Goal: Task Accomplishment & Management: Manage account settings

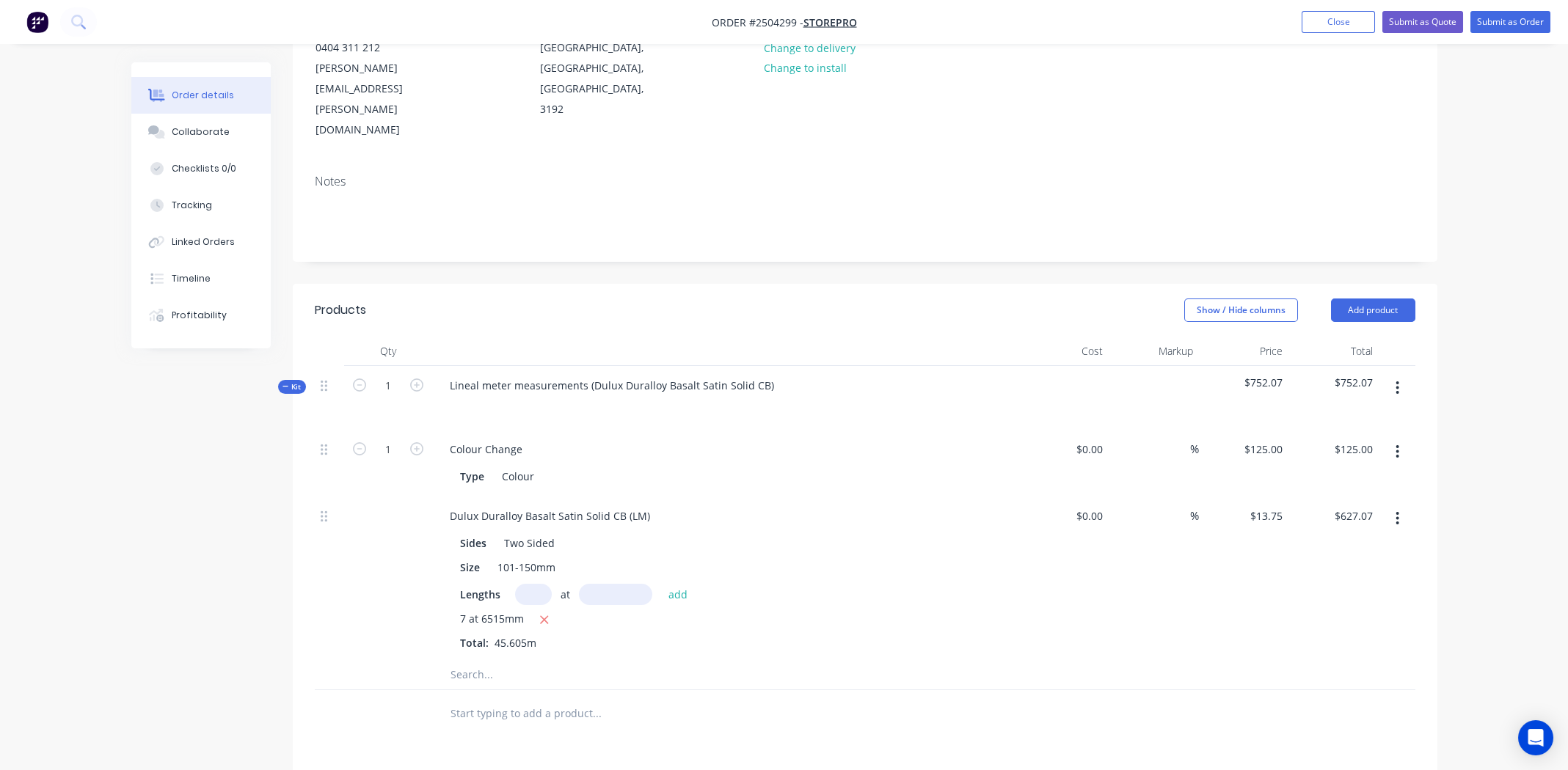
scroll to position [466, 0]
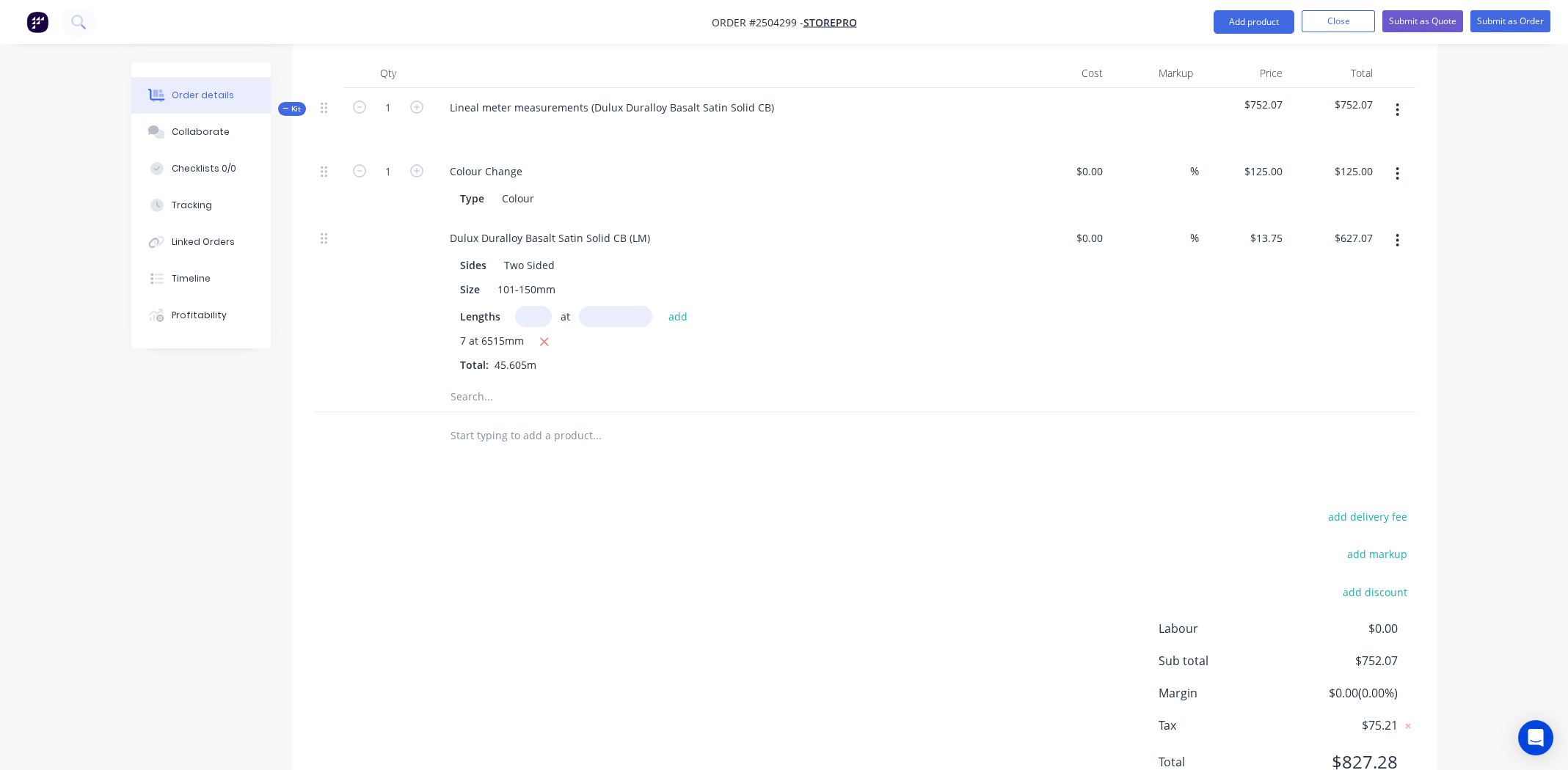
click at [536, 306] on input "text" at bounding box center [533, 316] width 36 height 21
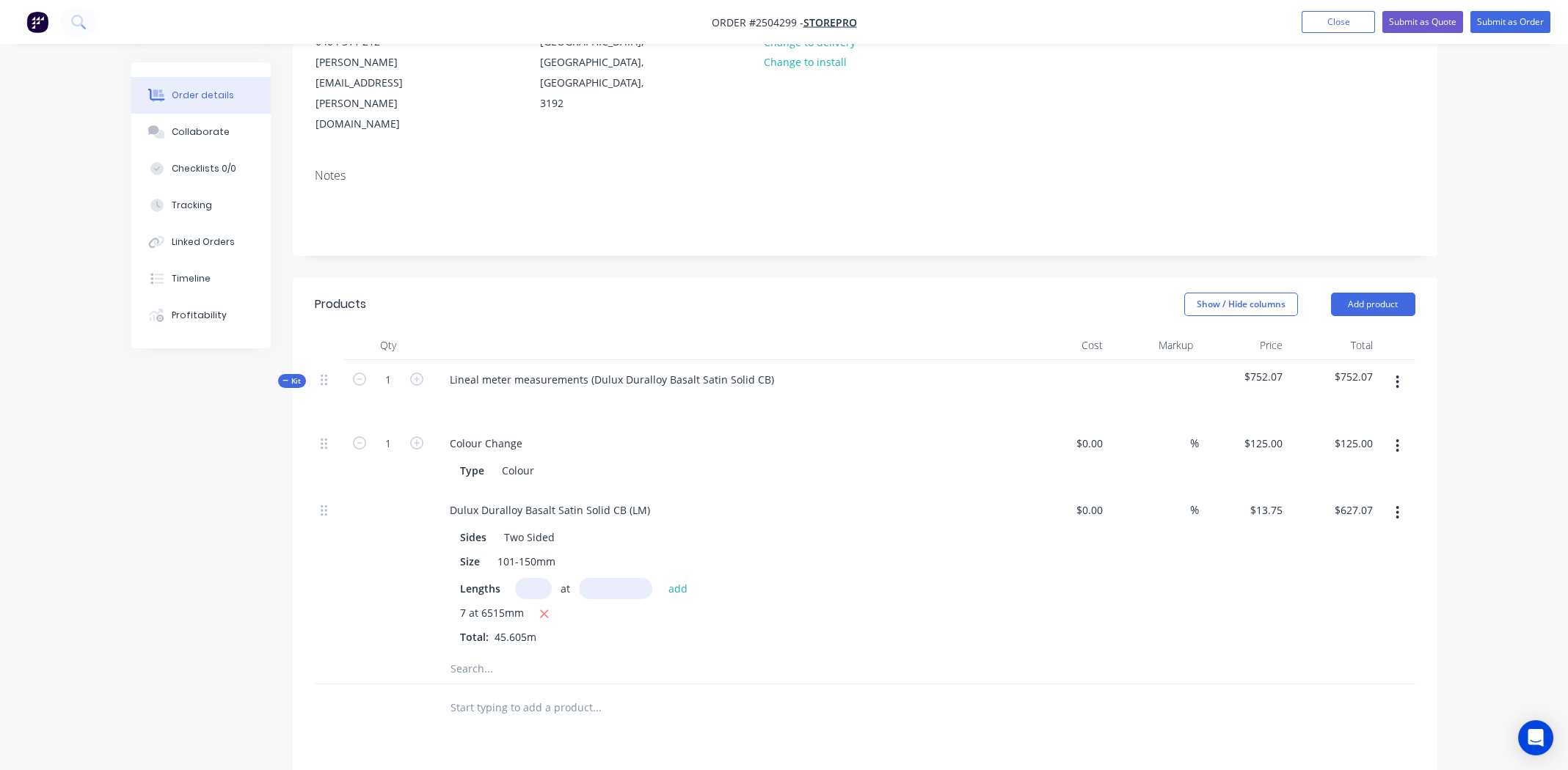
scroll to position [220, 0]
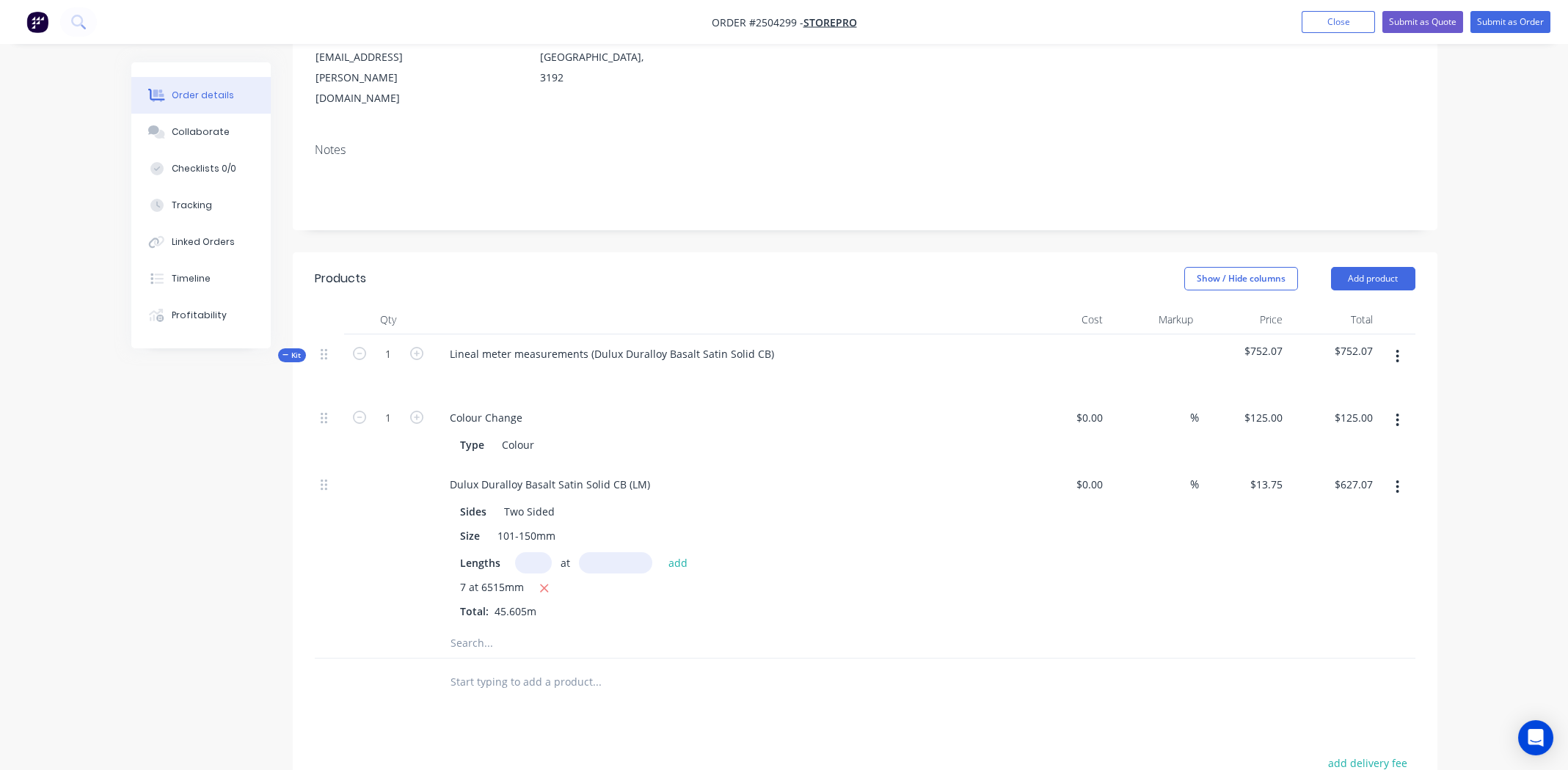
click at [1395, 348] on icon "button" at bounding box center [1397, 356] width 4 height 16
click at [1312, 385] on div "Add product to kit" at bounding box center [1346, 395] width 113 height 21
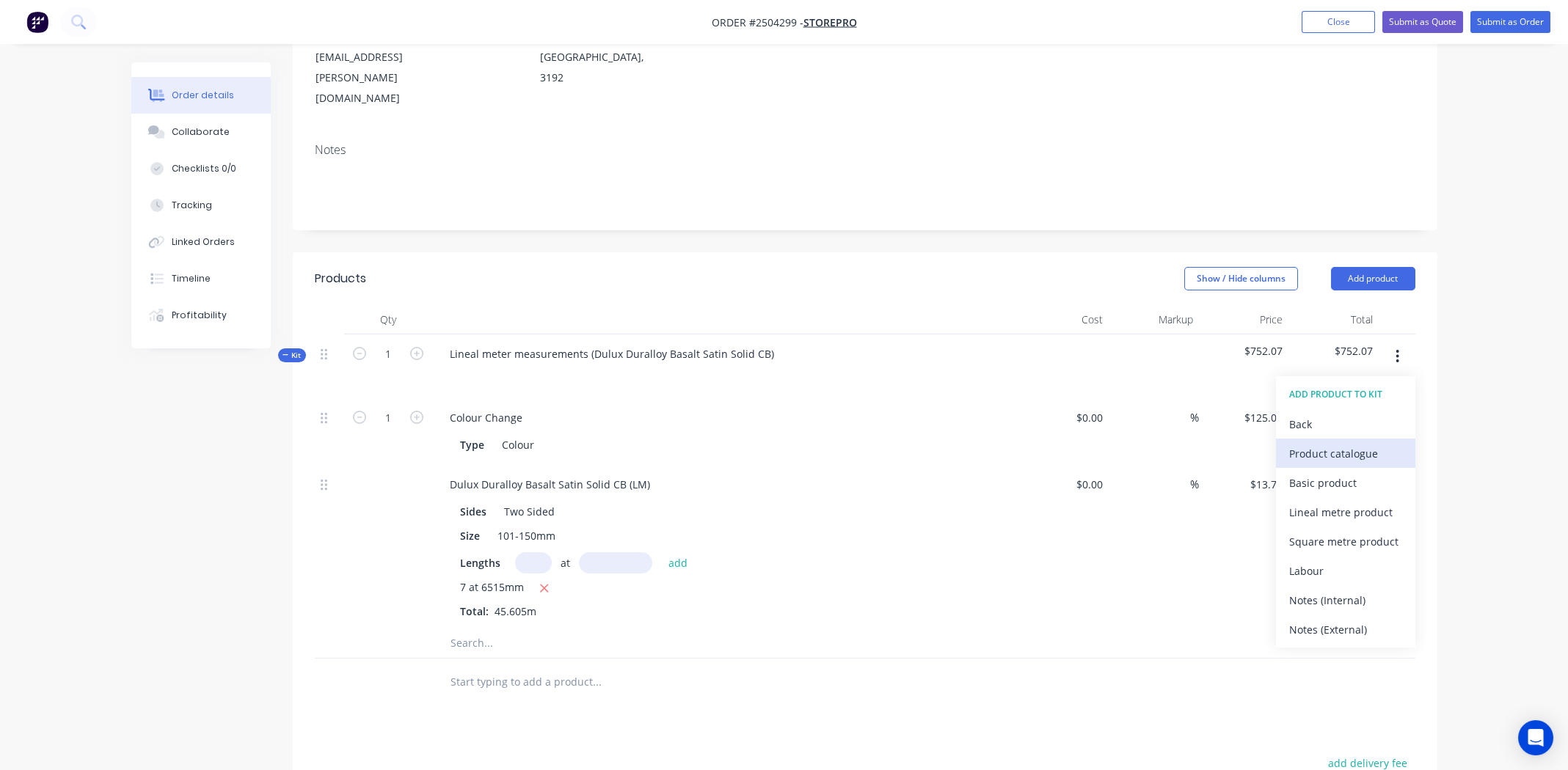
click at [1306, 443] on div "Product catalogue" at bounding box center [1346, 454] width 113 height 21
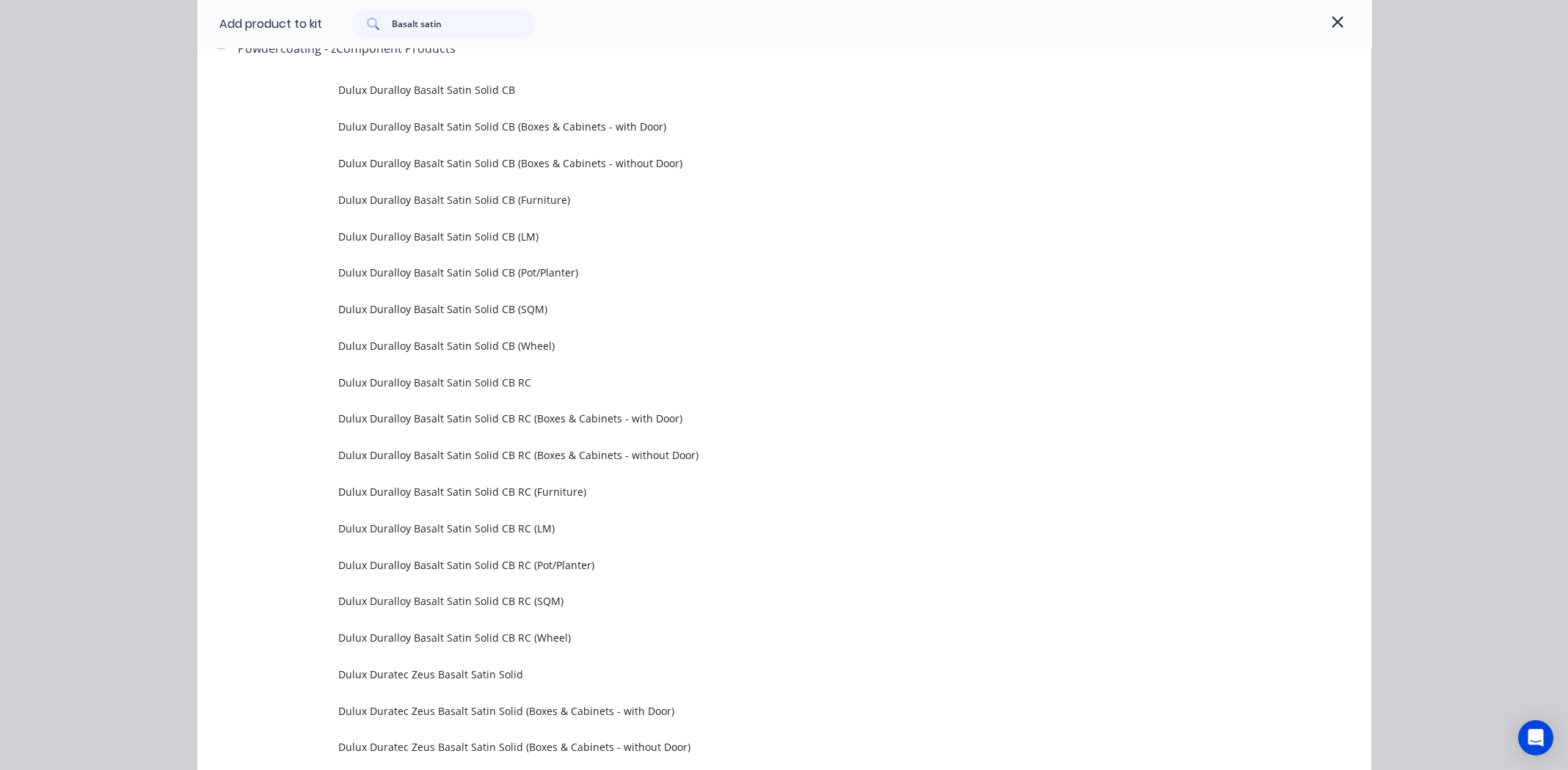
scroll to position [371, 0]
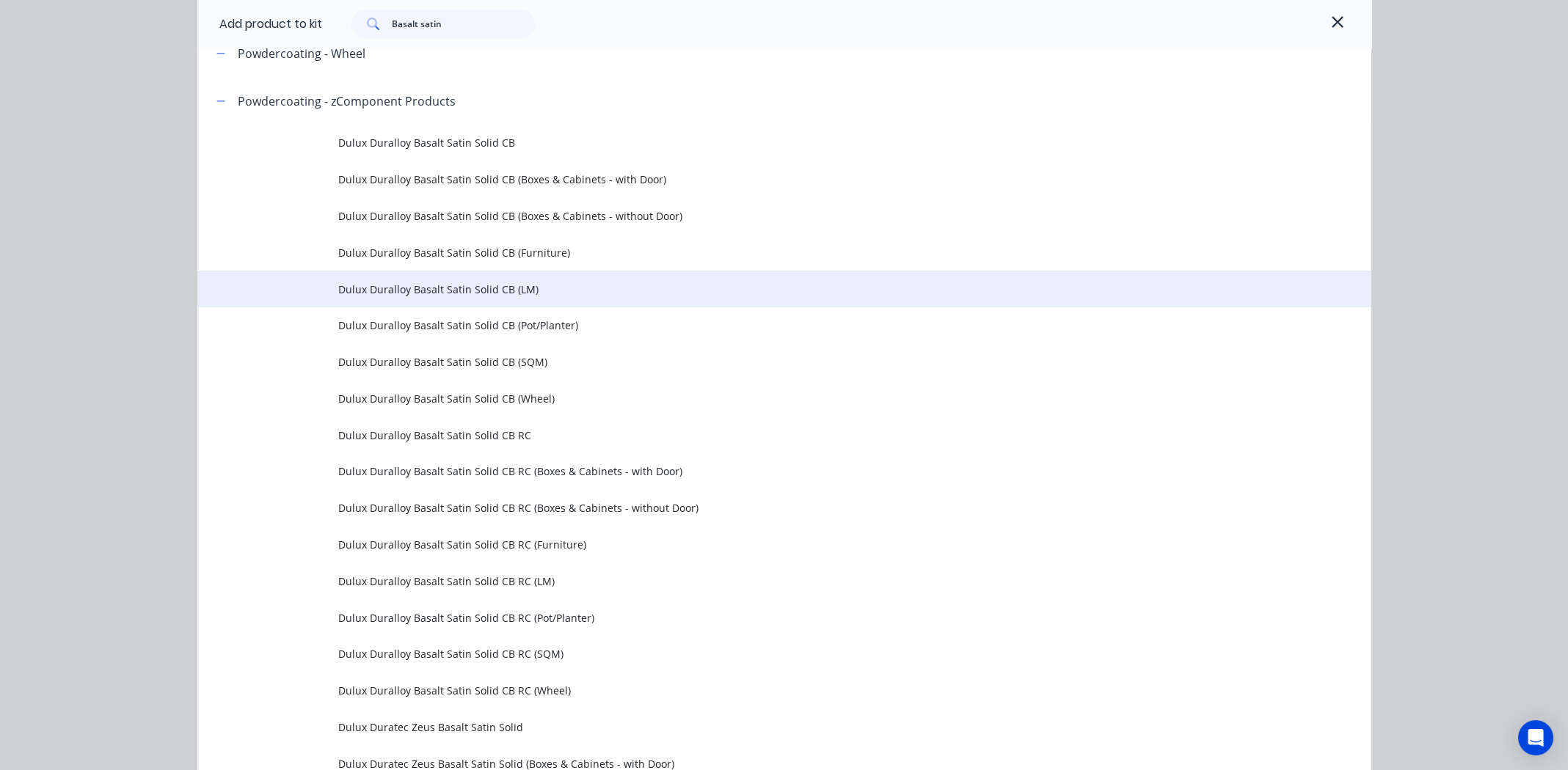
click at [450, 286] on span "Dulux Duralloy Basalt Satin Solid CB (LM)" at bounding box center [751, 289] width 826 height 16
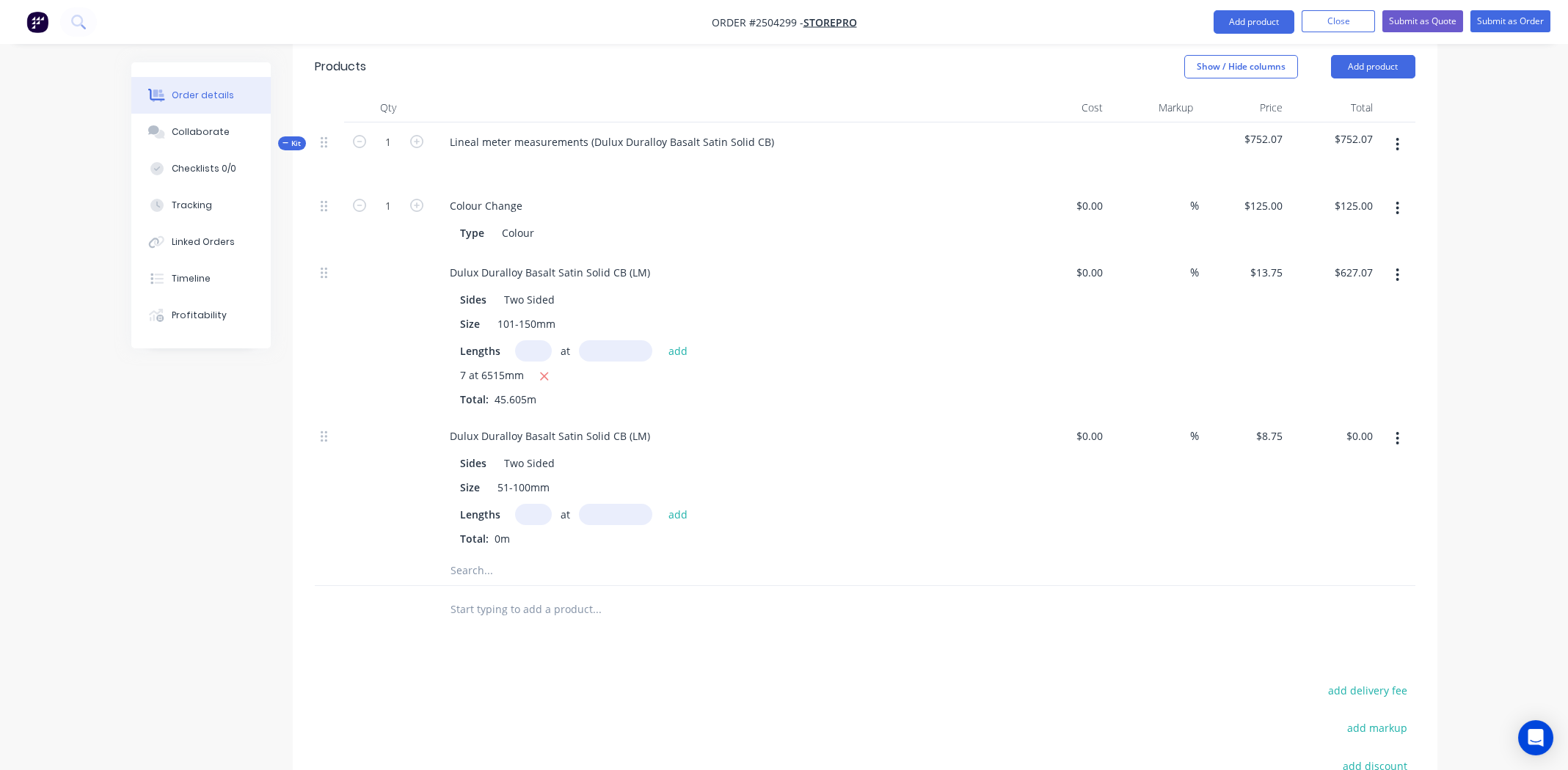
scroll to position [440, 0]
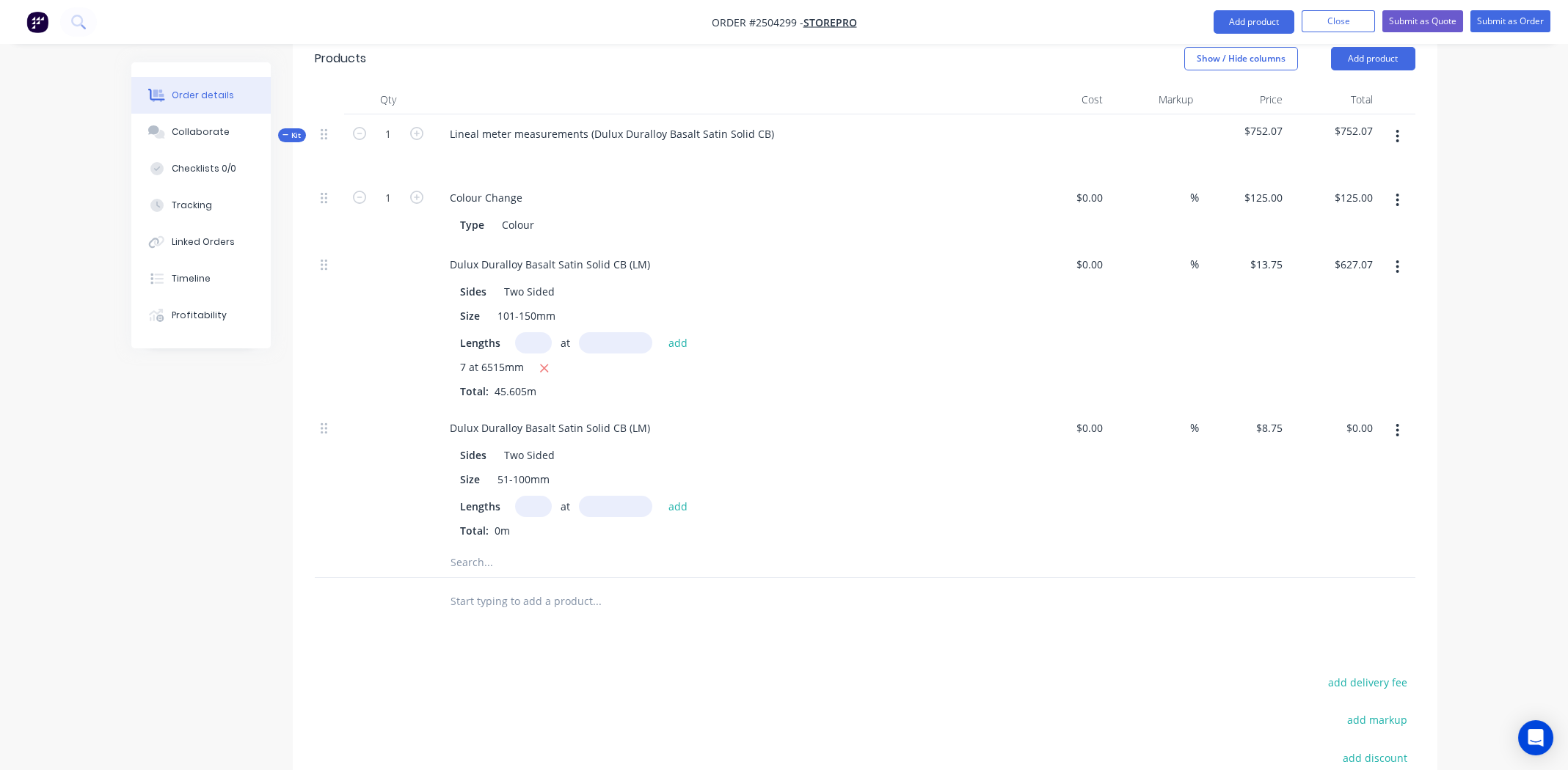
click at [533, 496] on input "text" at bounding box center [533, 506] width 36 height 21
type input "7"
type input "6150mm"
click at [680, 496] on button "add" at bounding box center [678, 505] width 35 height 20
type input "$376.69"
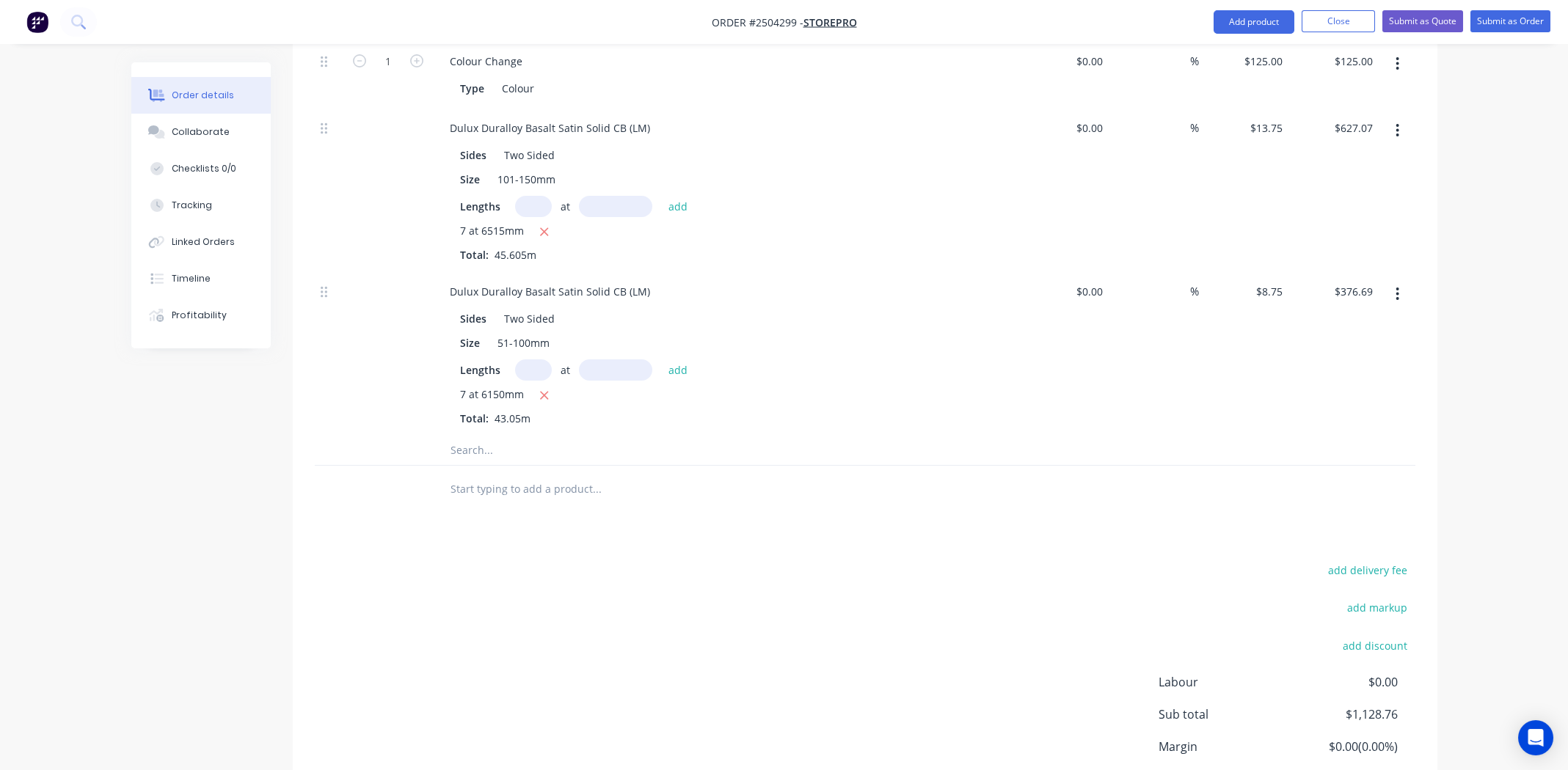
scroll to position [293, 0]
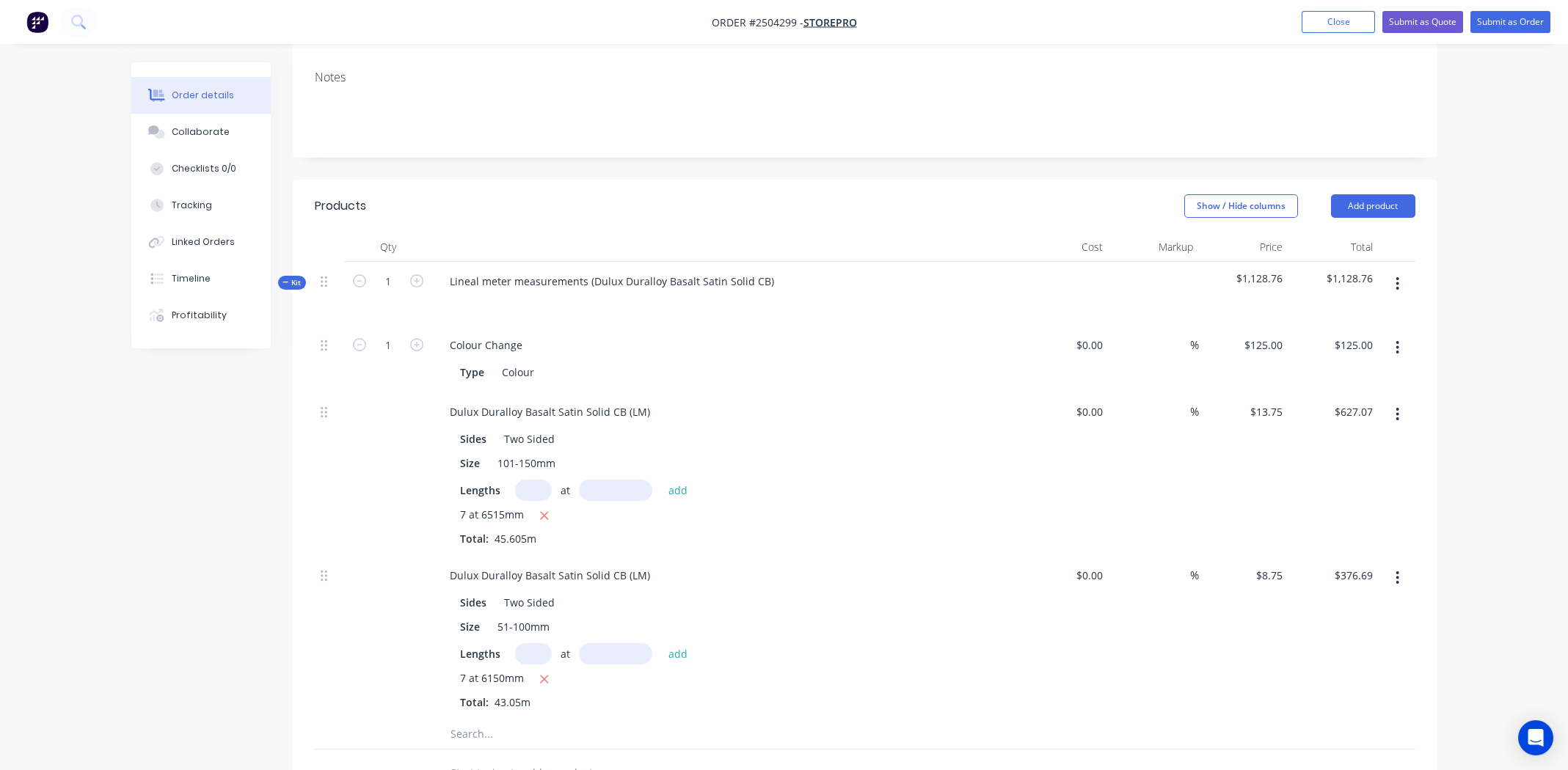
click at [1392, 271] on button "button" at bounding box center [1397, 284] width 35 height 27
click at [1350, 312] on div "Add product to kit" at bounding box center [1346, 322] width 113 height 21
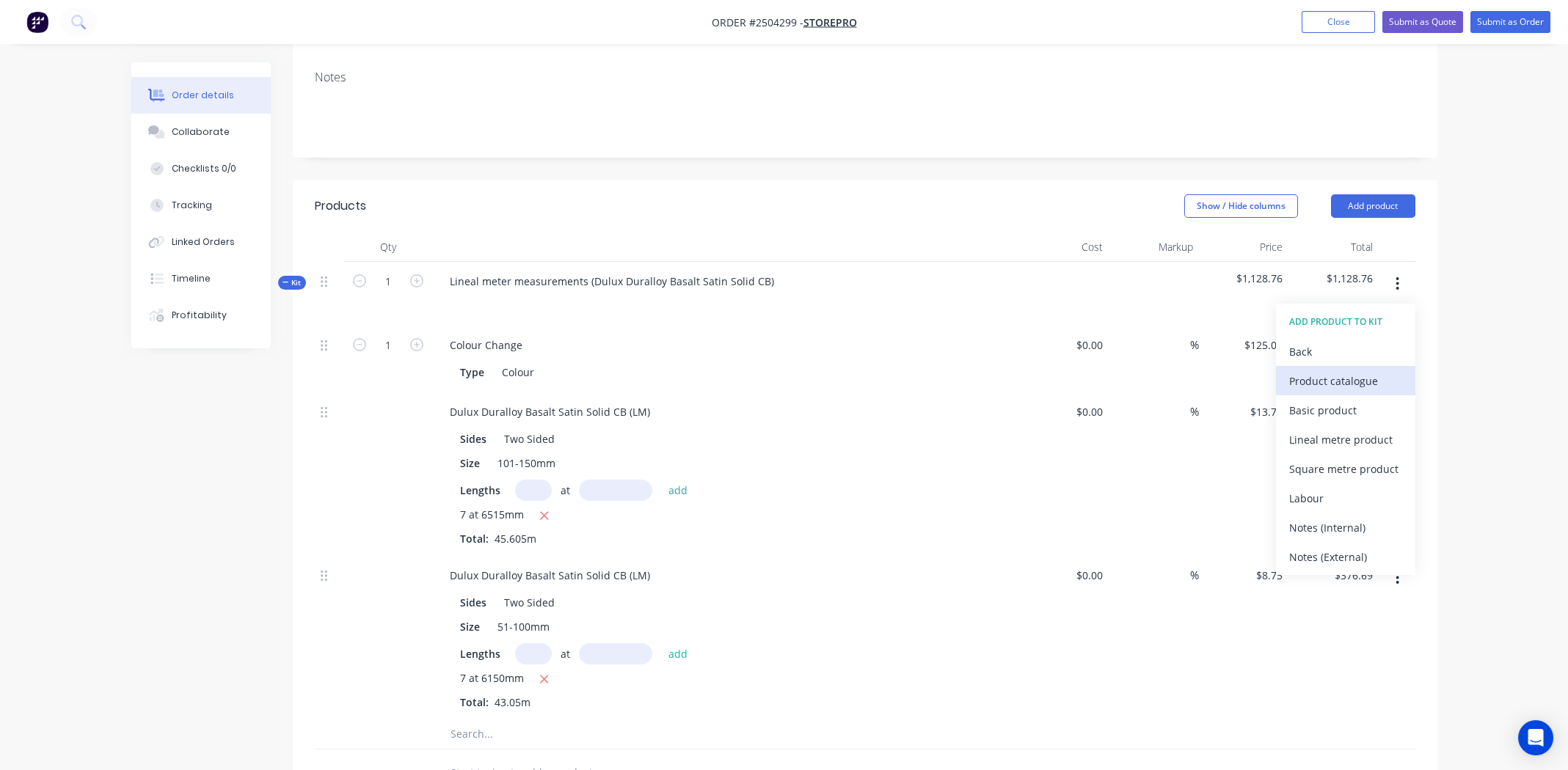
click at [1357, 371] on div "Product catalogue" at bounding box center [1346, 381] width 113 height 21
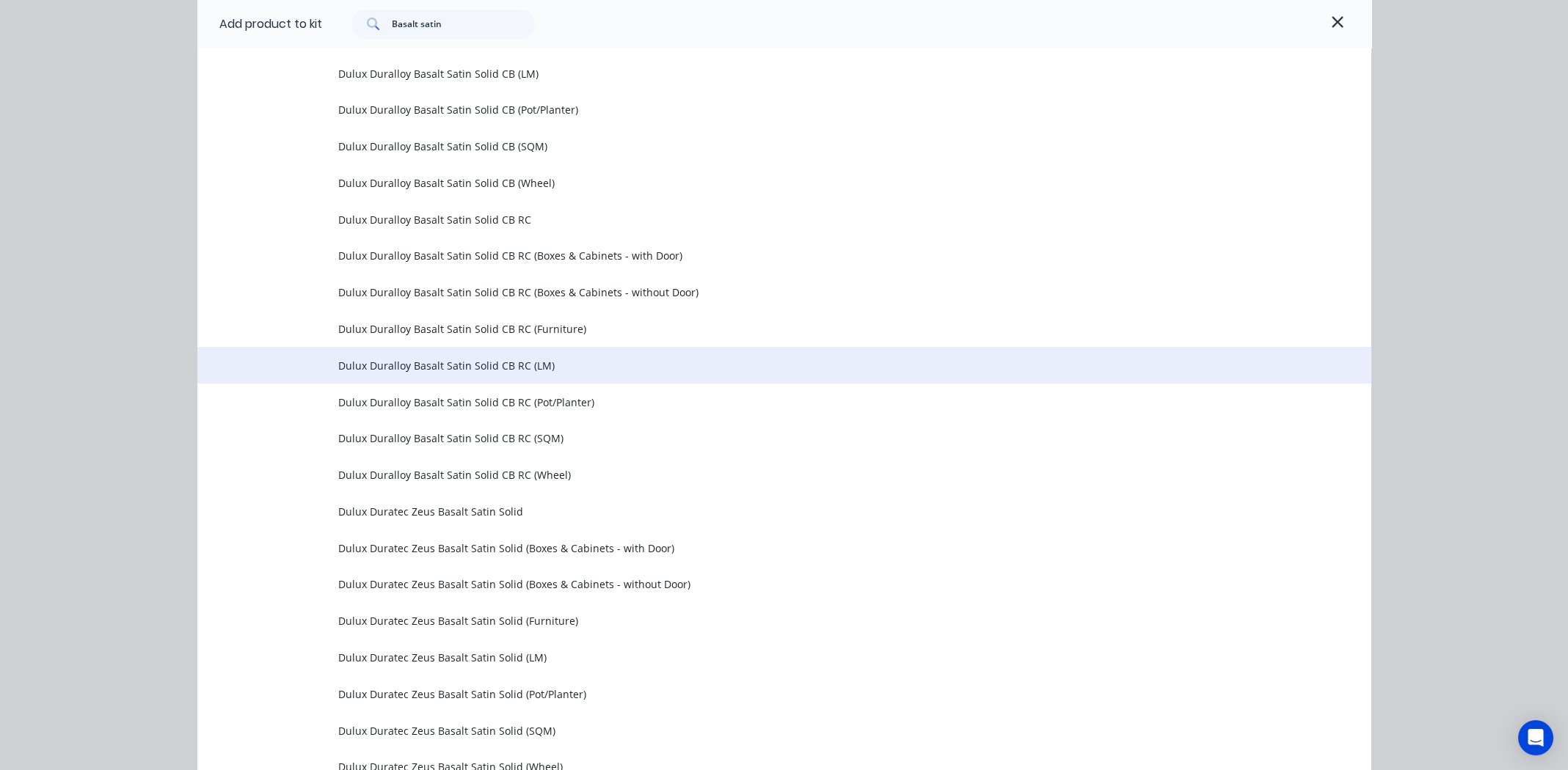
scroll to position [440, 0]
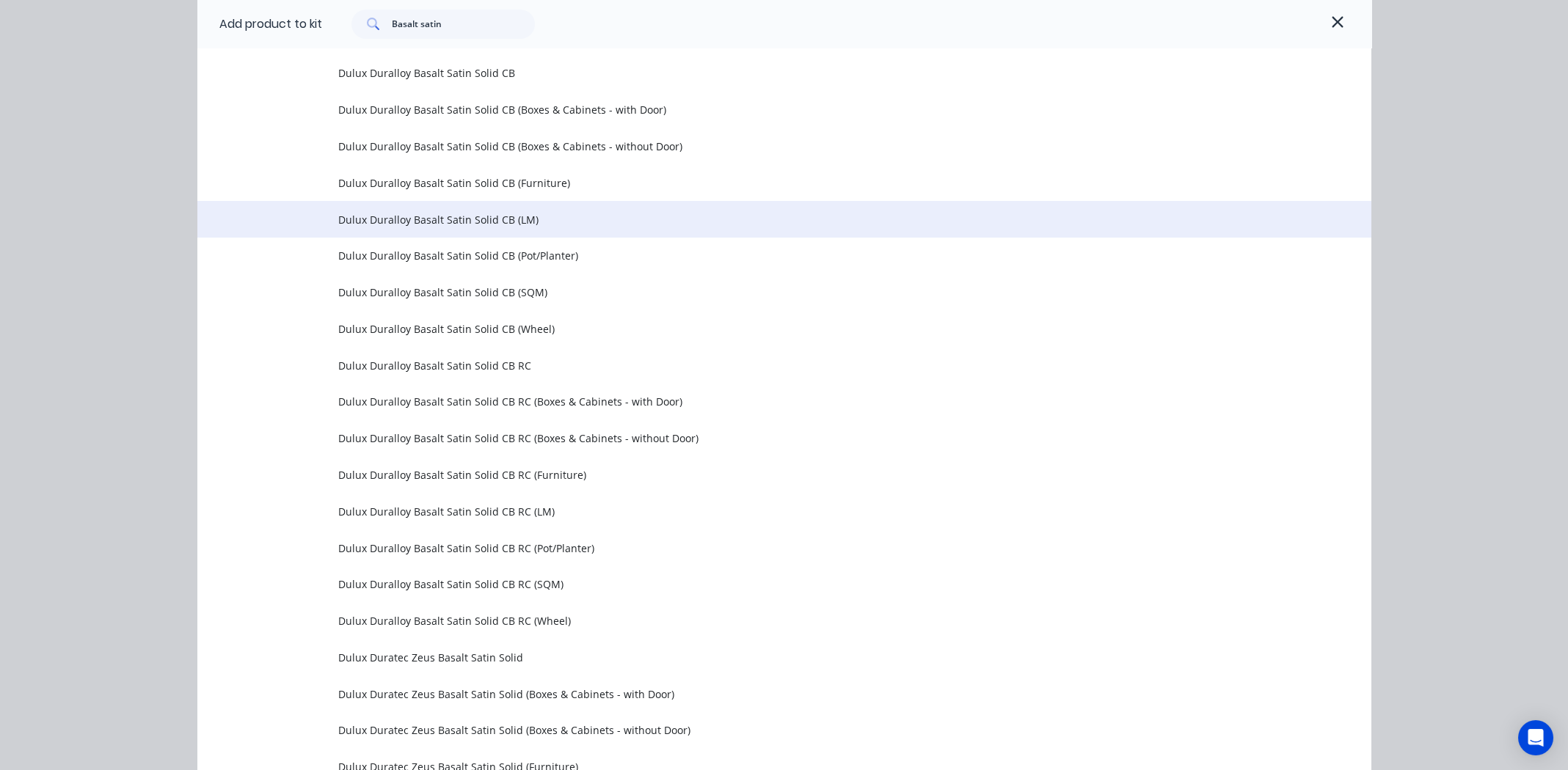
click at [388, 217] on span "Dulux Duralloy Basalt Satin Solid CB (LM)" at bounding box center [751, 219] width 826 height 16
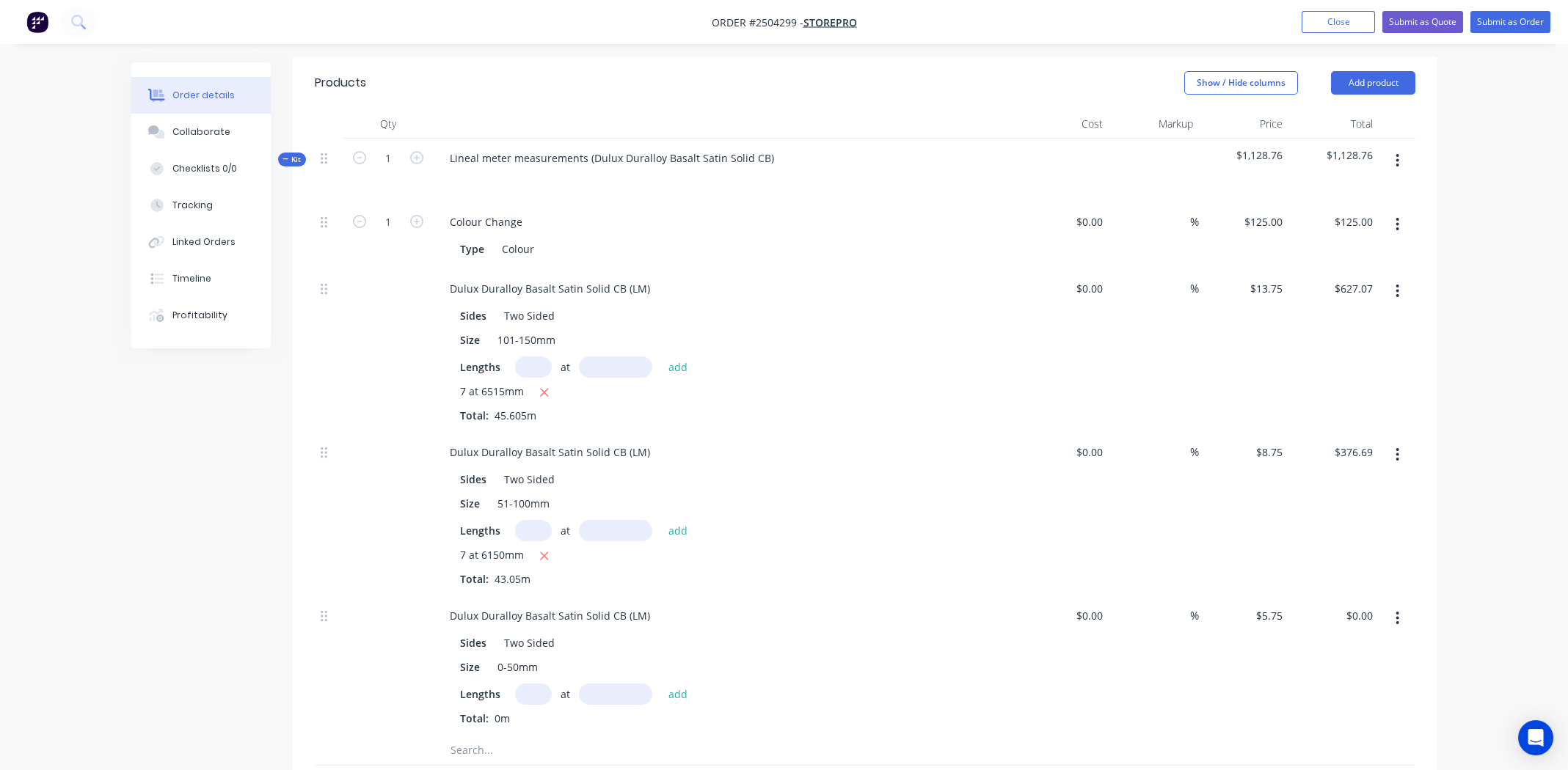
scroll to position [769, 0]
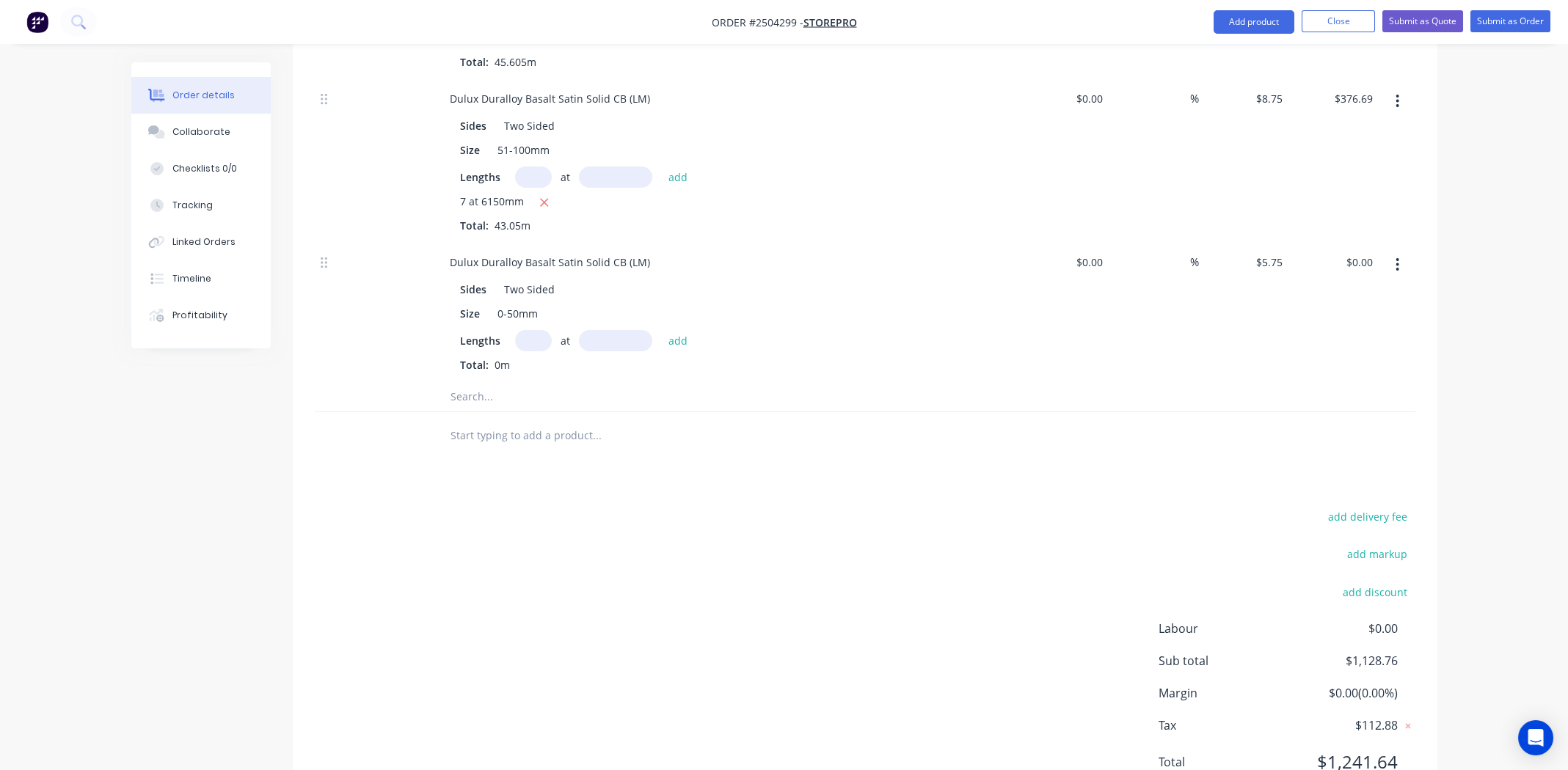
click at [530, 330] on input "text" at bounding box center [533, 340] width 36 height 21
type input "12"
click at [620, 330] on input "text" at bounding box center [615, 340] width 73 height 21
type input "6520mm"
drag, startPoint x: 675, startPoint y: 273, endPoint x: 709, endPoint y: 271, distance: 34.1
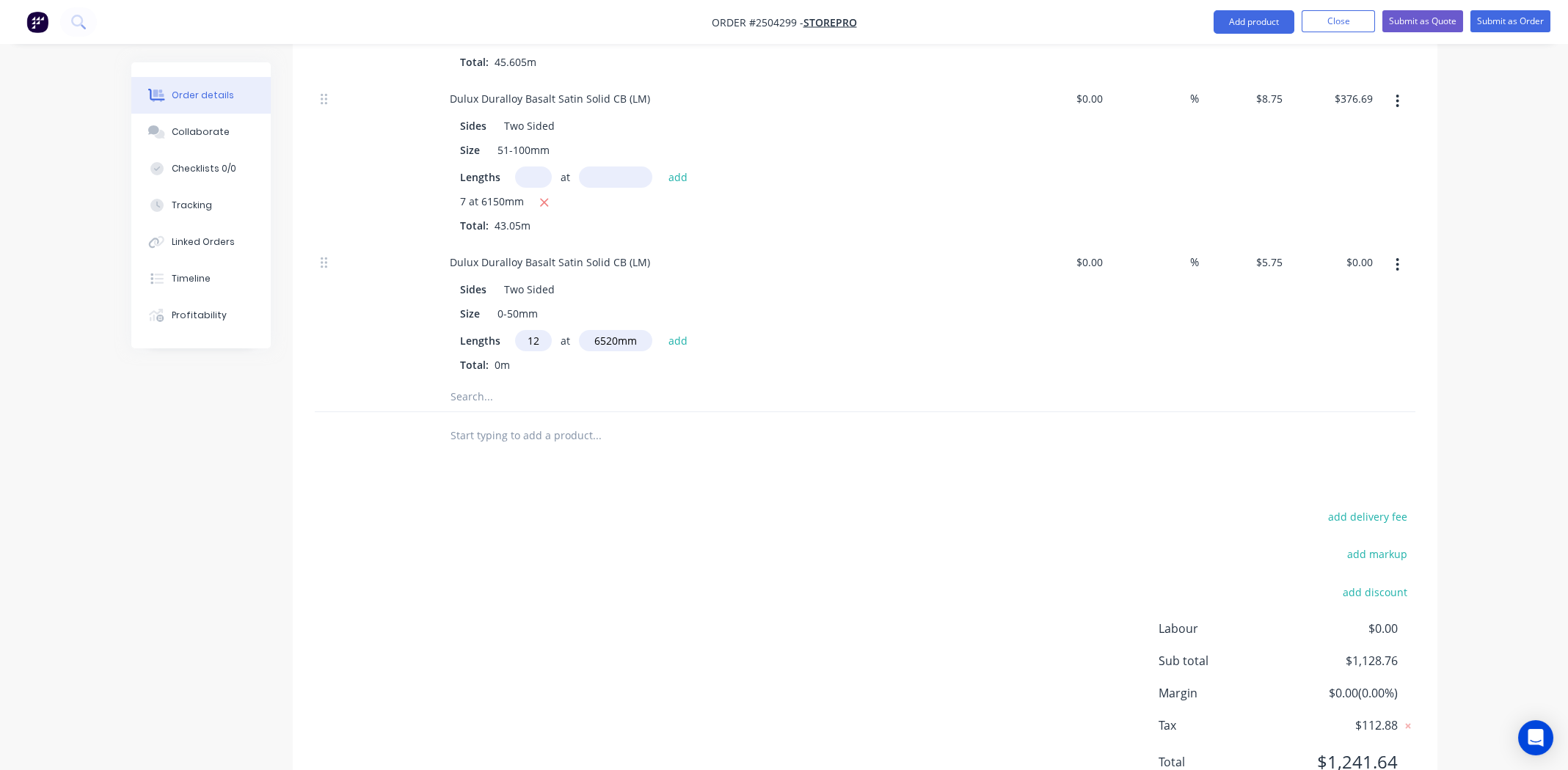
click at [677, 330] on button "add" at bounding box center [678, 339] width 35 height 20
type input "$449.88"
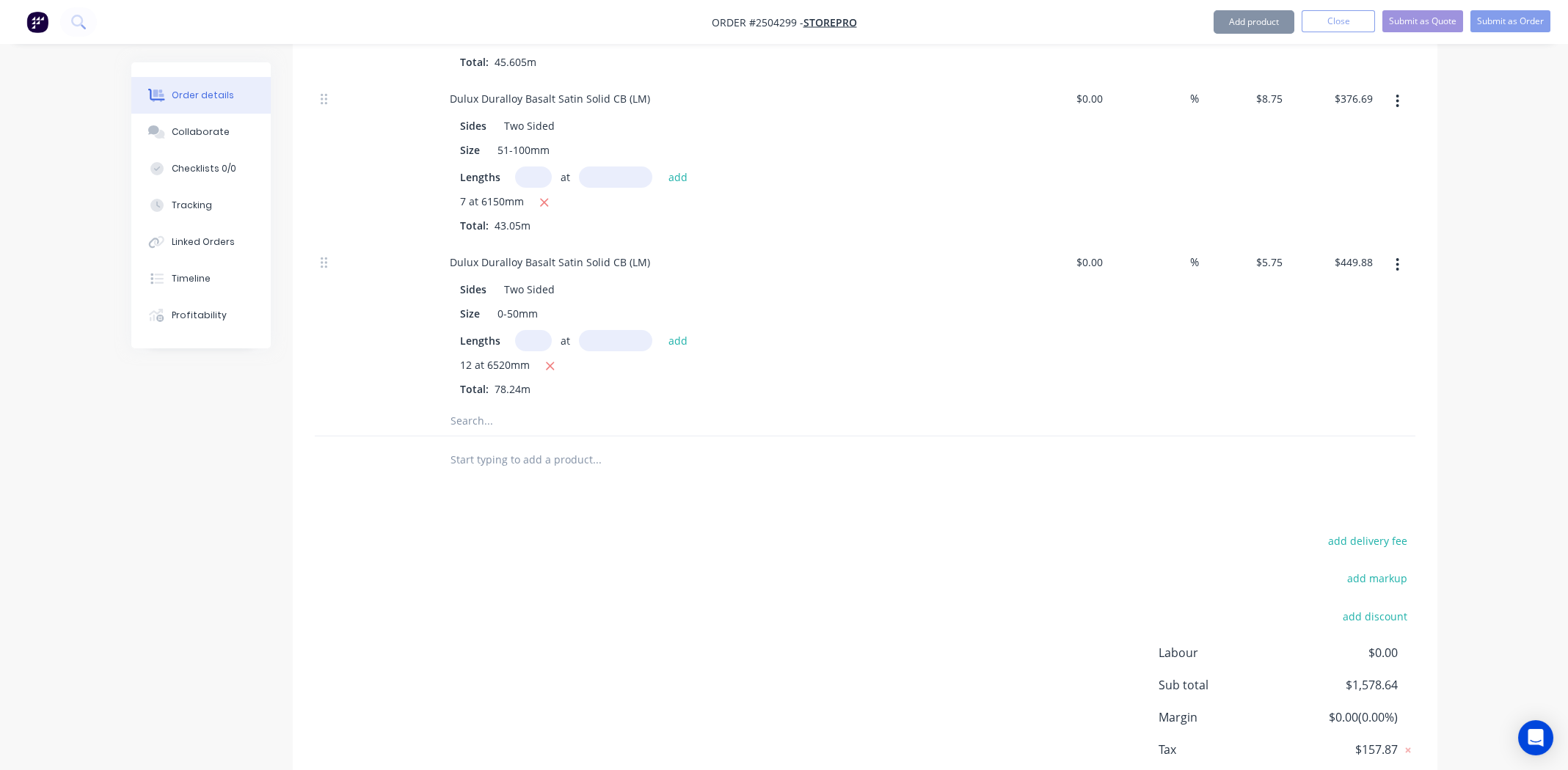
click at [1004, 321] on div "Sides Two Sided Size 0-50mm Lengths at add 12 at 6520mm Total: 78.24m" at bounding box center [726, 336] width 575 height 121
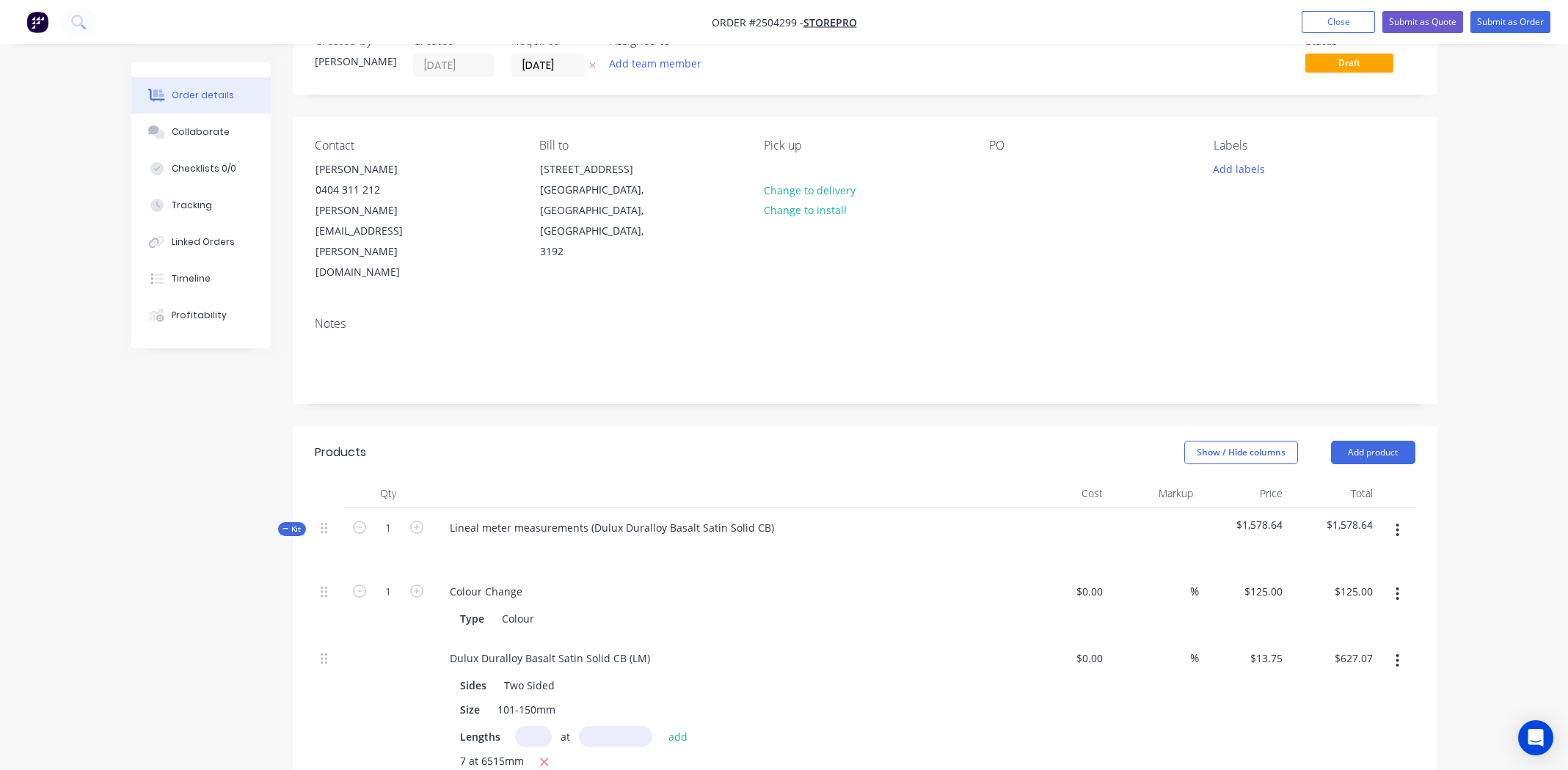
scroll to position [0, 0]
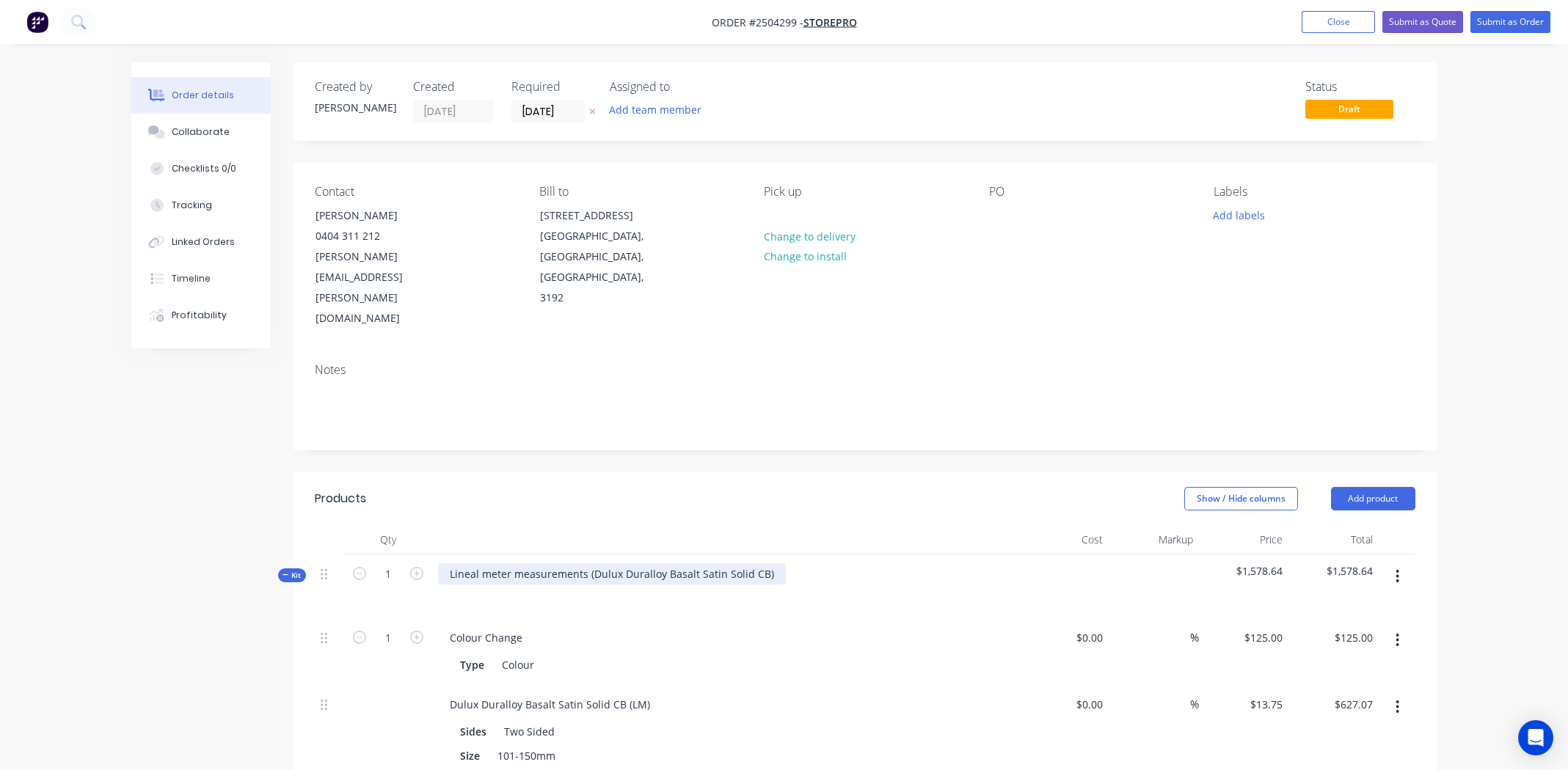
click at [767, 563] on div "Lineal meter measurements (Dulux Duralloy Basalt Satin Solid CB)" at bounding box center [612, 574] width 348 height 21
click at [534, 563] on div "Dulux Duralloy Basalt Satin Solid CB" at bounding box center [538, 574] width 200 height 21
copy div "Dulux Duralloy Basalt Satin Solid CB"
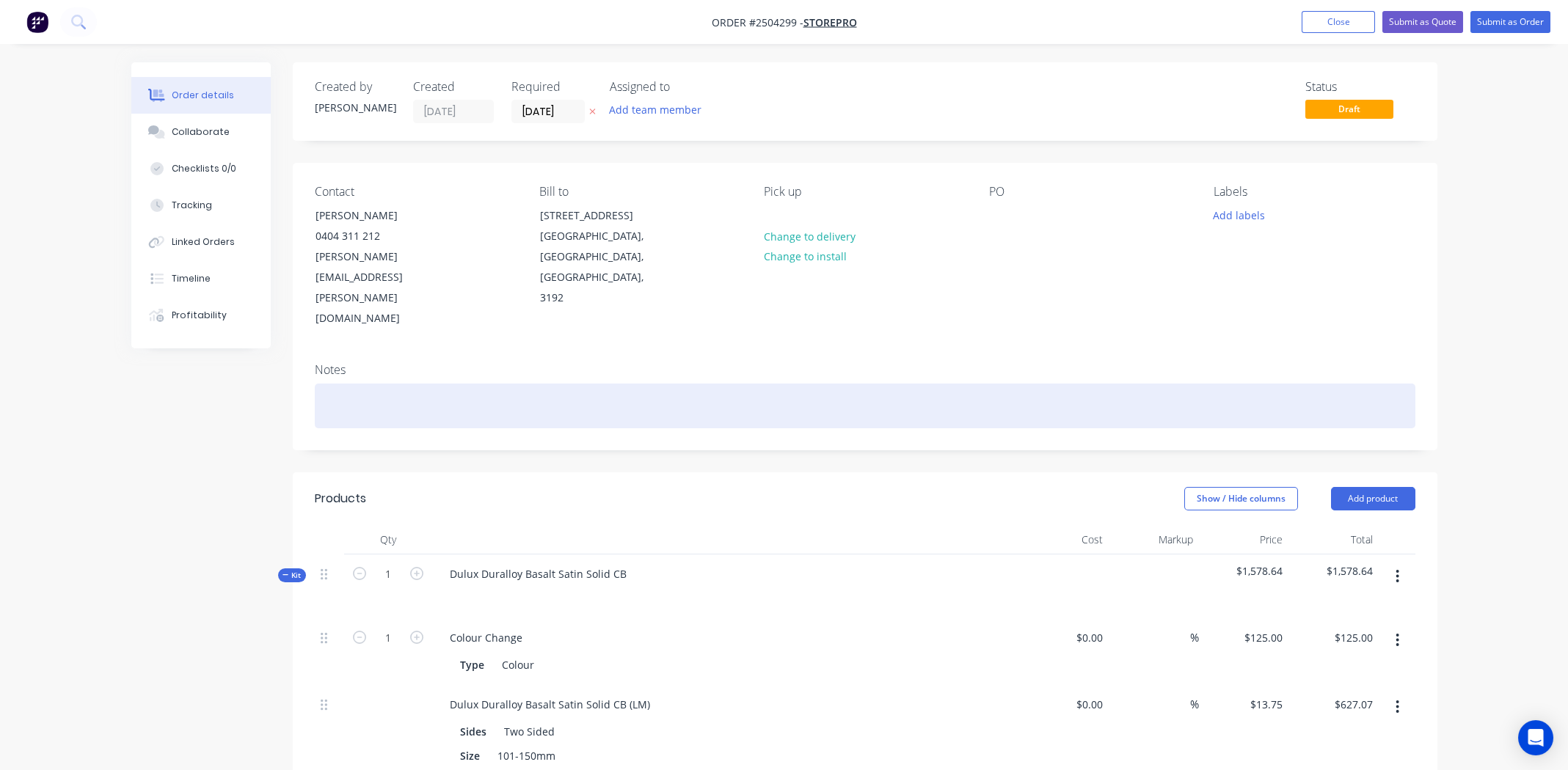
paste div
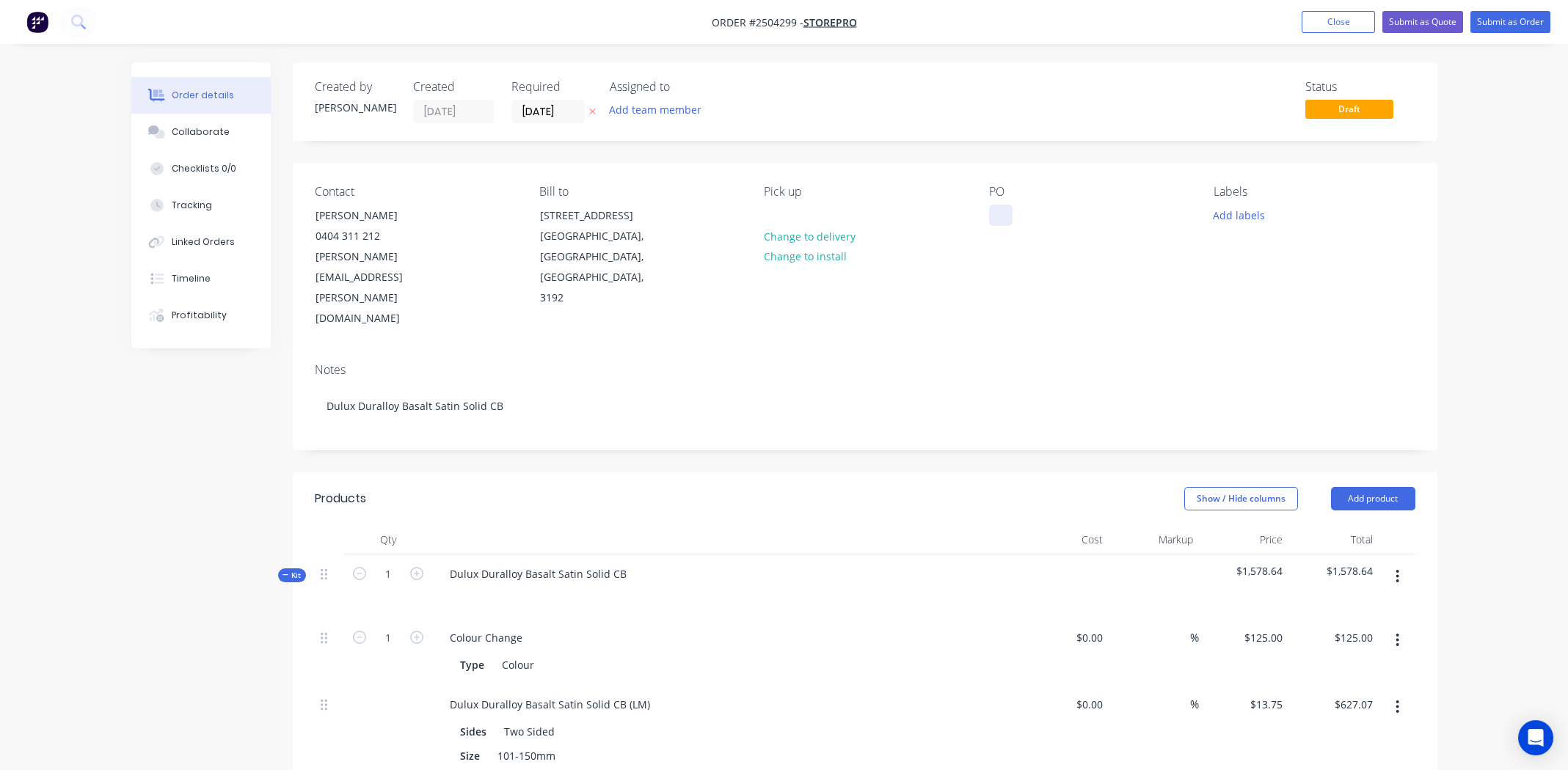
click at [1005, 221] on div at bounding box center [1001, 215] width 24 height 21
click at [203, 139] on button "Collaborate" at bounding box center [201, 131] width 139 height 36
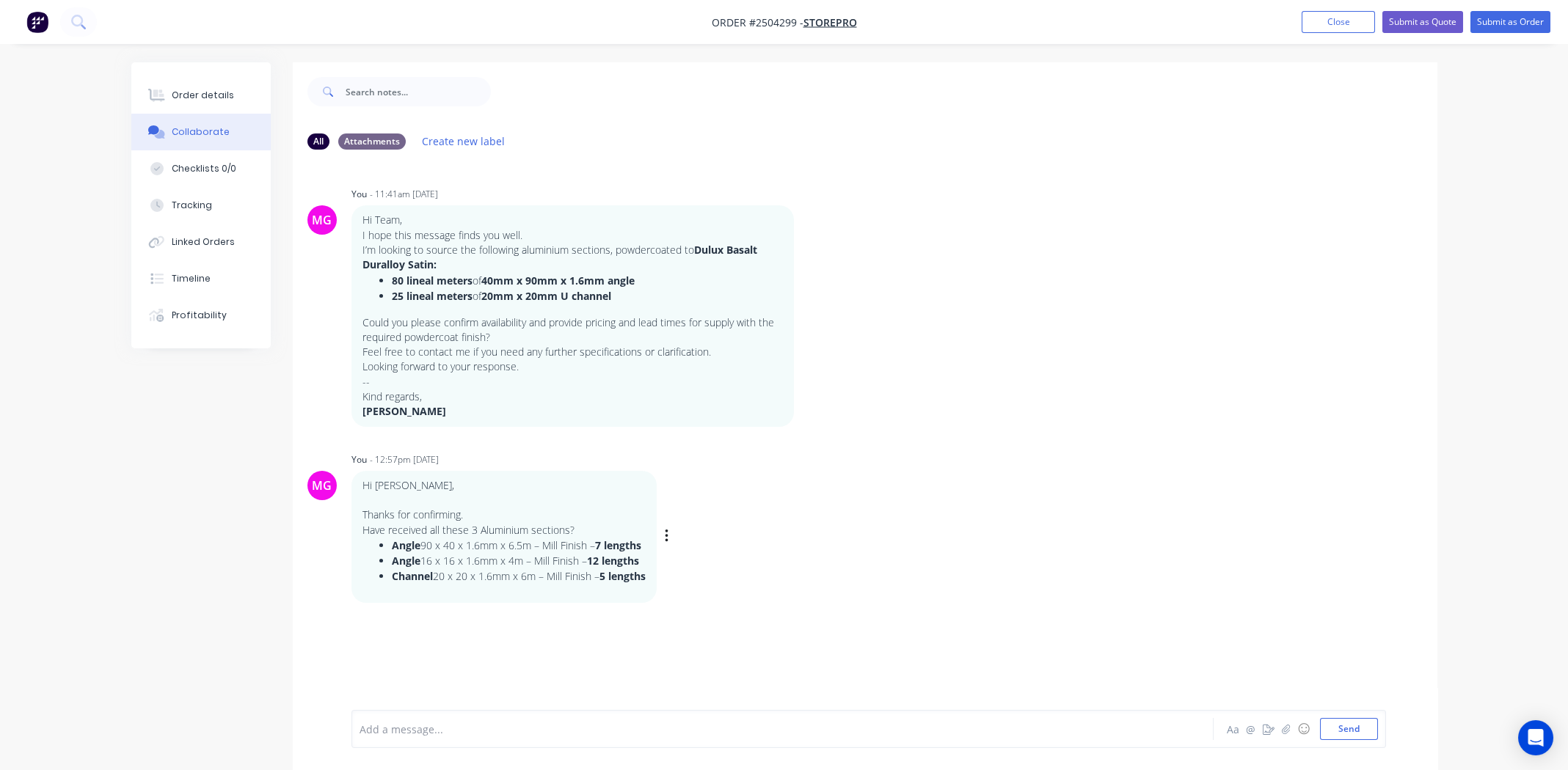
click at [938, 575] on div "MG You - 12:57pm [DATE] Hi [PERSON_NAME], Thanks for confirming. Have received …" at bounding box center [865, 526] width 1145 height 154
drag, startPoint x: 381, startPoint y: 546, endPoint x: 637, endPoint y: 575, distance: 257.6
click at [656, 580] on div "Hi [PERSON_NAME], Thanks for confirming. Have received all these 3 Aluminium se…" at bounding box center [504, 537] width 305 height 132
copy ul "Angle 90 x 40 x 1.6mm x 6.5m – Mill Finish – 7 lengths Angle 16 x 16 x 1.6mm x …"
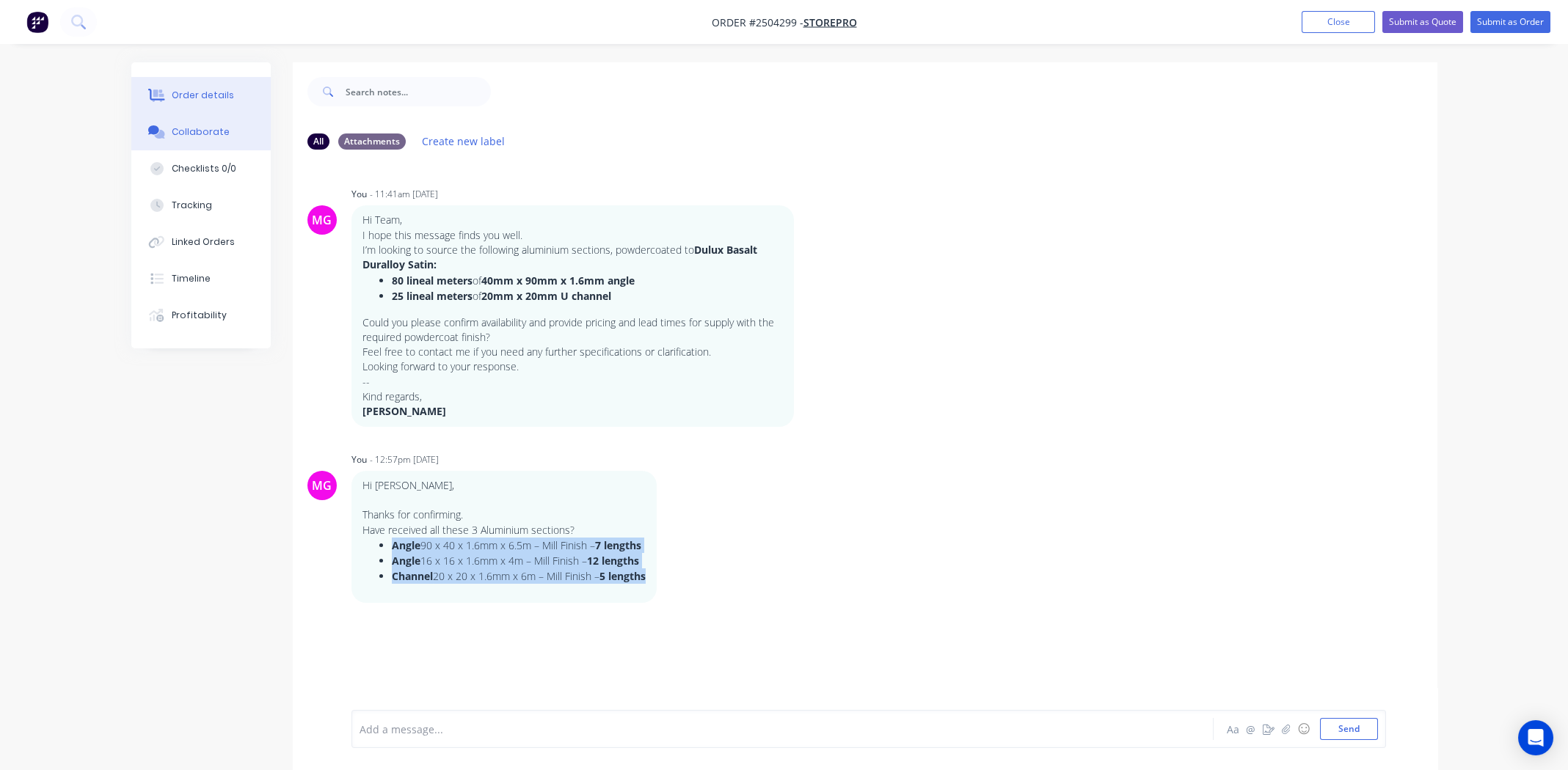
click at [176, 98] on div "Order details" at bounding box center [203, 96] width 62 height 13
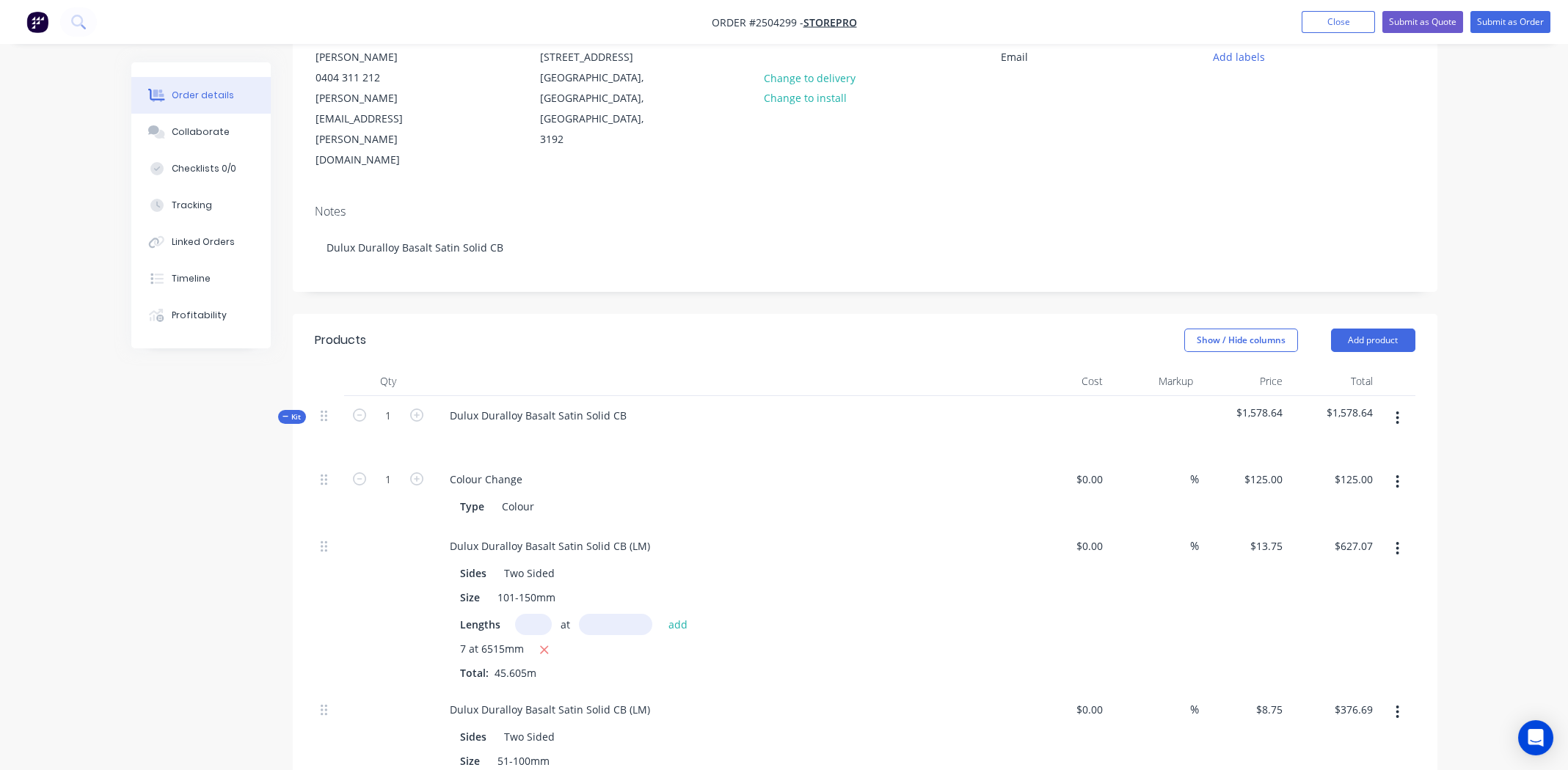
scroll to position [293, 0]
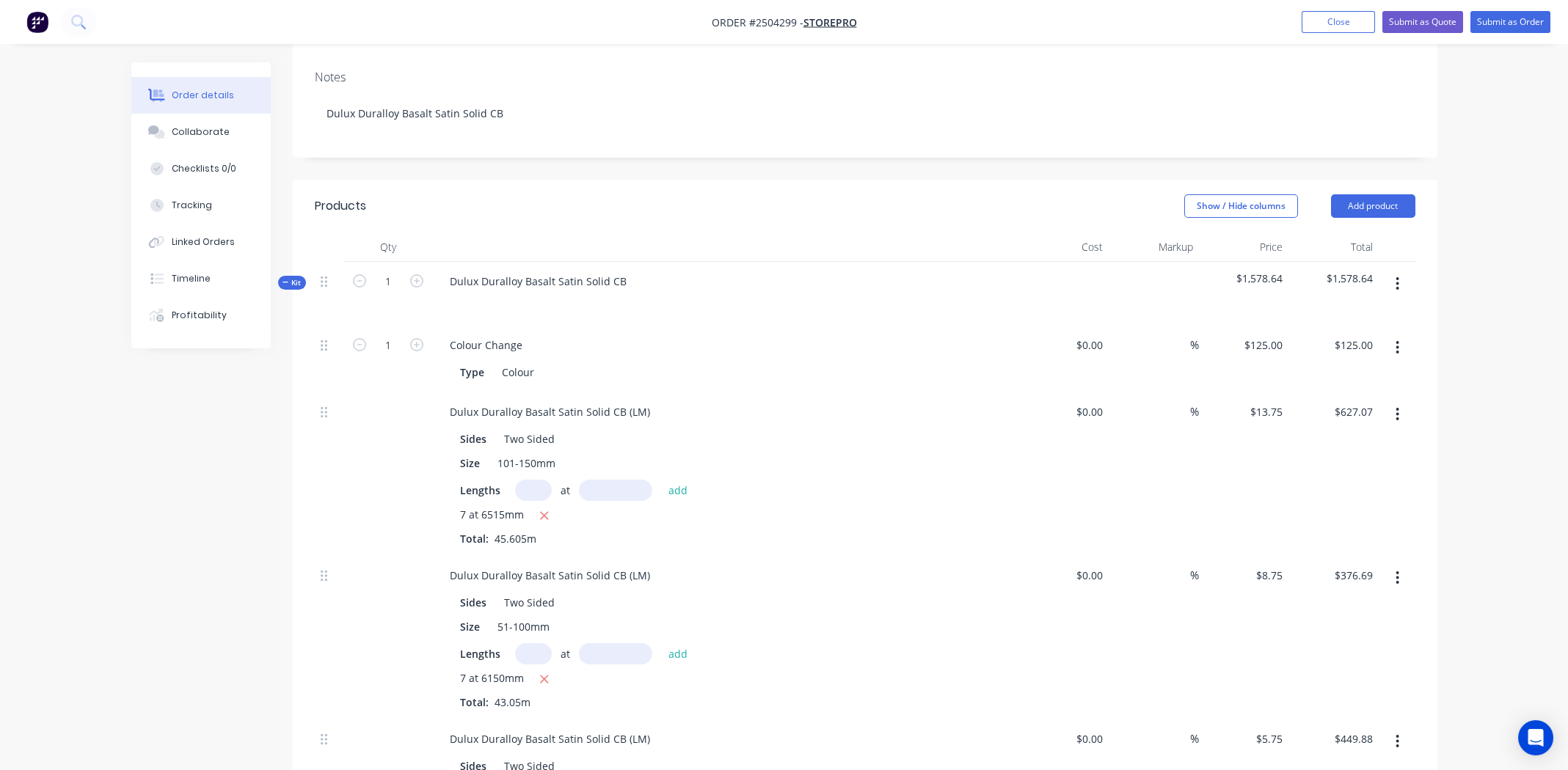
click at [1392, 271] on button "button" at bounding box center [1397, 284] width 35 height 27
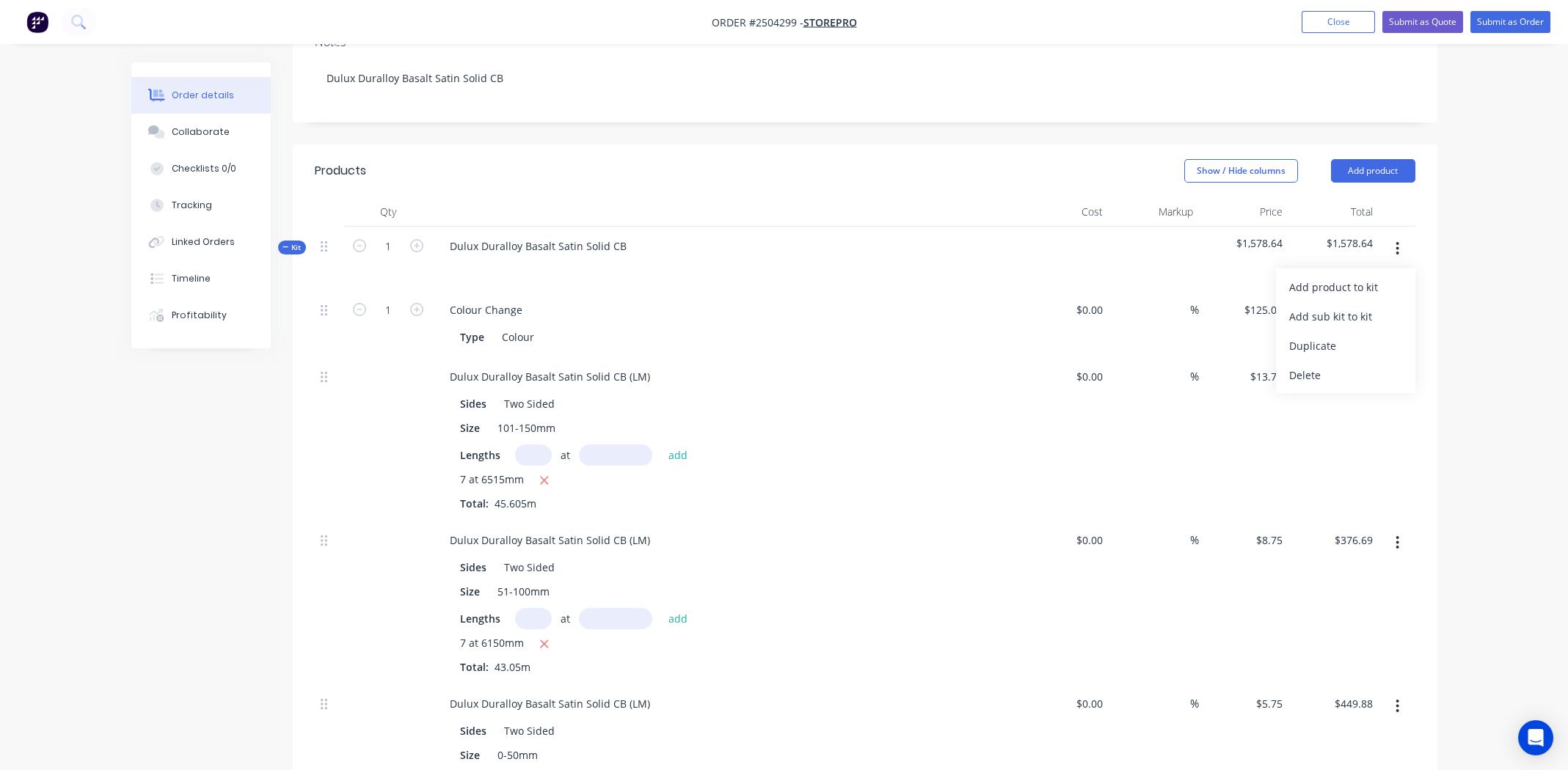
scroll to position [133, 0]
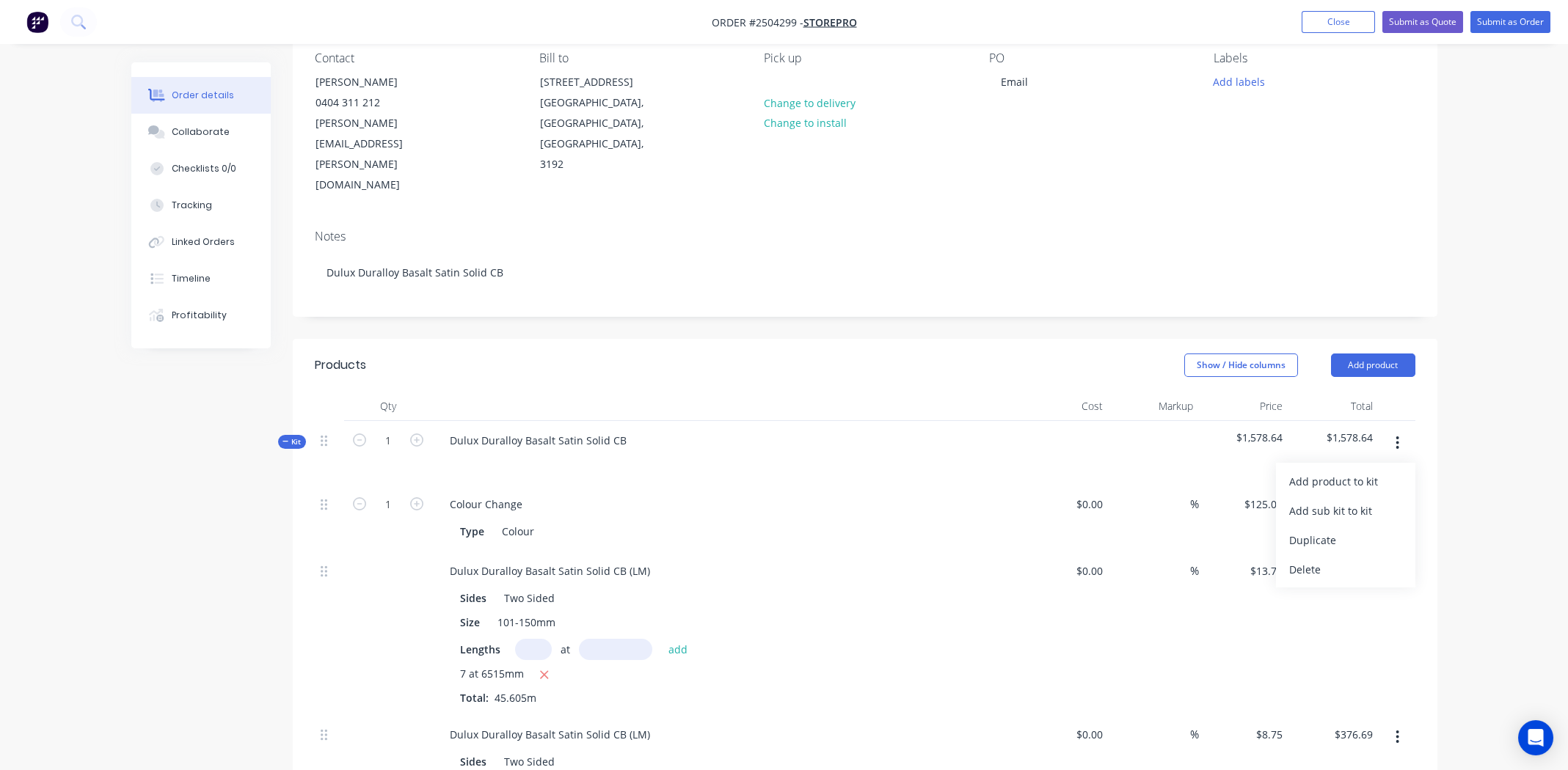
click at [1395, 435] on icon "button" at bounding box center [1397, 443] width 4 height 16
click at [1337, 471] on div "Add product to kit" at bounding box center [1346, 481] width 113 height 21
click at [1319, 706] on div "Notes (External)" at bounding box center [1346, 716] width 113 height 21
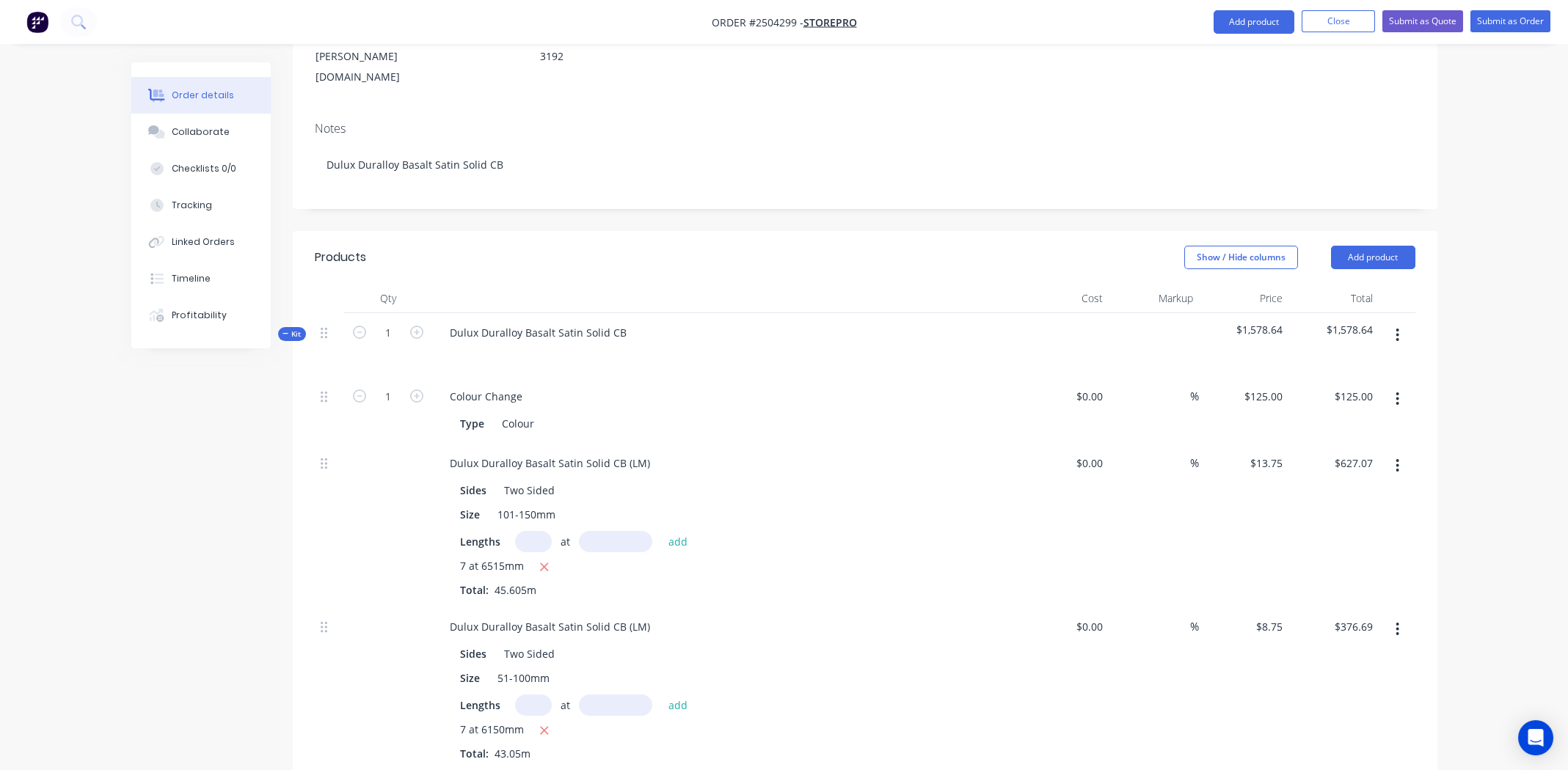
scroll to position [720, 0]
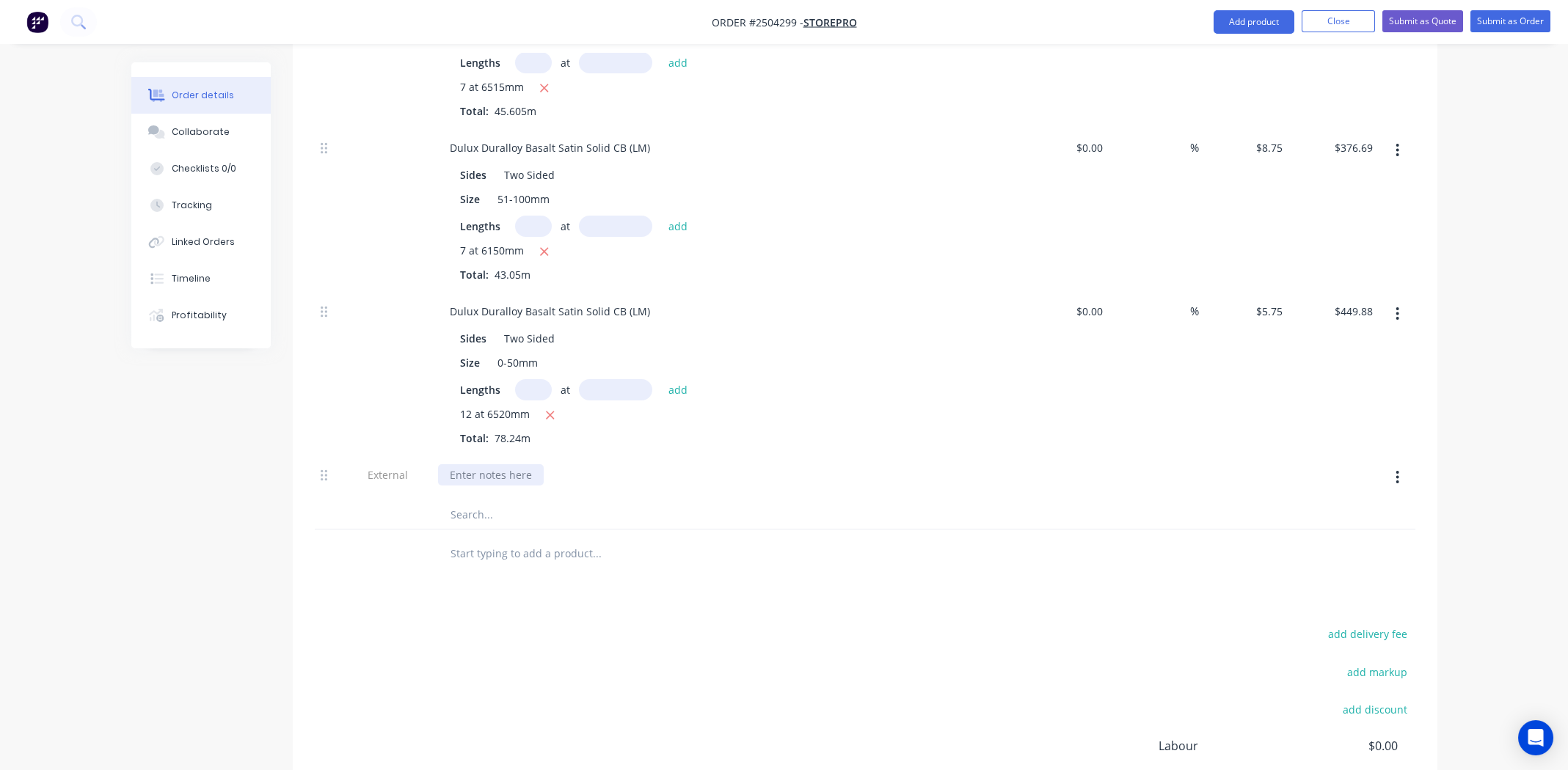
paste div
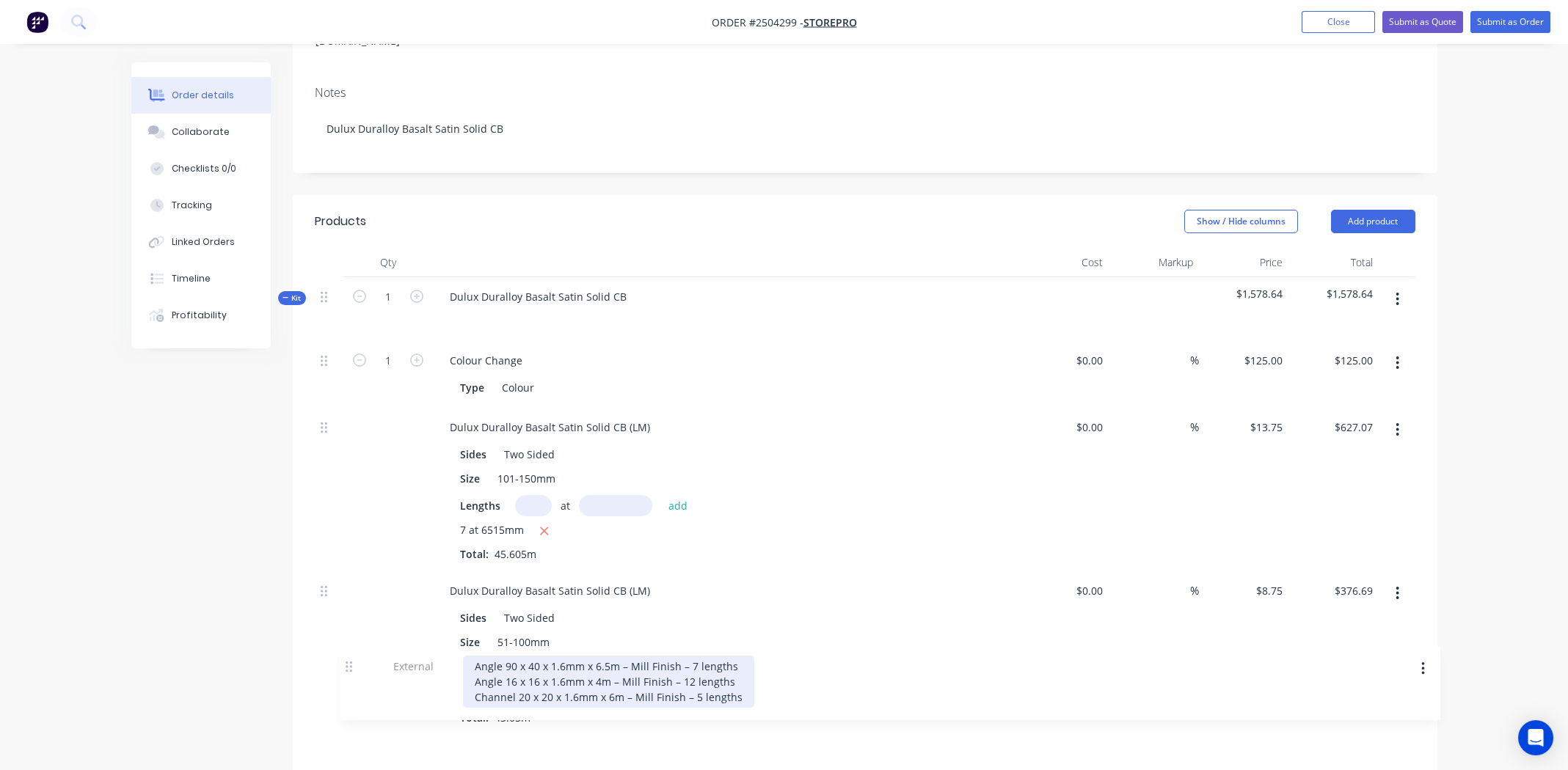
scroll to position [285, 0]
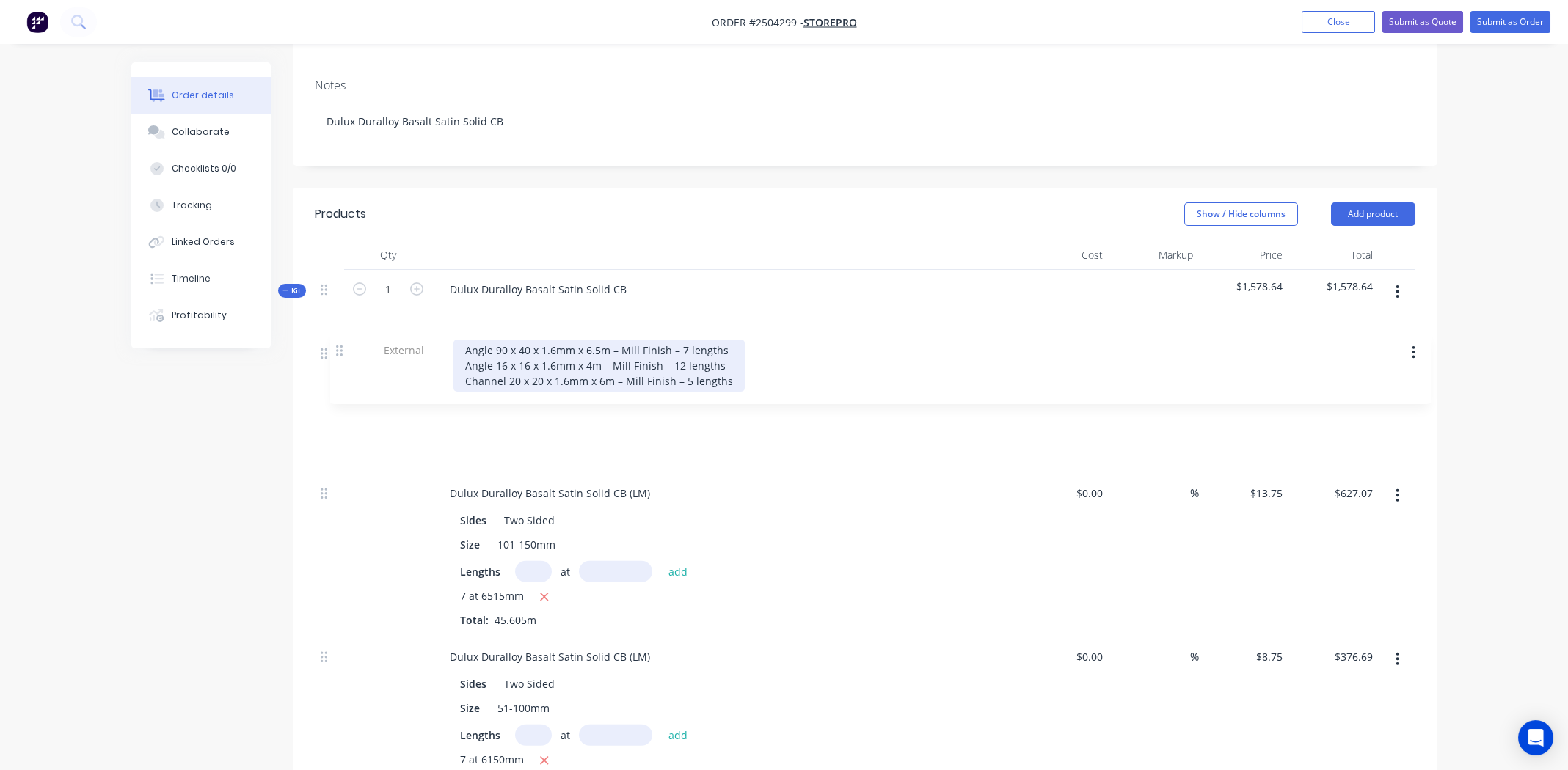
drag, startPoint x: 320, startPoint y: 411, endPoint x: 340, endPoint y: 348, distance: 66.1
click at [340, 348] on div "1 Colour Change Type Colour $0.00 $0.00 % $125.00 $125.00 $125.00 $125.00 Dulux…" at bounding box center [865, 648] width 1100 height 631
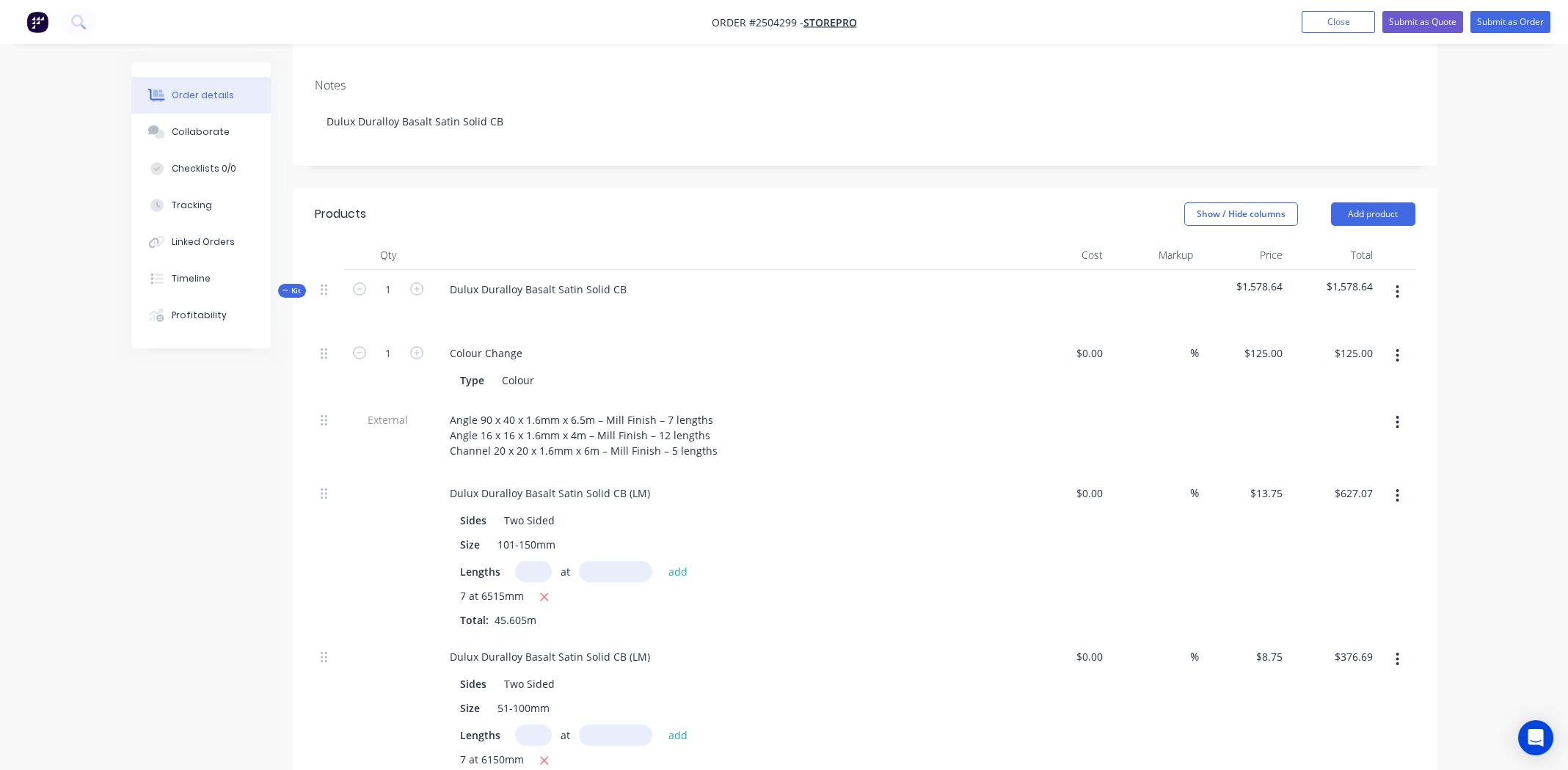
click at [859, 561] on div "Lengths at add" at bounding box center [725, 571] width 531 height 21
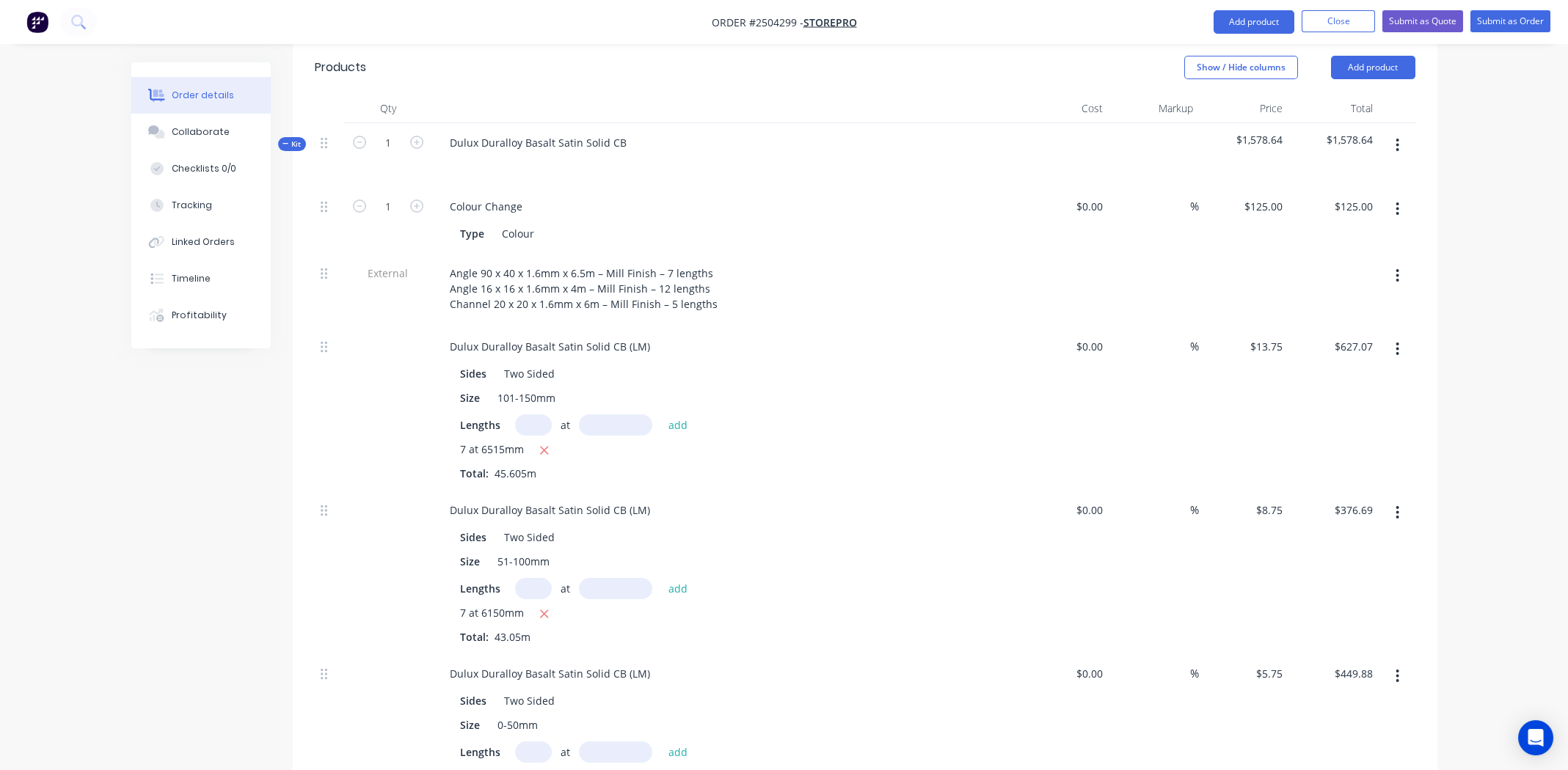
scroll to position [505, 0]
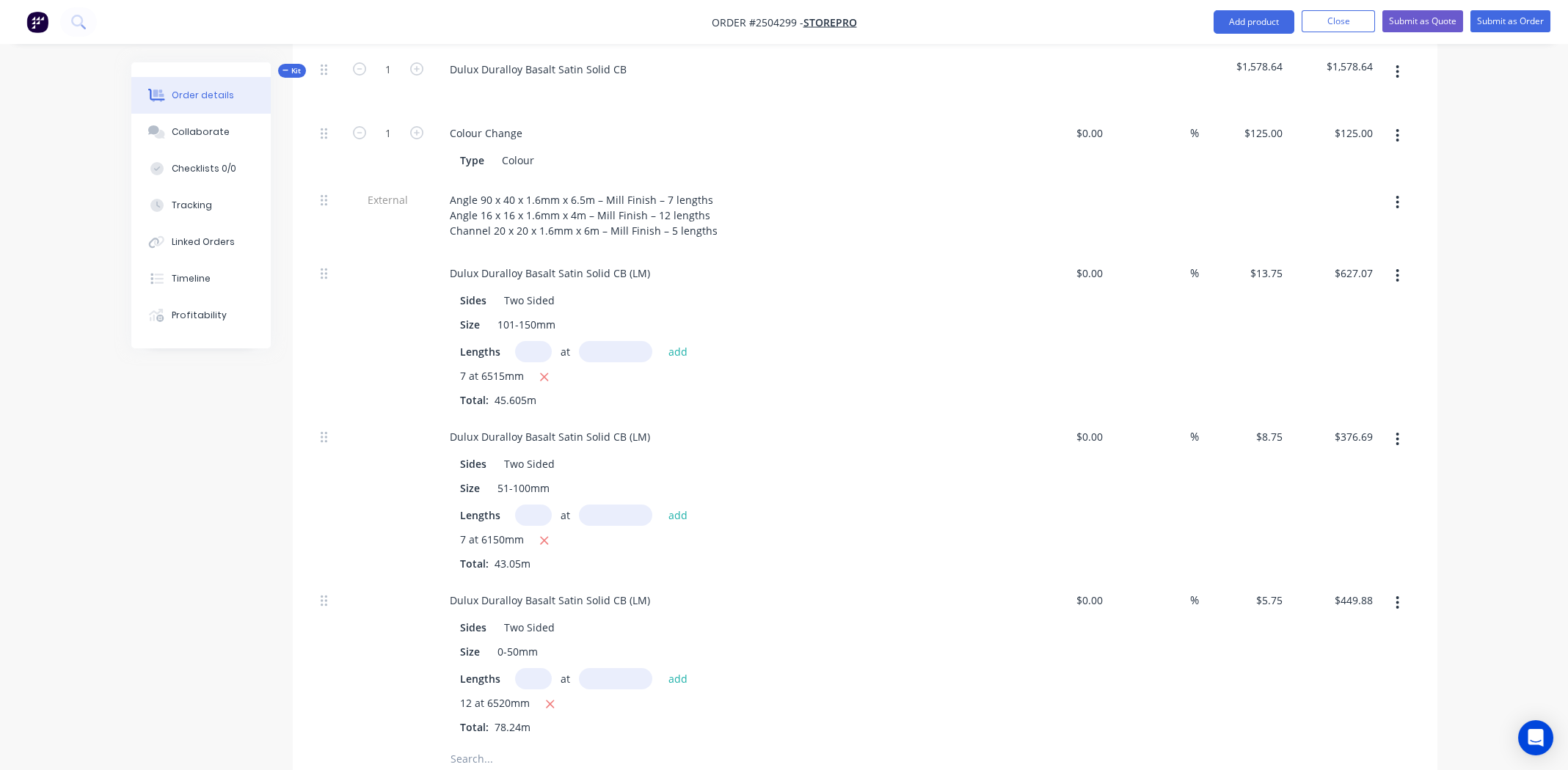
click at [771, 23] on span "Order #2504299 -" at bounding box center [758, 22] width 92 height 14
copy span "2504299"
drag, startPoint x: 204, startPoint y: 133, endPoint x: 211, endPoint y: 142, distance: 11.4
click at [204, 133] on div "Collaborate" at bounding box center [201, 132] width 58 height 13
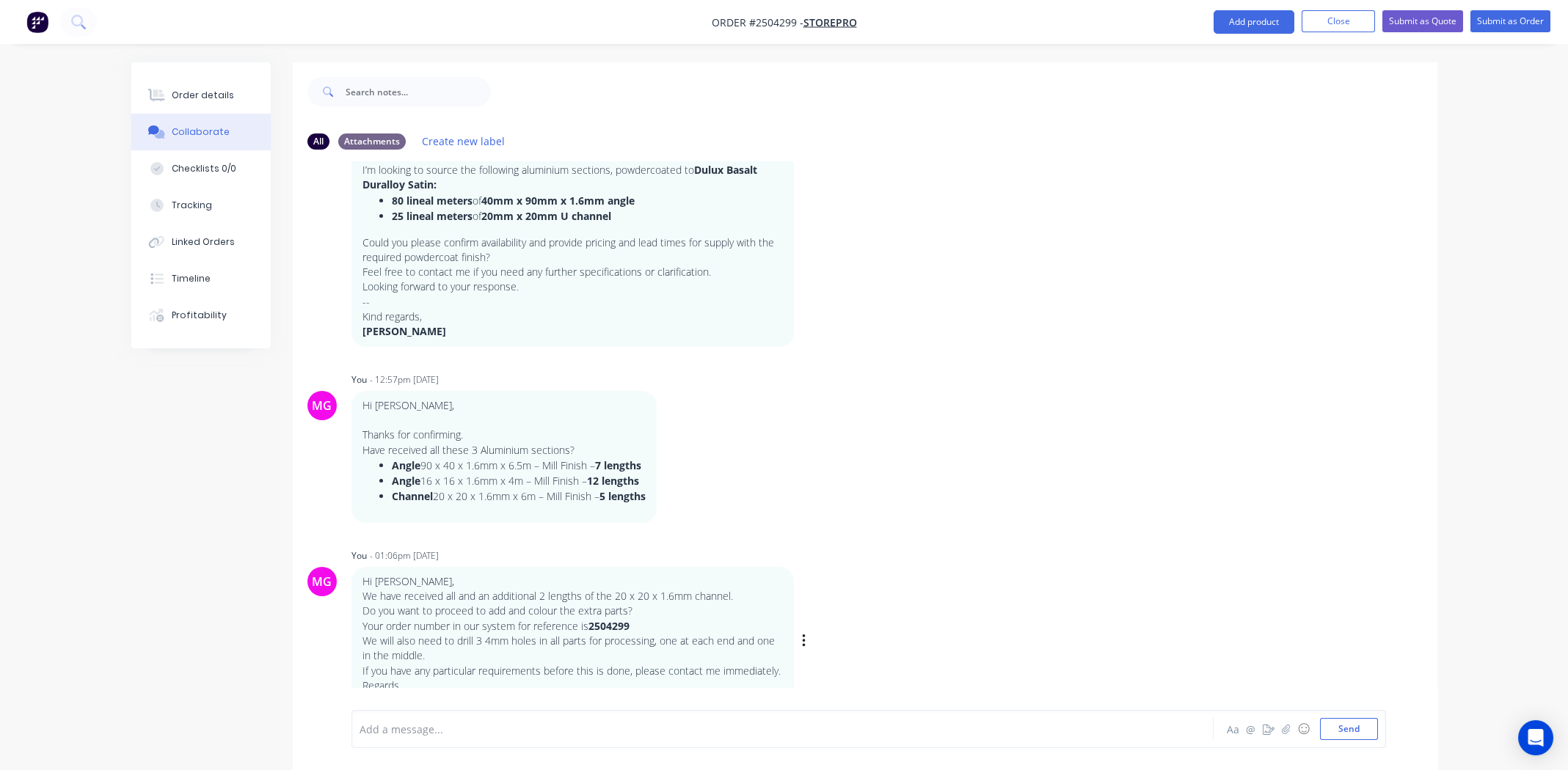
scroll to position [84, 0]
click at [968, 601] on div "MG You - 01:06pm [DATE] Hi [PERSON_NAME], We have received all and an additiona…" at bounding box center [865, 625] width 1145 height 171
click at [971, 583] on div "MG You - 01:06pm [DATE] Hi [PERSON_NAME], We have received all and an additiona…" at bounding box center [865, 625] width 1145 height 171
click at [1251, 534] on div "MG You - 11:41am [DATE] Hi Team, I hope this message finds you well. I’m lookin…" at bounding box center [865, 436] width 1145 height 548
click at [200, 99] on div "Order details" at bounding box center [203, 96] width 62 height 13
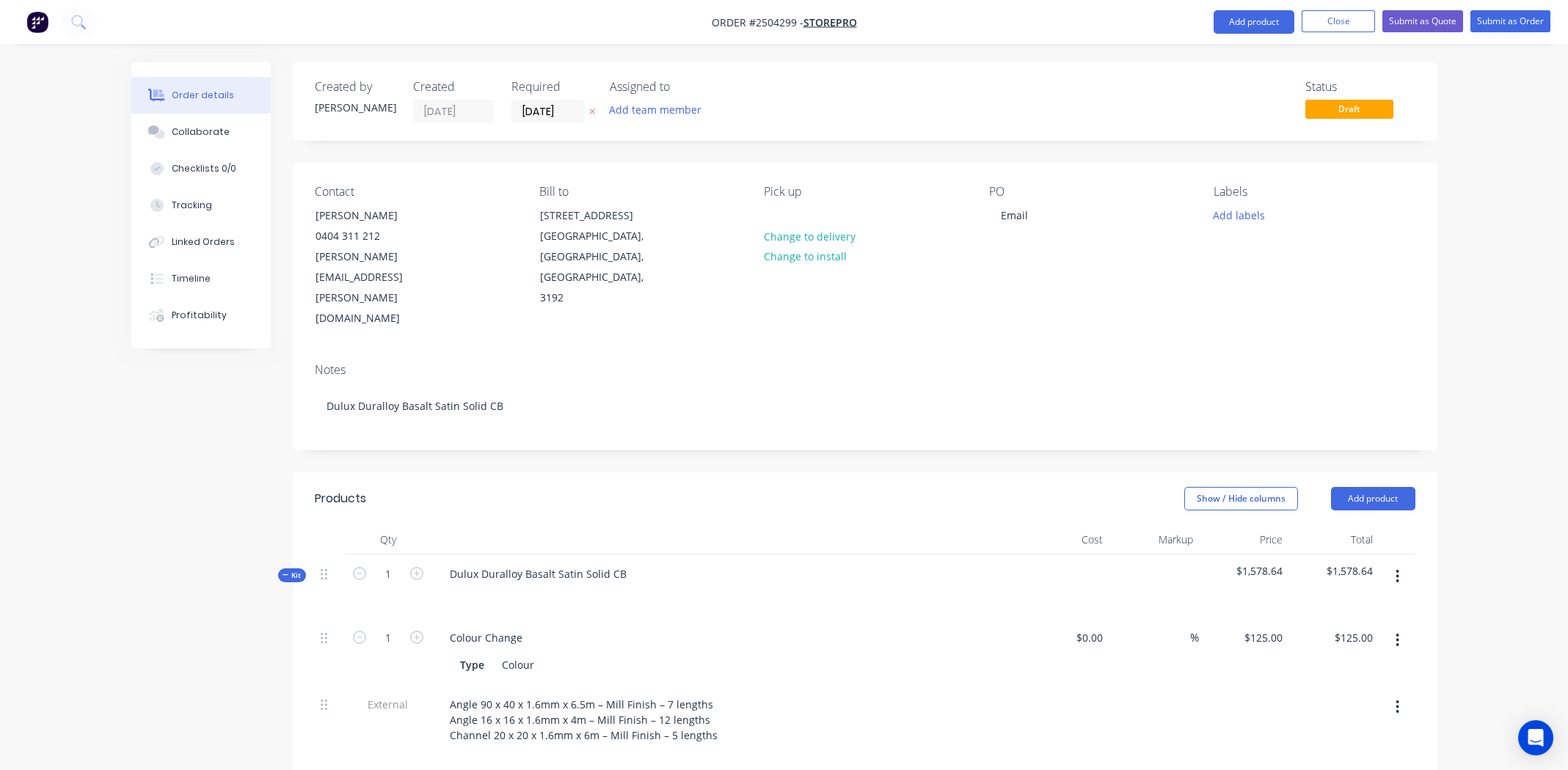
click at [1243, 213] on button "Add labels" at bounding box center [1239, 214] width 67 height 20
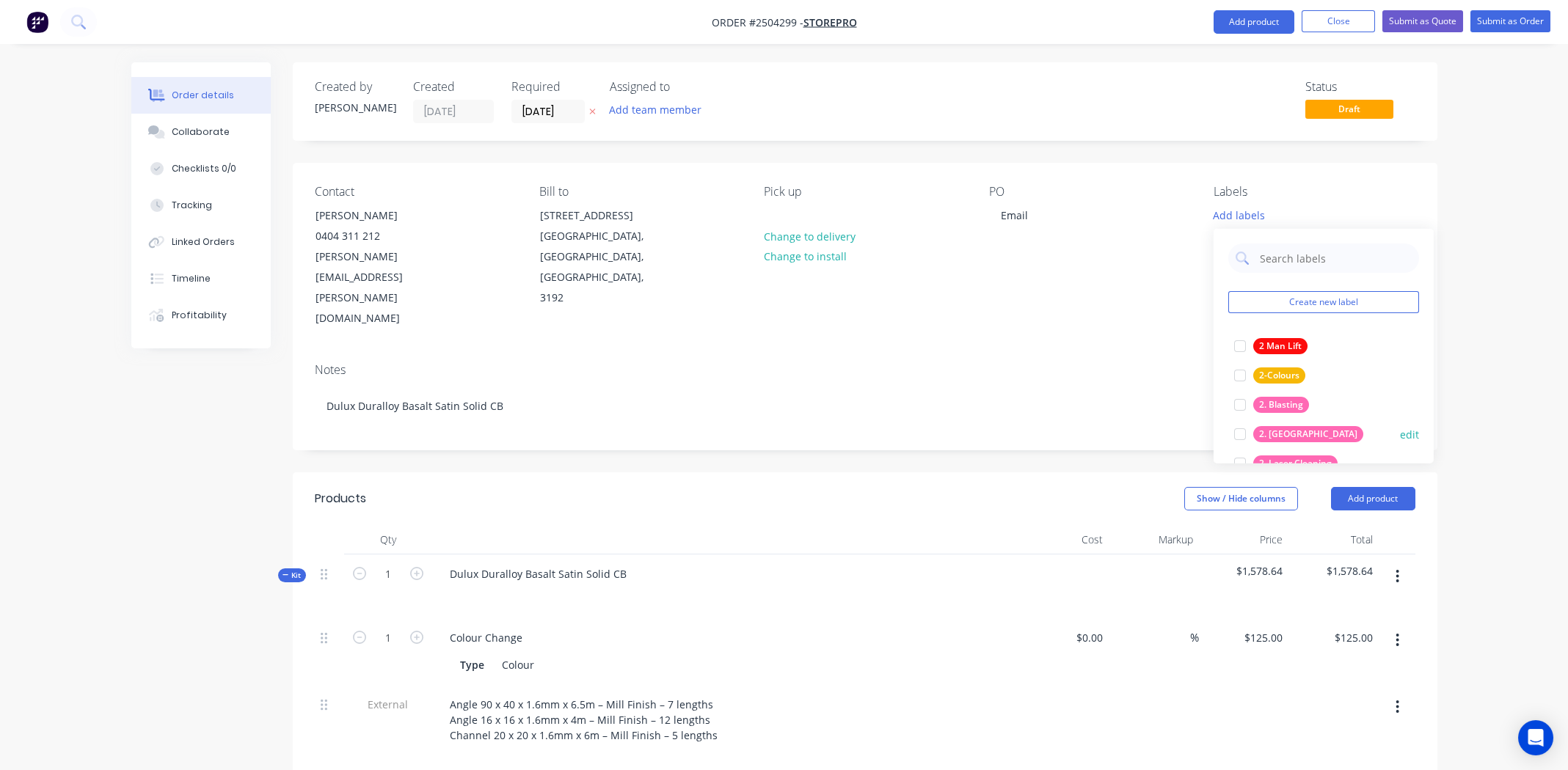
click at [1240, 431] on div at bounding box center [1240, 434] width 30 height 30
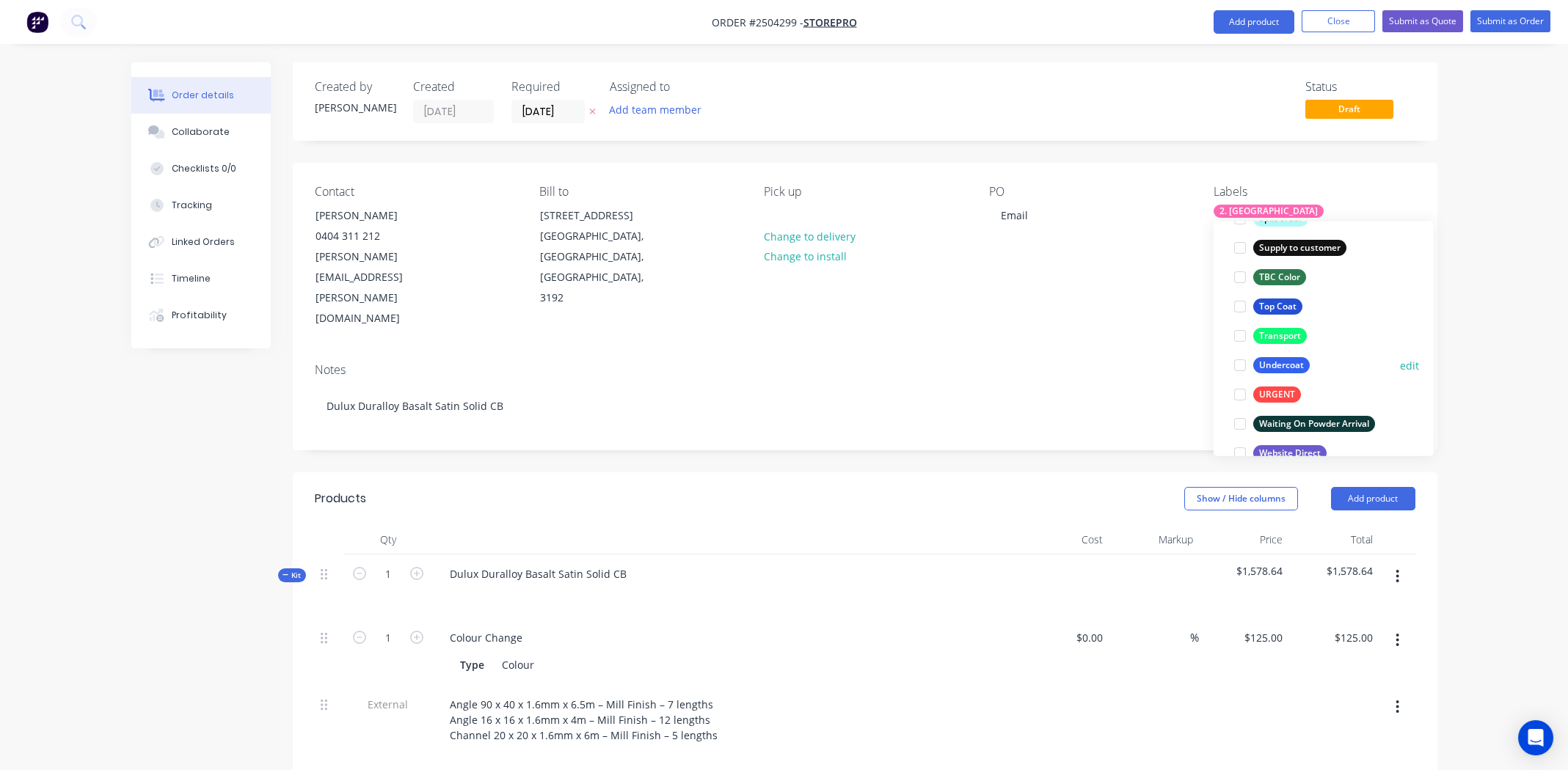
scroll to position [1172, 0]
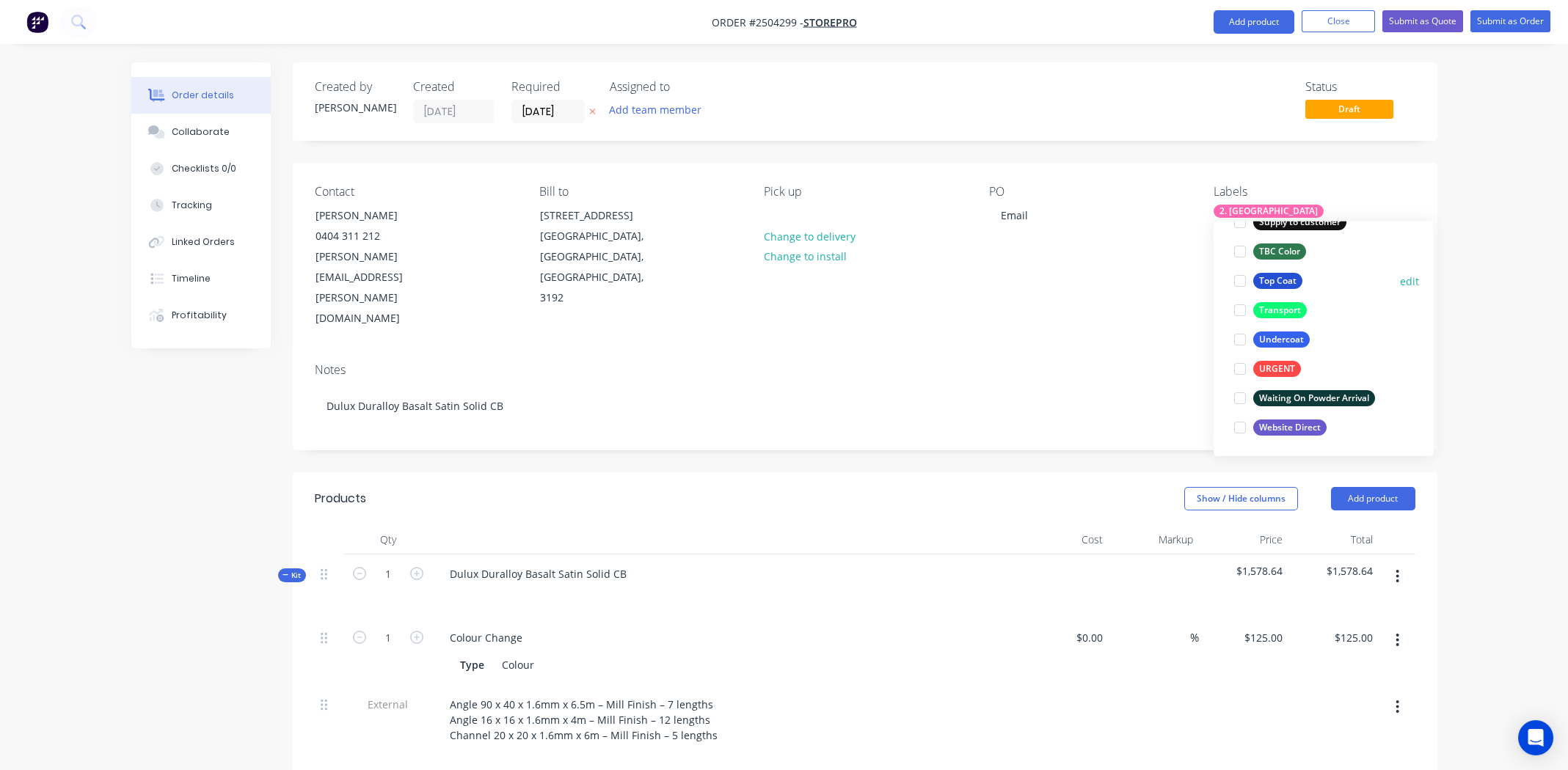
click at [1241, 277] on div at bounding box center [1240, 281] width 30 height 30
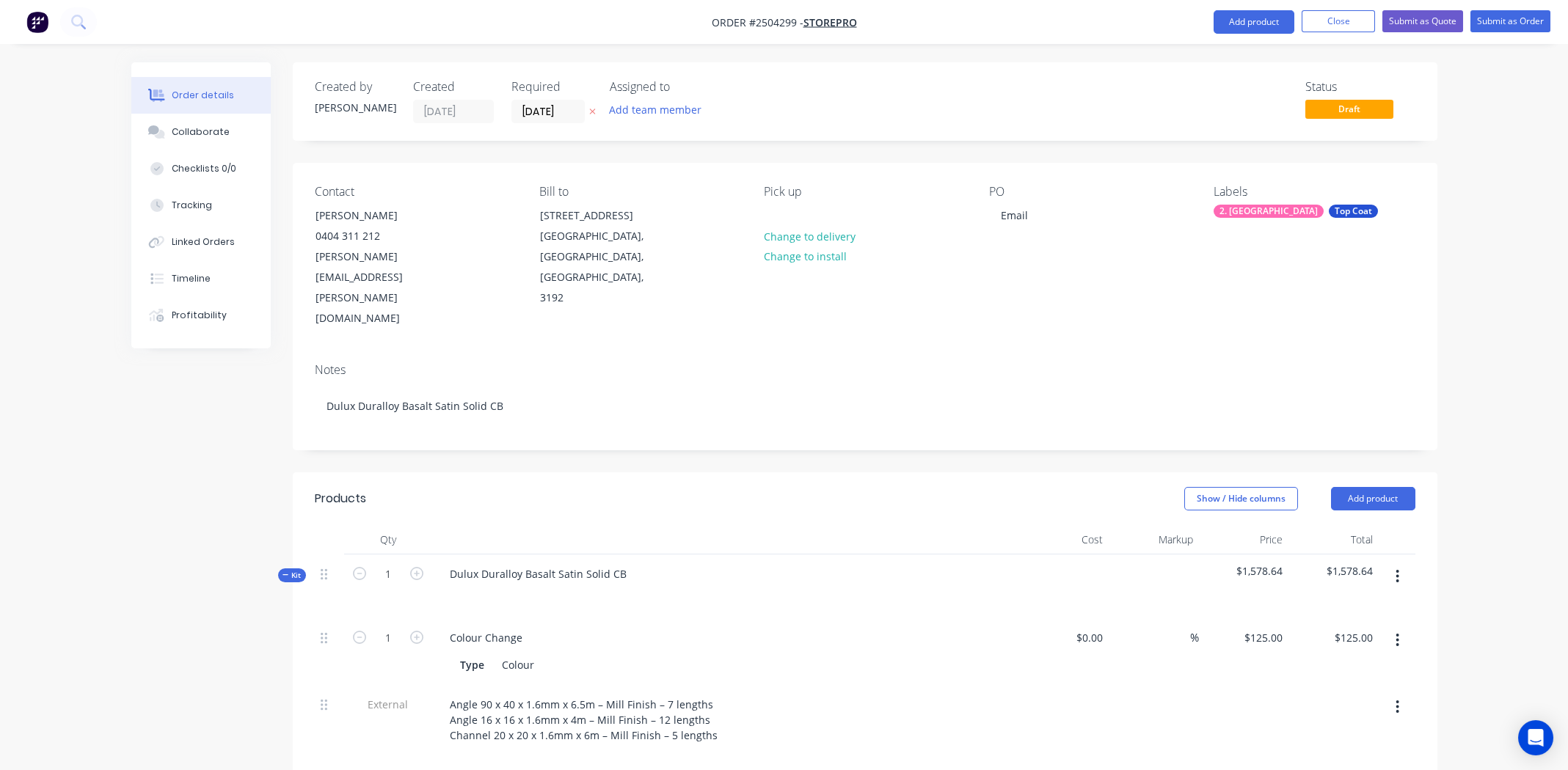
drag, startPoint x: 1139, startPoint y: 293, endPoint x: 1225, endPoint y: 282, distance: 86.7
click at [1139, 351] on div "Notes Dulux Duralloy Basalt Satin Solid CB" at bounding box center [865, 400] width 1145 height 99
click at [939, 487] on div "Show / Hide columns Add product" at bounding box center [981, 499] width 867 height 24
click at [1509, 20] on button "Submit as Order" at bounding box center [1510, 21] width 80 height 22
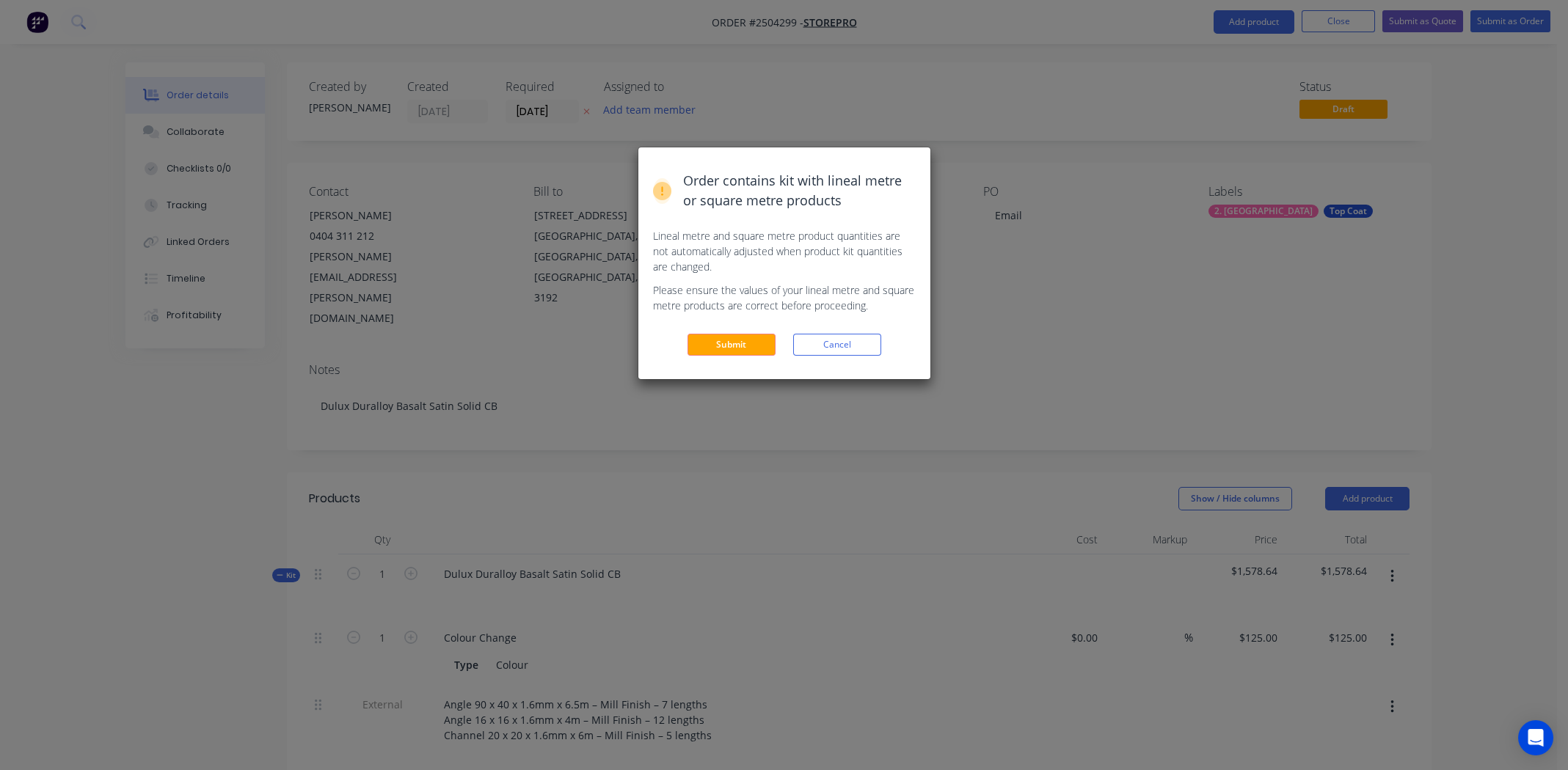
drag, startPoint x: 736, startPoint y: 343, endPoint x: 749, endPoint y: 338, distance: 13.9
click at [736, 343] on button "Submit" at bounding box center [731, 345] width 88 height 22
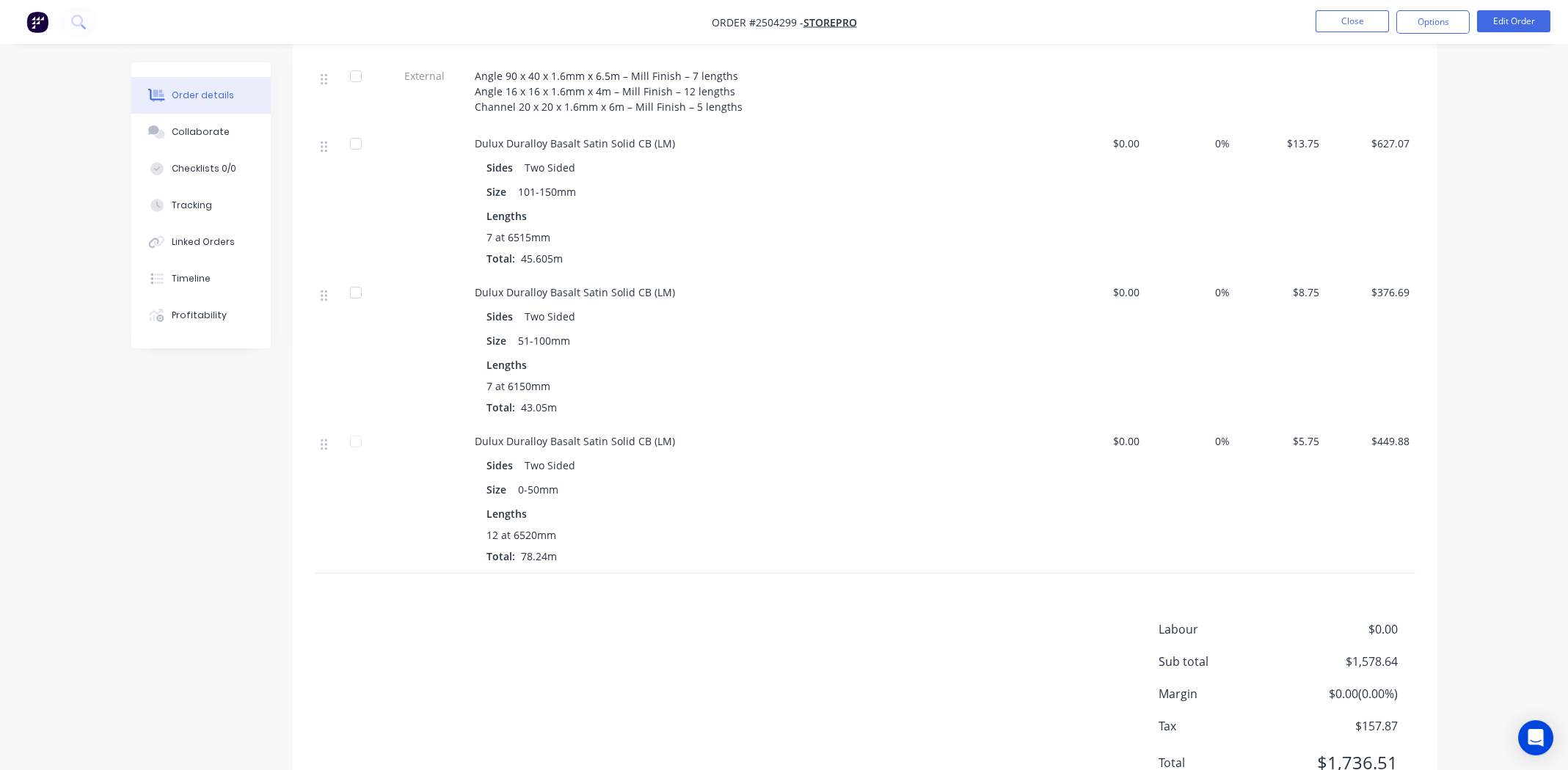
scroll to position [600, 0]
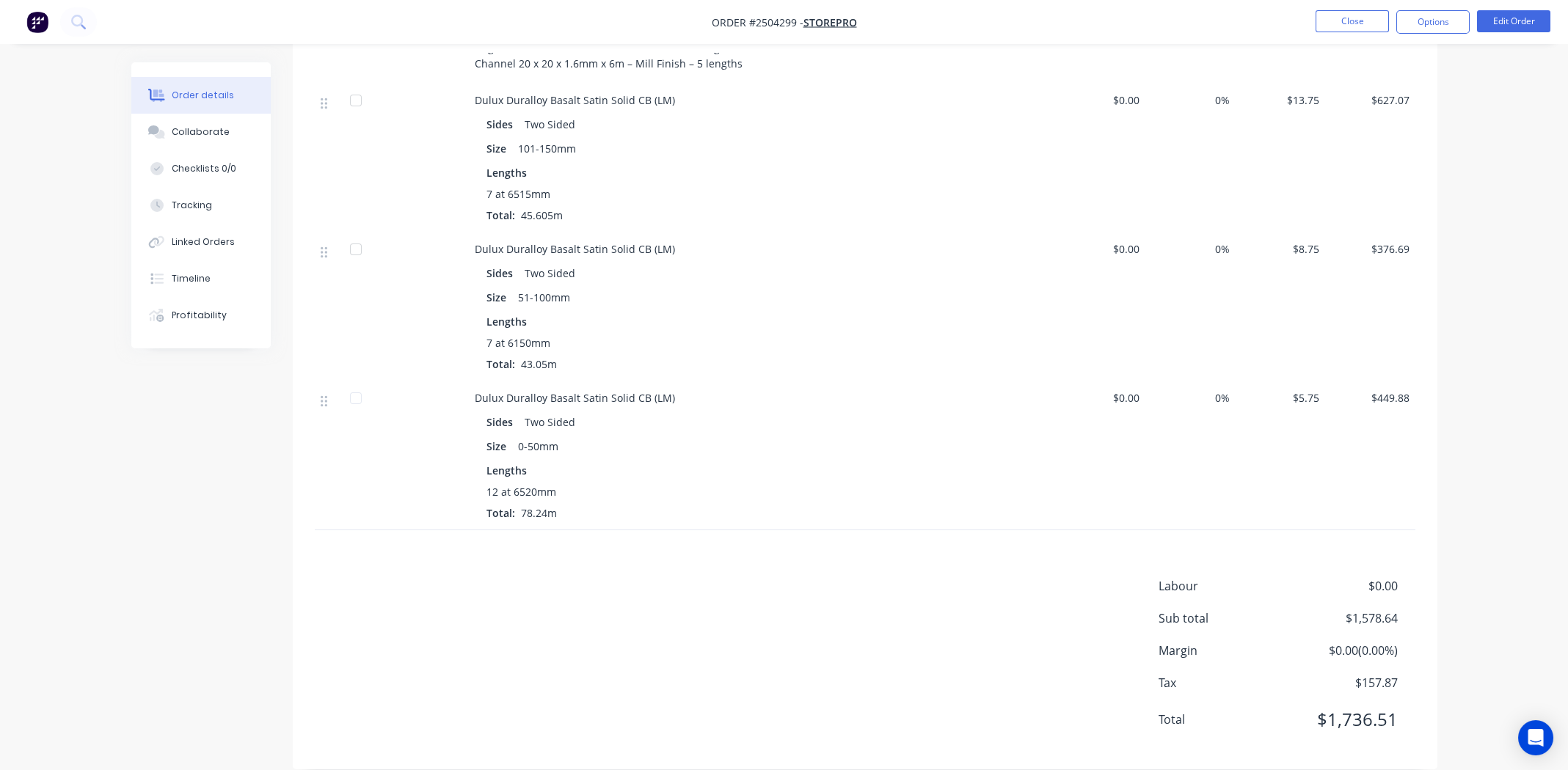
click at [761, 625] on div "Labour $0.00 Sub total $1,578.64 Margin $0.00 ( 0.00 %) Tax $157.87 Total $1,73…" at bounding box center [865, 663] width 1100 height 170
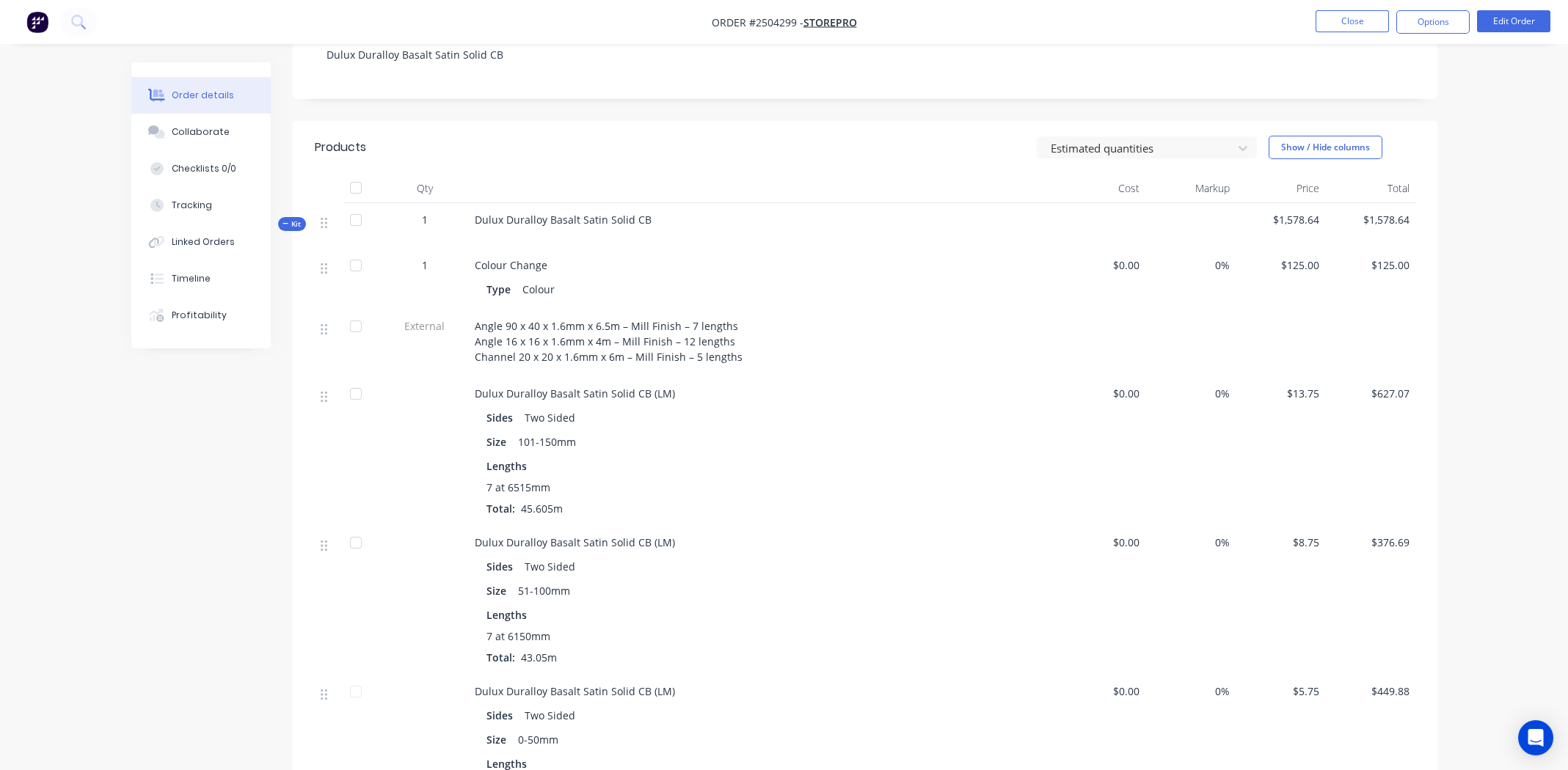
scroll to position [0, 0]
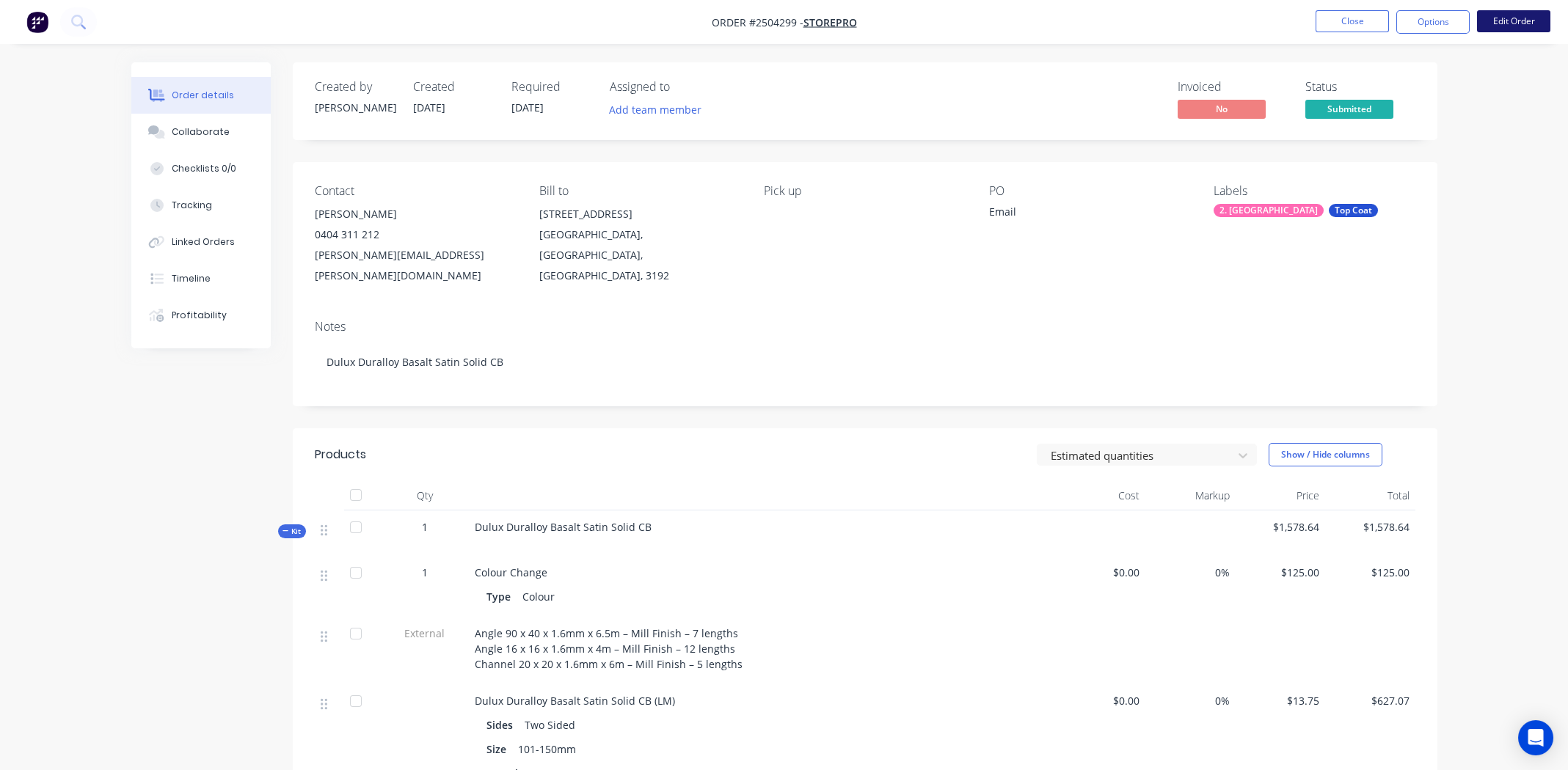
click at [1509, 23] on button "Edit Order" at bounding box center [1513, 21] width 73 height 22
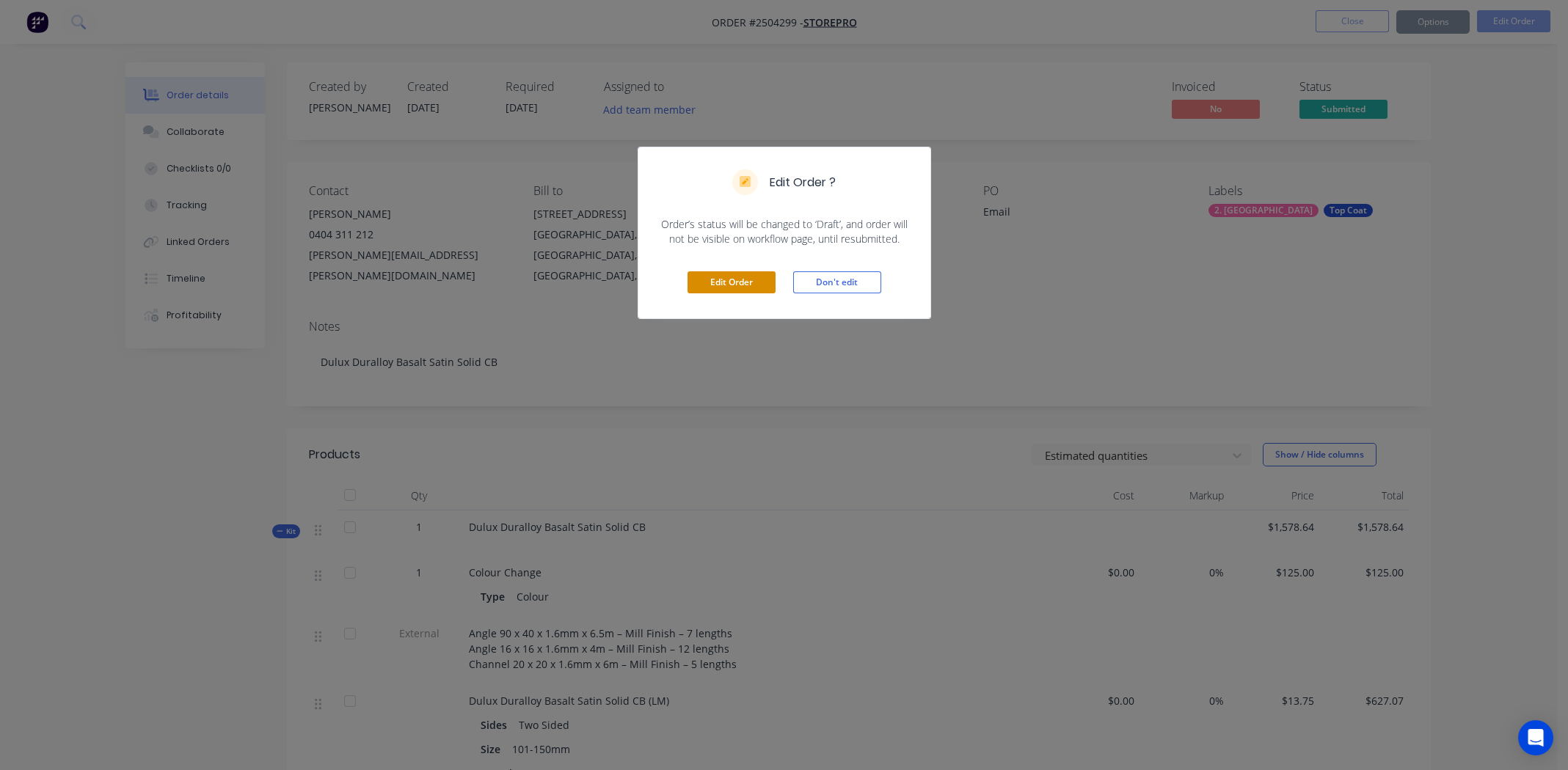
click at [731, 277] on button "Edit Order" at bounding box center [731, 282] width 88 height 22
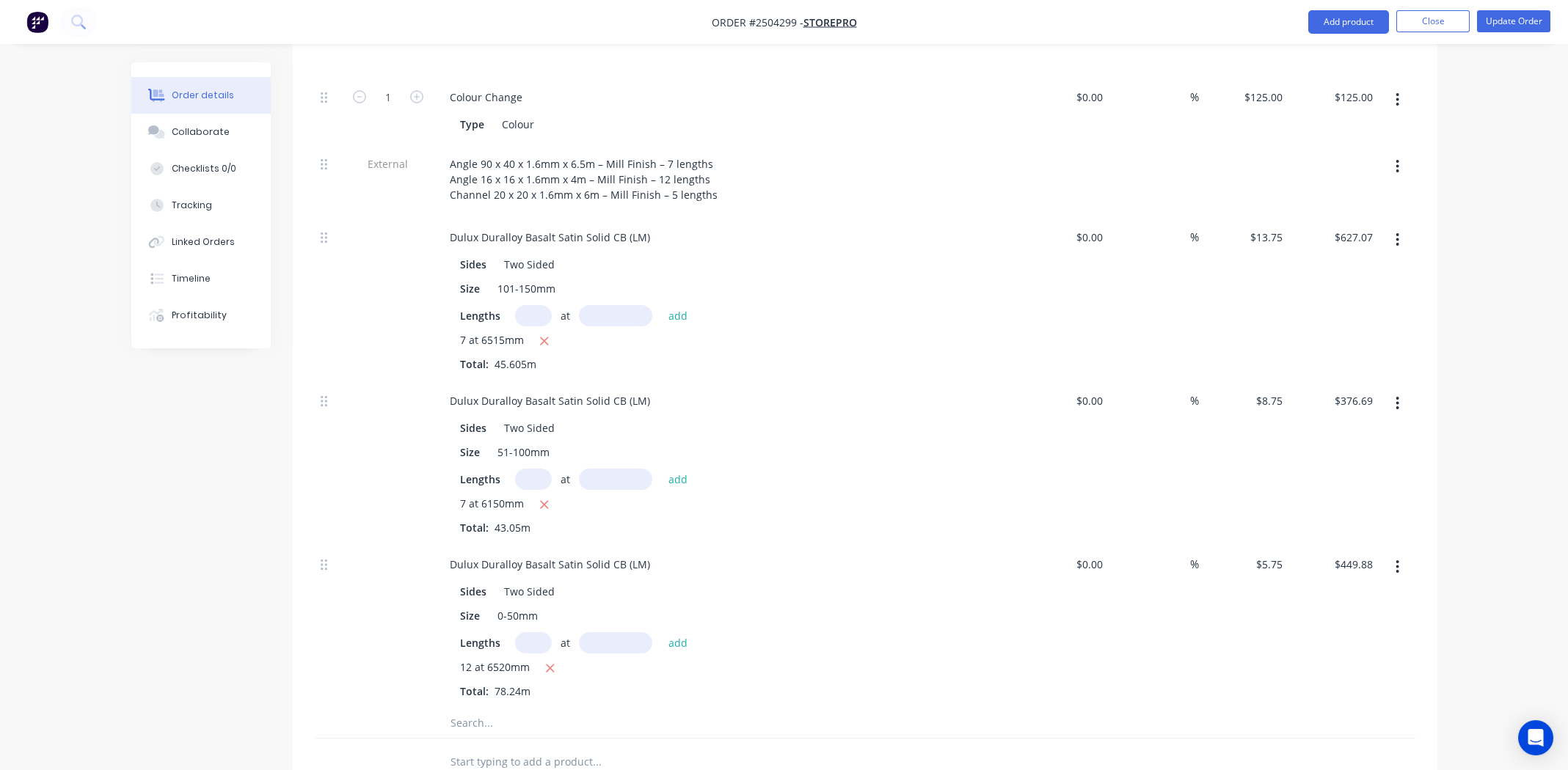
scroll to position [867, 0]
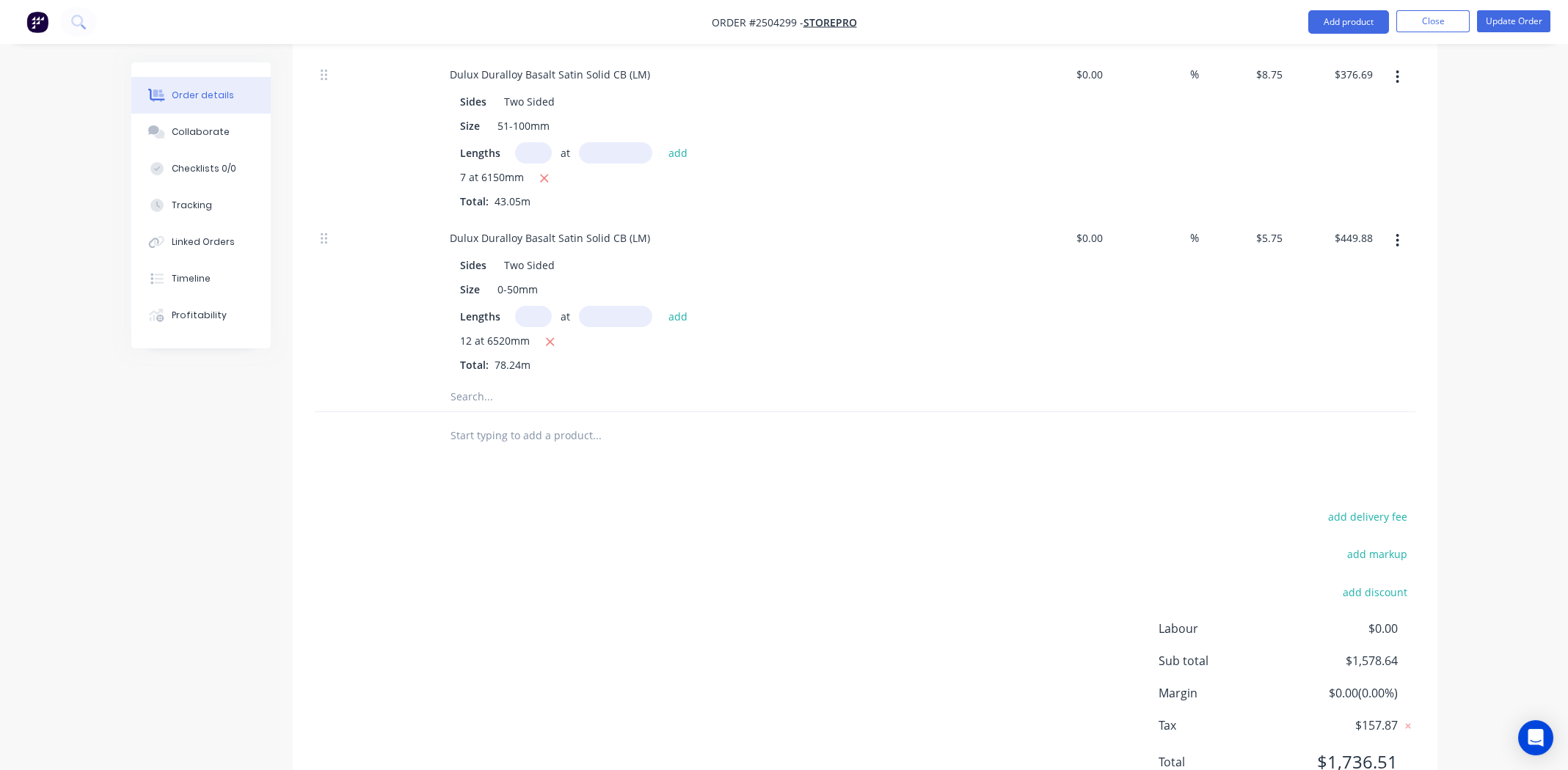
click at [1318, 272] on div "$449.88 $449.88" at bounding box center [1334, 300] width 90 height 164
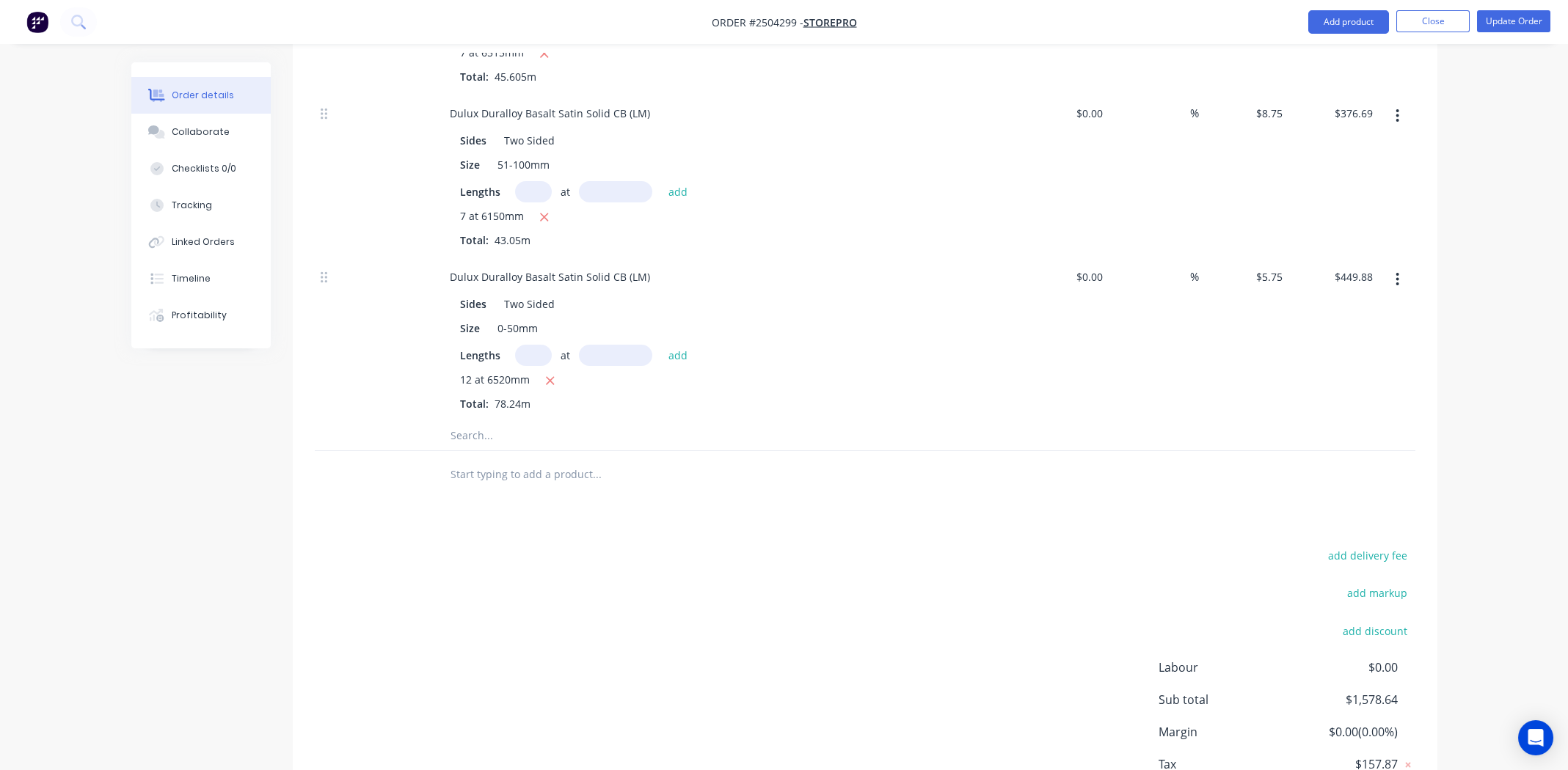
scroll to position [794, 0]
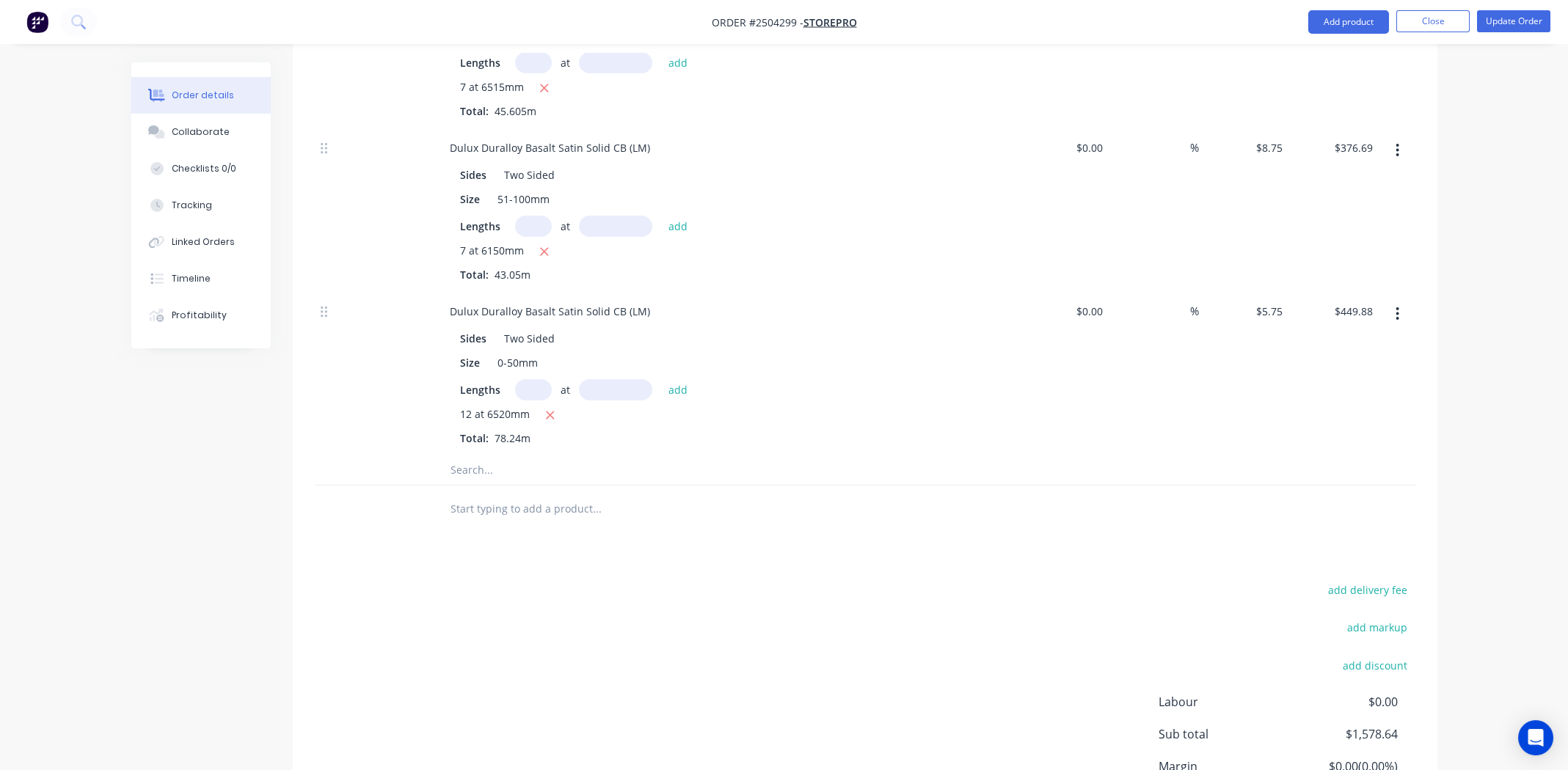
click at [1397, 308] on icon "button" at bounding box center [1397, 314] width 3 height 13
click at [1072, 379] on div "$0.00 $0.00" at bounding box center [1065, 374] width 90 height 164
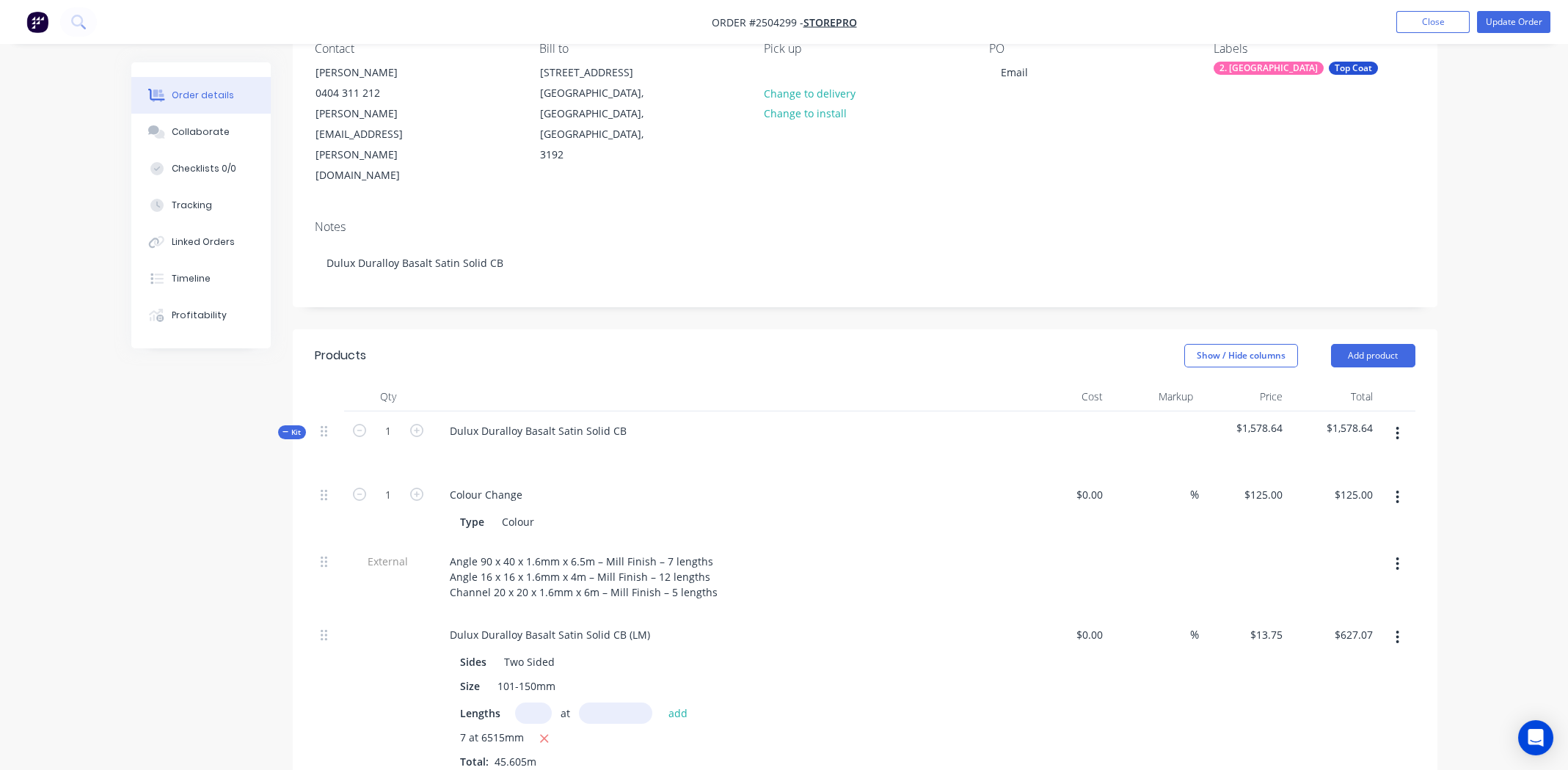
scroll to position [366, 0]
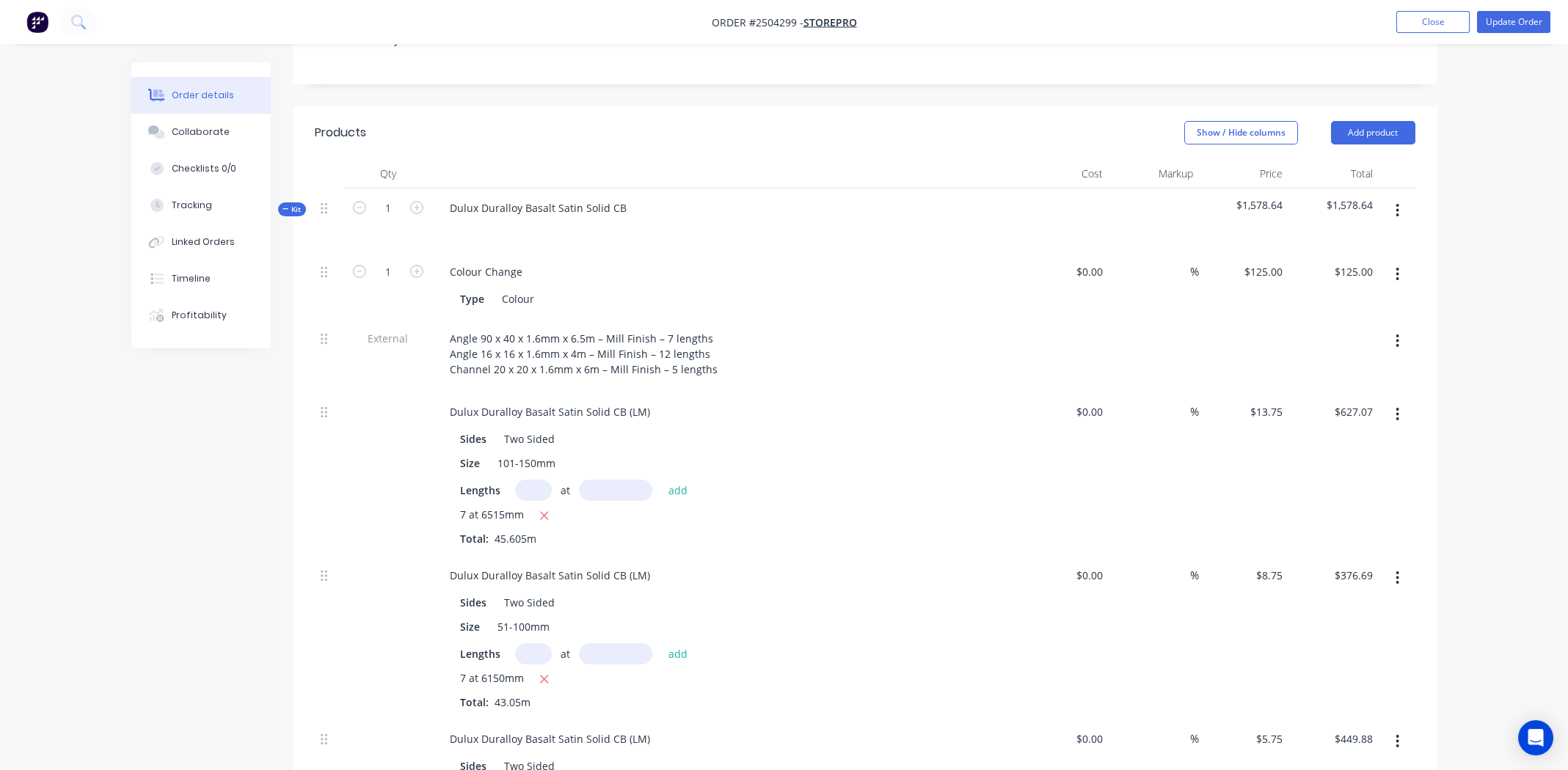
click at [1397, 204] on icon "button" at bounding box center [1397, 210] width 3 height 13
click at [1341, 239] on div "Add product to kit" at bounding box center [1346, 249] width 113 height 21
click at [1324, 326] on div "Basic product" at bounding box center [1346, 336] width 113 height 21
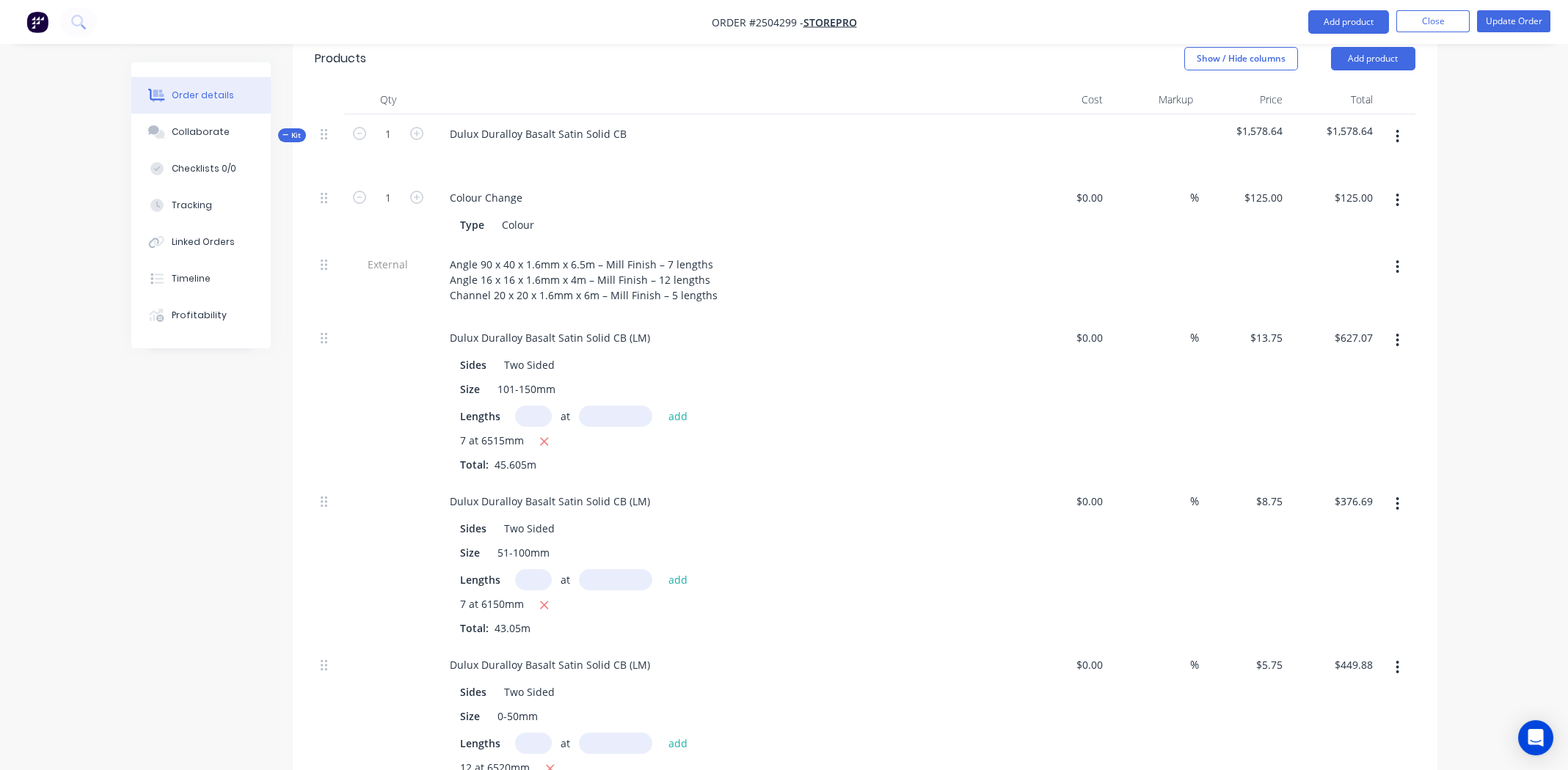
scroll to position [880, 0]
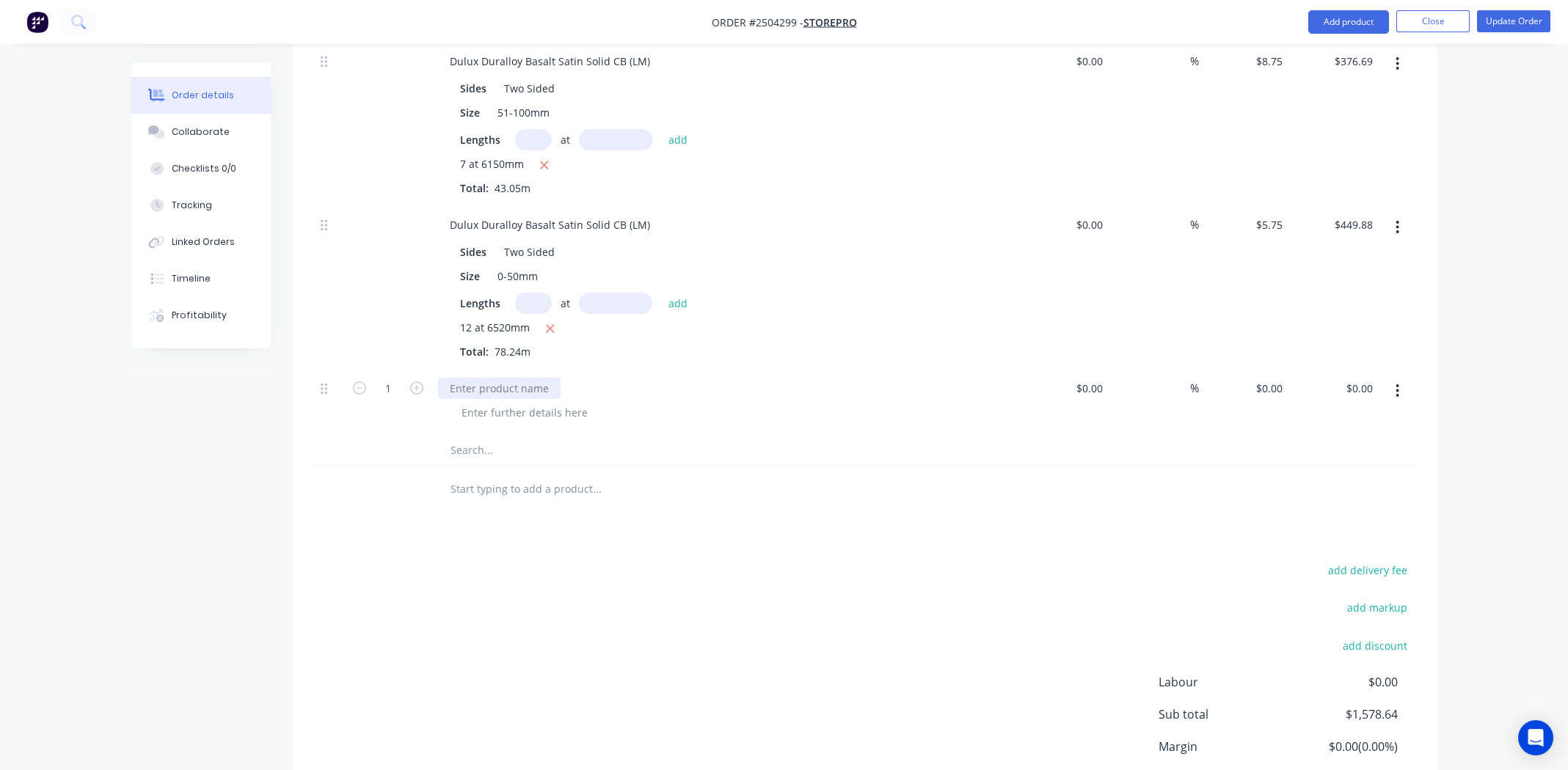
click at [485, 378] on div at bounding box center [499, 388] width 122 height 21
click at [575, 402] on div at bounding box center [525, 412] width 150 height 21
click at [738, 451] on div "Products Show / Hide columns Add product Qty Cost Markup Price Total Kit 1 Dulu…" at bounding box center [865, 229] width 1145 height 1273
click at [1277, 378] on input "0" at bounding box center [1271, 388] width 34 height 21
type input "$316.00"
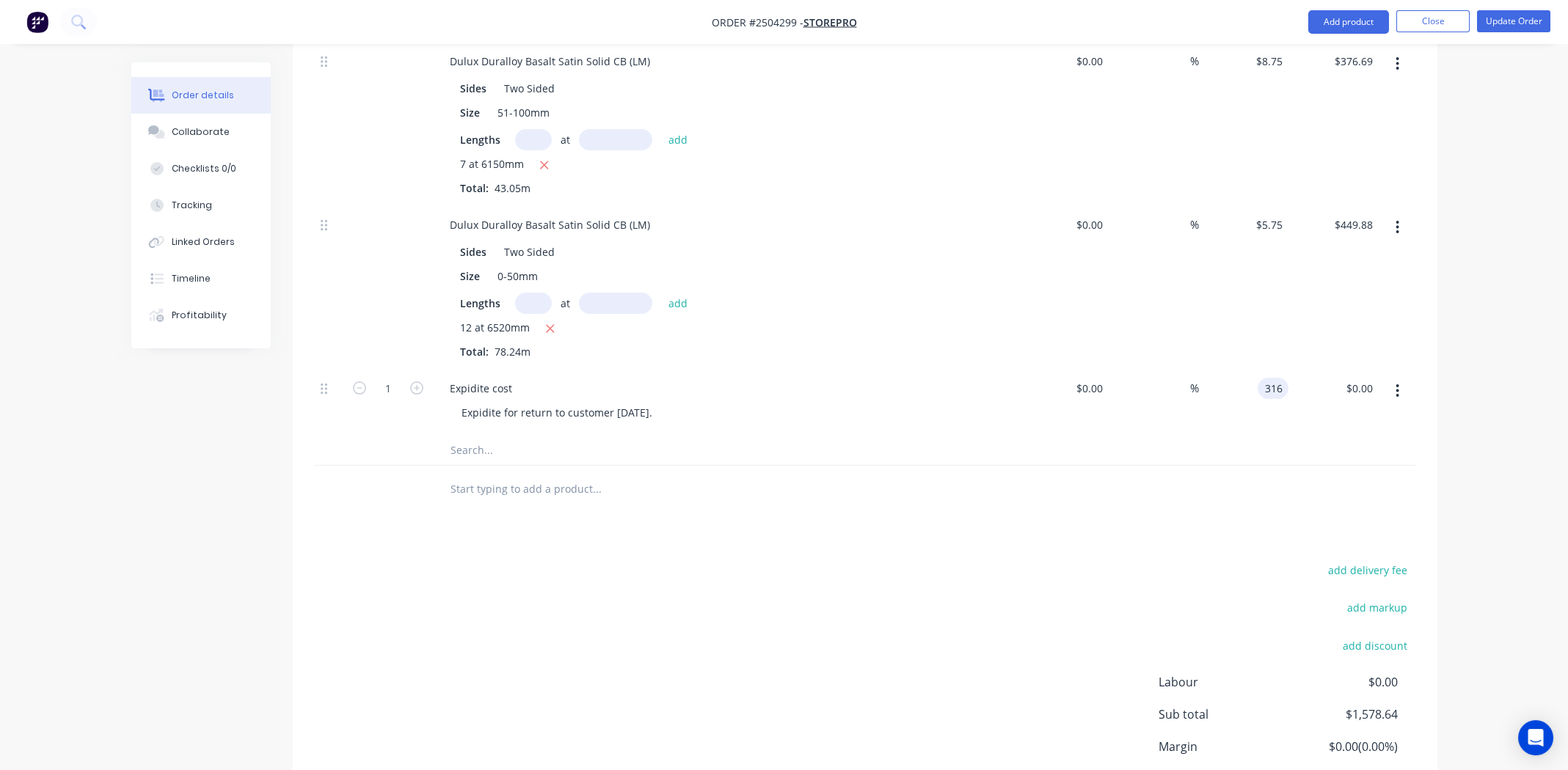
type input "$316.00"
click at [996, 465] on div at bounding box center [865, 489] width 1100 height 47
click at [504, 378] on div "Expidite cost" at bounding box center [481, 388] width 86 height 21
click at [793, 474] on div at bounding box center [658, 489] width 440 height 30
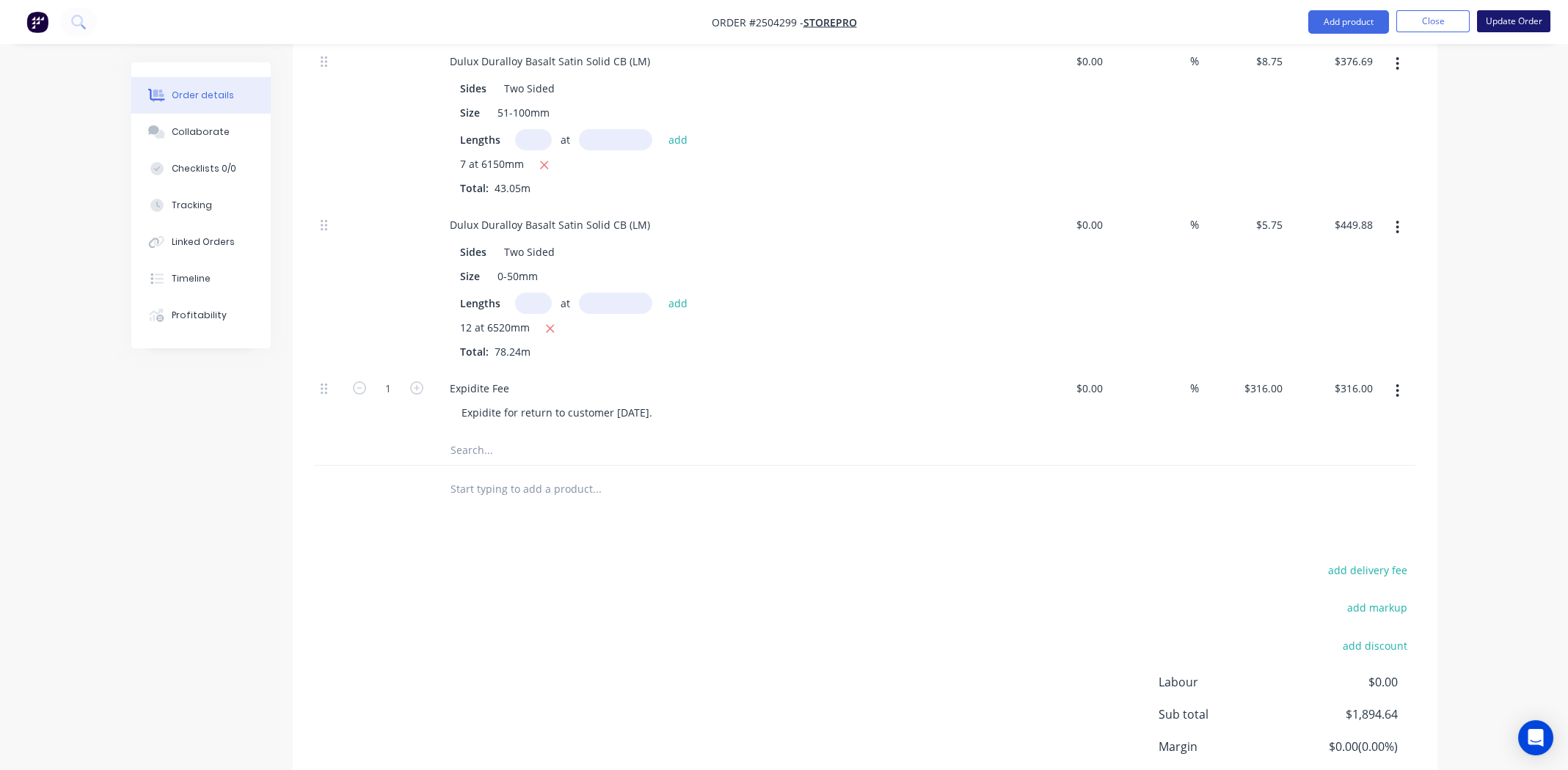
click at [1520, 22] on button "Update Order" at bounding box center [1513, 21] width 73 height 22
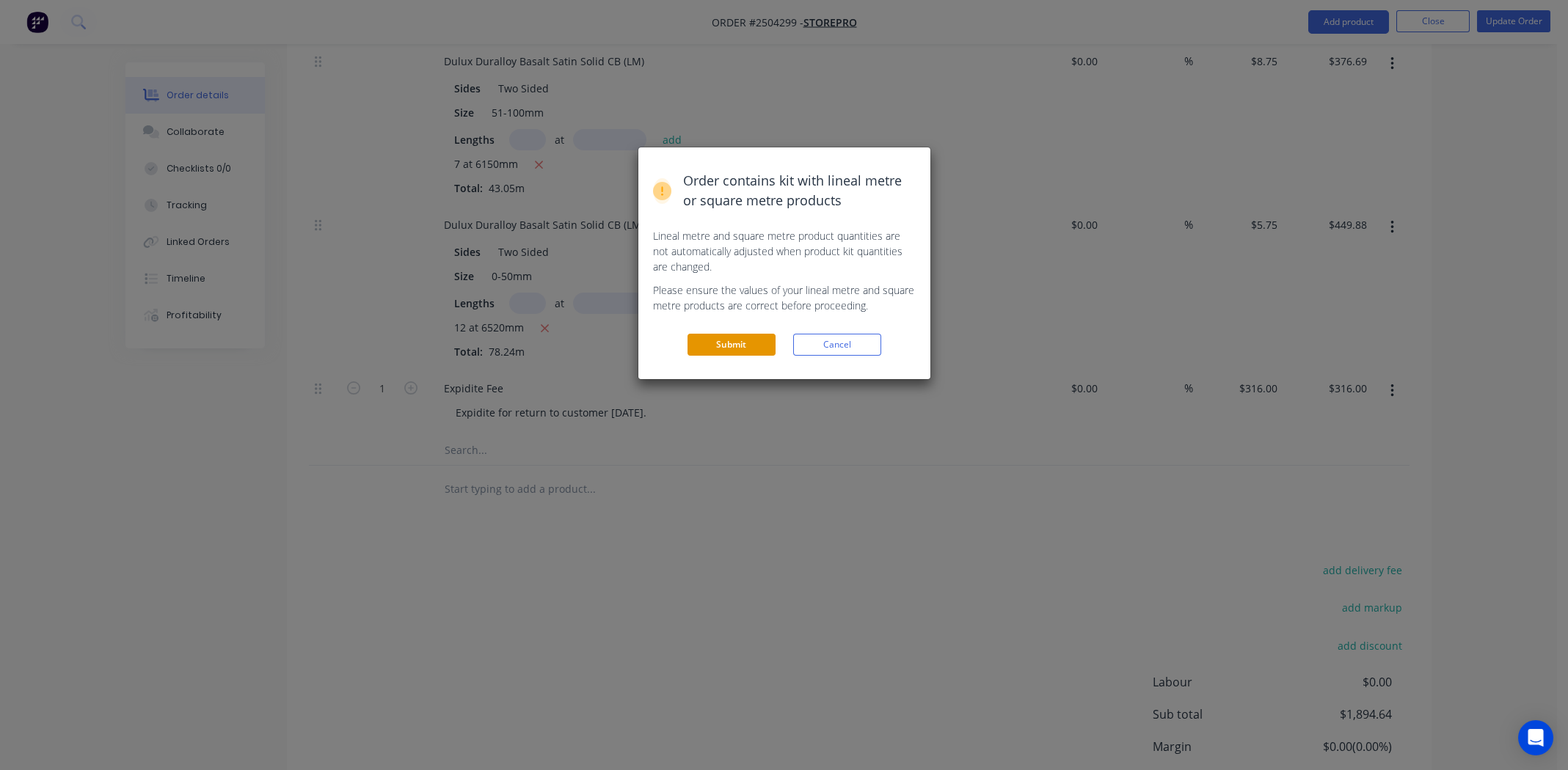
click at [724, 351] on button "Submit" at bounding box center [731, 345] width 88 height 22
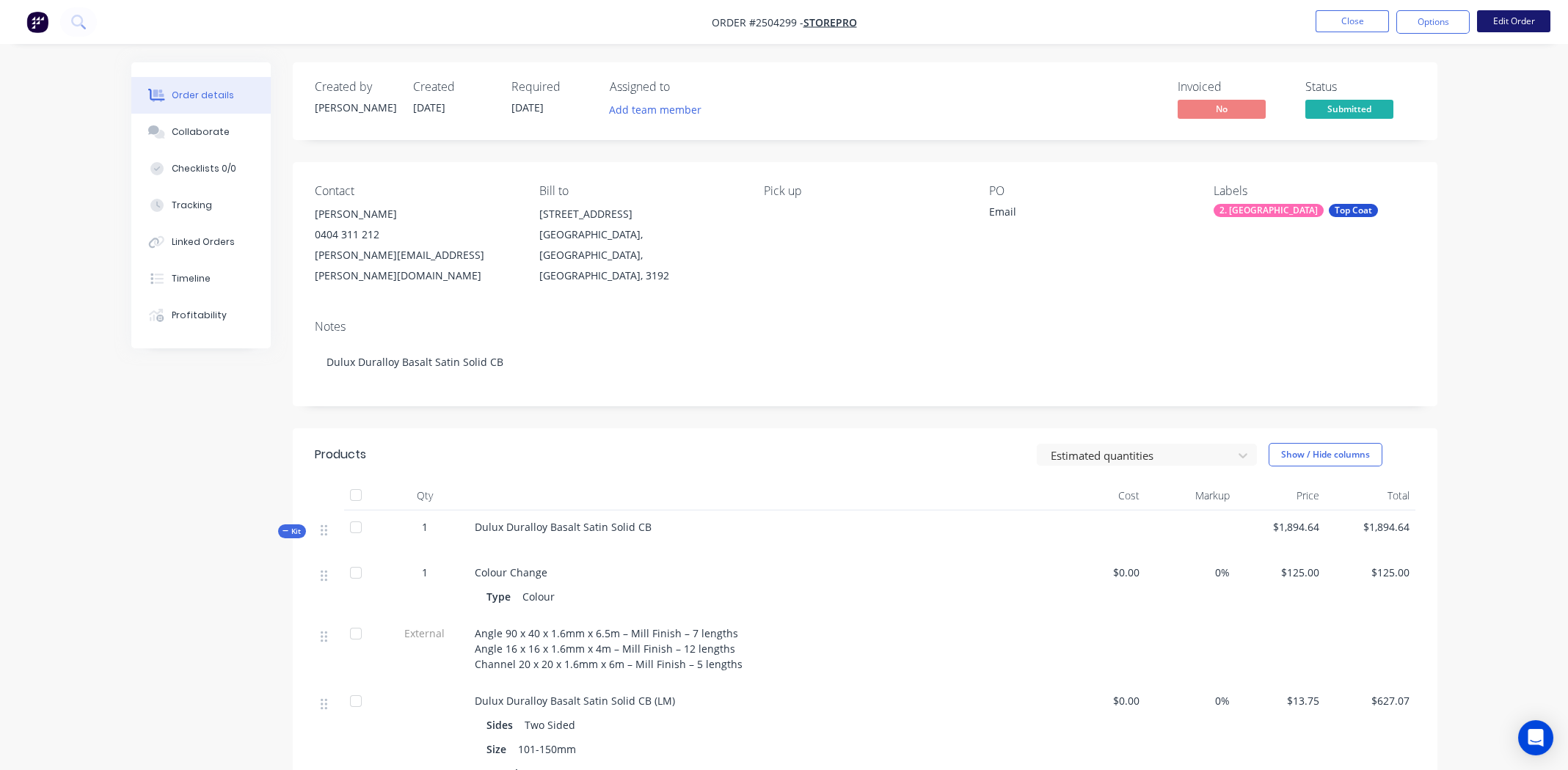
click at [1518, 21] on button "Edit Order" at bounding box center [1513, 21] width 73 height 22
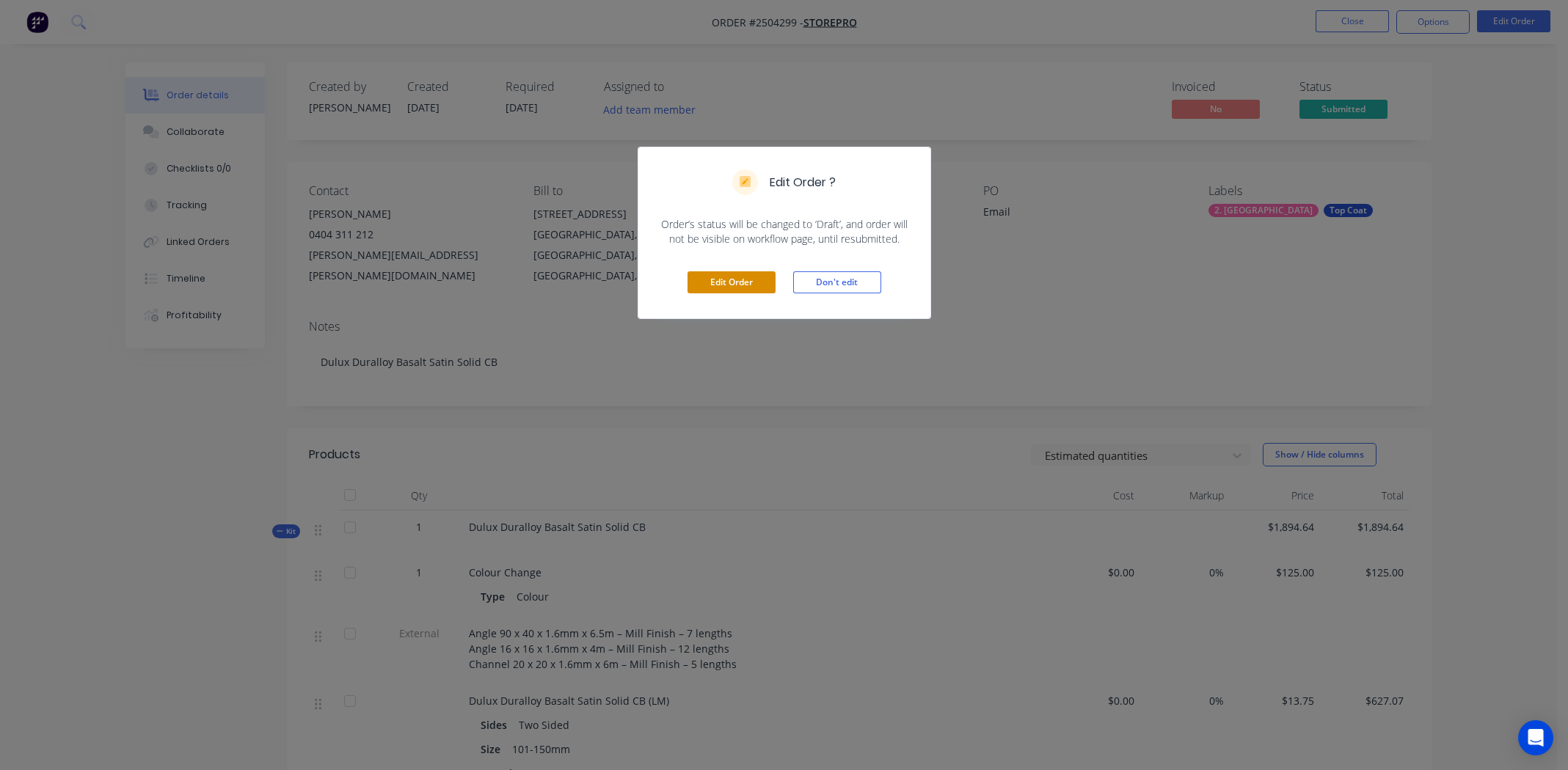
click at [742, 281] on button "Edit Order" at bounding box center [731, 282] width 88 height 22
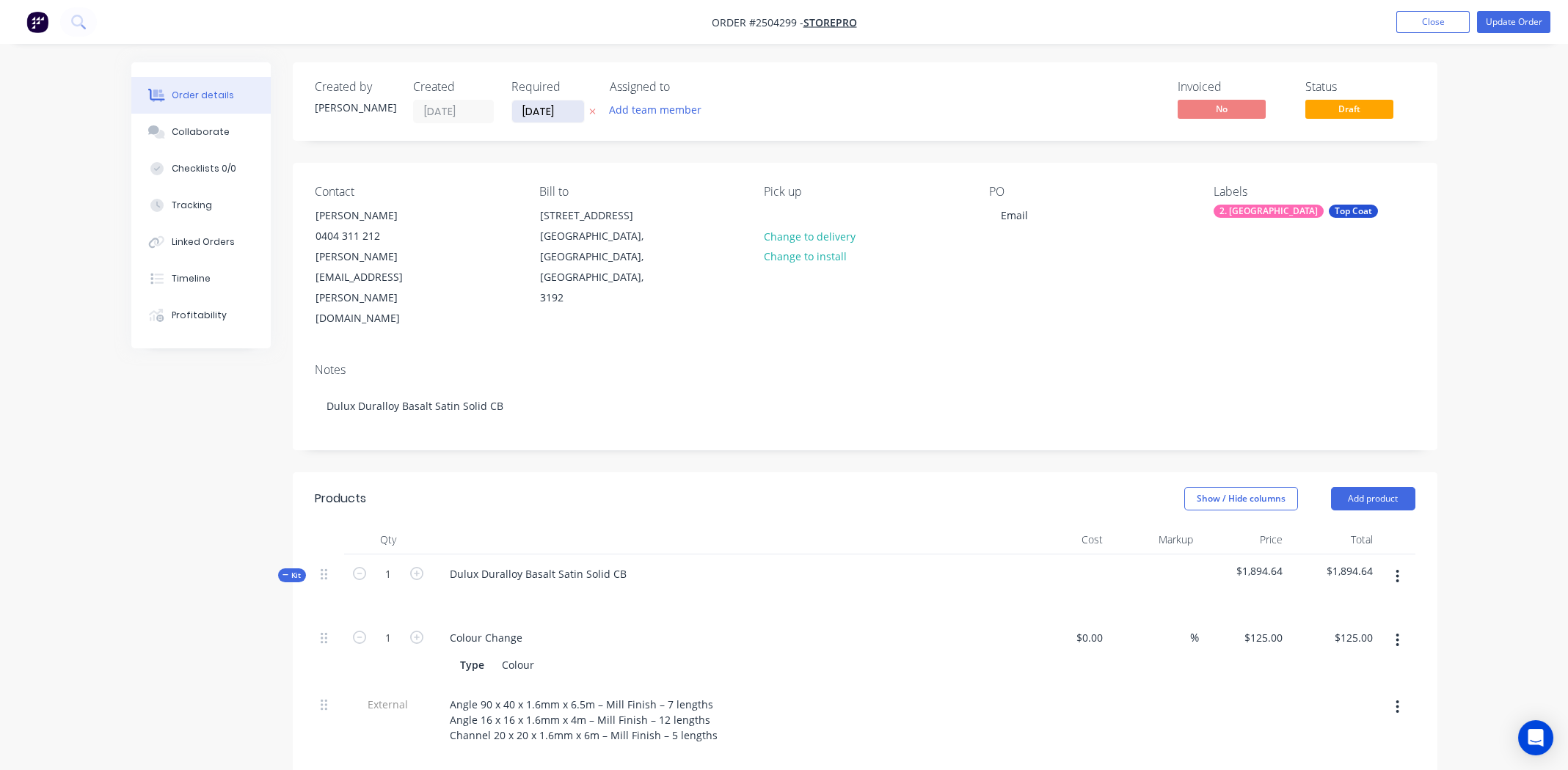
click at [534, 113] on input "[DATE]" at bounding box center [548, 112] width 72 height 22
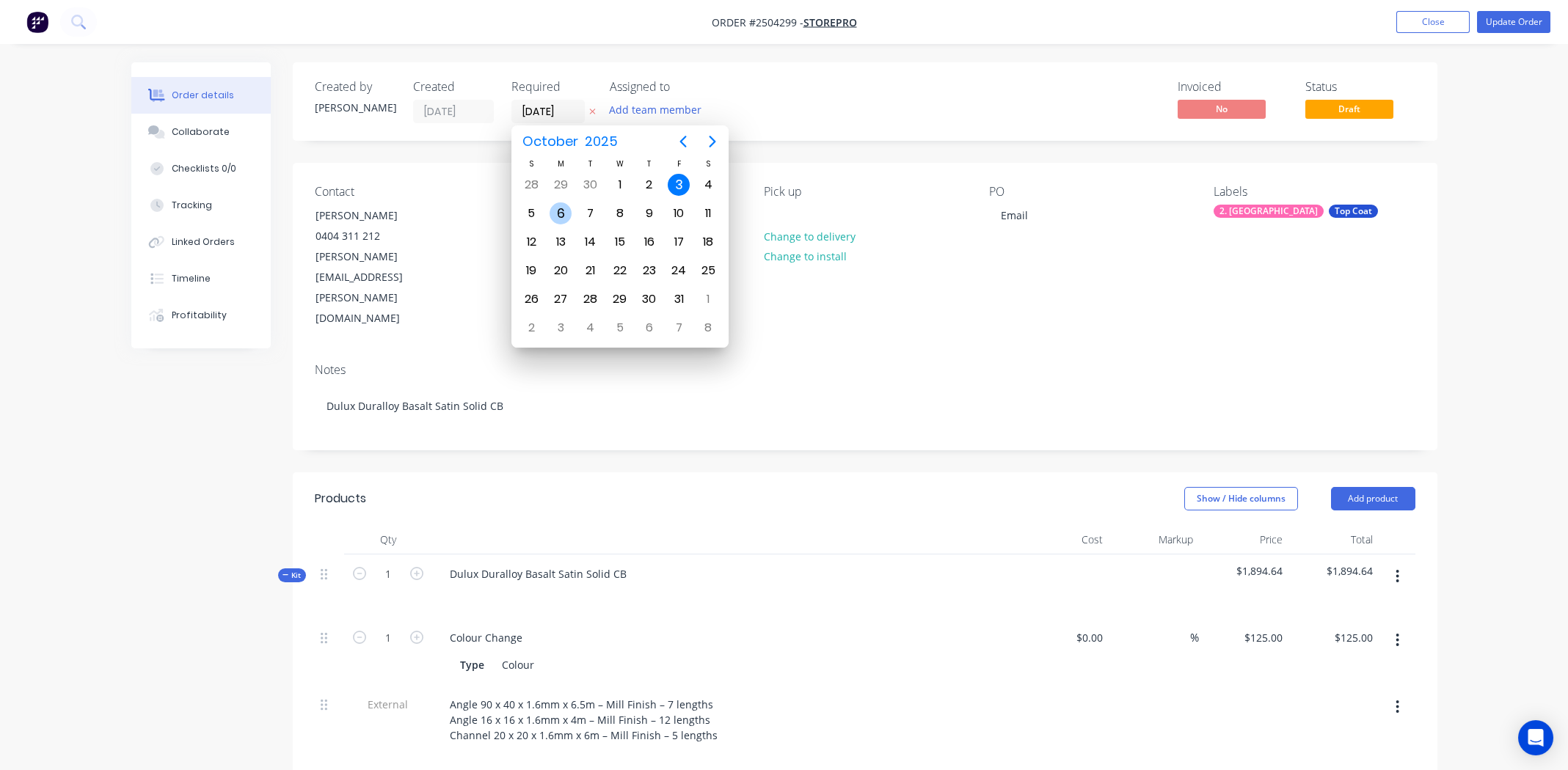
click at [560, 210] on div "6" at bounding box center [560, 213] width 22 height 22
type input "[DATE]"
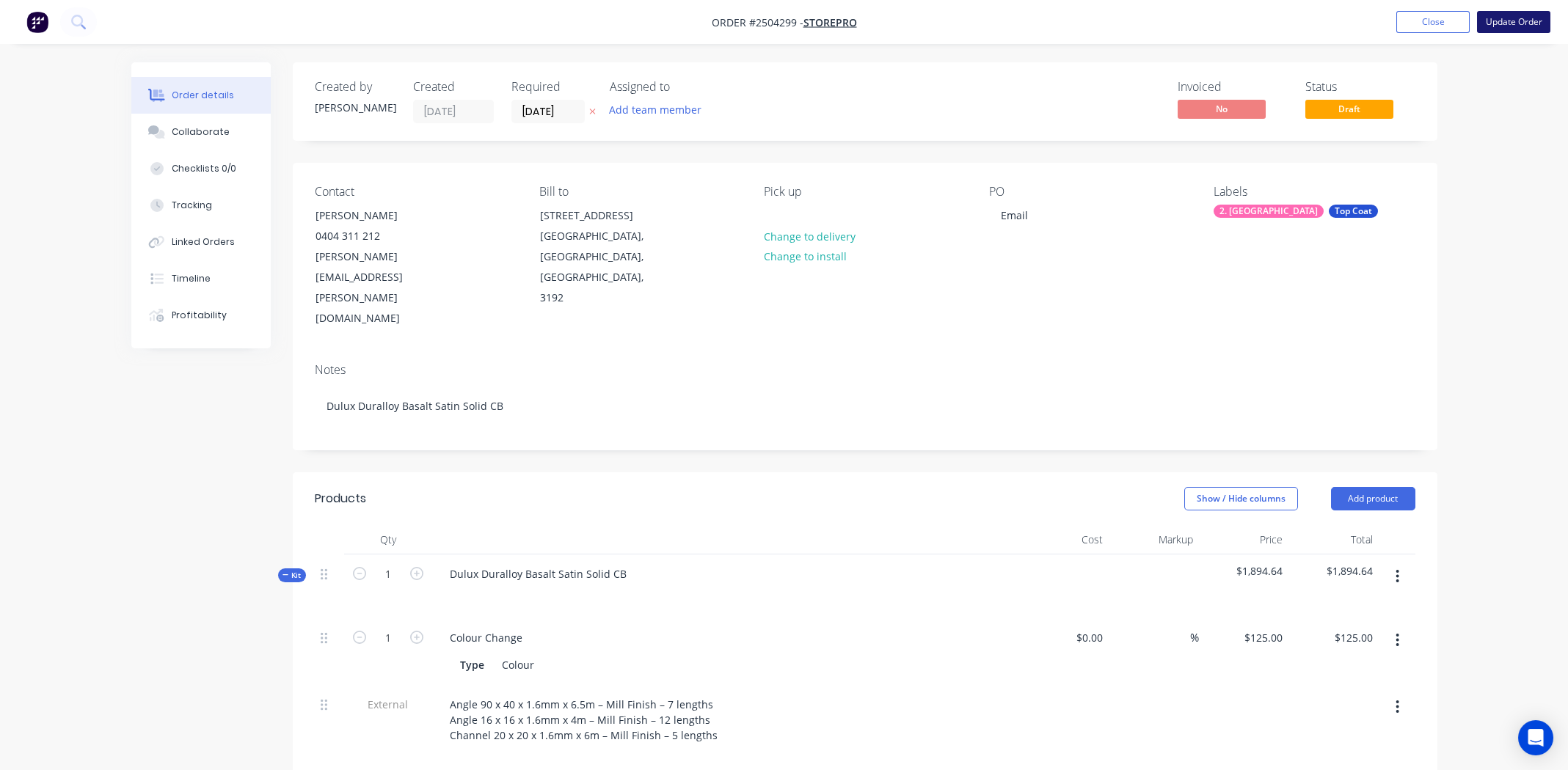
click at [1494, 24] on button "Update Order" at bounding box center [1513, 22] width 73 height 22
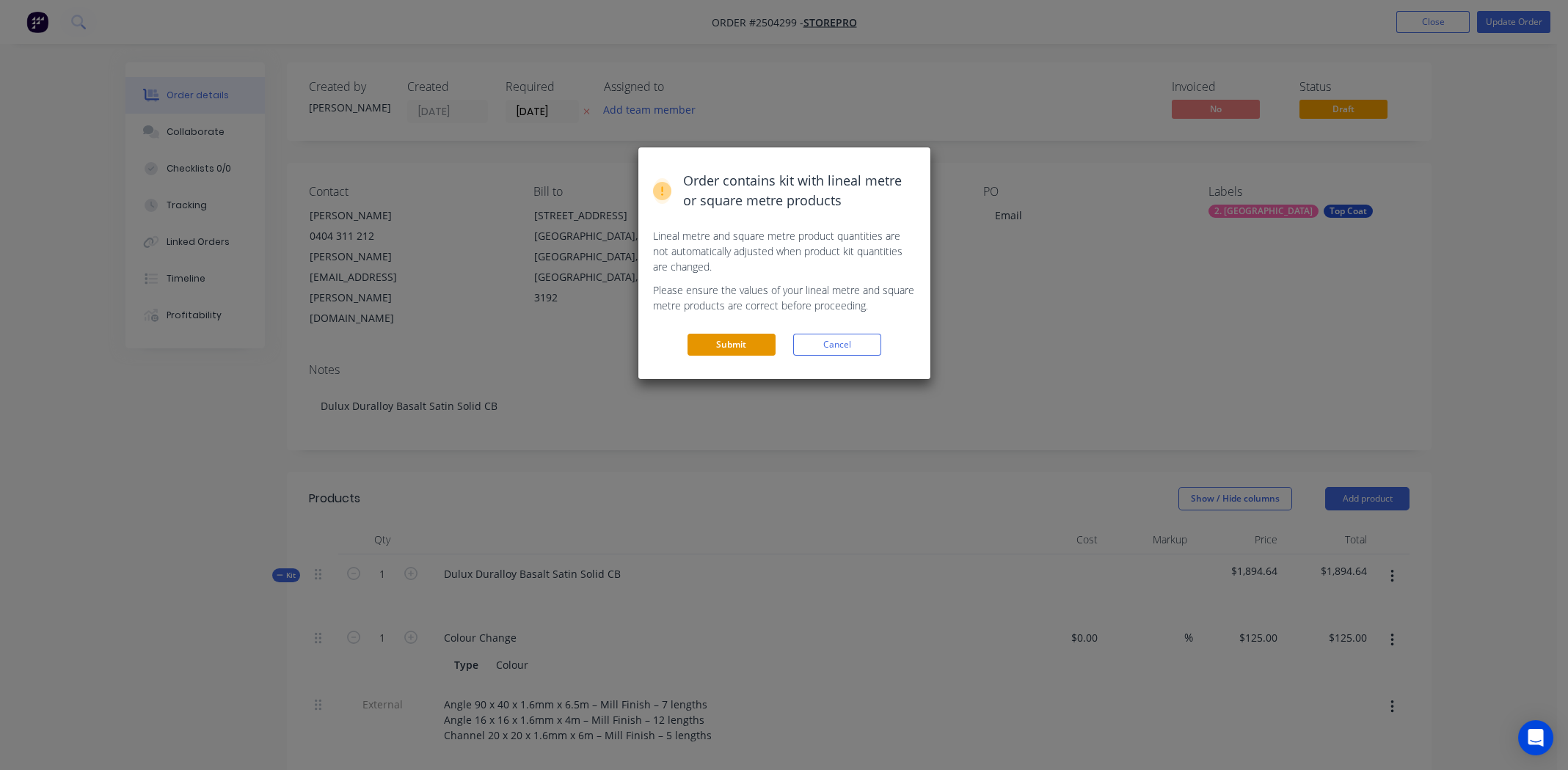
click at [761, 335] on button "Submit" at bounding box center [731, 345] width 88 height 22
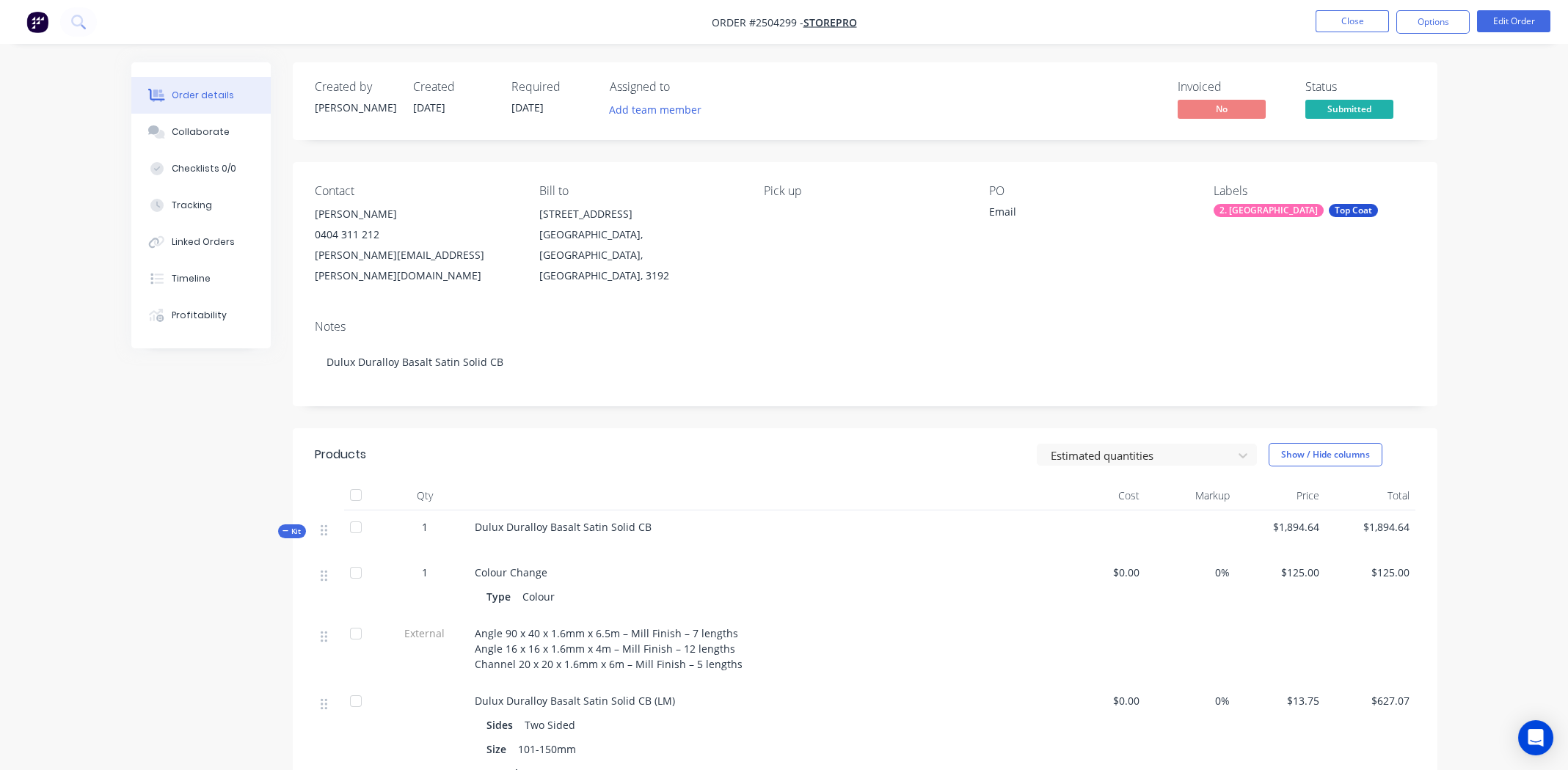
click at [205, 397] on div "Created by [PERSON_NAME] Created [DATE] Required [DATE] Assigned to Add team me…" at bounding box center [784, 754] width 1306 height 1384
click at [1430, 16] on button "Options" at bounding box center [1432, 22] width 73 height 24
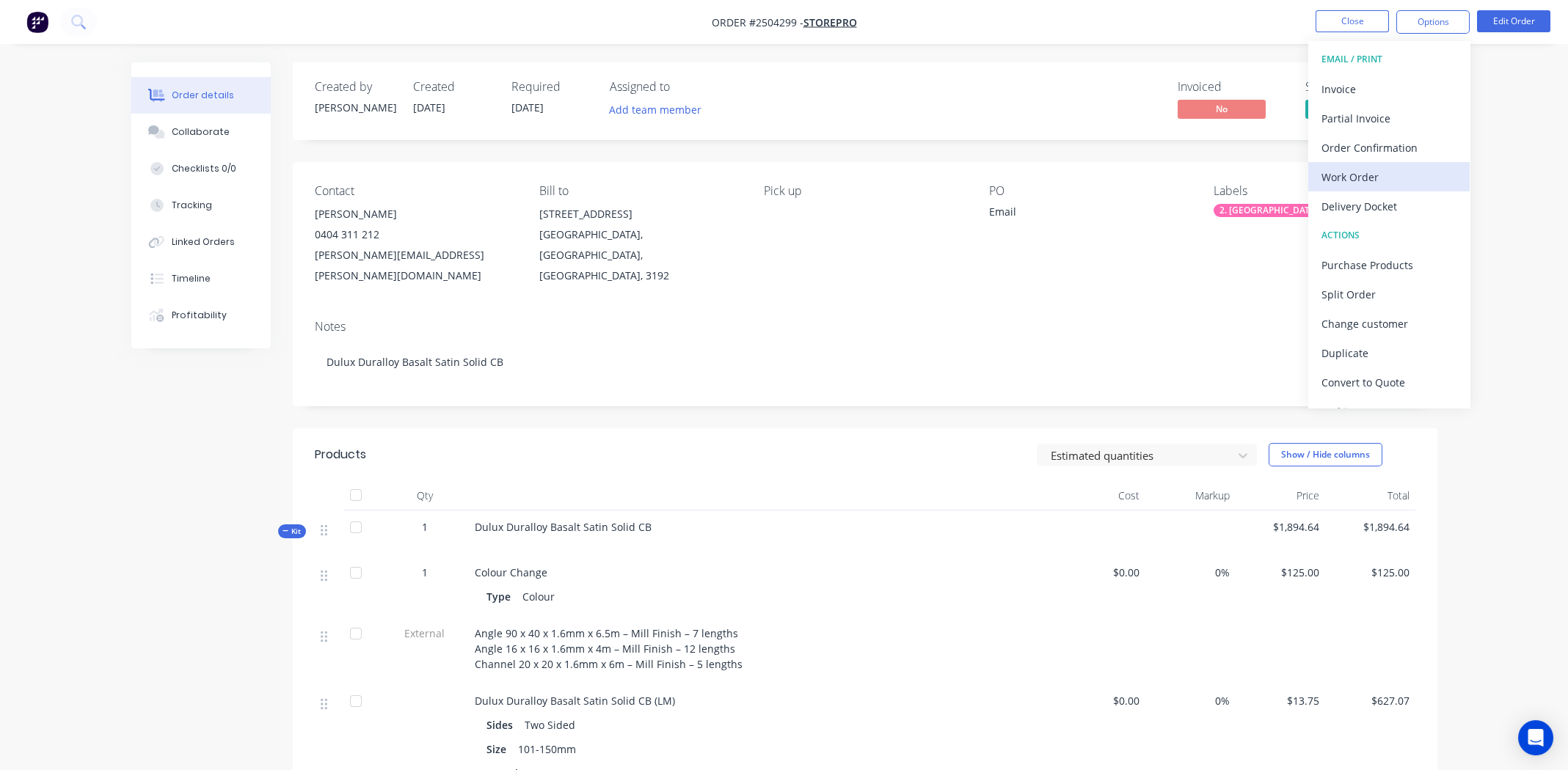
click at [1346, 176] on div "Work Order" at bounding box center [1389, 177] width 135 height 21
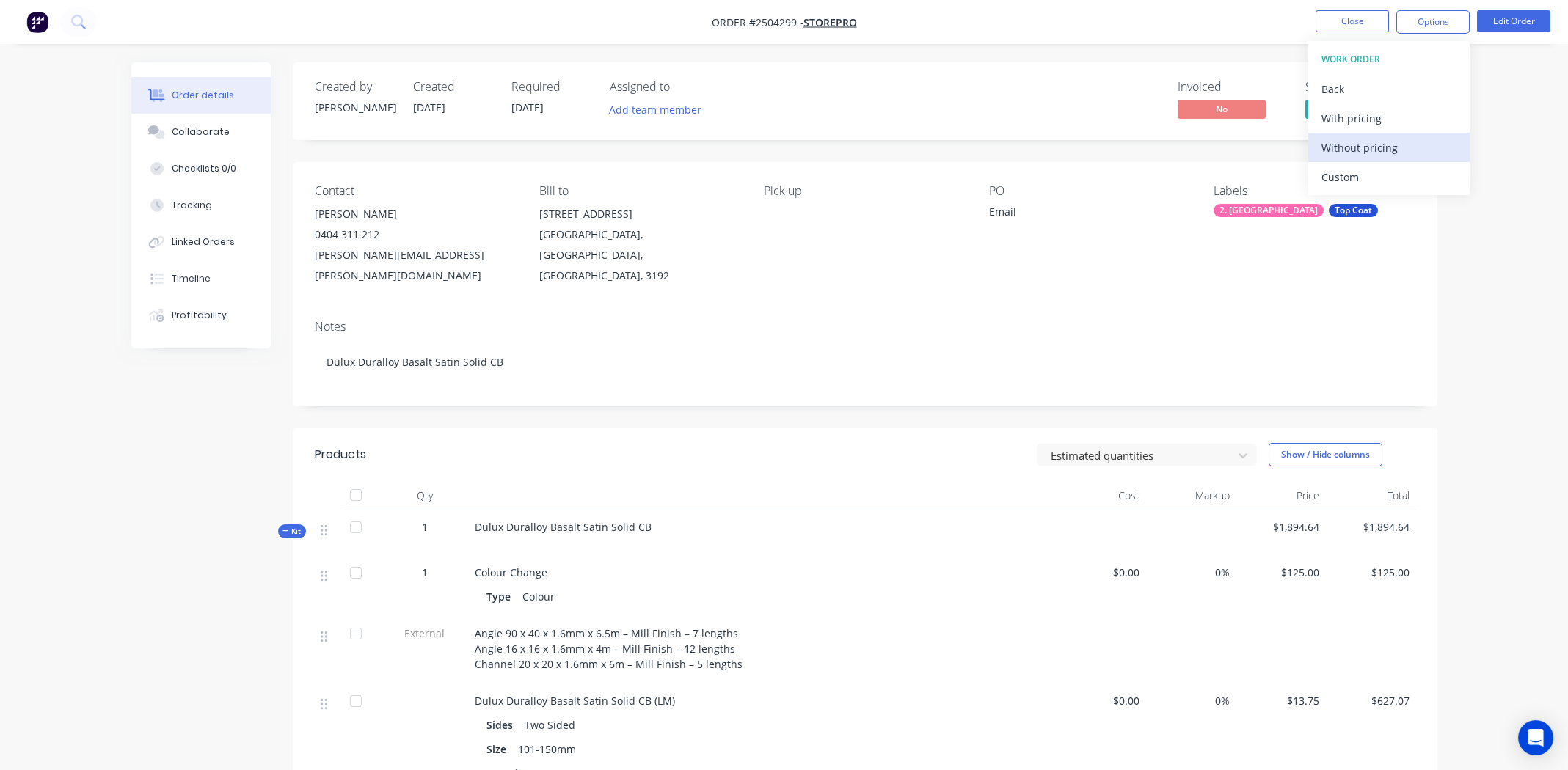
click at [1346, 147] on div "Without pricing" at bounding box center [1389, 147] width 135 height 21
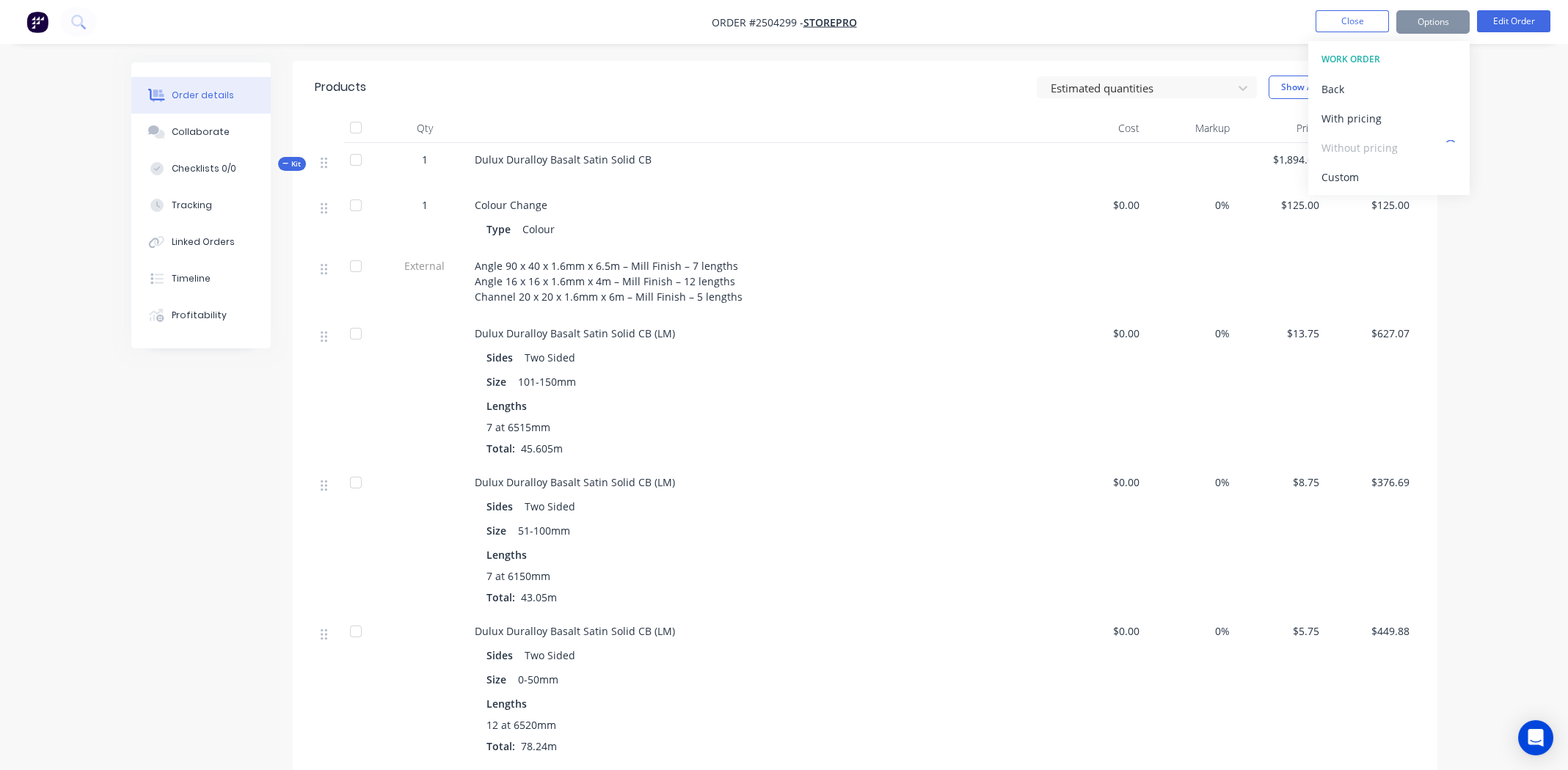
scroll to position [142, 0]
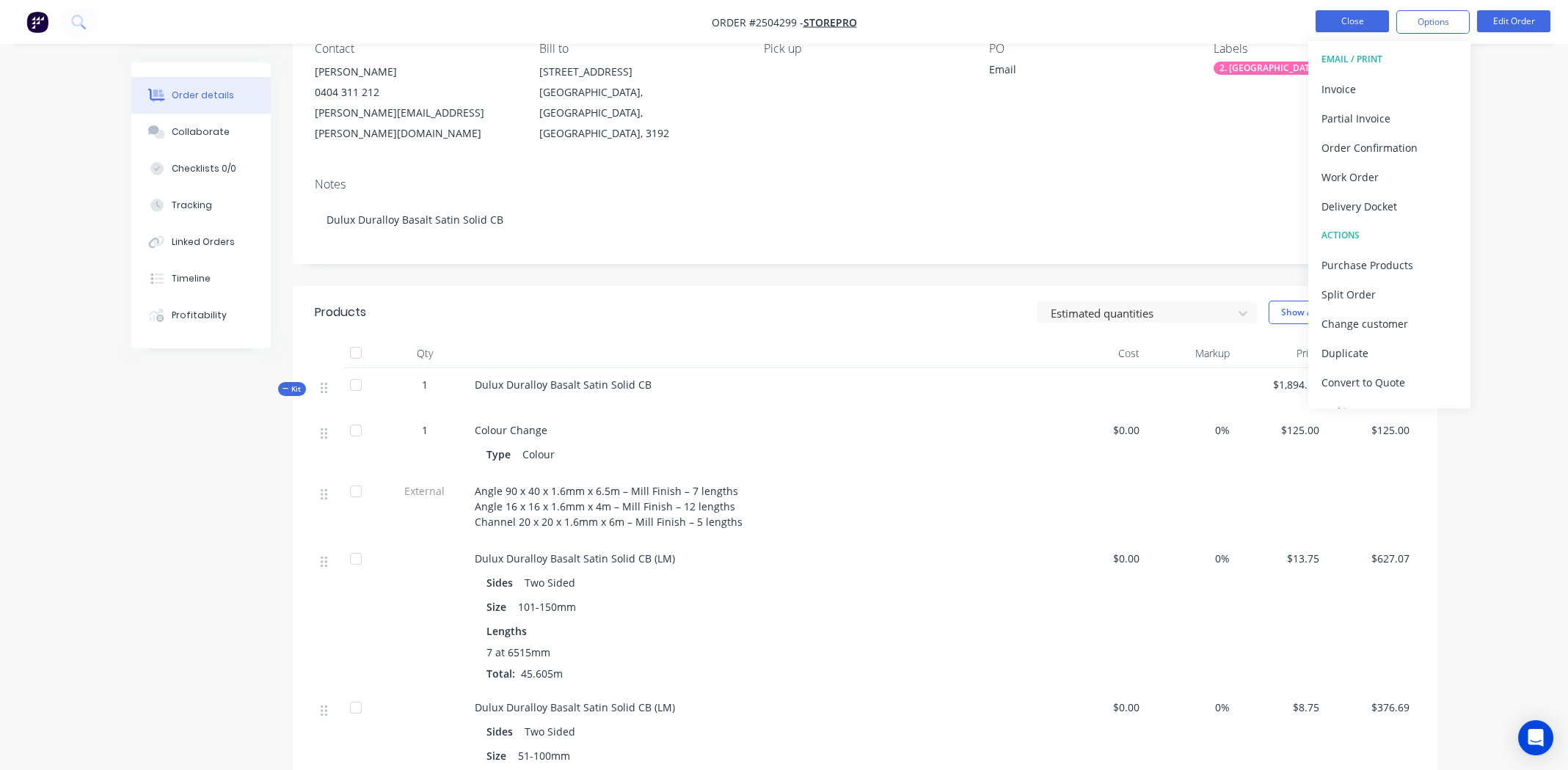
click at [1336, 23] on button "Close" at bounding box center [1352, 21] width 73 height 22
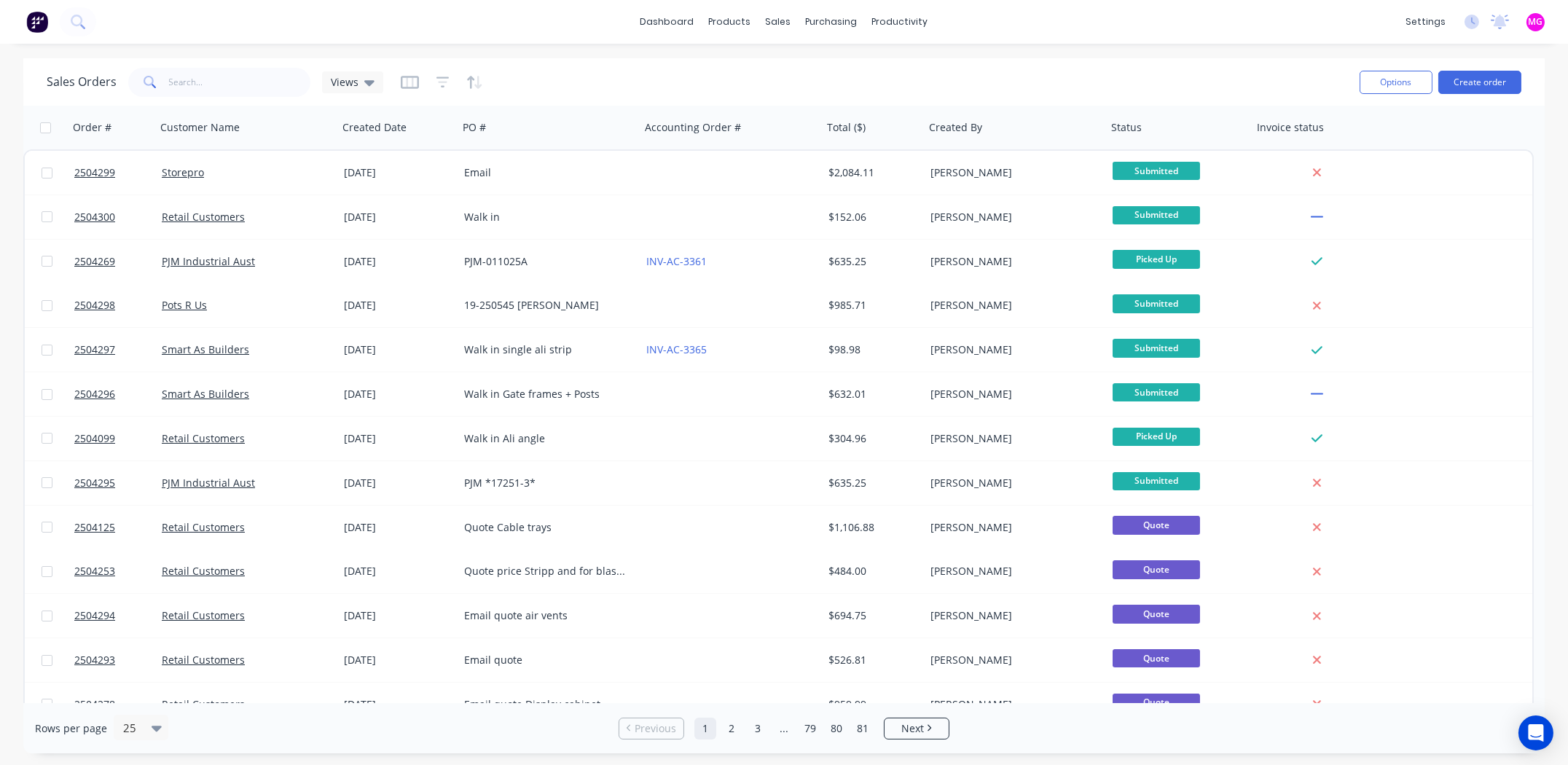
click at [555, 75] on div "Sales Orders Views" at bounding box center [696, 82] width 1301 height 35
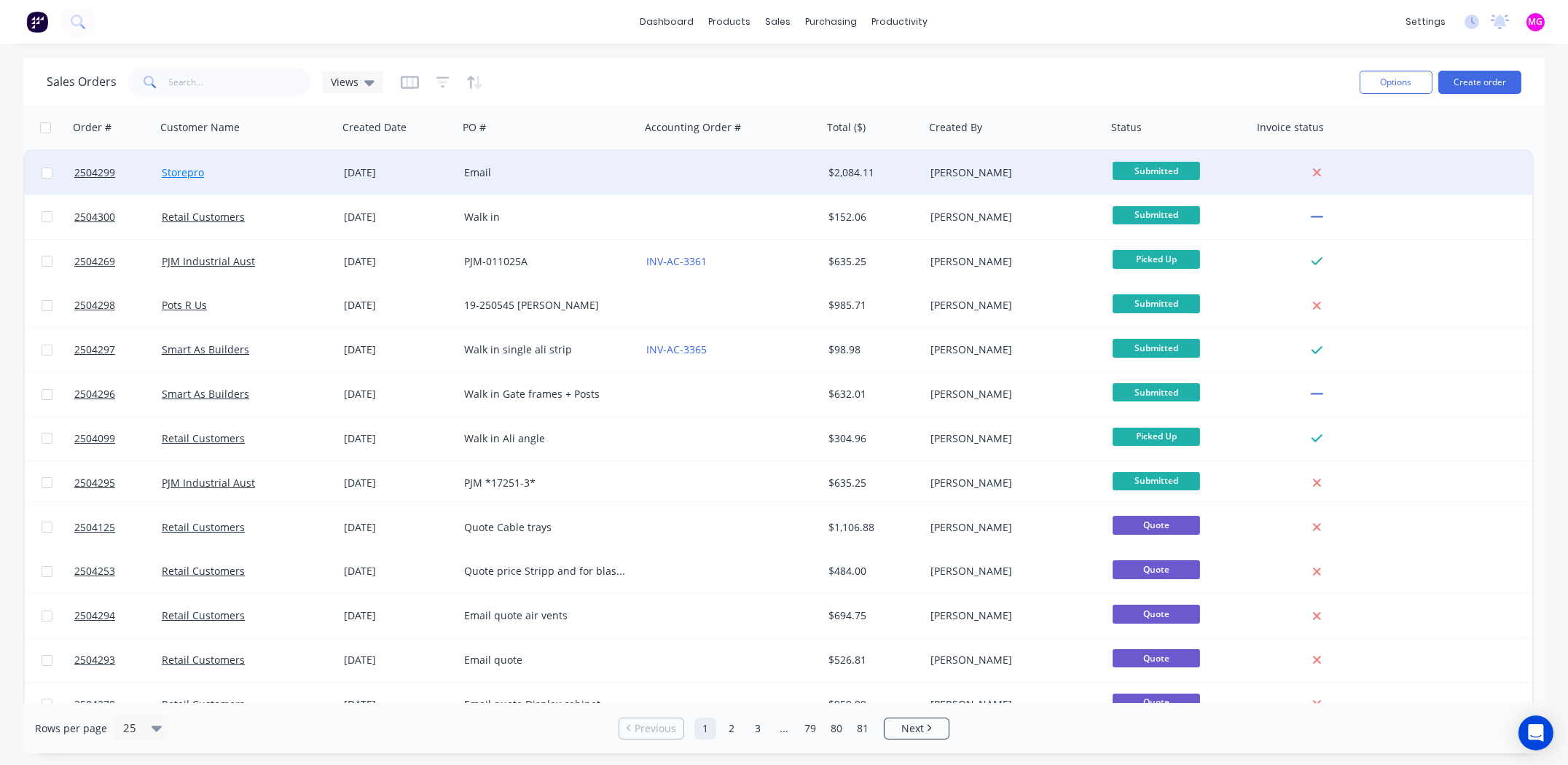
click at [189, 176] on link "Storepro" at bounding box center [183, 172] width 42 height 14
click at [101, 172] on span "2504299" at bounding box center [94, 173] width 40 height 15
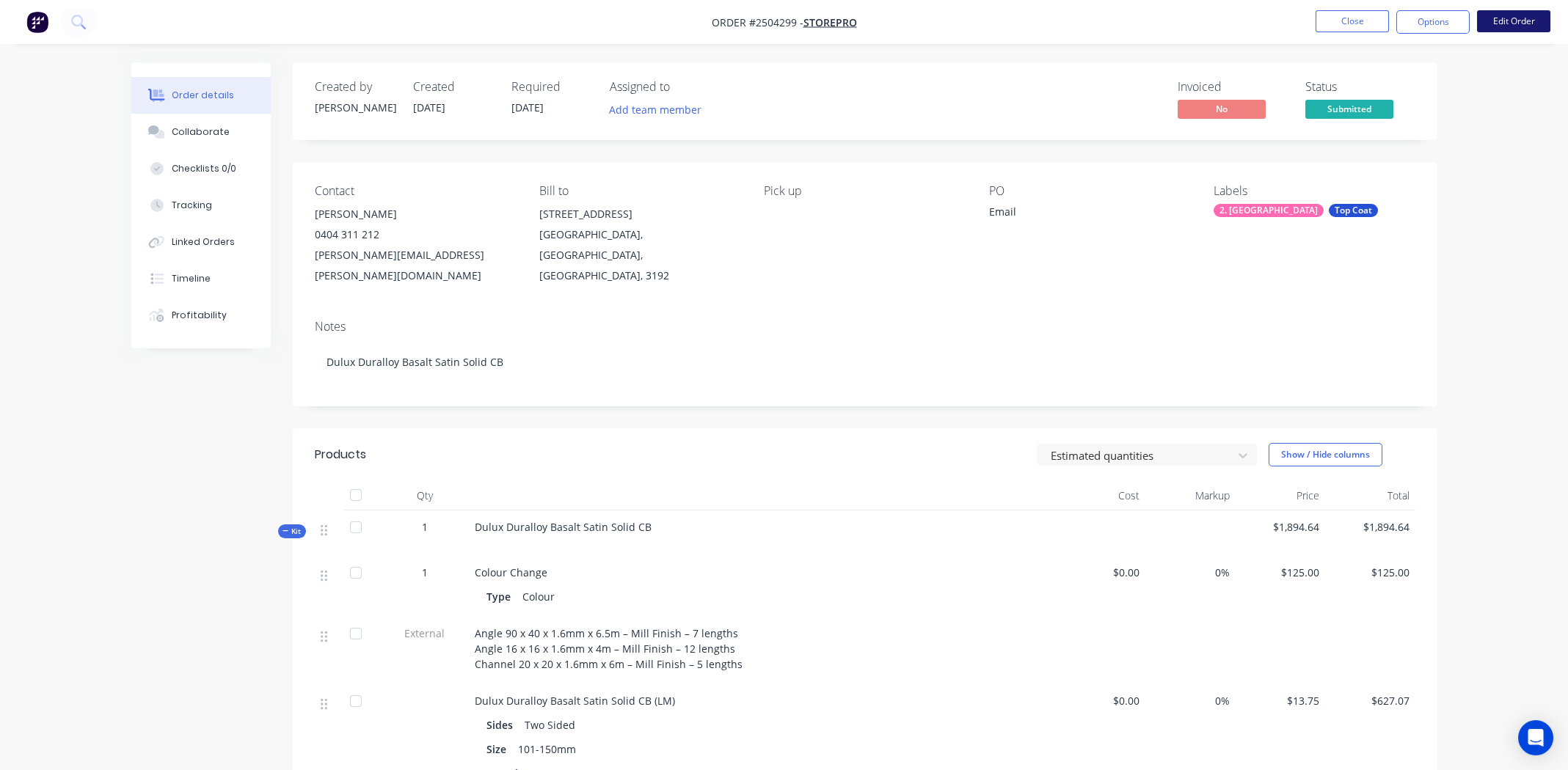
click at [1509, 24] on button "Edit Order" at bounding box center [1513, 21] width 73 height 22
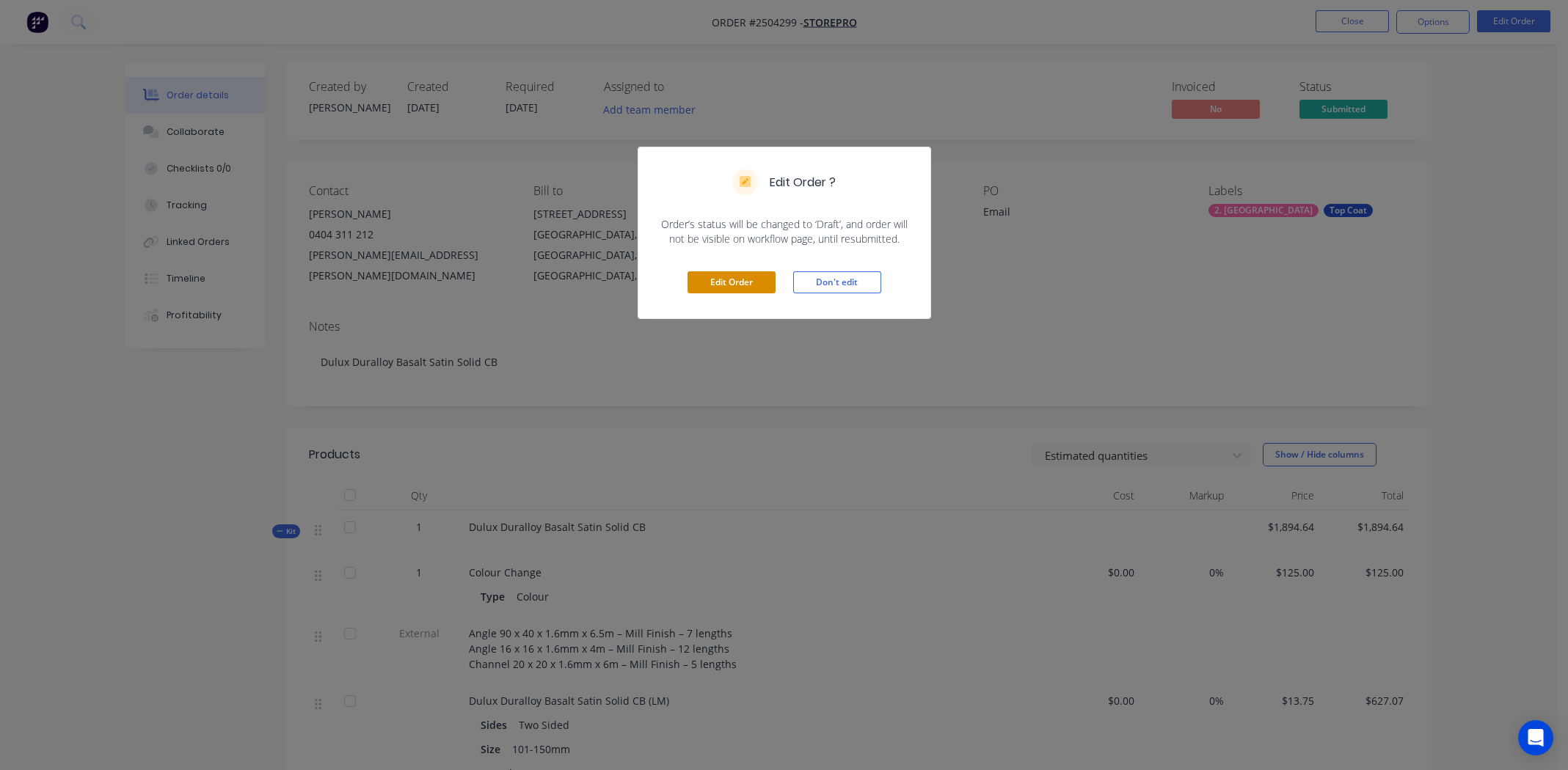
click at [727, 282] on button "Edit Order" at bounding box center [731, 282] width 88 height 22
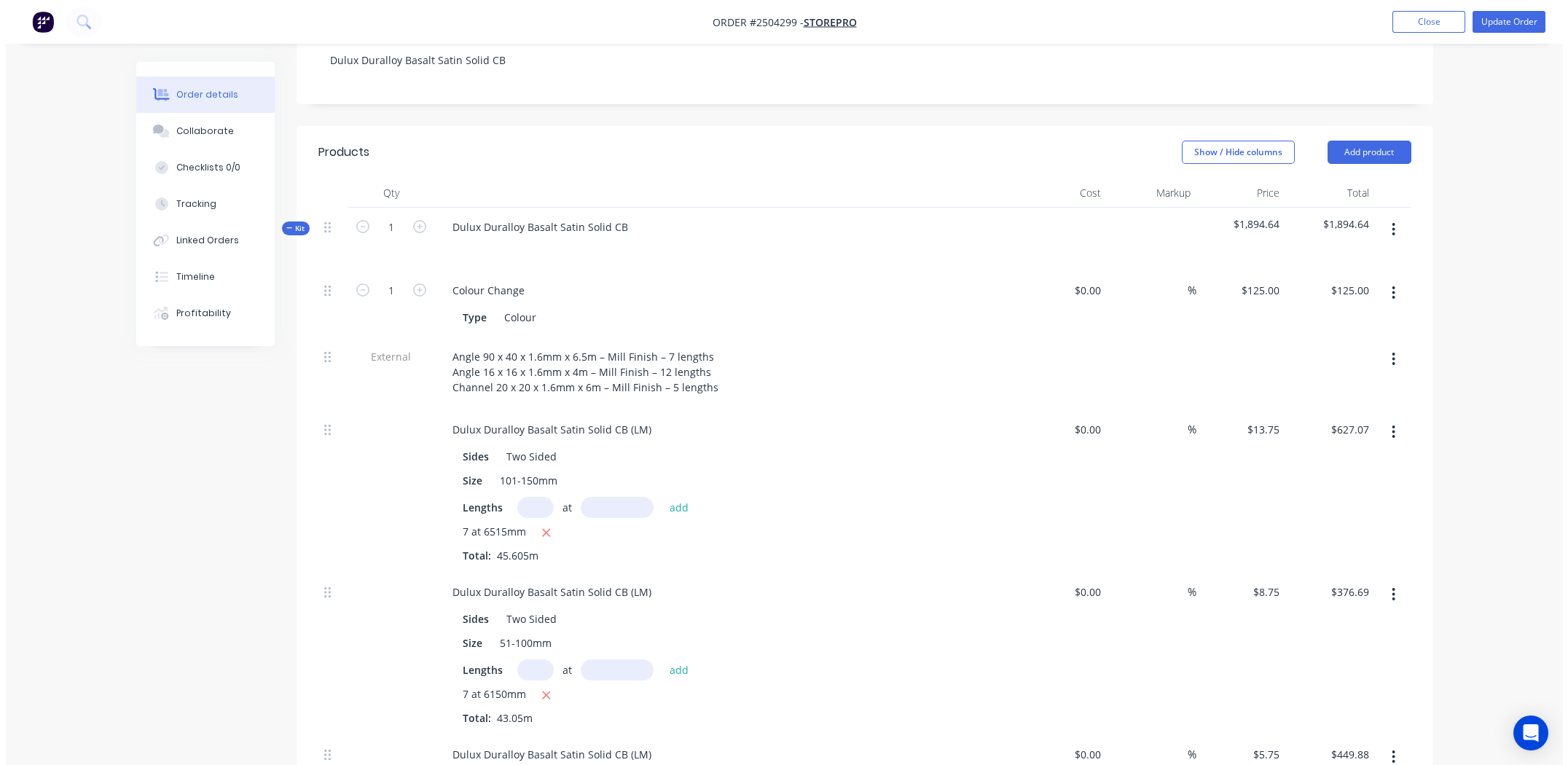
scroll to position [364, 0]
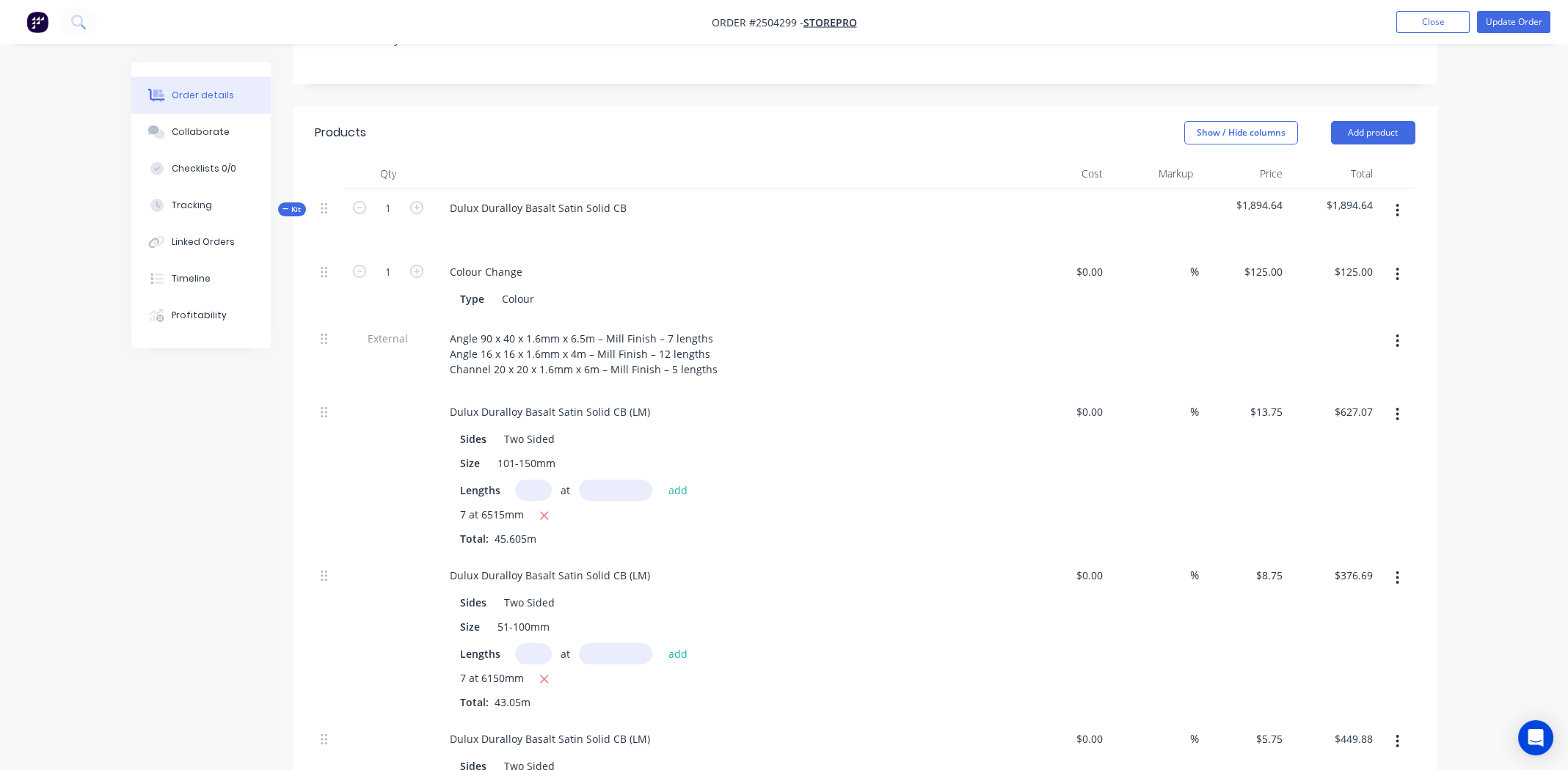
click at [1399, 202] on icon "button" at bounding box center [1397, 210] width 4 height 16
click at [1356, 239] on div "Add product to kit" at bounding box center [1346, 249] width 113 height 21
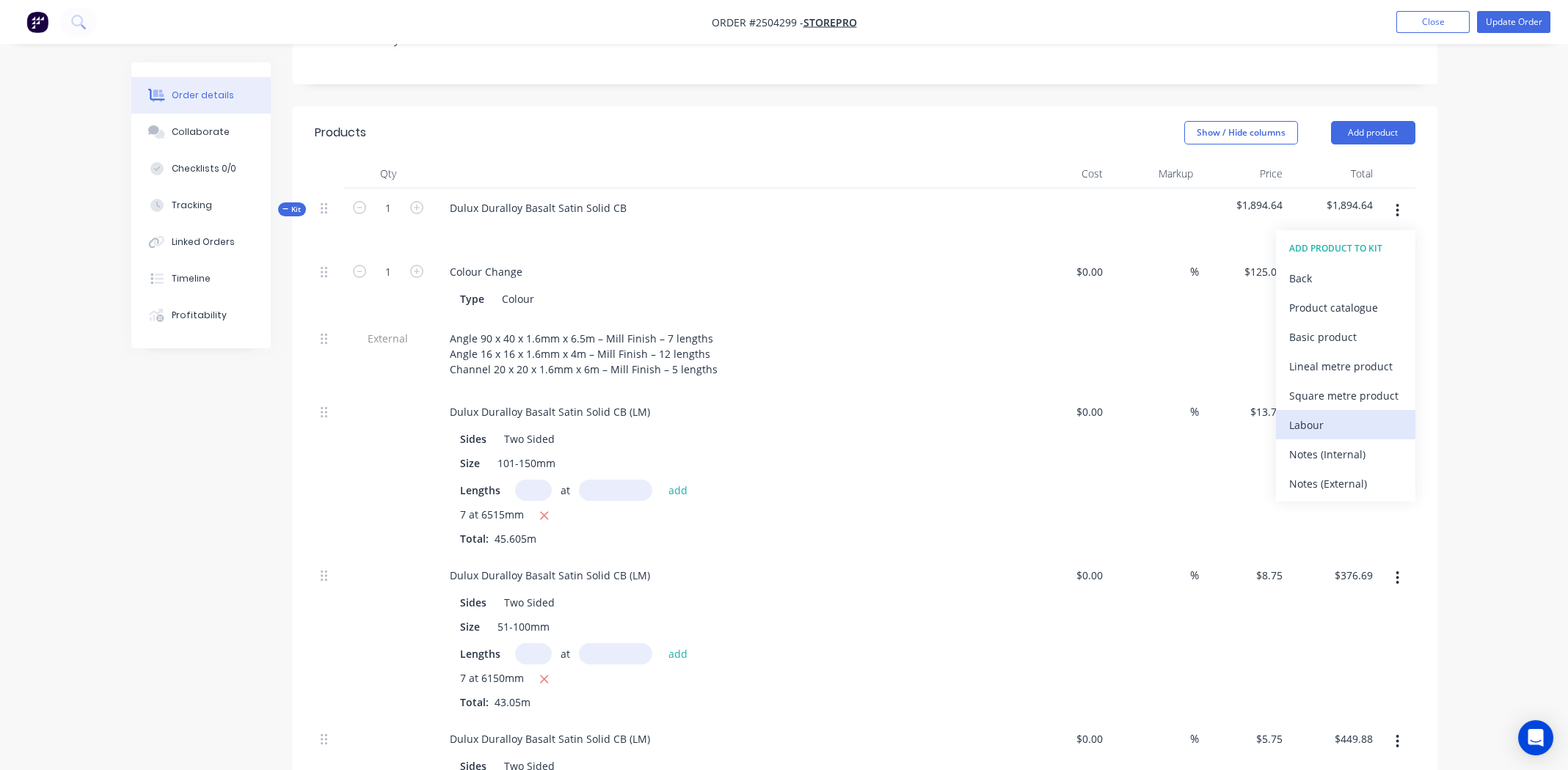
click at [1363, 414] on div "Labour" at bounding box center [1346, 425] width 113 height 21
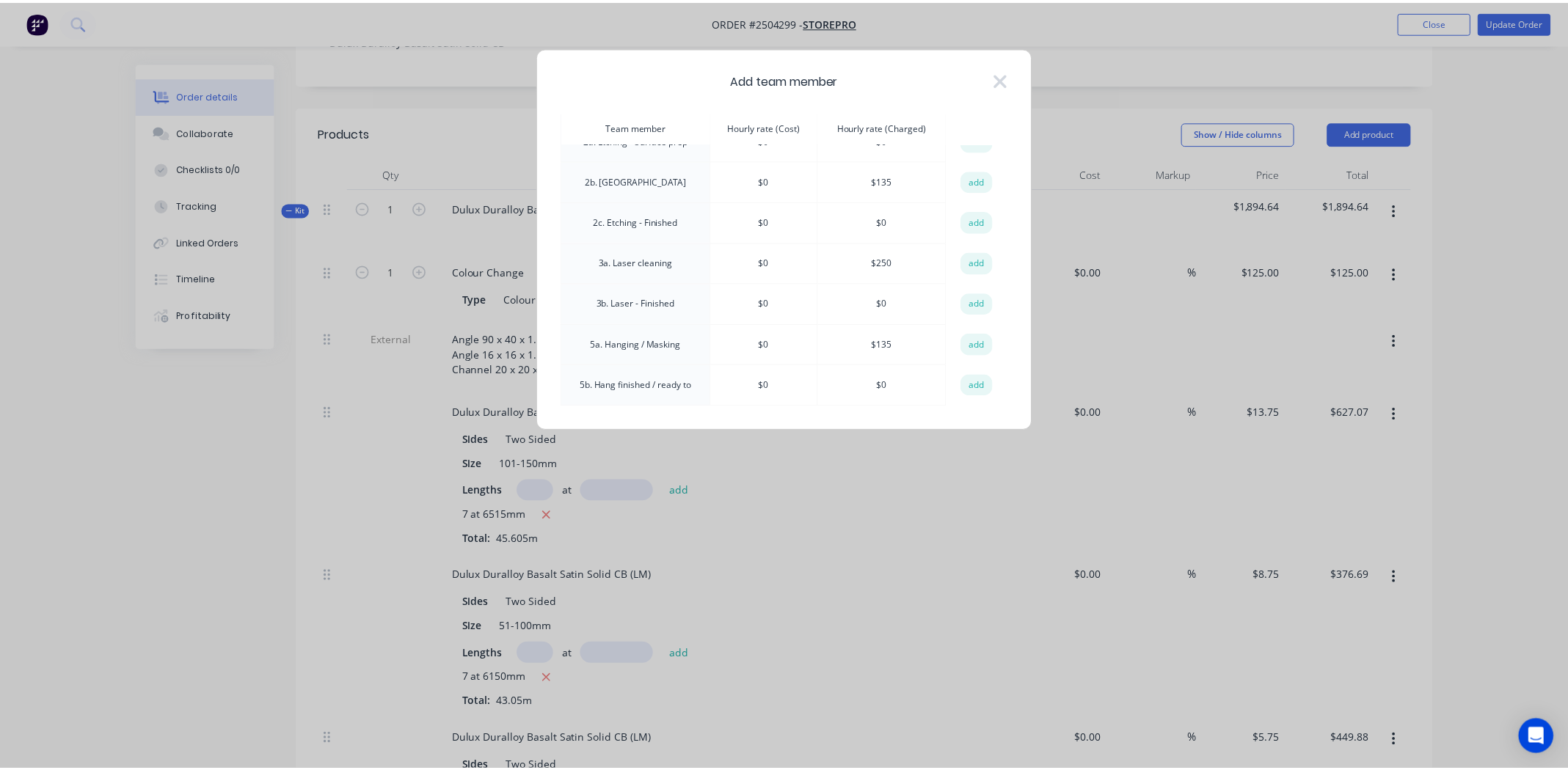
scroll to position [146, 0]
click at [976, 185] on button "add" at bounding box center [983, 182] width 33 height 22
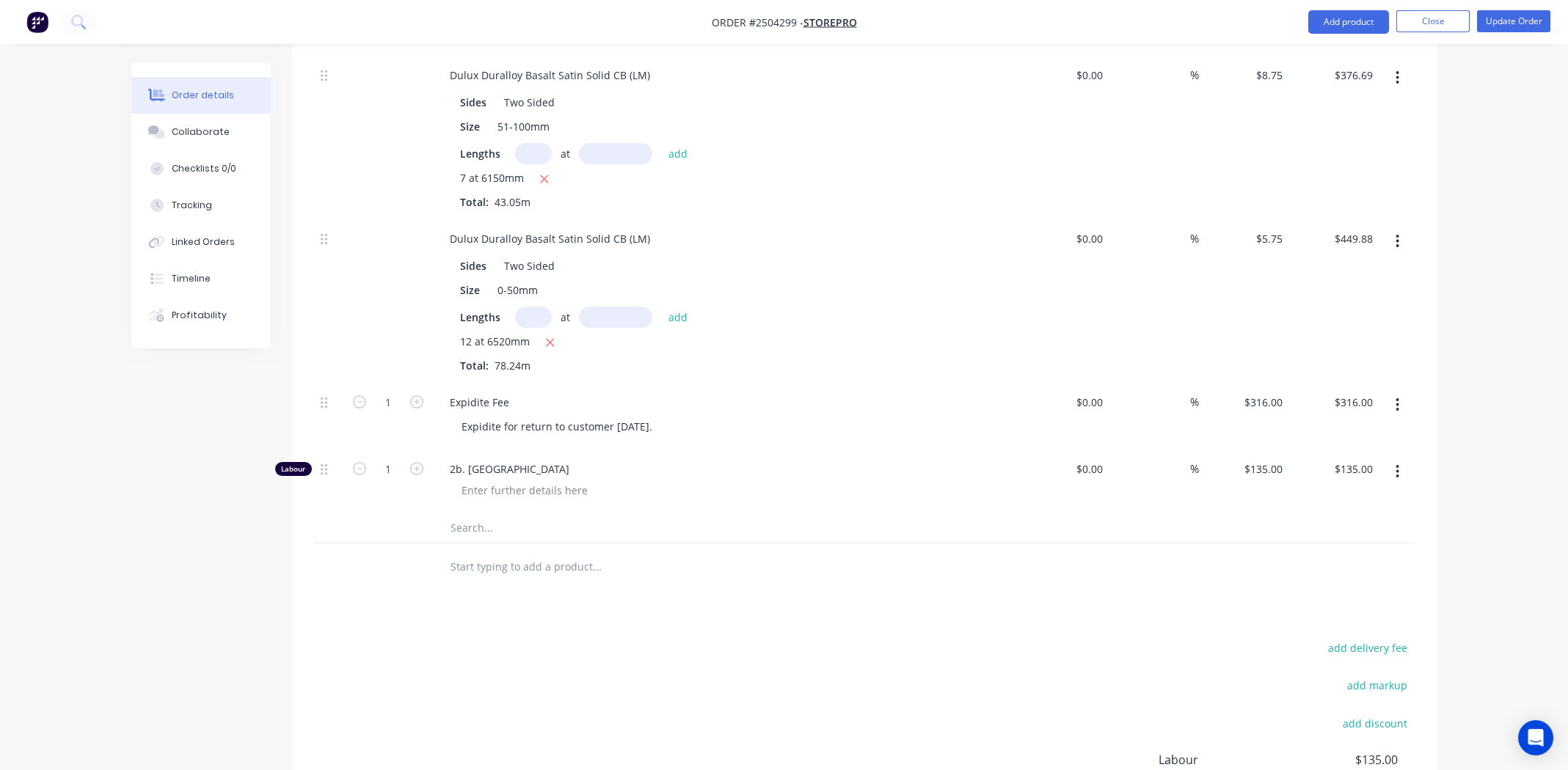
scroll to position [880, 0]
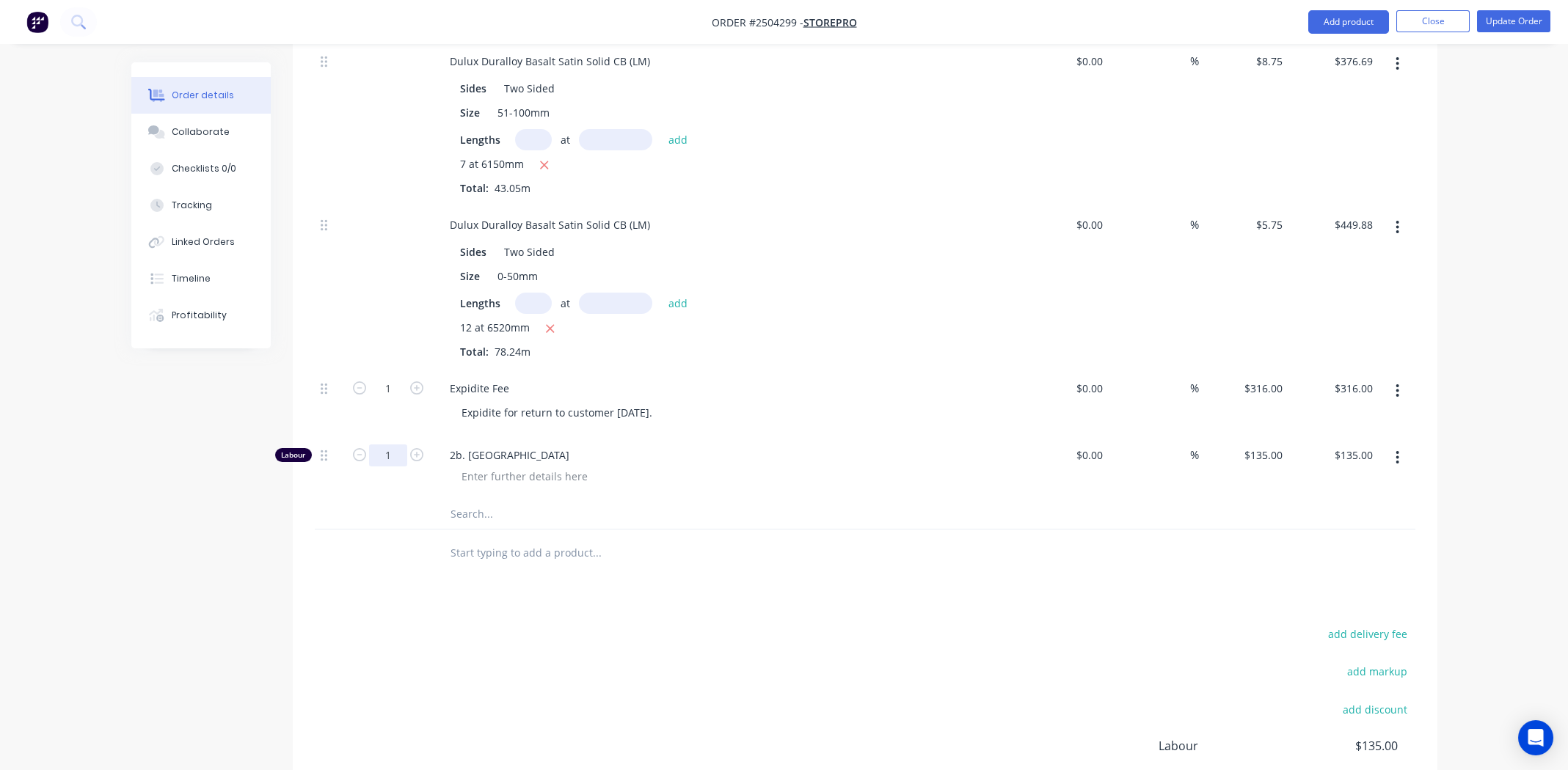
drag, startPoint x: 391, startPoint y: 398, endPoint x: 401, endPoint y: 402, distance: 10.8
click at [391, 445] on input "1" at bounding box center [388, 456] width 38 height 22
click at [665, 636] on div "add delivery fee add markup add discount Labour $135.00 Sub total $2,029.64 Mar…" at bounding box center [865, 766] width 1100 height 283
click at [401, 445] on input "1" at bounding box center [388, 456] width 38 height 22
click at [804, 624] on div "add delivery fee add markup add discount Labour $135.00 Sub total $2,029.64 Mar…" at bounding box center [865, 766] width 1100 height 283
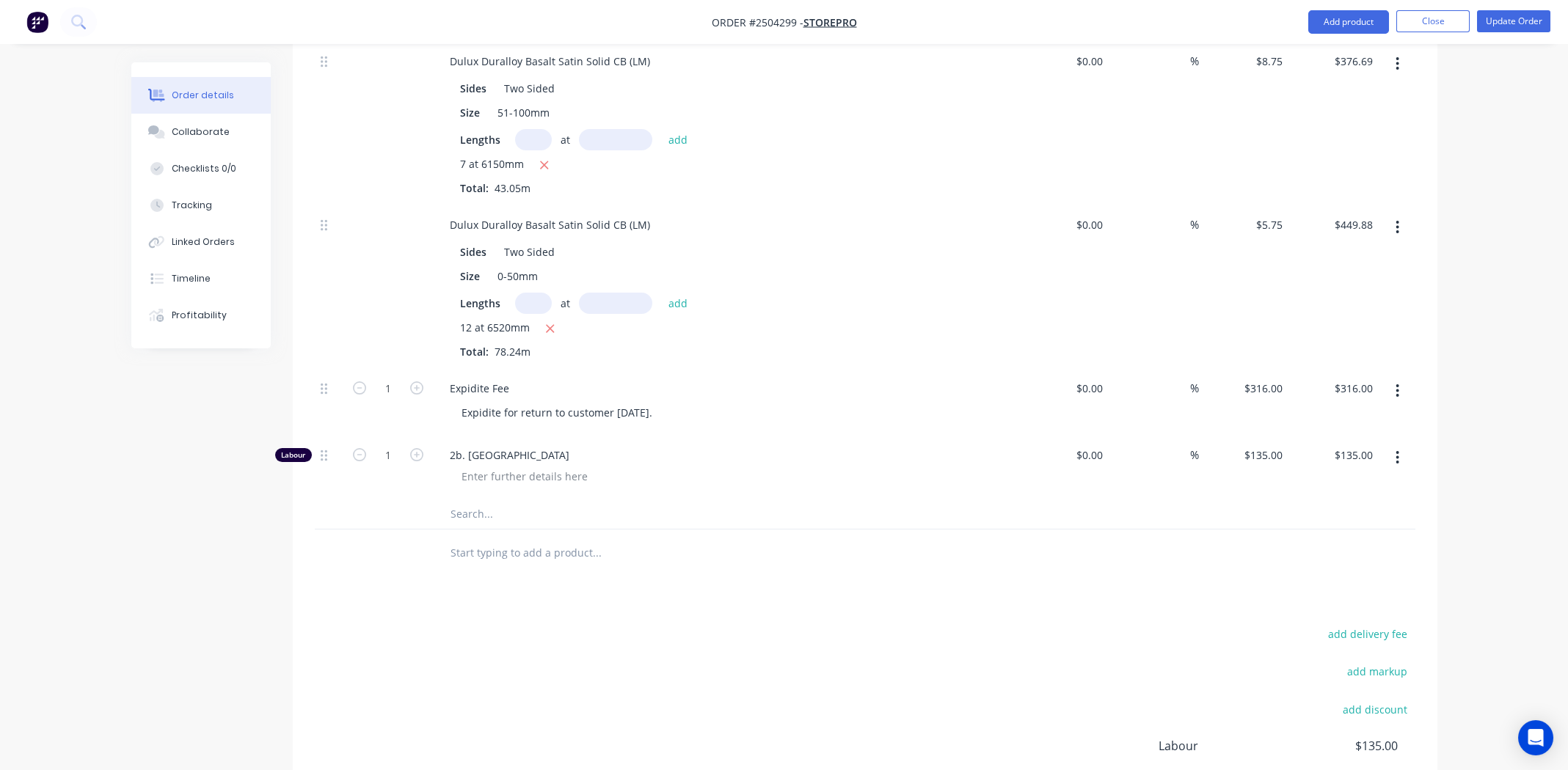
click at [669, 624] on div "add delivery fee add markup add discount Labour $135.00 Sub total $2,029.64 Mar…" at bounding box center [865, 766] width 1100 height 283
click at [844, 549] on div "Products Show / Hide columns Add product Qty Cost Markup Price Total Kit 1 Dulu…" at bounding box center [865, 261] width 1145 height 1337
click at [534, 465] on div at bounding box center [525, 476] width 150 height 21
click at [394, 445] on input "1" at bounding box center [388, 456] width 38 height 22
click at [378, 445] on input "668" at bounding box center [388, 456] width 38 height 22
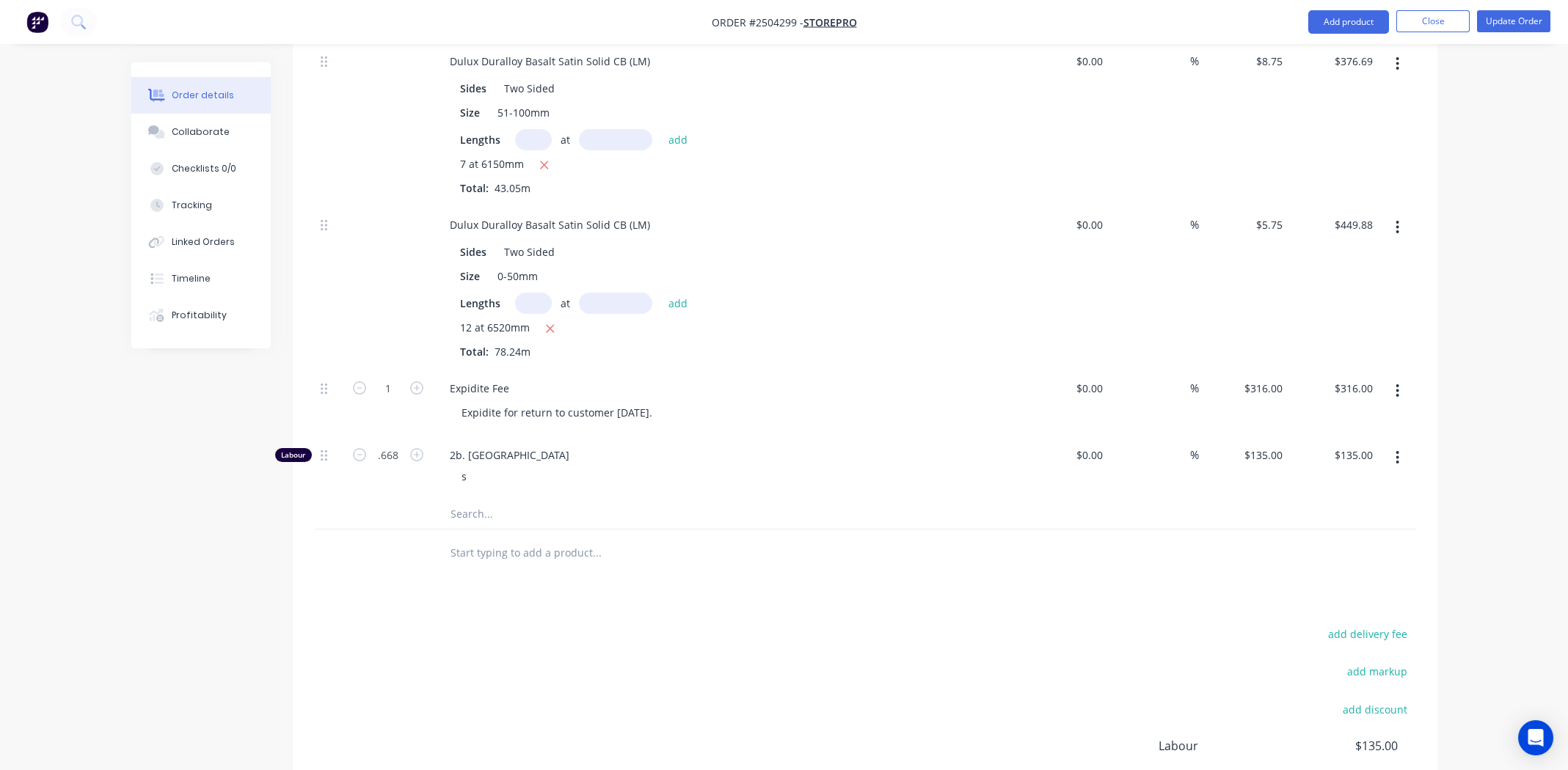
type input "0.668"
type input "$90.18"
click at [730, 530] on div at bounding box center [696, 554] width 529 height 47
click at [477, 465] on div "s" at bounding box center [464, 476] width 29 height 21
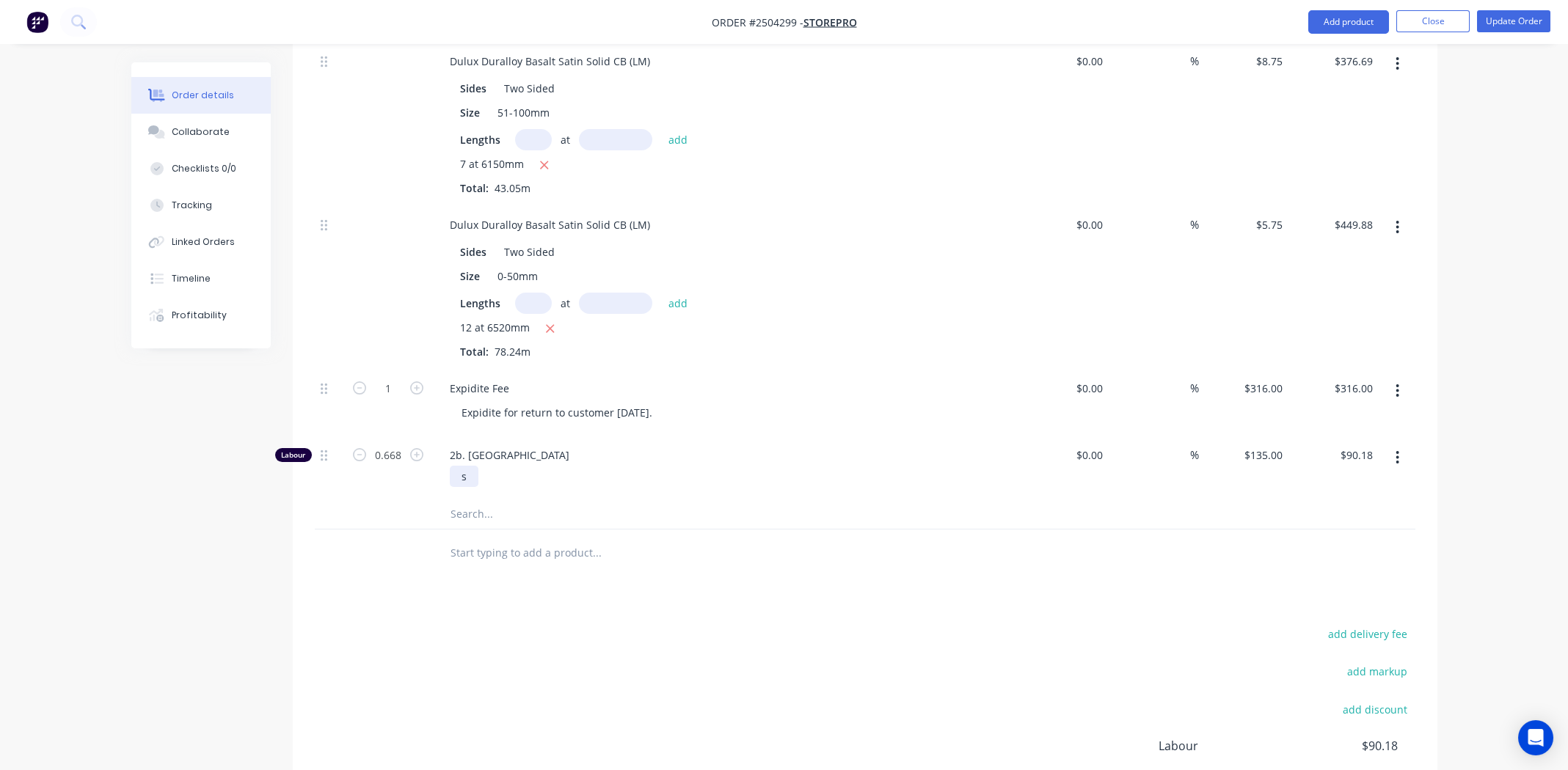
click at [463, 465] on div "s" at bounding box center [464, 476] width 29 height 21
click at [1124, 531] on div "Products Show / Hide columns Add product Qty Cost Markup Price Total Kit 1 Dulu…" at bounding box center [865, 261] width 1145 height 1337
click at [1504, 22] on button "Update Order" at bounding box center [1513, 21] width 73 height 22
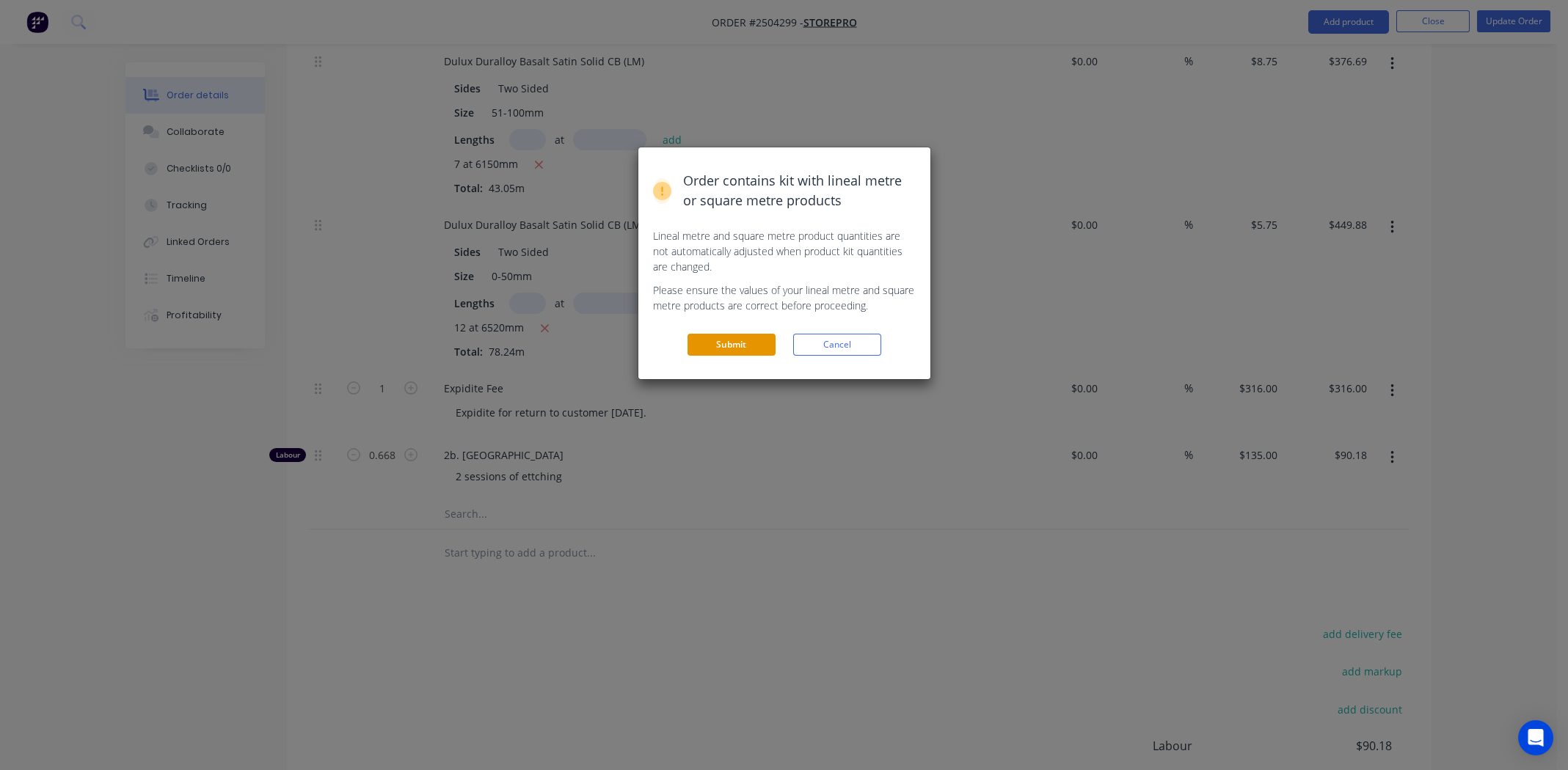
click at [730, 346] on button "Submit" at bounding box center [731, 345] width 88 height 22
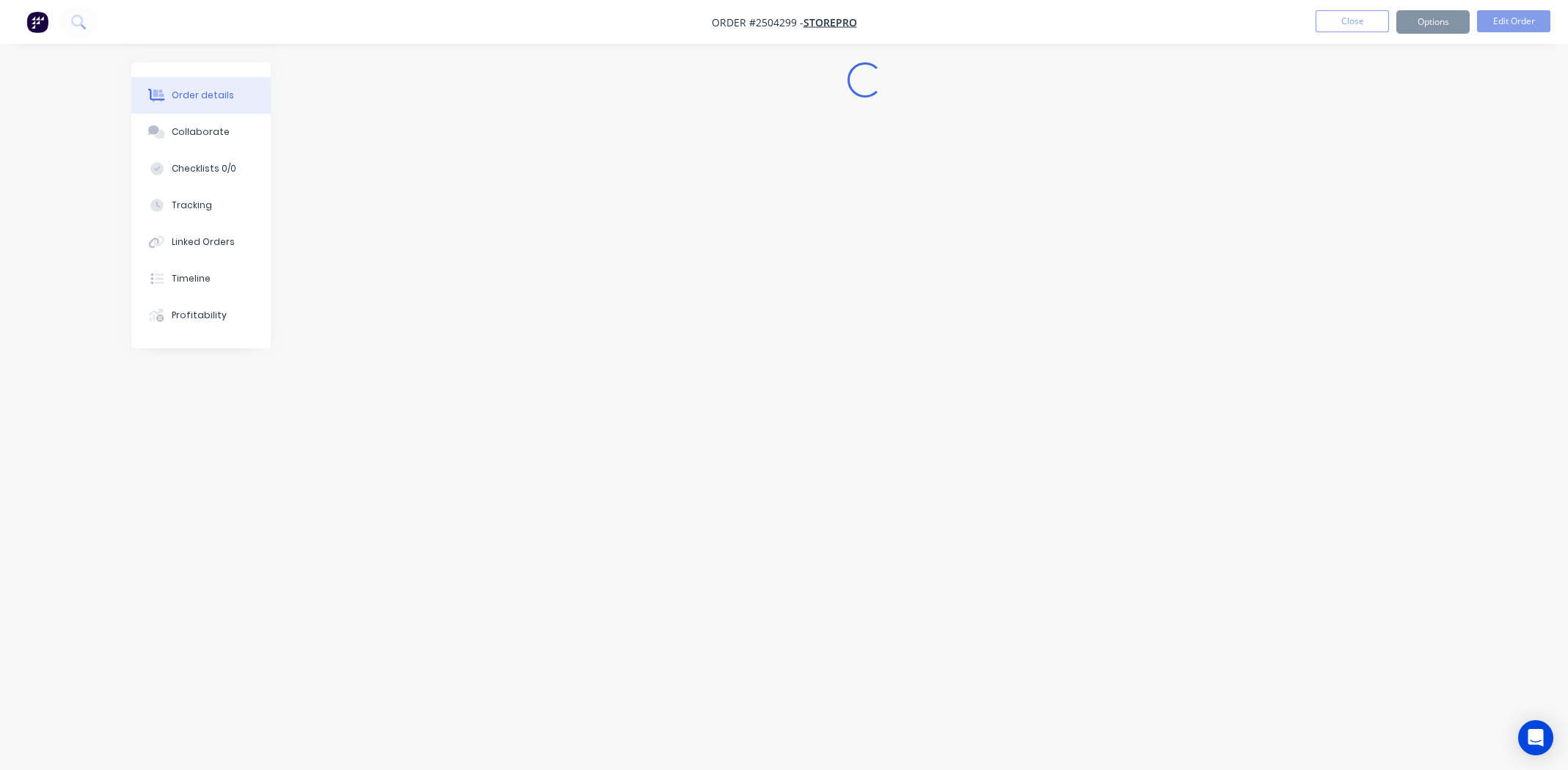
scroll to position [0, 0]
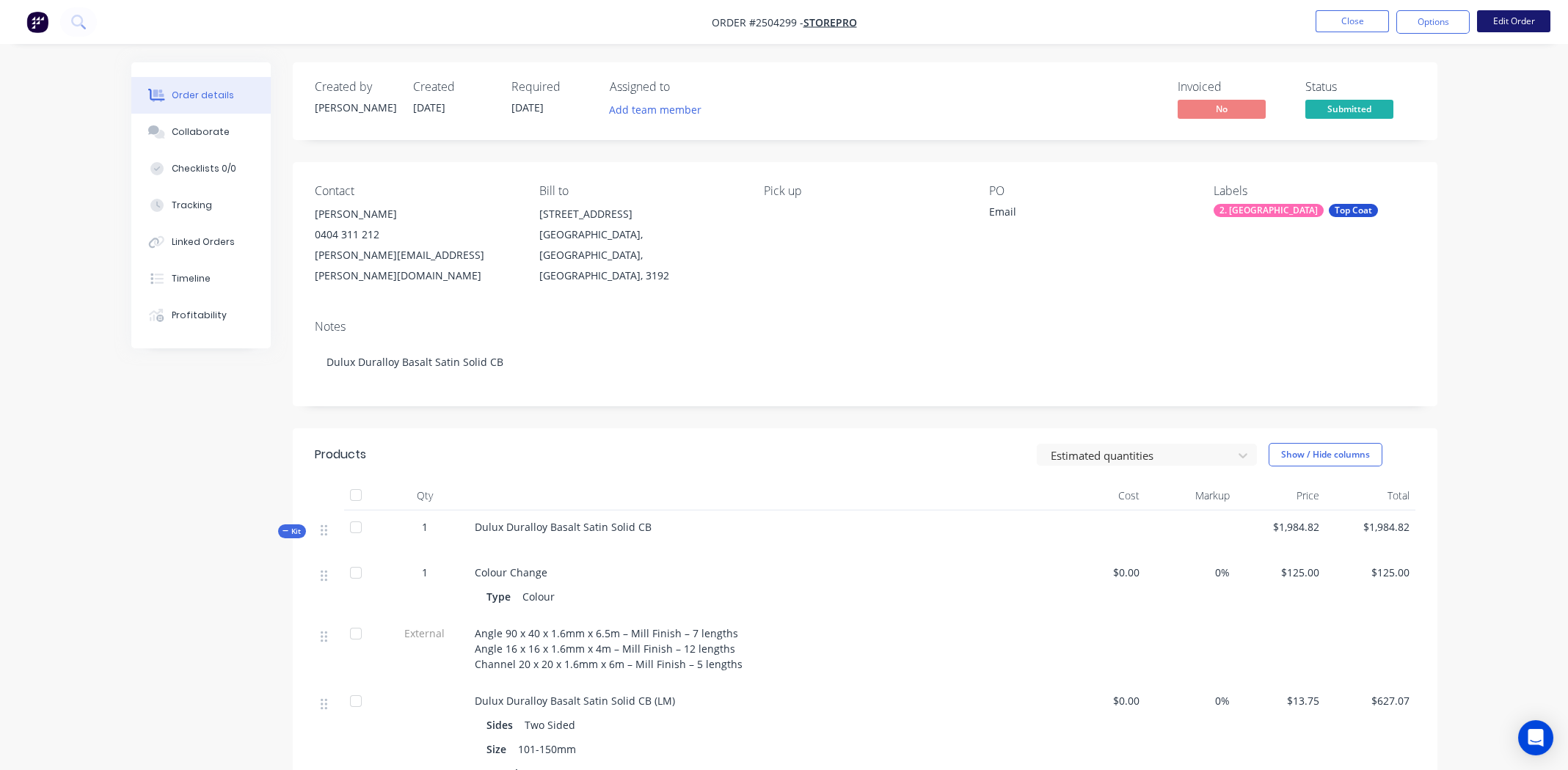
click at [1530, 13] on button "Edit Order" at bounding box center [1513, 21] width 73 height 22
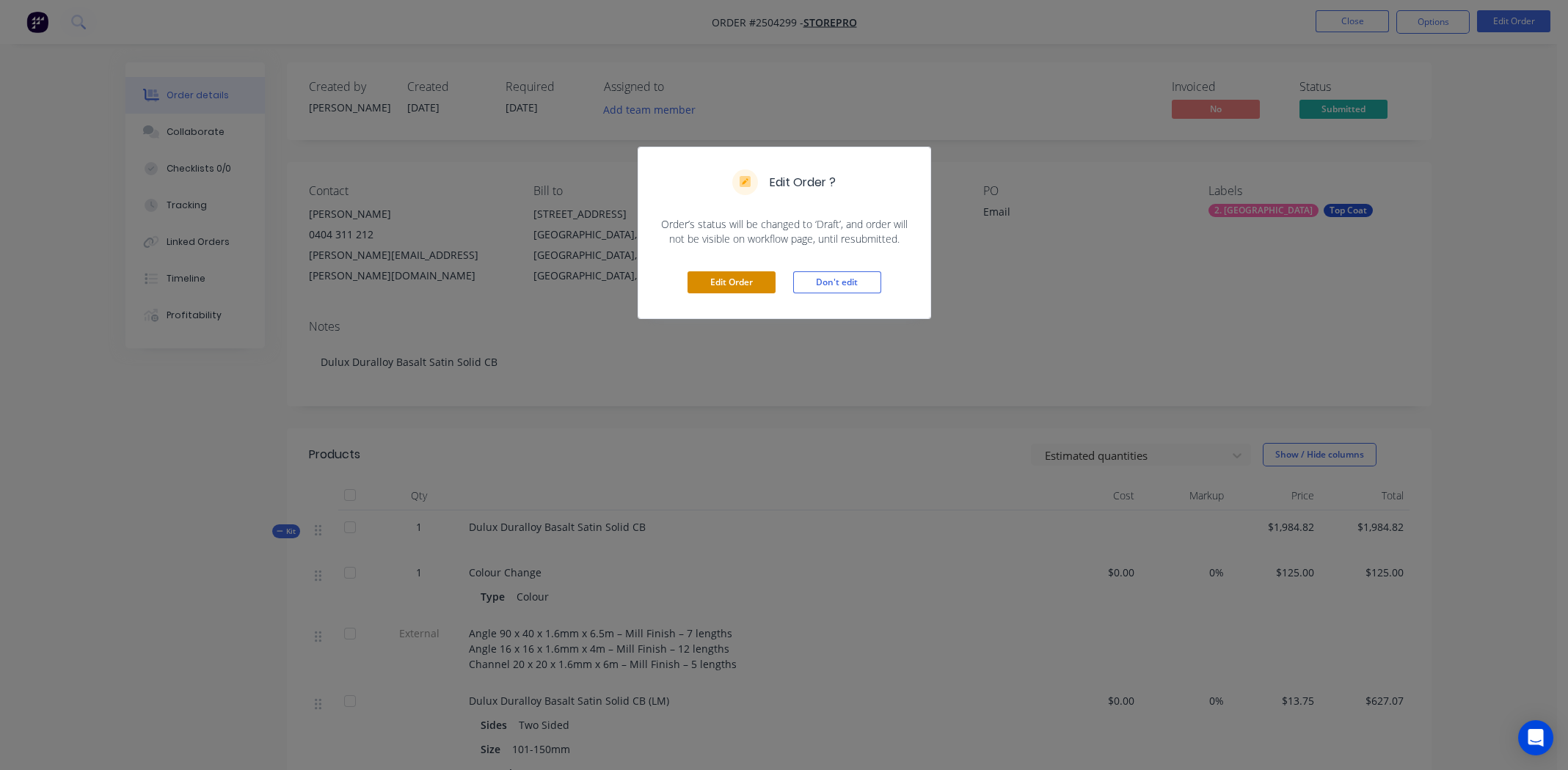
click at [726, 284] on button "Edit Order" at bounding box center [731, 282] width 88 height 22
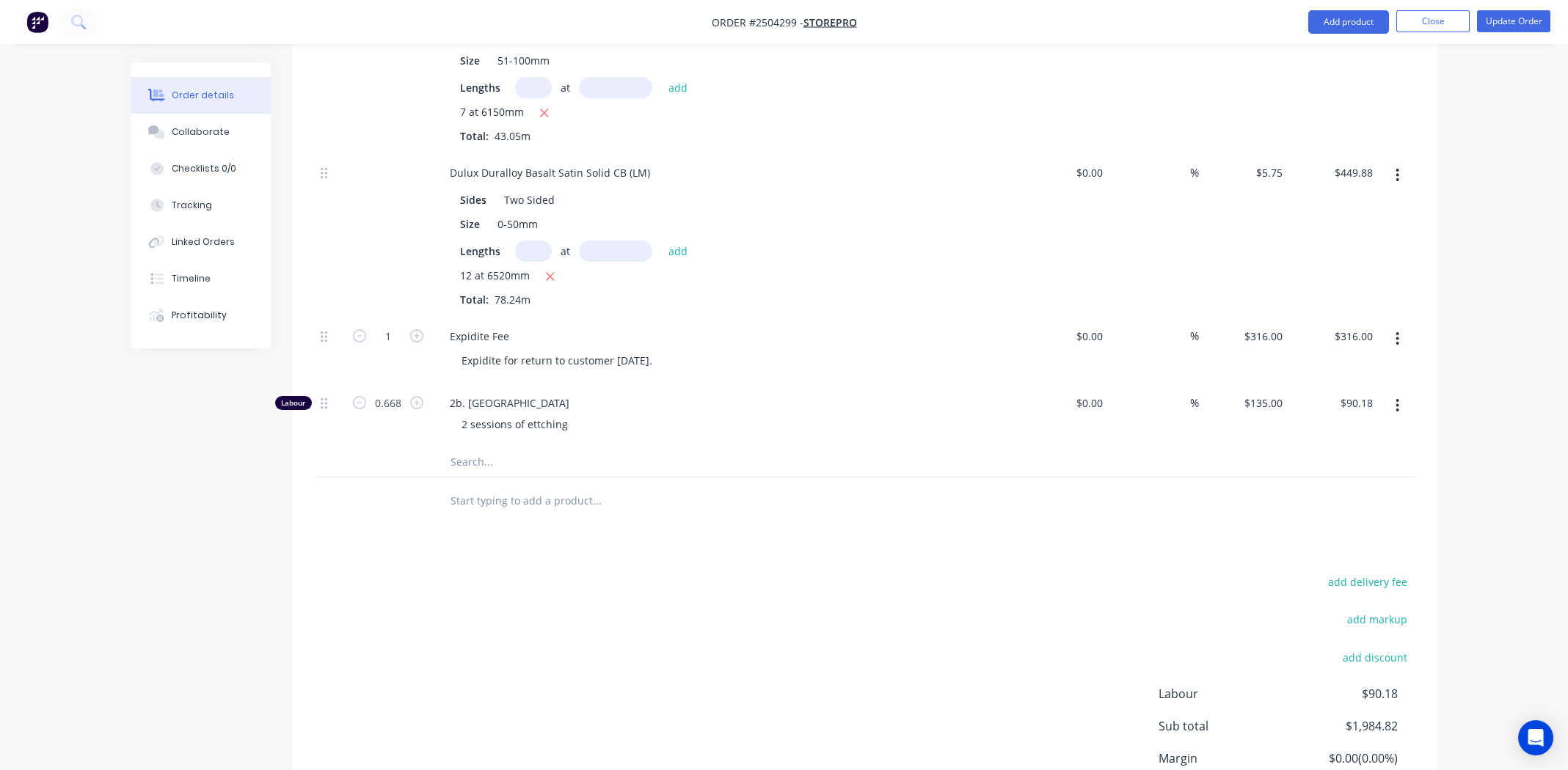
scroll to position [997, 0]
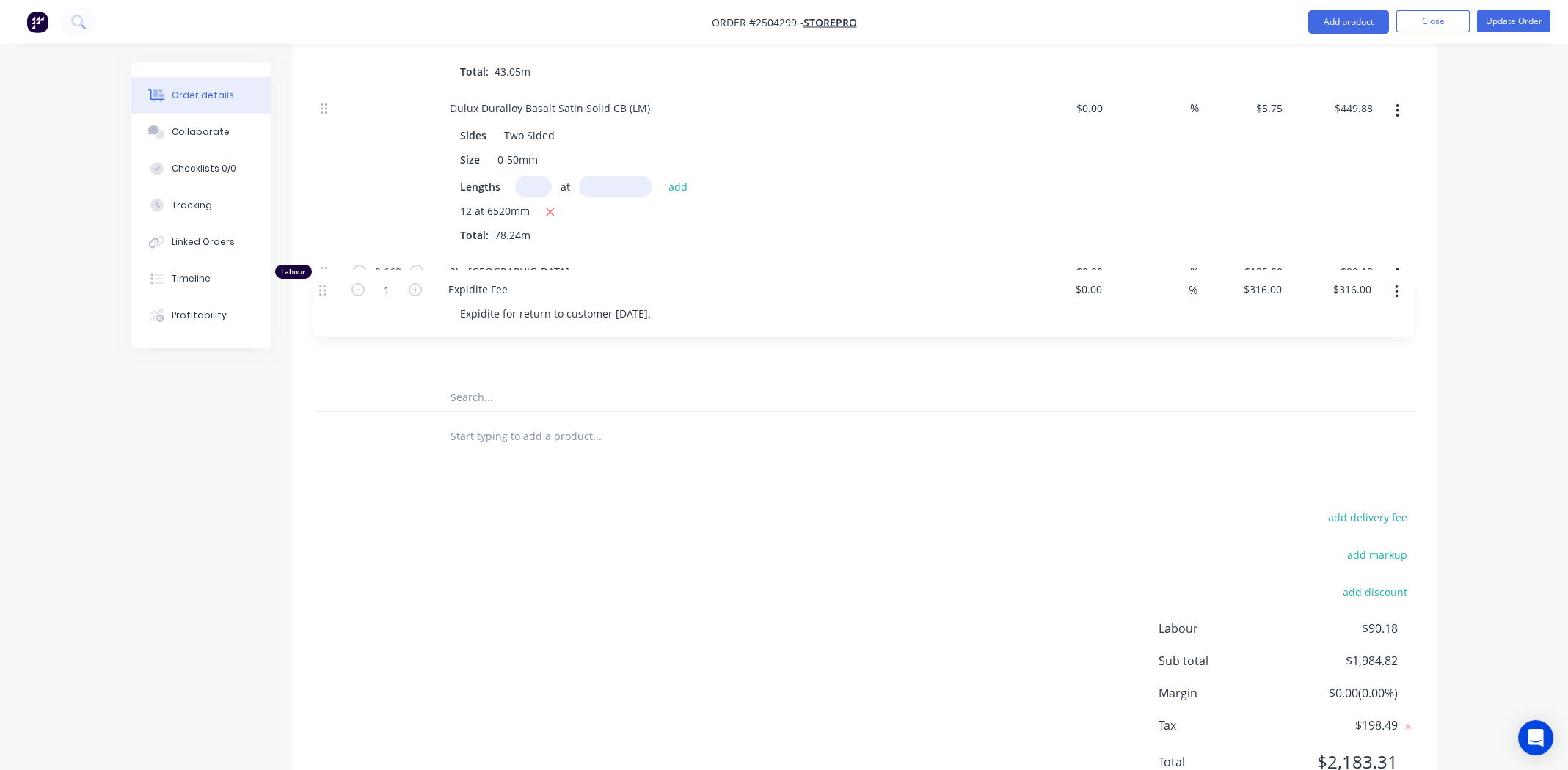
drag, startPoint x: 322, startPoint y: 208, endPoint x: 326, endPoint y: 285, distance: 77.1
click at [323, 293] on div "1 Colour Change Type Colour $0.00 $0.00 % $125.00 $125.00 $125.00 $125.00 Exter…" at bounding box center [865, 1] width 1100 height 761
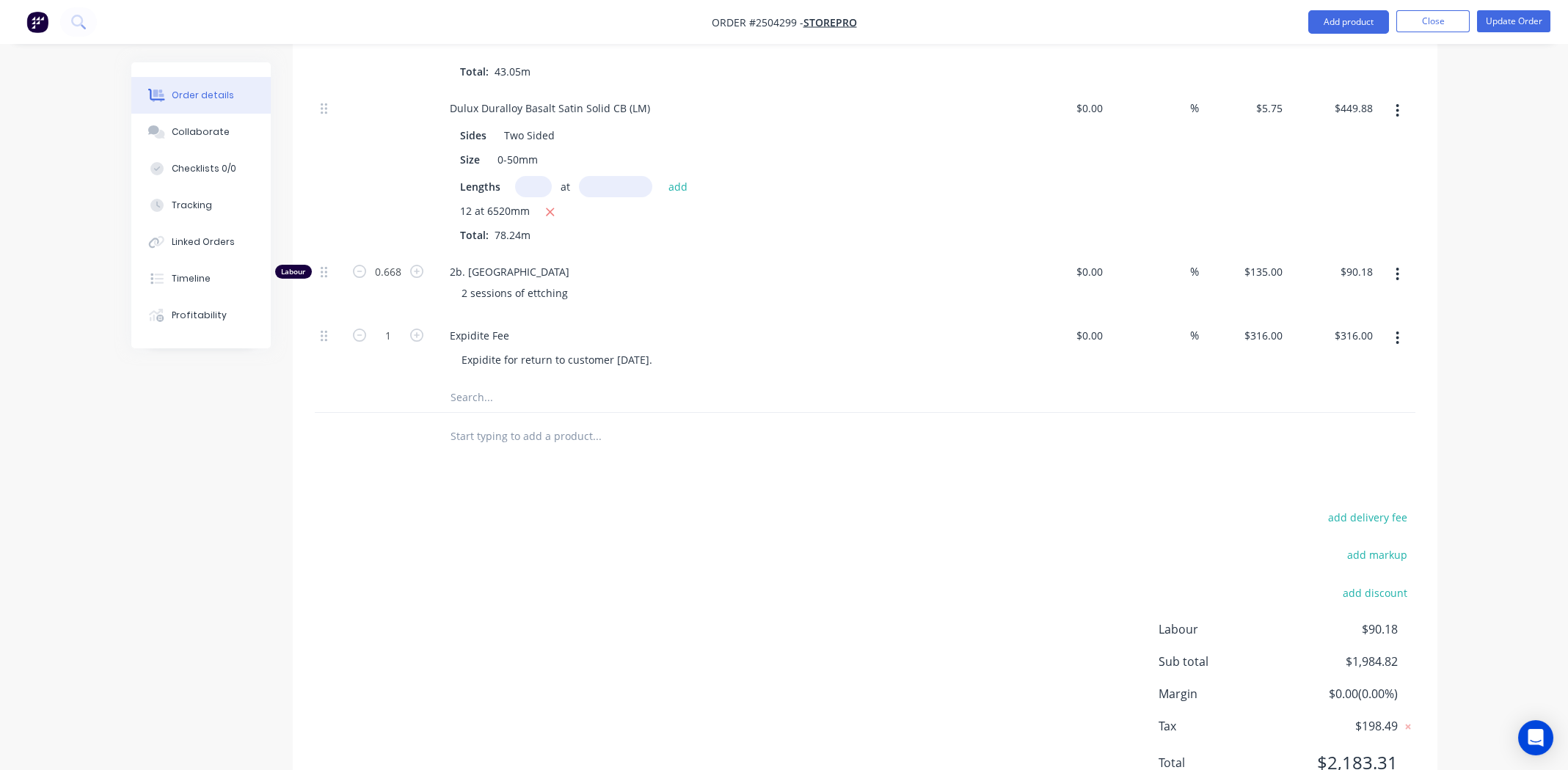
click at [1398, 330] on icon "button" at bounding box center [1397, 338] width 4 height 16
click at [1238, 316] on div "$316.00 $316.00" at bounding box center [1244, 350] width 90 height 67
click at [1270, 316] on div "$316.00 $316.00" at bounding box center [1244, 350] width 90 height 67
type input "316.00"
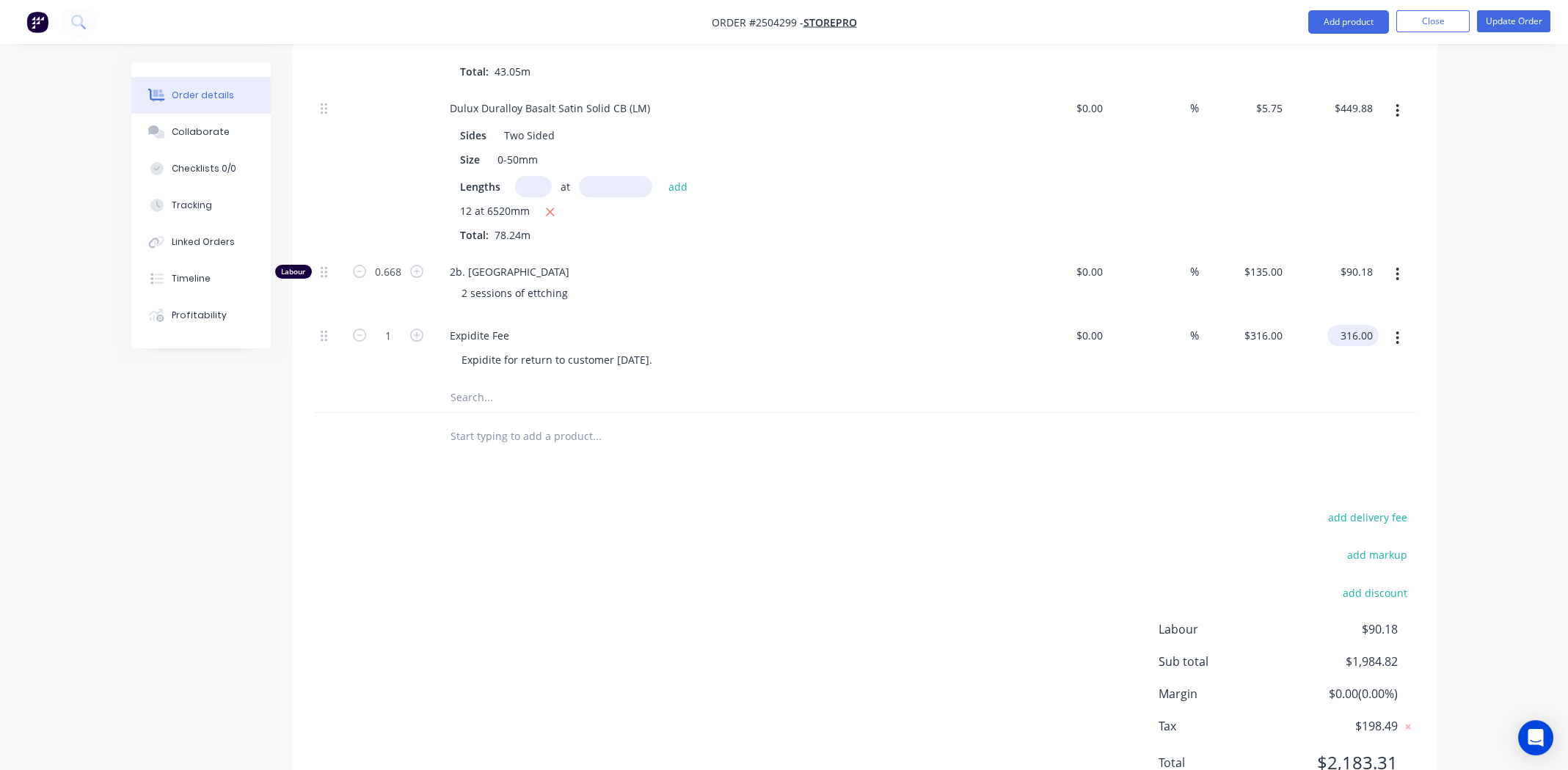
click at [1352, 325] on input "316.00" at bounding box center [1355, 335] width 45 height 21
type input "$0.00"
click at [1111, 413] on div at bounding box center [865, 437] width 1100 height 47
click at [905, 508] on div "add delivery fee add markup add discount Labour $90.18 Sub total $1,668.82 Marg…" at bounding box center [865, 649] width 1100 height 283
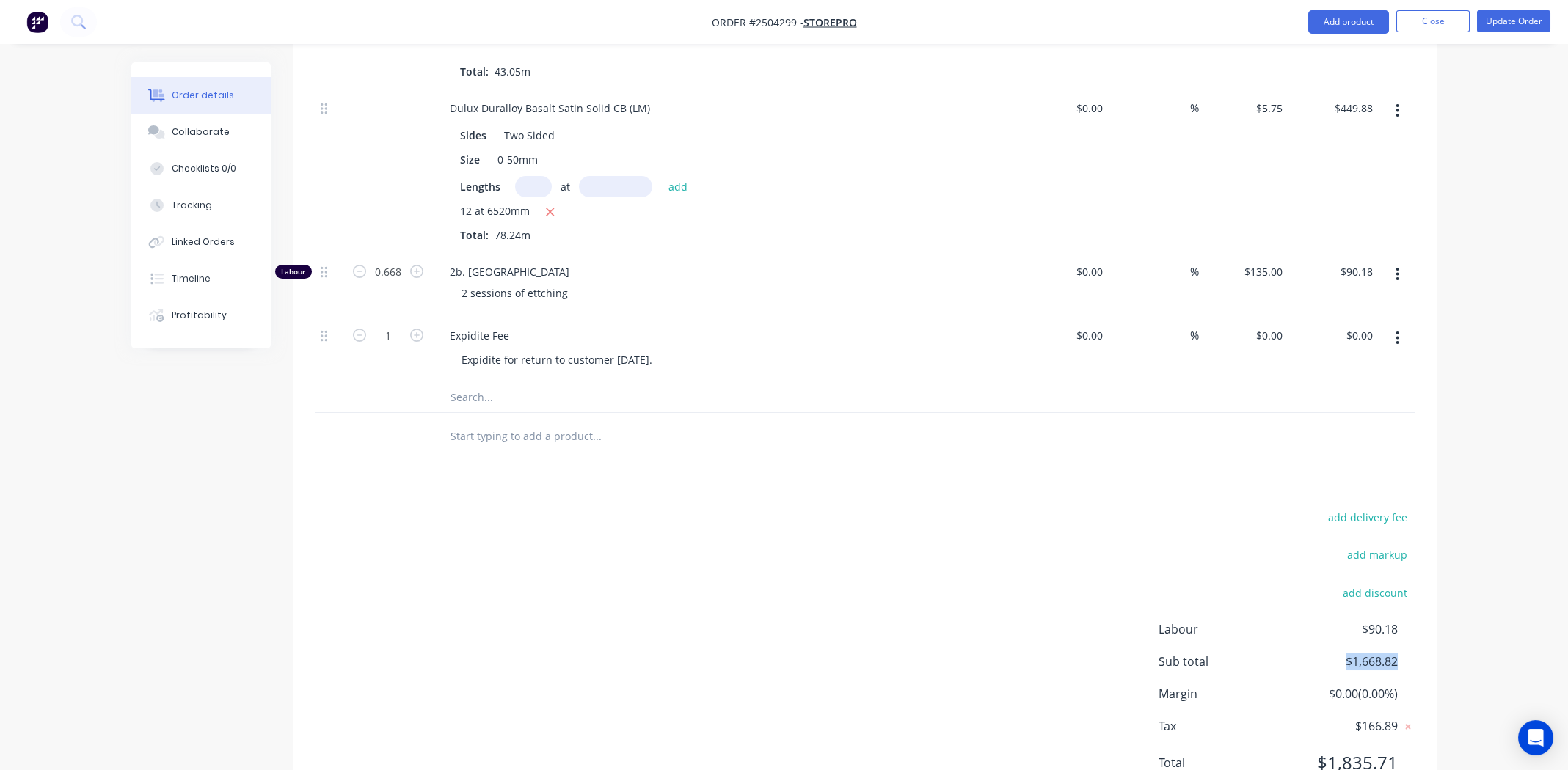
drag, startPoint x: 1400, startPoint y: 597, endPoint x: 1328, endPoint y: 606, distance: 72.6
click at [1328, 620] on div "Labour $90.18 Sub total $1,668.82 Margin $0.00 ( 0.00 %) Tax $166.89 Total $1,8…" at bounding box center [1287, 706] width 257 height 170
click at [1266, 325] on div "0 0" at bounding box center [1277, 335] width 23 height 21
type input "$334.00"
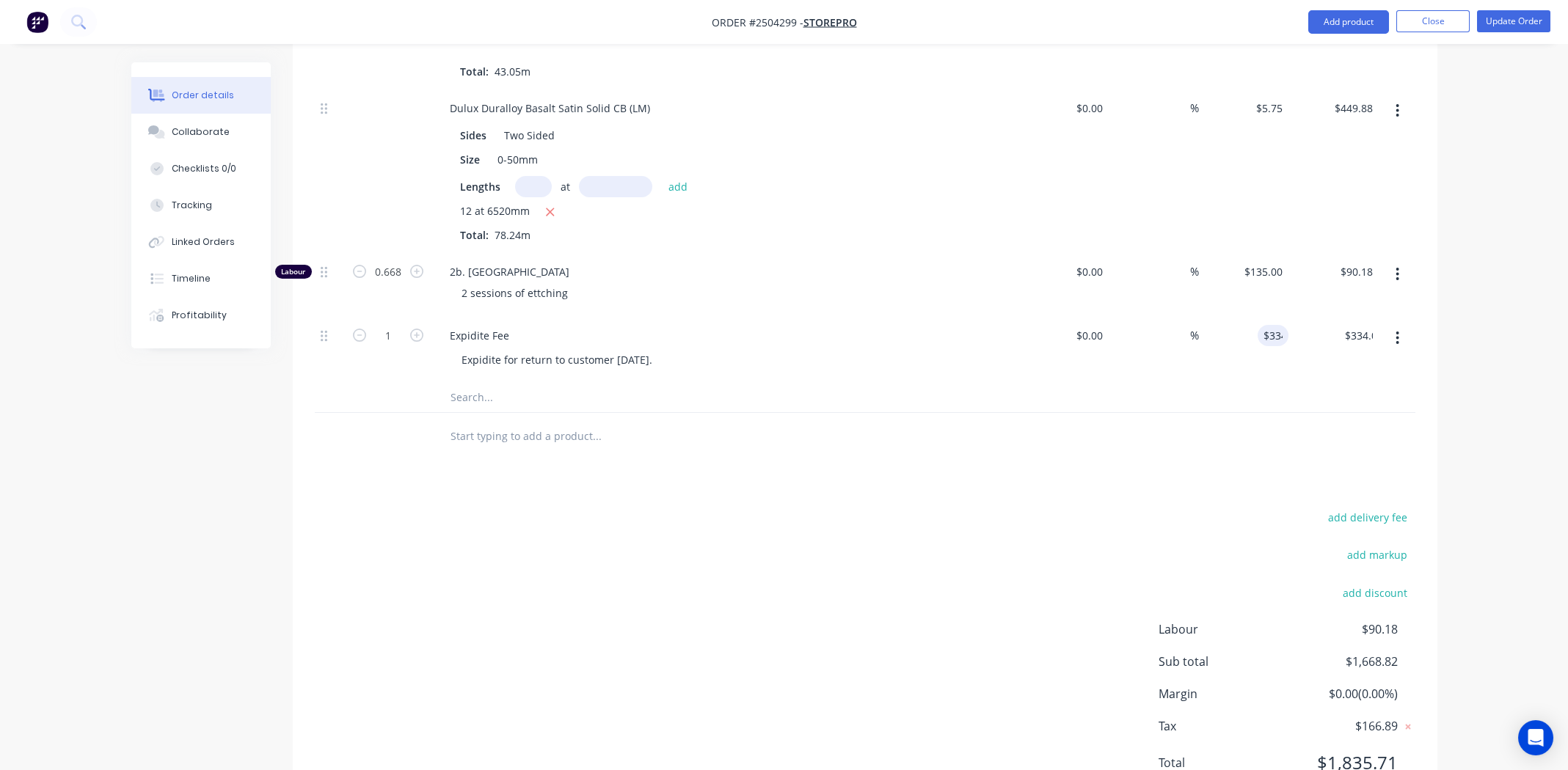
click at [1125, 408] on div "Products Show / Hide columns Add product Qty Cost Markup Price Total Kit 1 Dulu…" at bounding box center [865, 144] width 1145 height 1337
drag, startPoint x: 727, startPoint y: 666, endPoint x: 962, endPoint y: 605, distance: 242.8
click at [727, 665] on div "add delivery fee add markup add discount Labour $90.18 Sub total $2,002.82 Marg…" at bounding box center [865, 649] width 1100 height 283
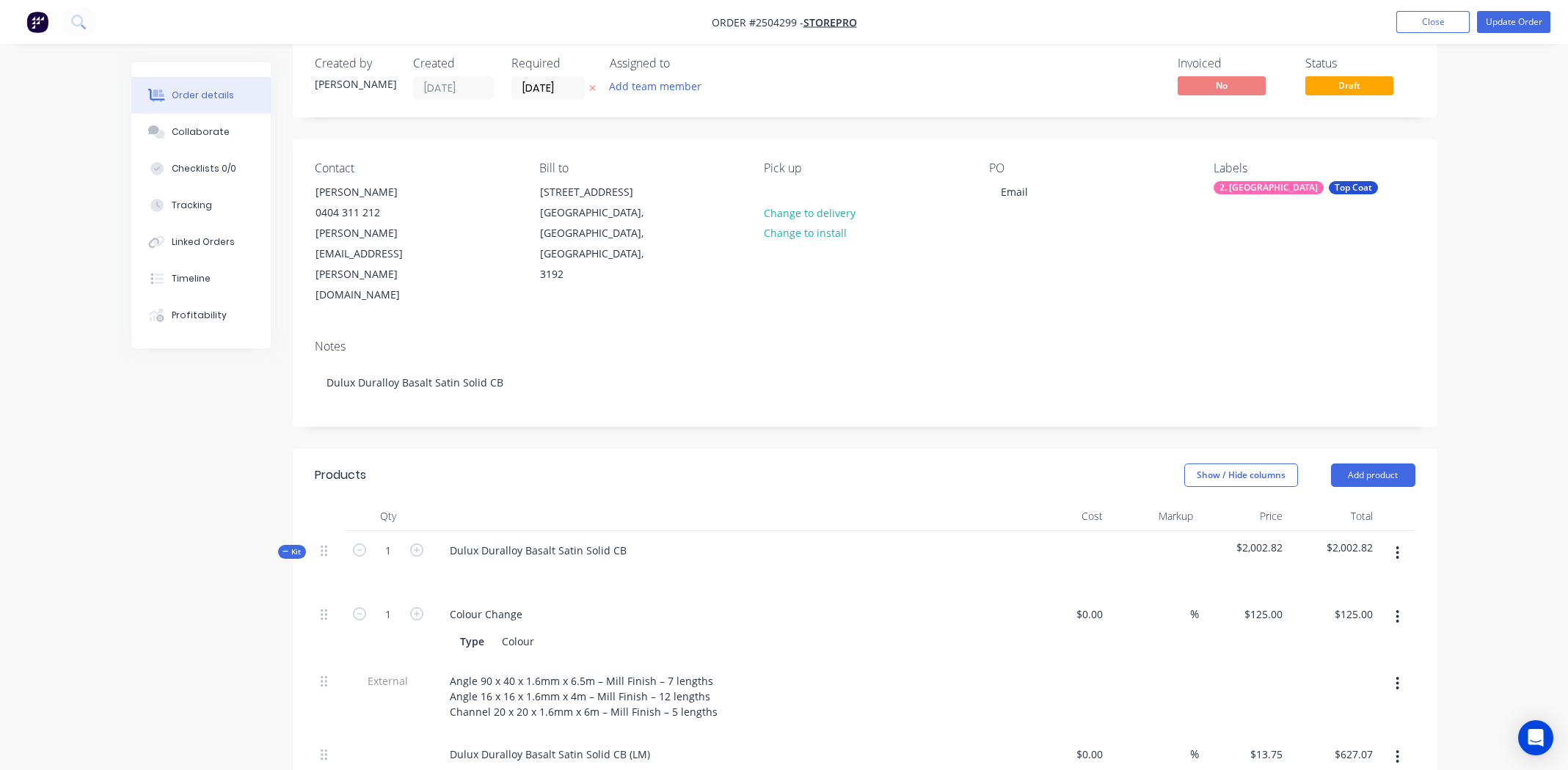
scroll to position [0, 0]
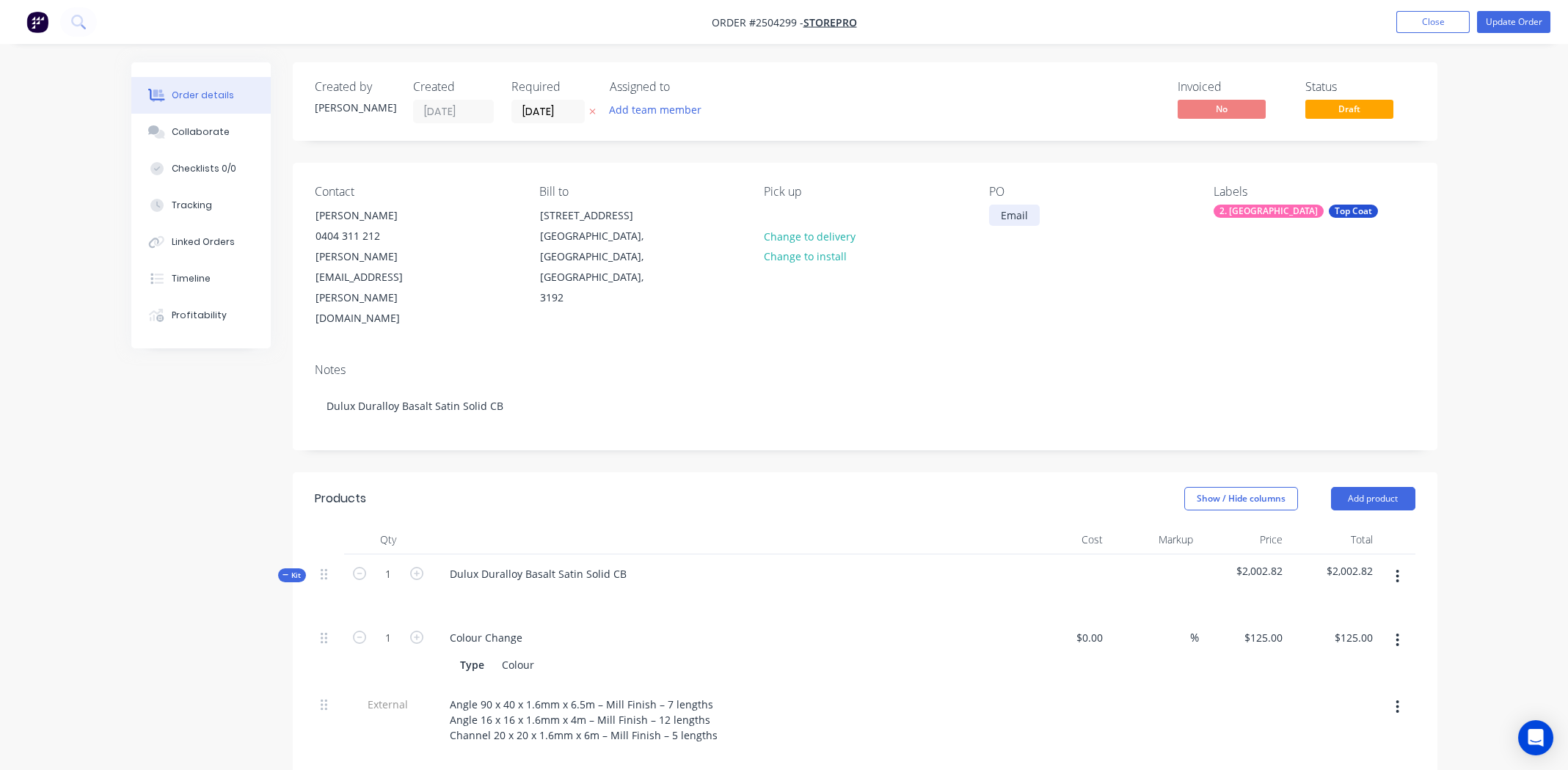
click at [1035, 216] on div "Email" at bounding box center [1014, 215] width 50 height 21
click at [1060, 243] on div "PO Email Quote" at bounding box center [1089, 256] width 201 height 145
click at [1504, 20] on button "Update Order" at bounding box center [1513, 22] width 73 height 22
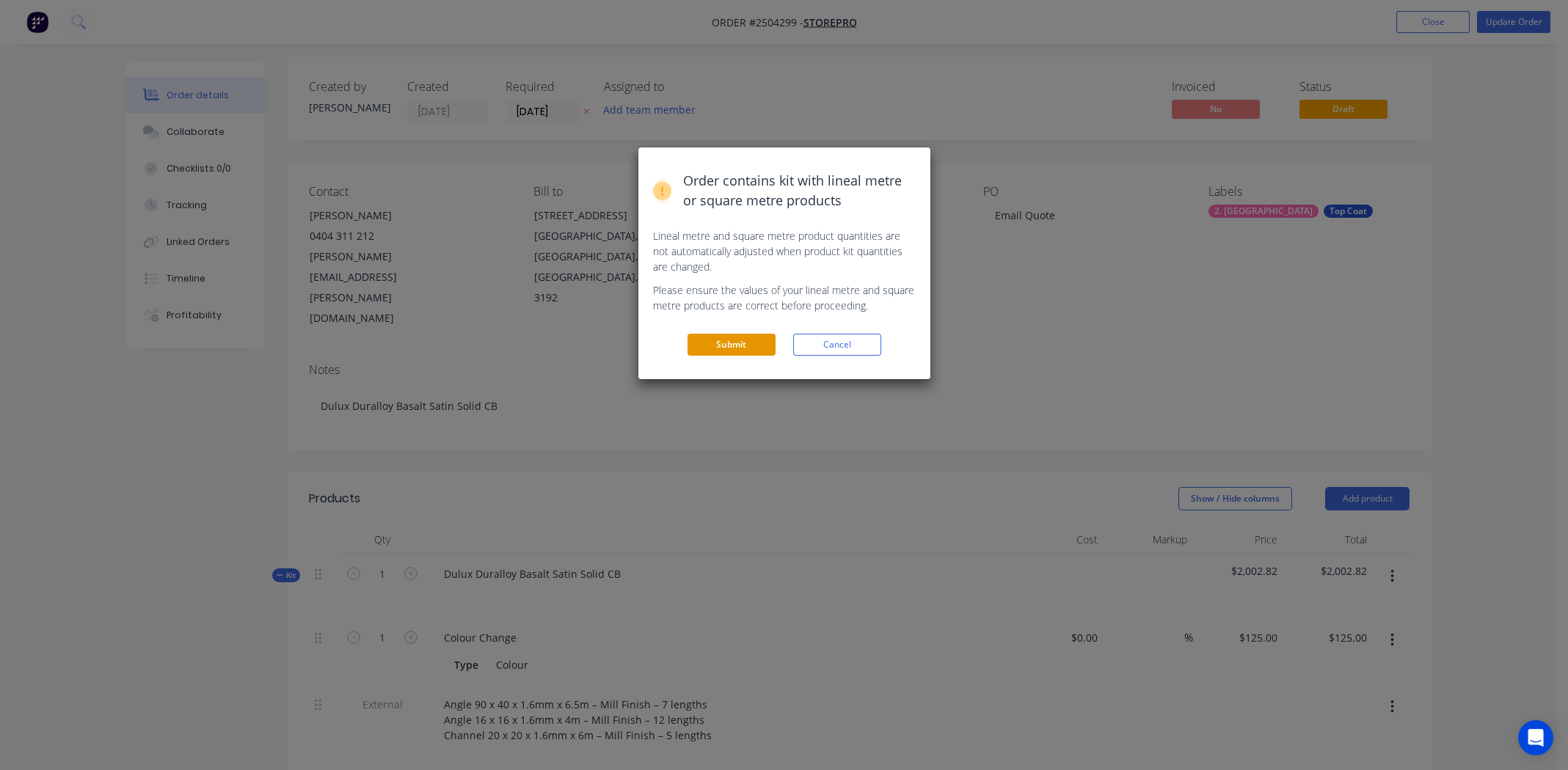
click at [726, 341] on button "Submit" at bounding box center [731, 345] width 88 height 22
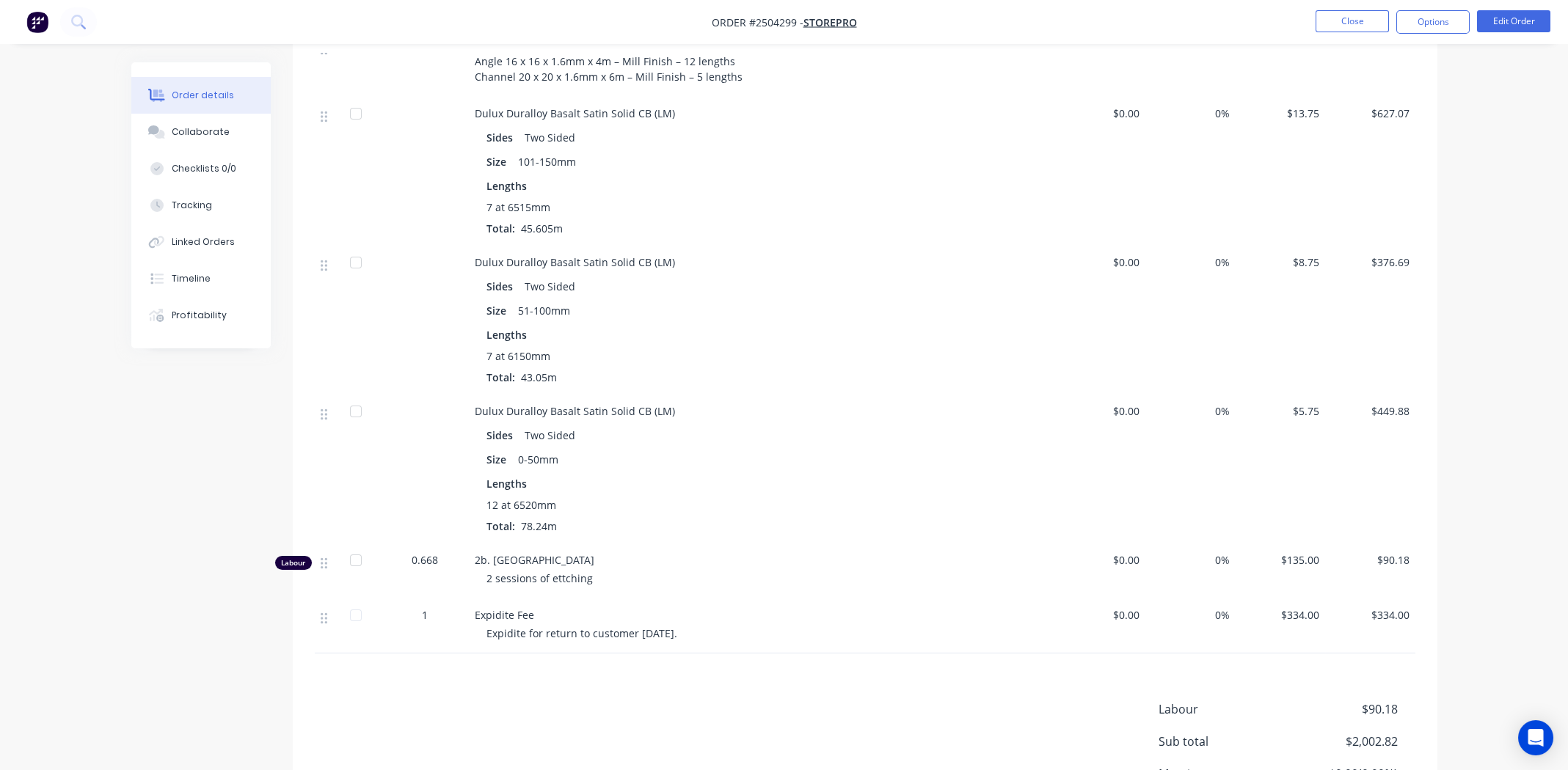
scroll to position [710, 0]
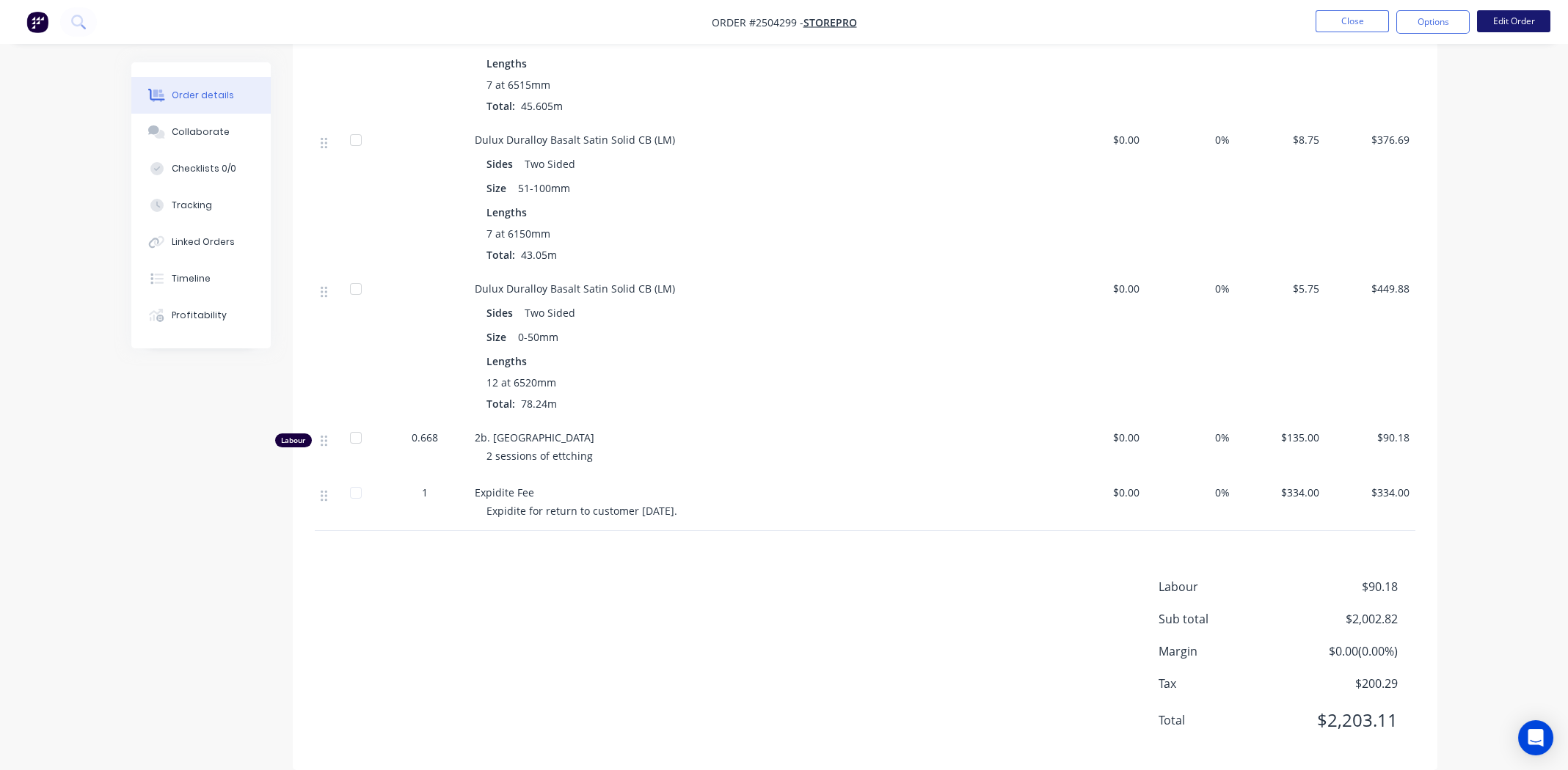
click at [1509, 19] on button "Edit Order" at bounding box center [1513, 21] width 73 height 22
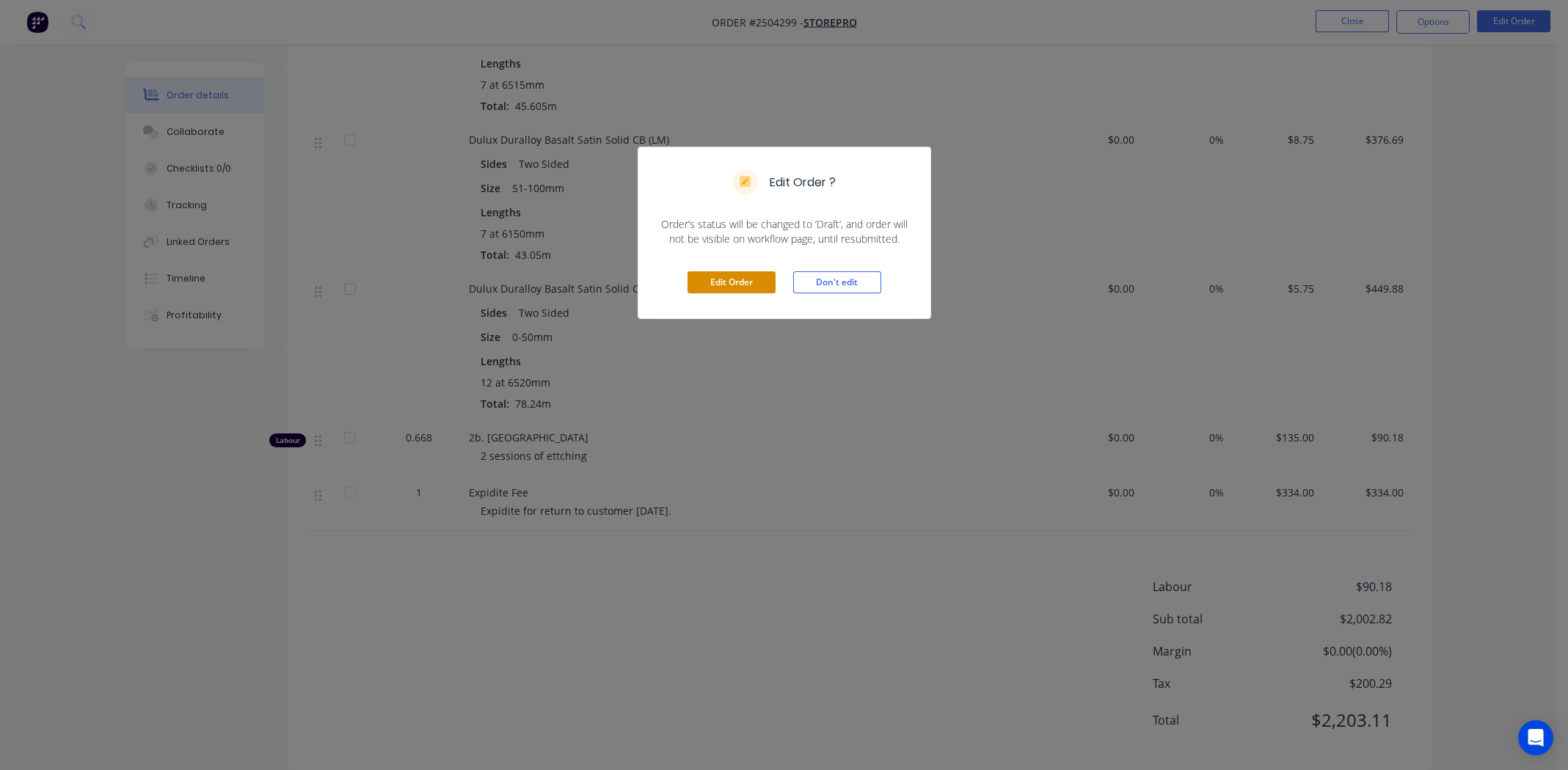
click at [748, 277] on button "Edit Order" at bounding box center [731, 282] width 88 height 22
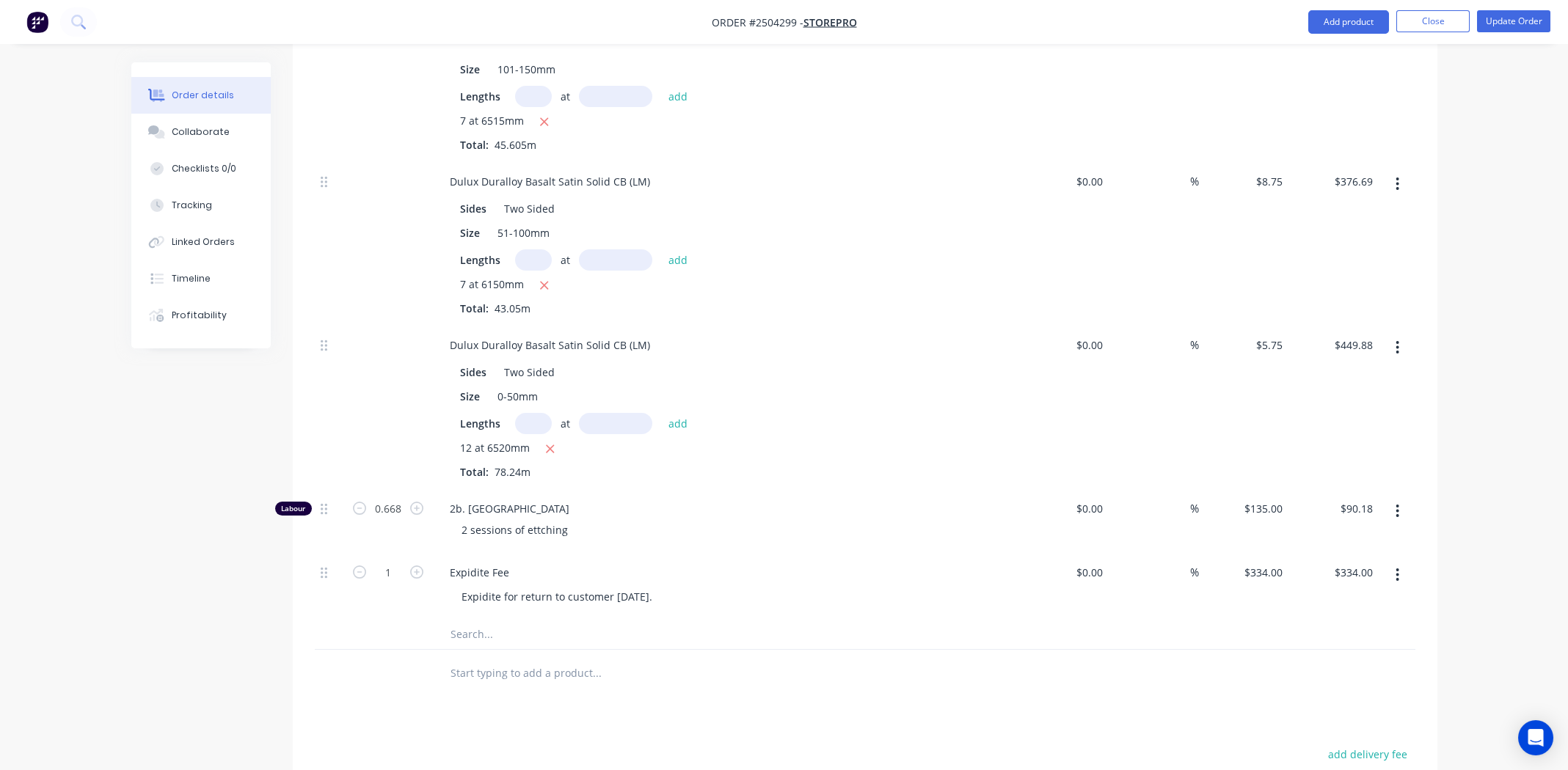
scroll to position [807, 0]
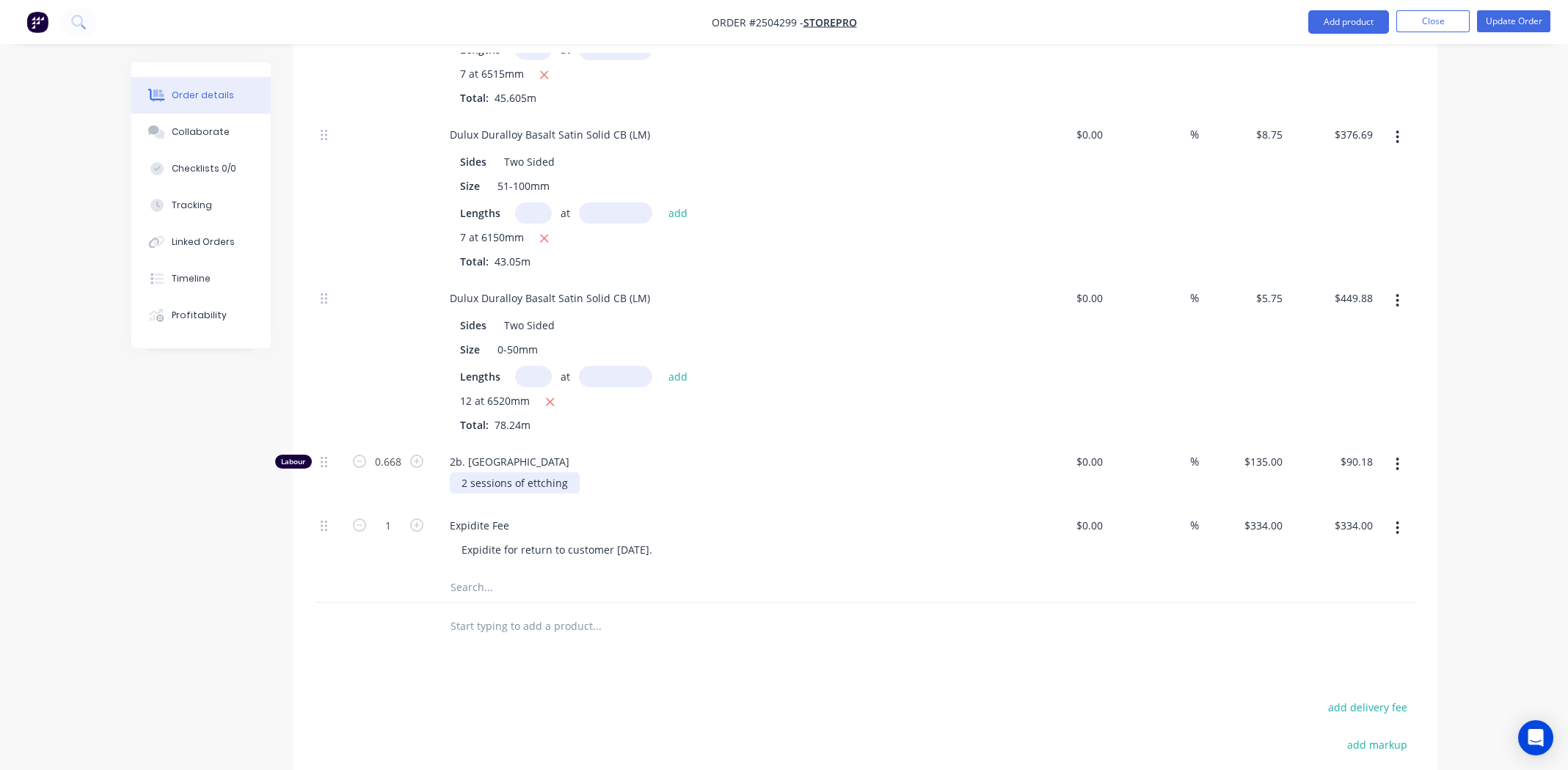
click at [536, 472] on div "2 sessions of ettching" at bounding box center [515, 482] width 130 height 21
drag, startPoint x: 840, startPoint y: 697, endPoint x: 904, endPoint y: 654, distance: 77.1
click at [1520, 19] on button "Update Order" at bounding box center [1513, 21] width 73 height 22
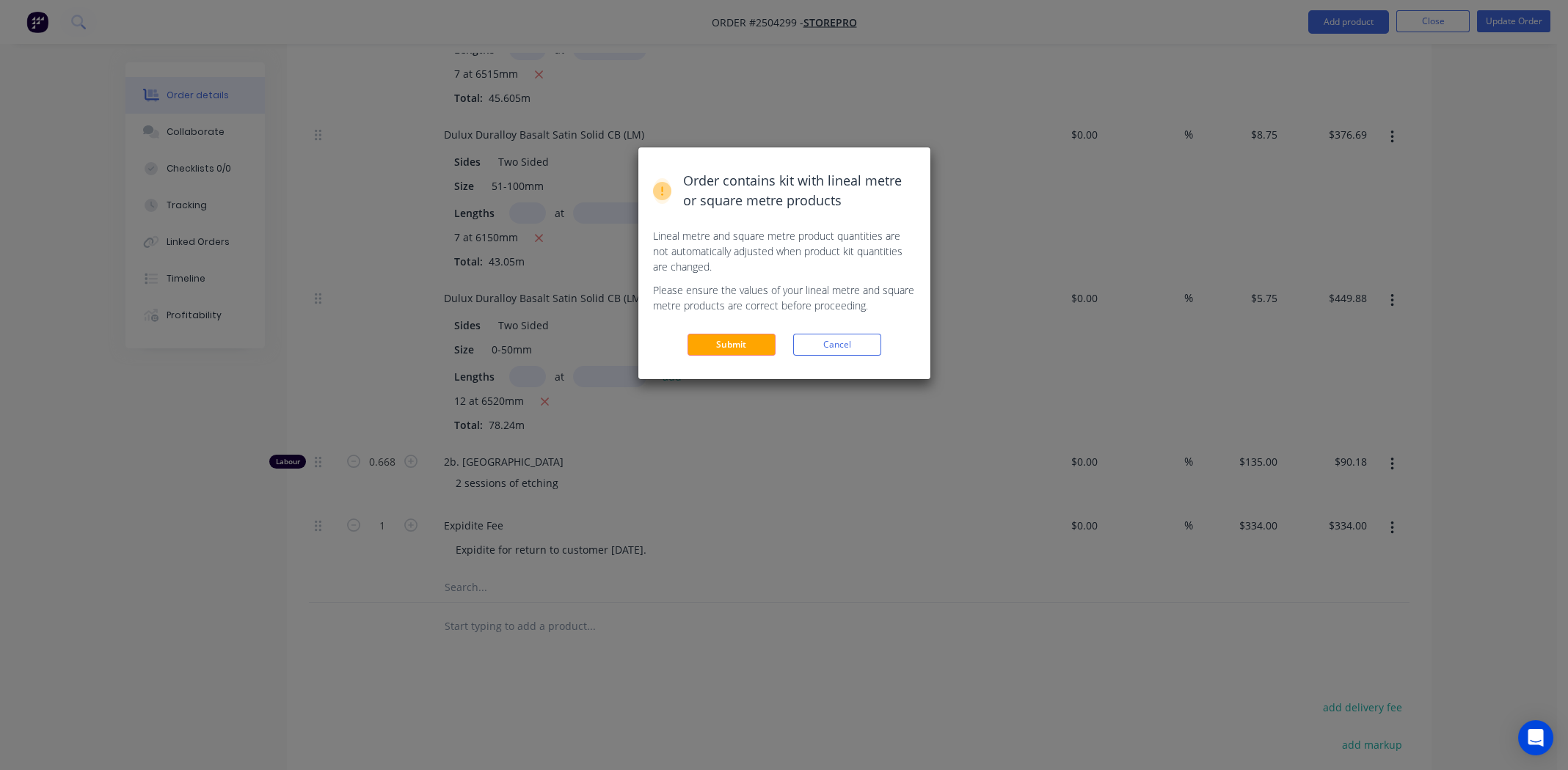
click at [719, 339] on button "Submit" at bounding box center [731, 345] width 88 height 22
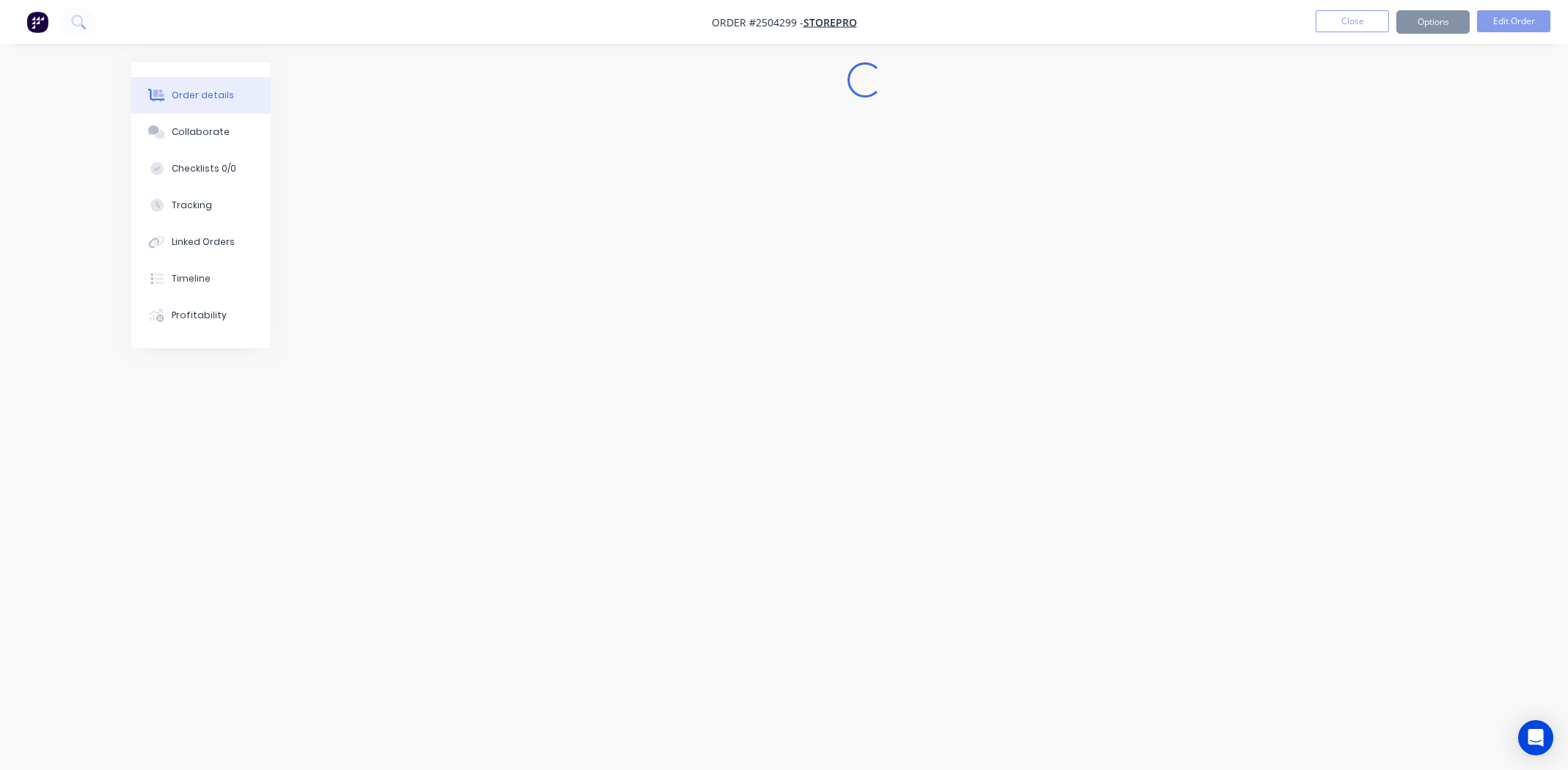
scroll to position [0, 0]
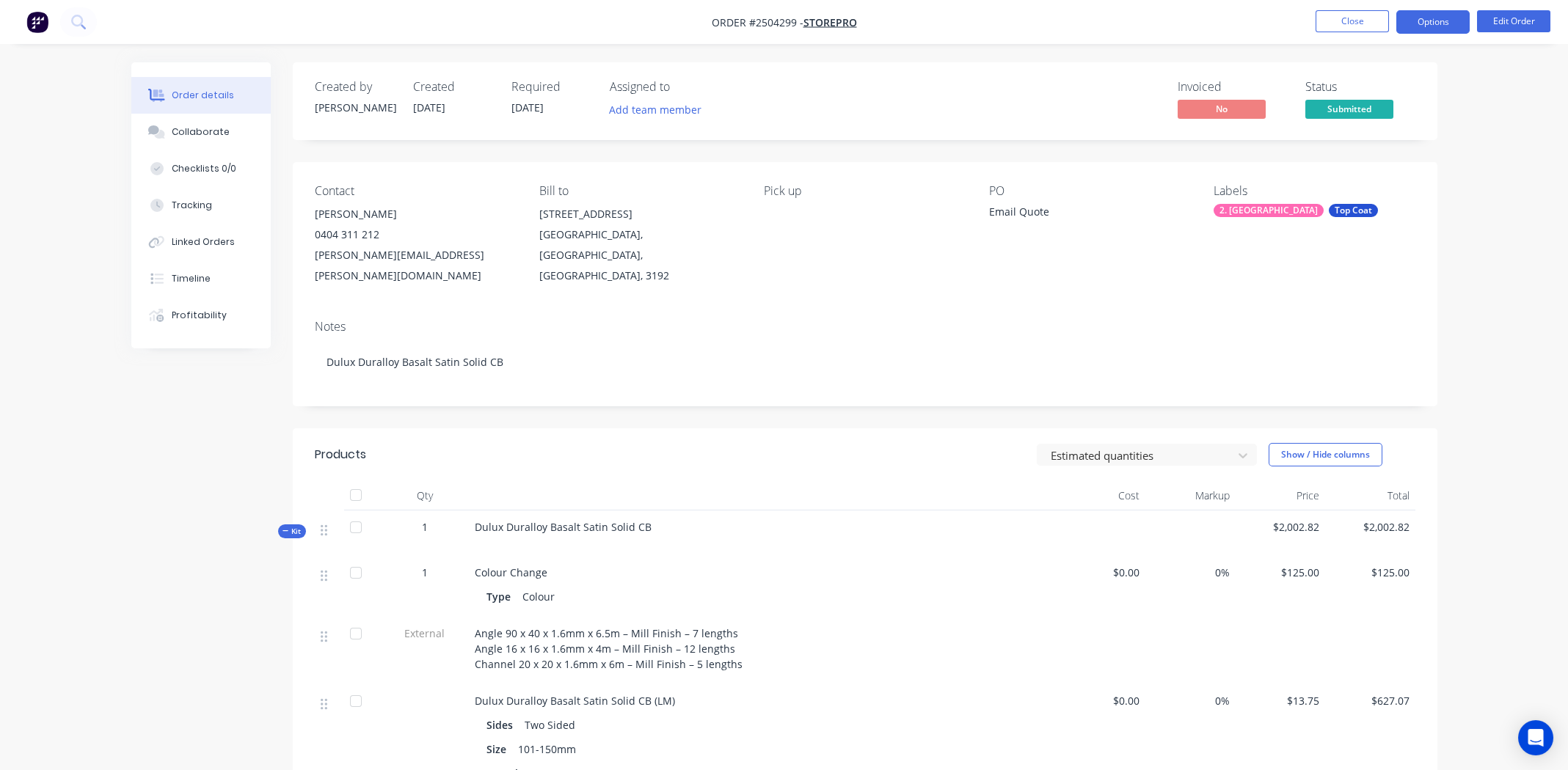
click at [1438, 20] on button "Options" at bounding box center [1432, 22] width 73 height 24
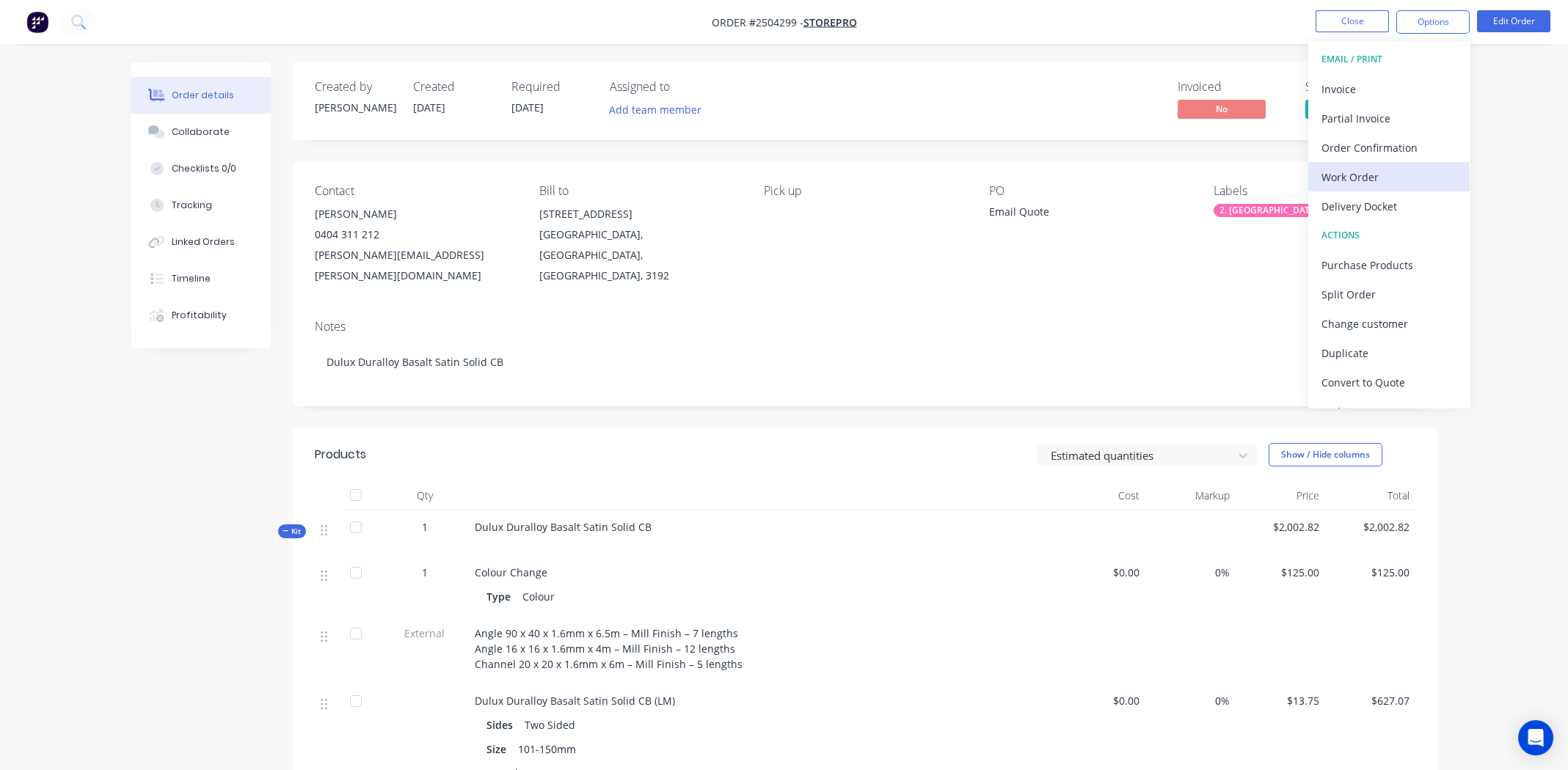
click at [1358, 172] on div "Work Order" at bounding box center [1389, 177] width 135 height 21
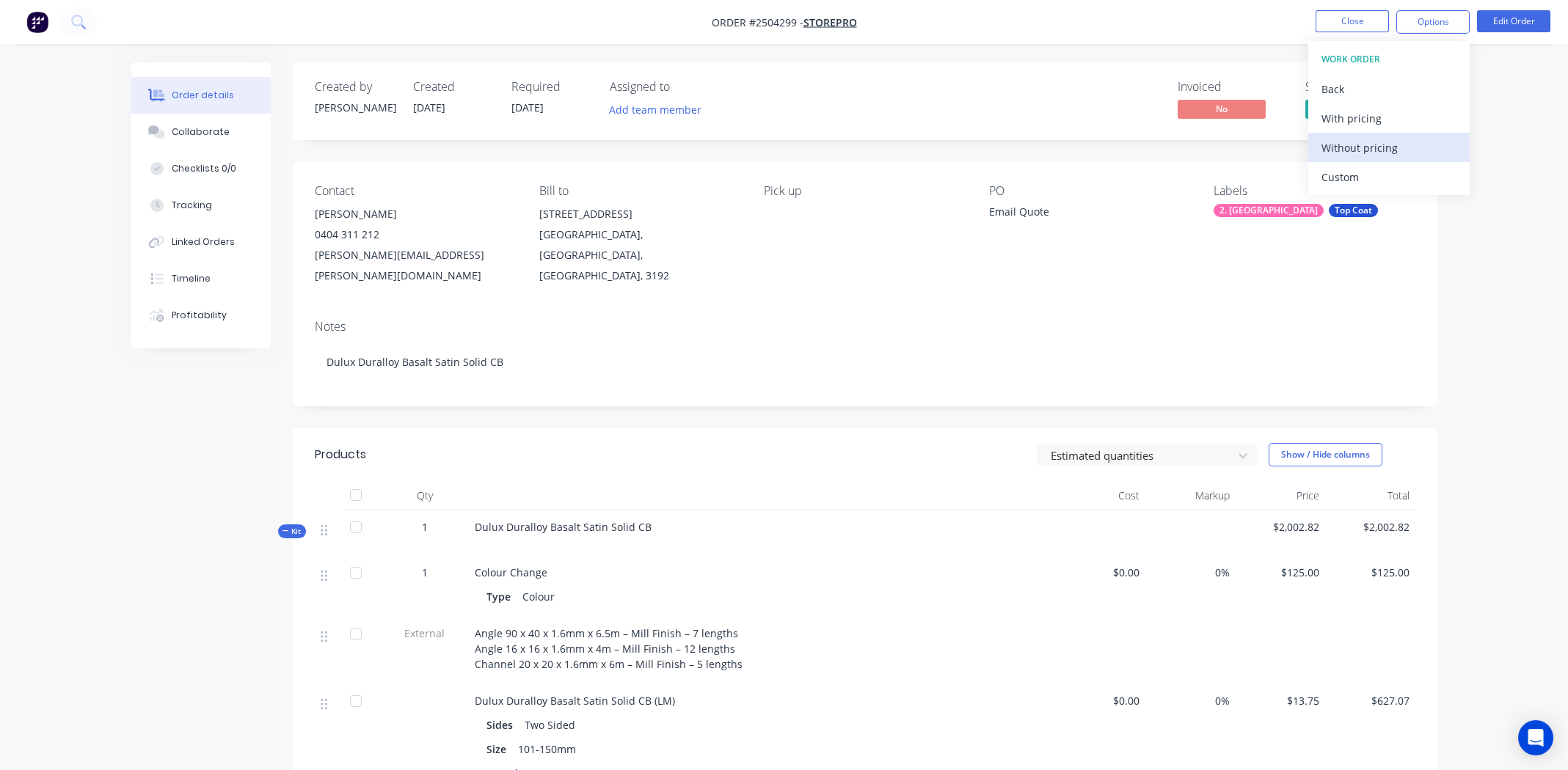
click at [1355, 144] on div "Without pricing" at bounding box center [1389, 147] width 135 height 21
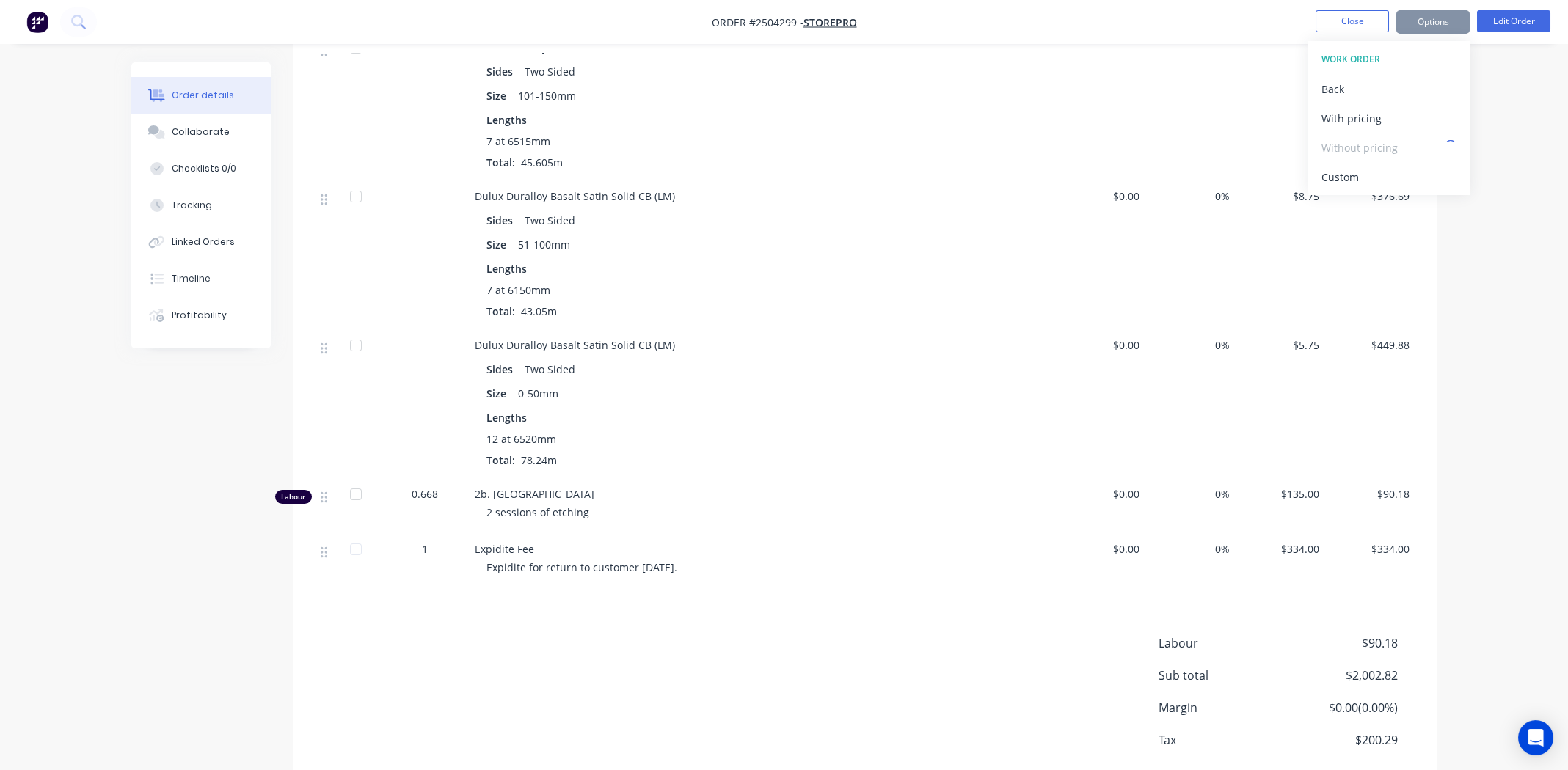
scroll to position [710, 0]
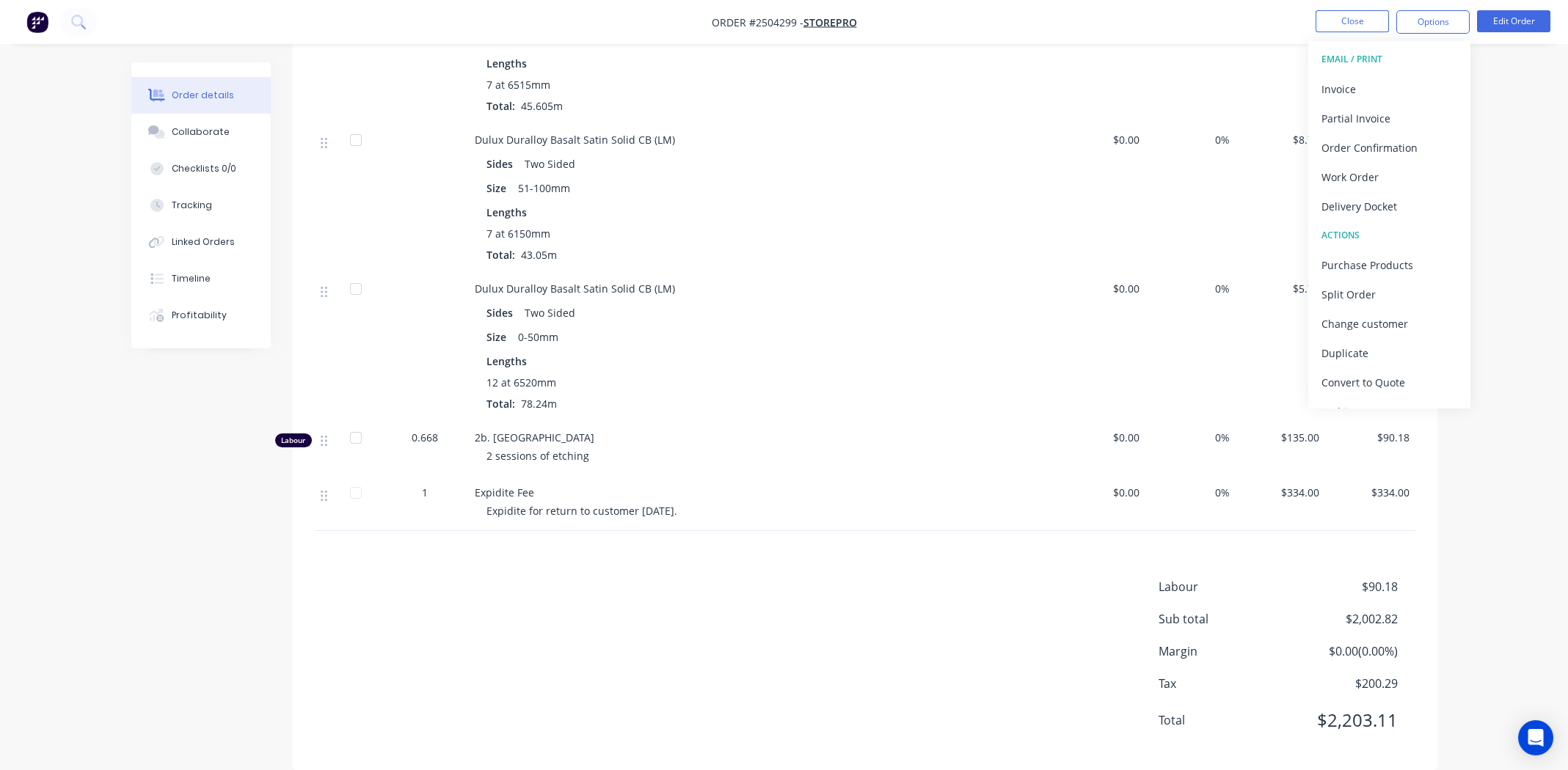
click at [1236, 27] on nav "Order #2504299 - Storepro Close Options EMAIL / PRINT Invoice Partial Invoice O…" at bounding box center [784, 21] width 1568 height 44
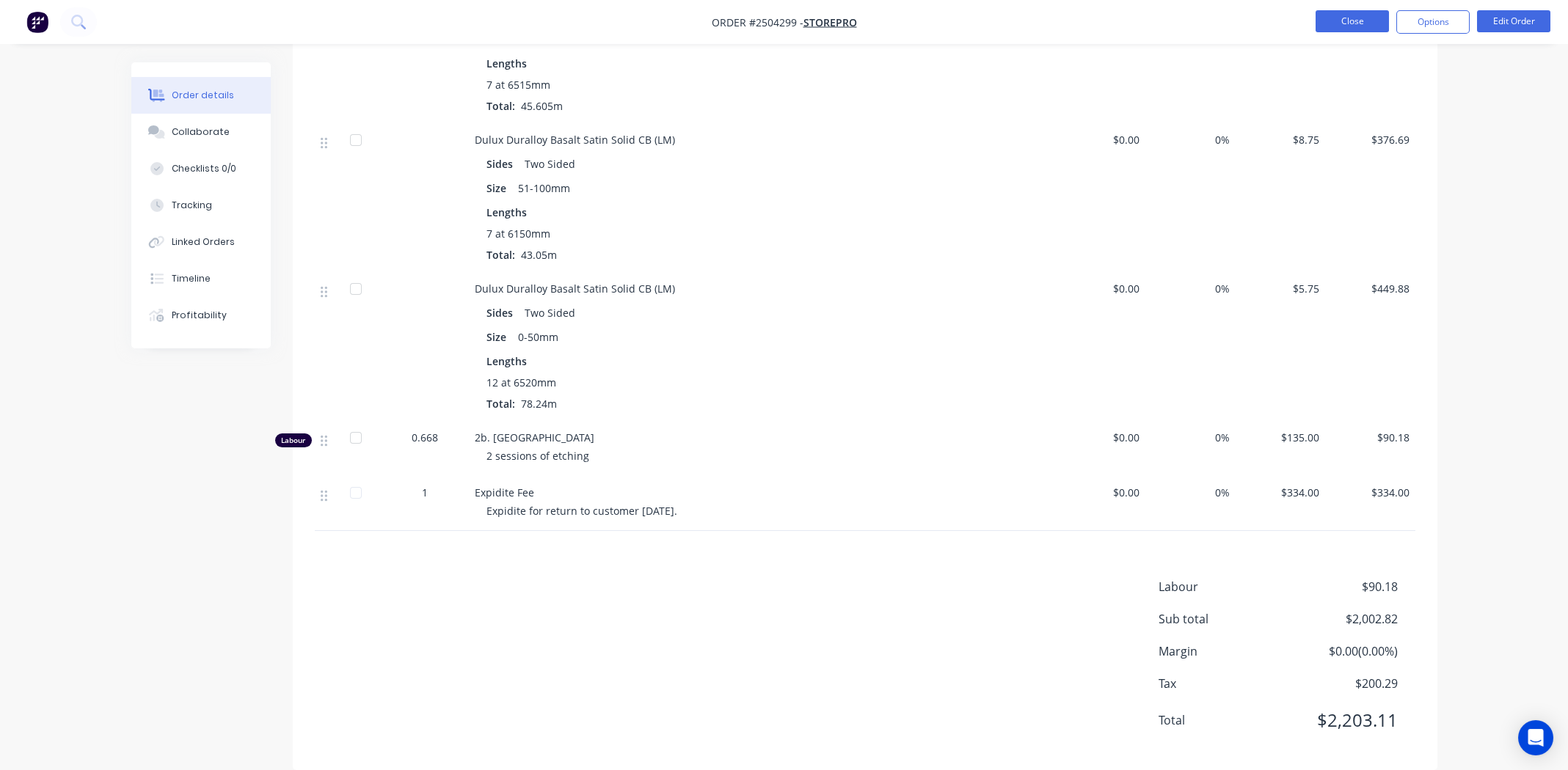
click at [1332, 24] on button "Close" at bounding box center [1352, 21] width 73 height 22
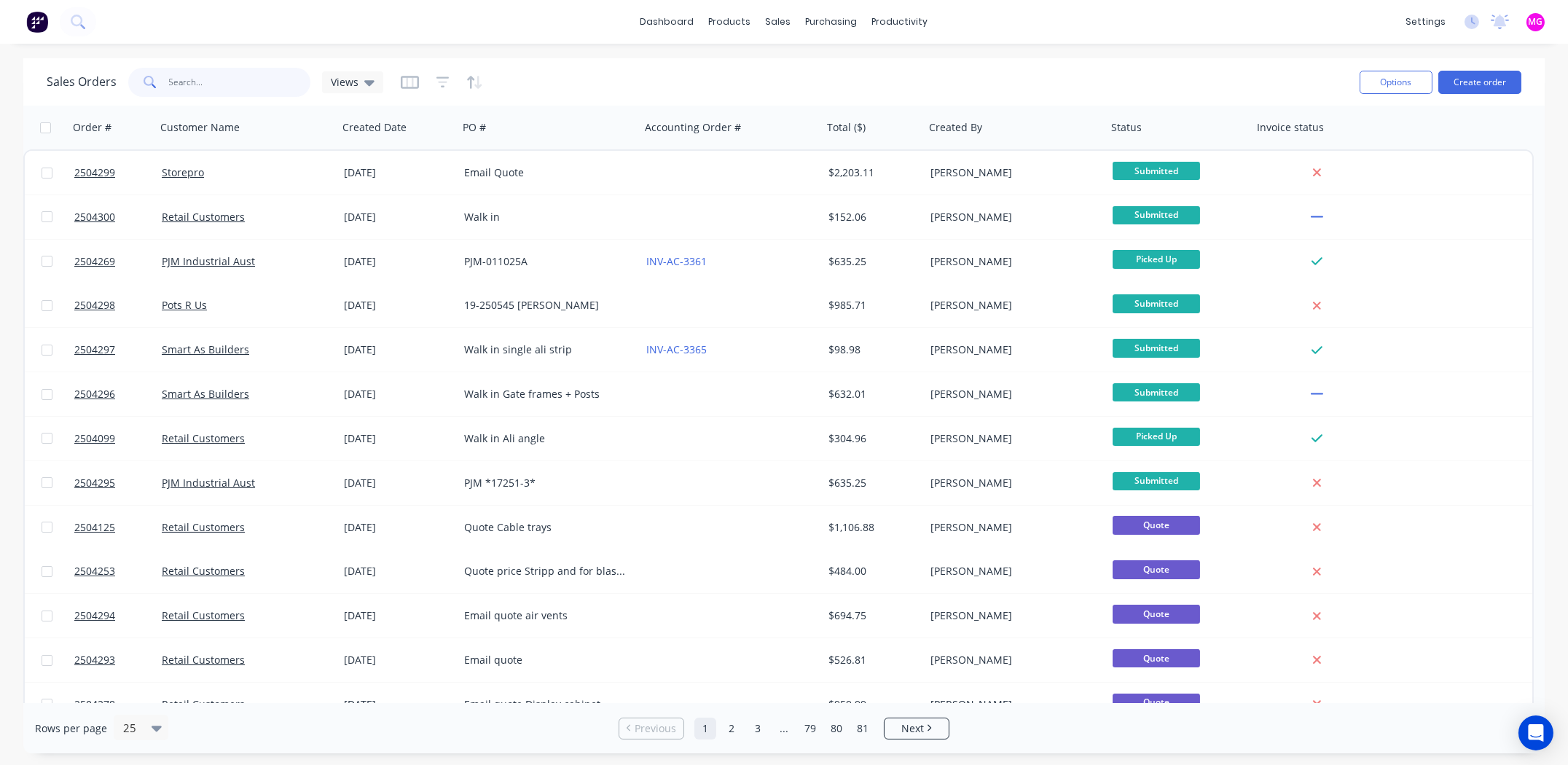
click at [218, 77] on input "text" at bounding box center [240, 82] width 142 height 29
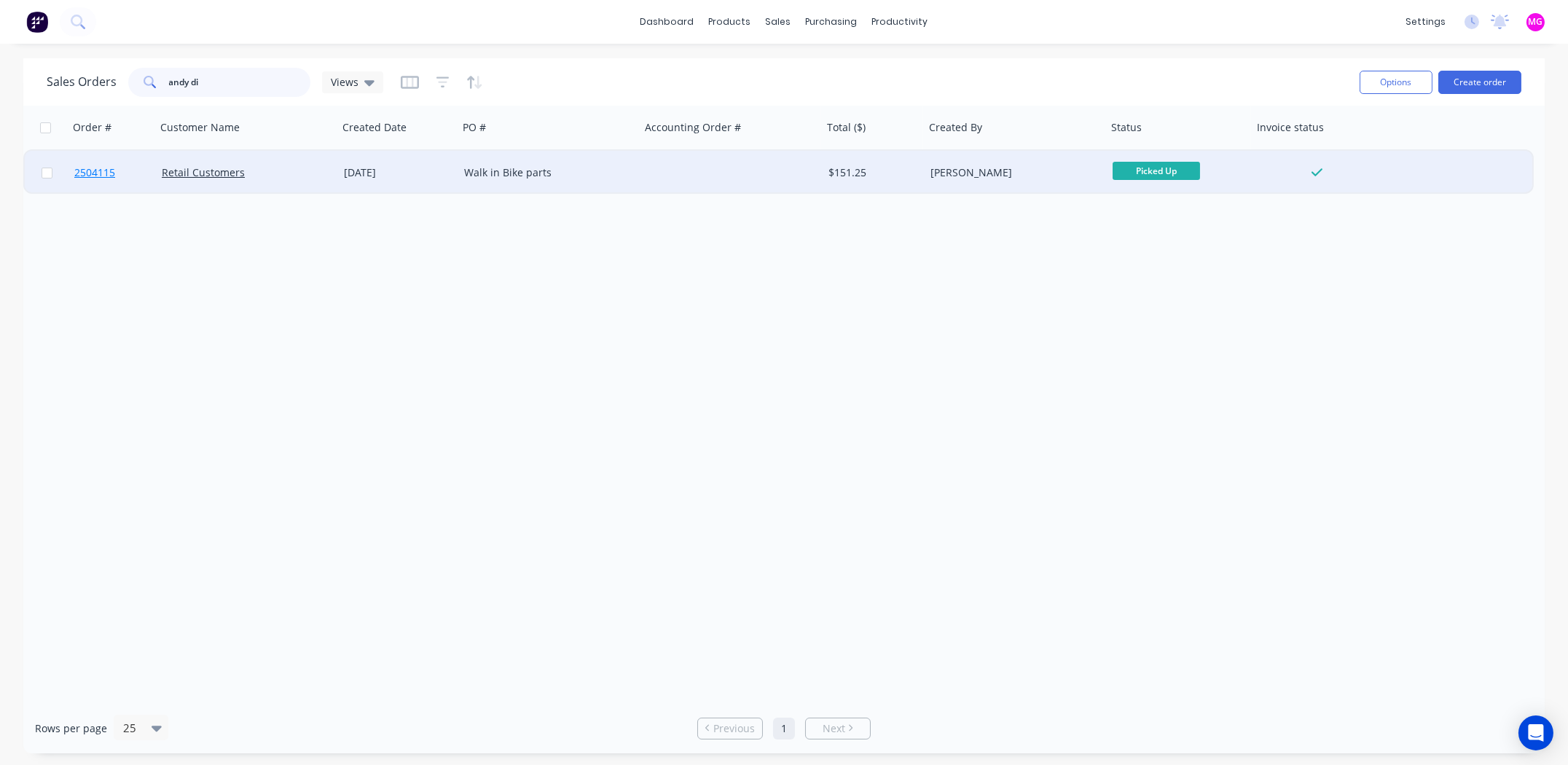
type input "andy di"
click at [104, 177] on span "2504115" at bounding box center [94, 173] width 40 height 15
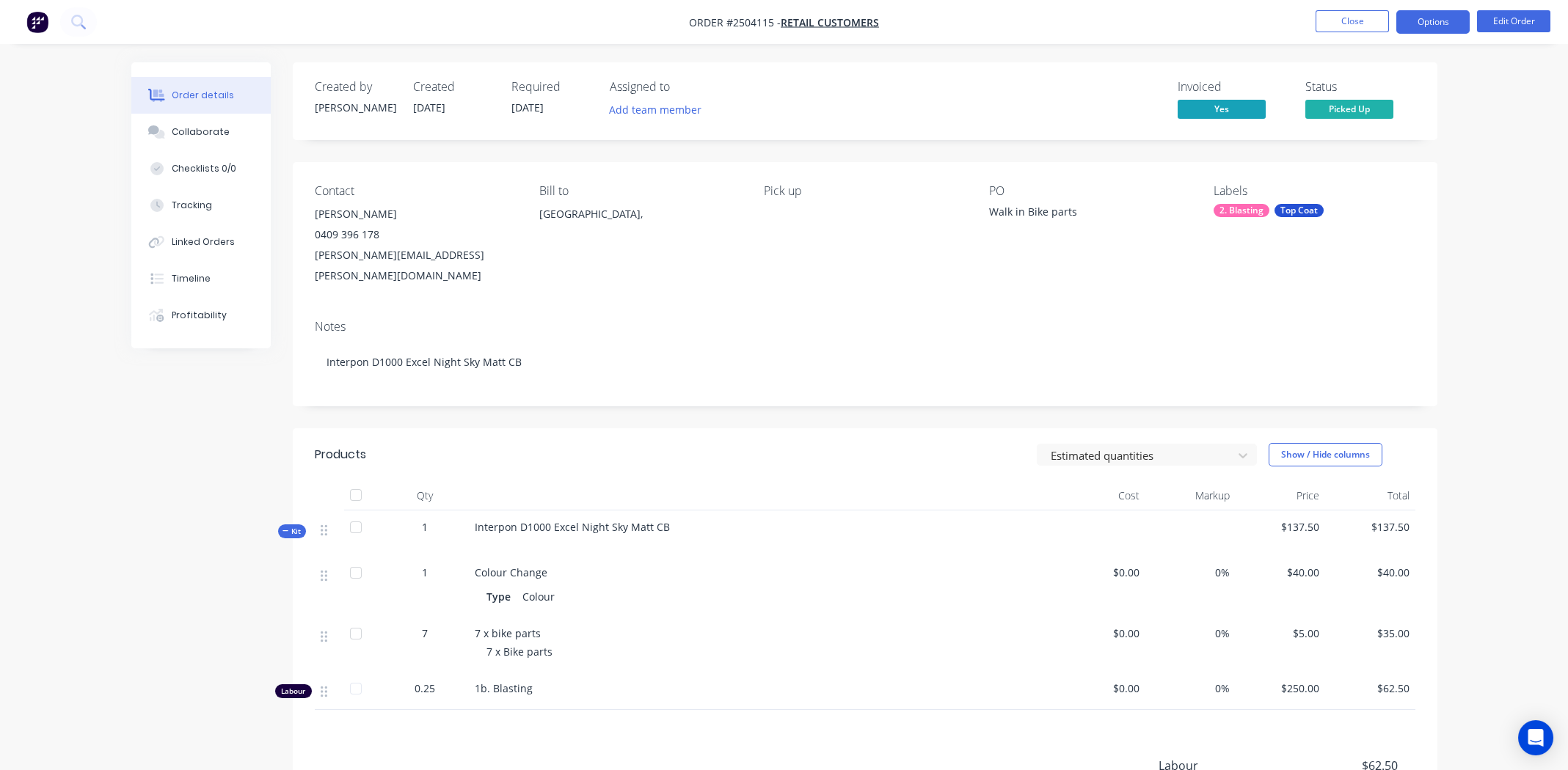
click at [1430, 25] on button "Options" at bounding box center [1432, 22] width 73 height 24
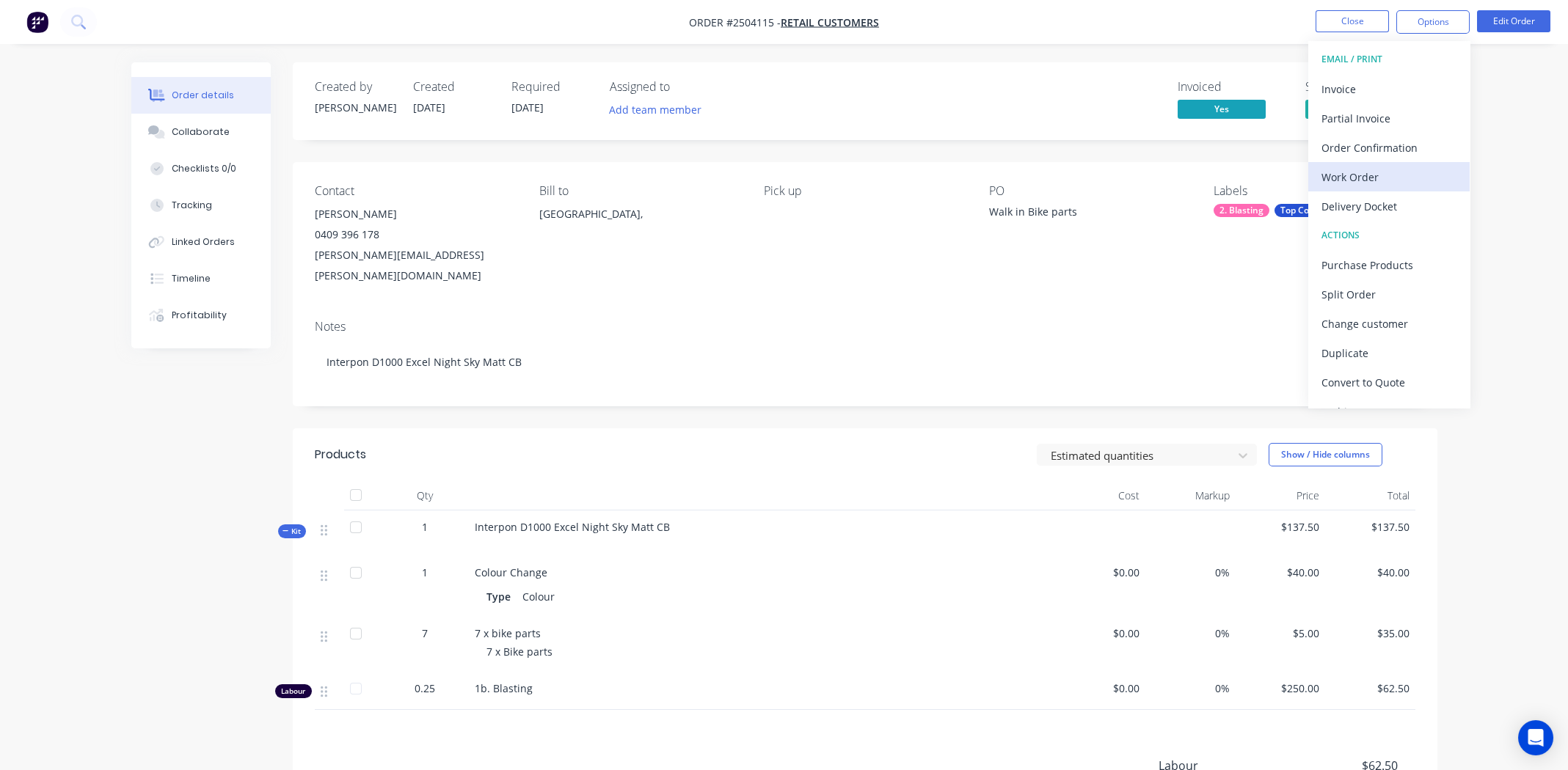
click at [1357, 174] on div "Work Order" at bounding box center [1389, 177] width 135 height 21
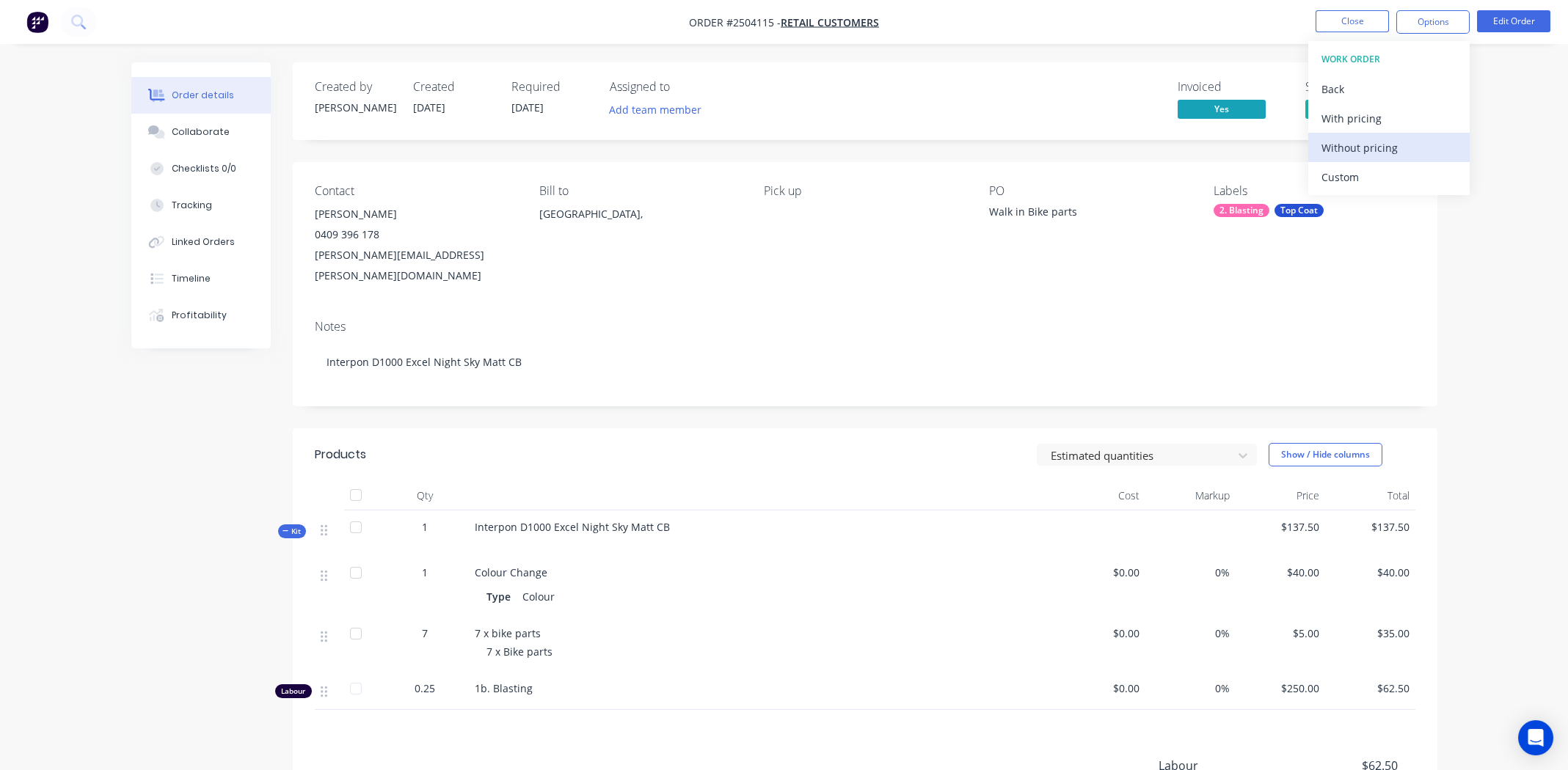
click at [1350, 147] on div "Without pricing" at bounding box center [1389, 147] width 135 height 21
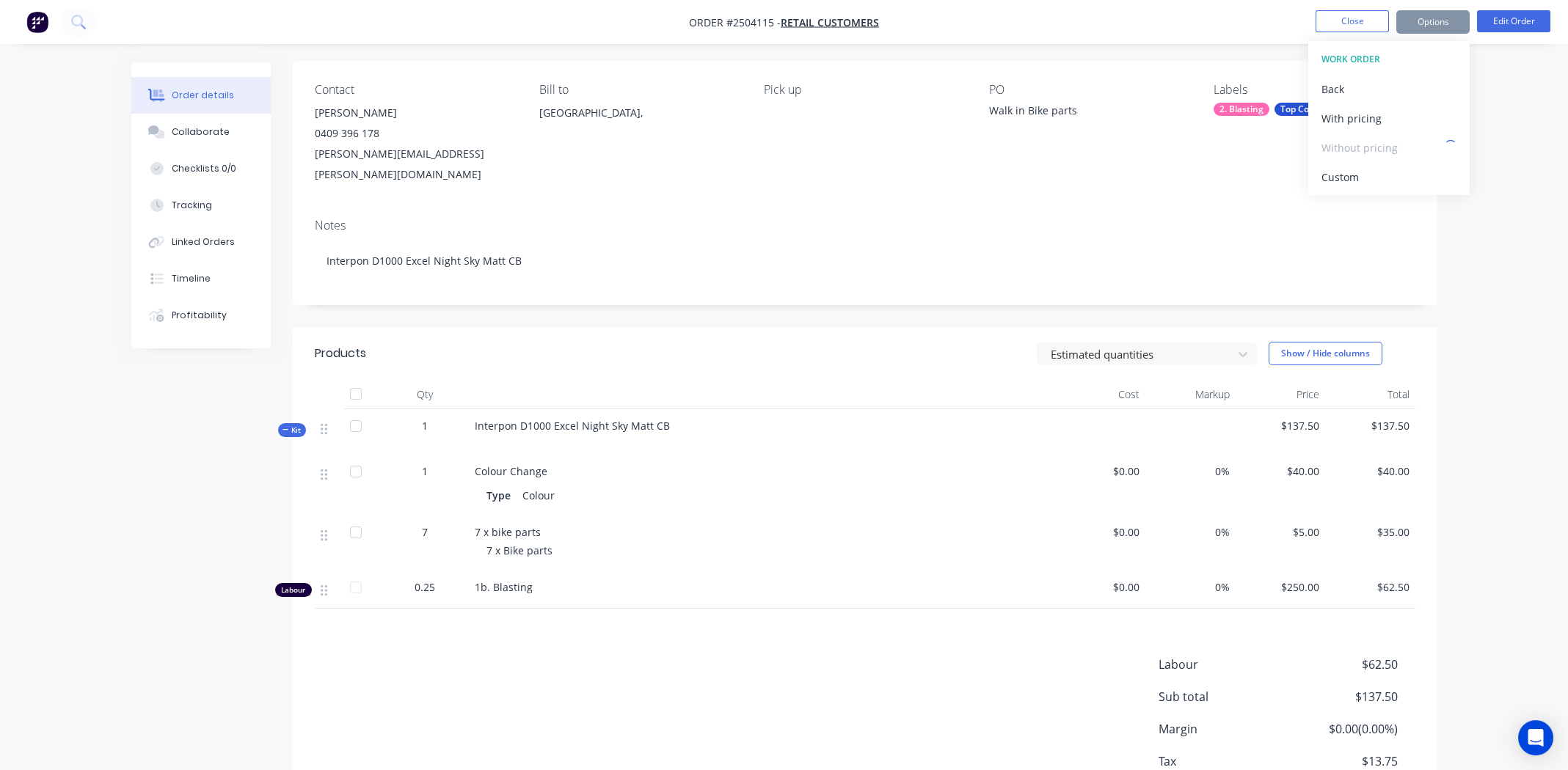
scroll to position [181, 0]
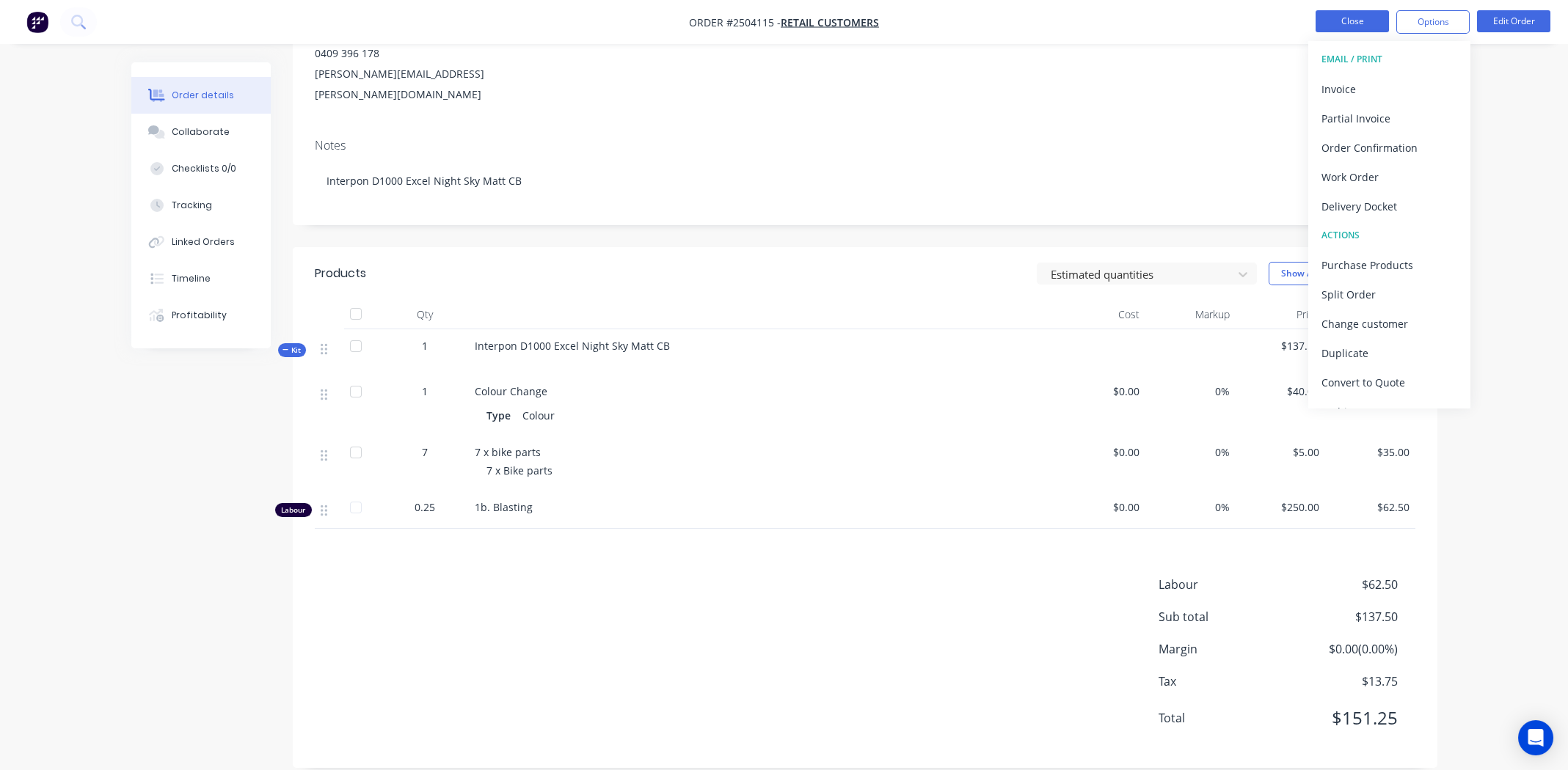
click at [1352, 17] on button "Close" at bounding box center [1352, 21] width 73 height 22
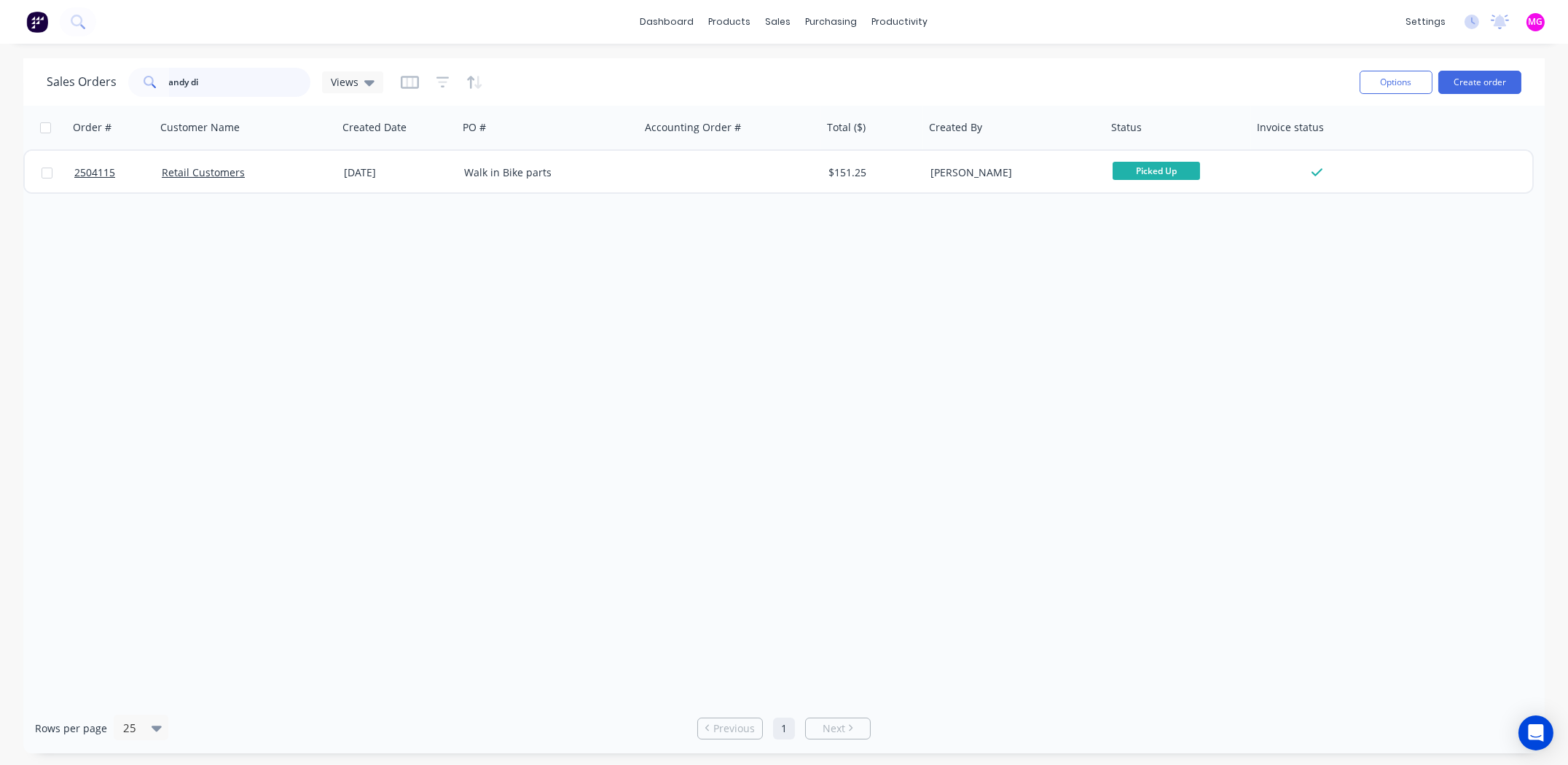
click at [235, 90] on input "andy di" at bounding box center [240, 82] width 142 height 29
click at [234, 89] on input "andy di" at bounding box center [240, 82] width 142 height 29
click at [233, 89] on input "andy di" at bounding box center [240, 82] width 142 height 29
click at [231, 86] on input "andy di" at bounding box center [240, 82] width 142 height 29
click at [230, 86] on input "andy di" at bounding box center [240, 82] width 142 height 29
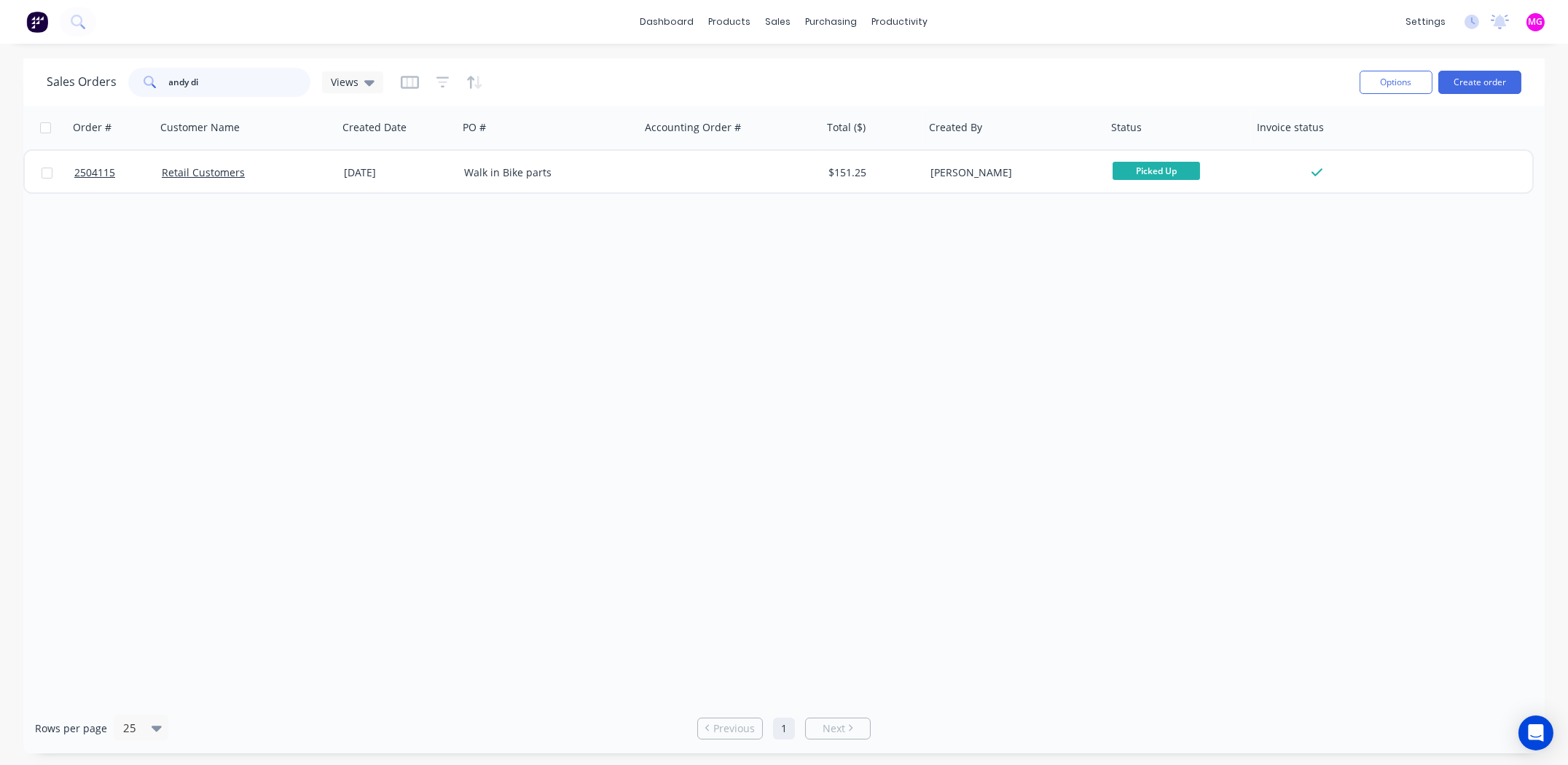
click at [230, 87] on input "andy di" at bounding box center [240, 82] width 142 height 29
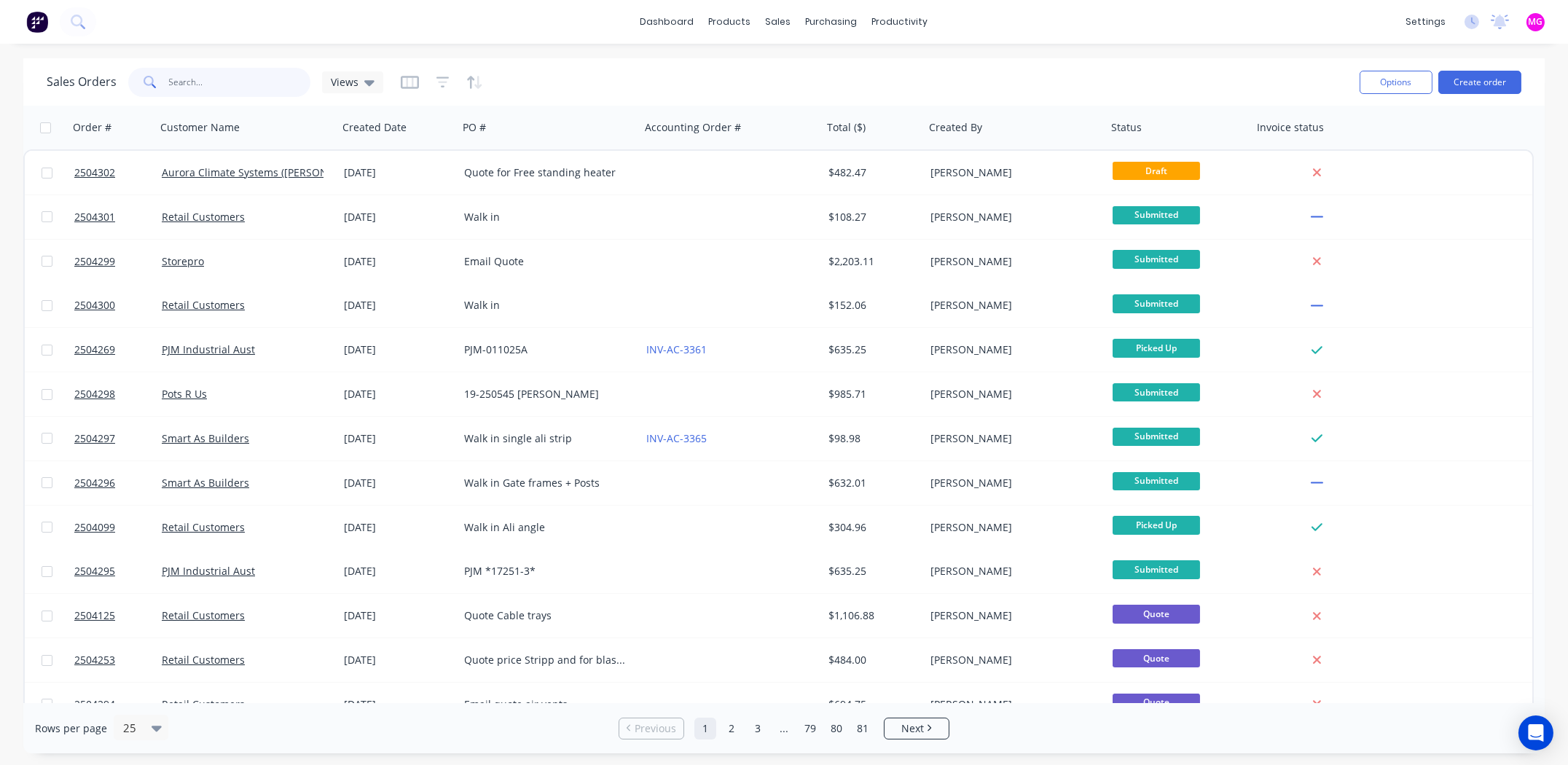
click at [246, 82] on input "text" at bounding box center [240, 82] width 142 height 29
click at [252, 76] on input "text" at bounding box center [240, 82] width 142 height 29
click at [1046, 19] on div "dashboard products sales purchasing productivity dashboard products Product Cat…" at bounding box center [784, 21] width 1568 height 43
click at [1497, 73] on button "Create order" at bounding box center [1480, 82] width 83 height 24
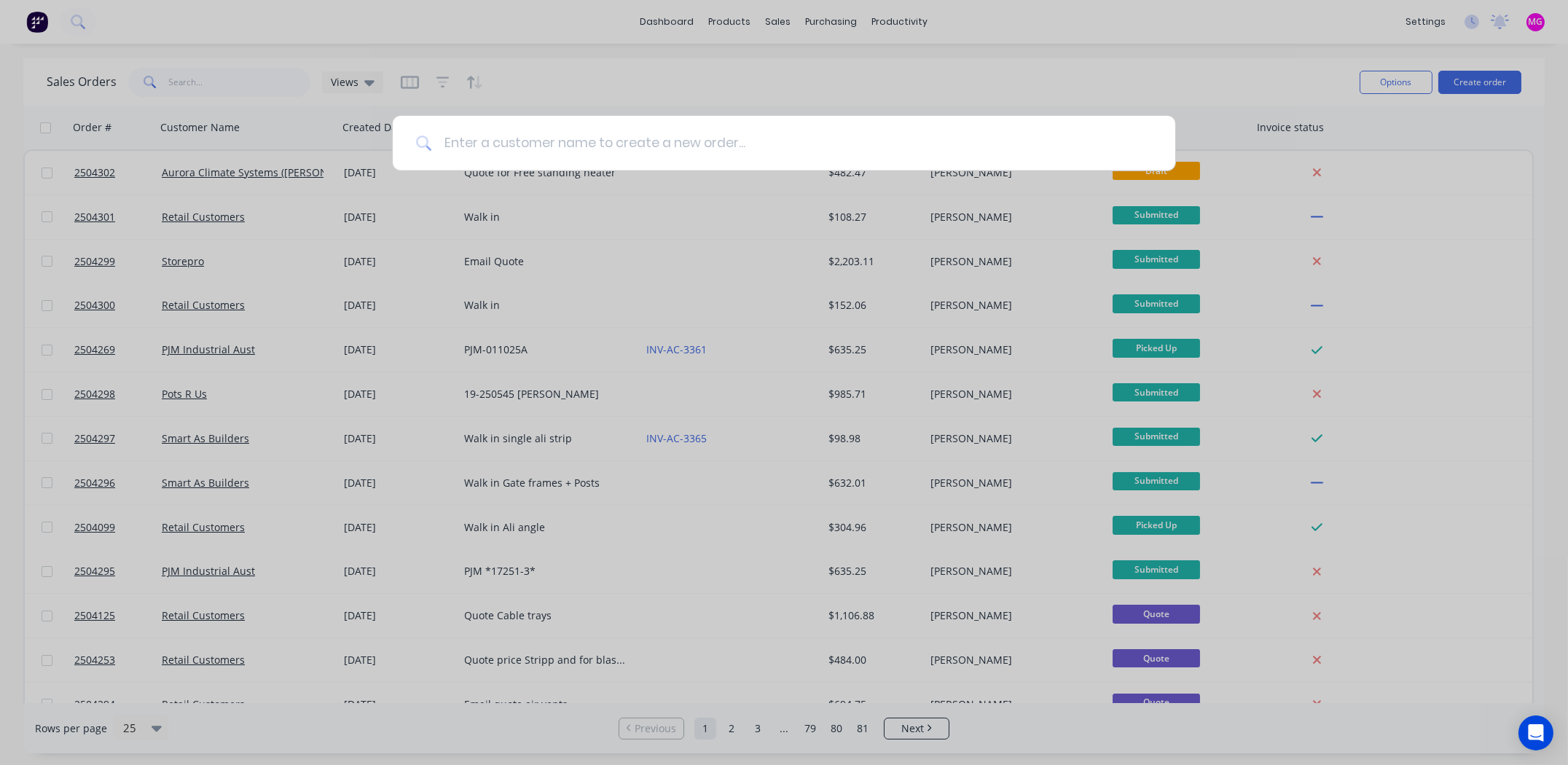
click at [618, 141] on input at bounding box center [792, 143] width 720 height 54
type input "belle"
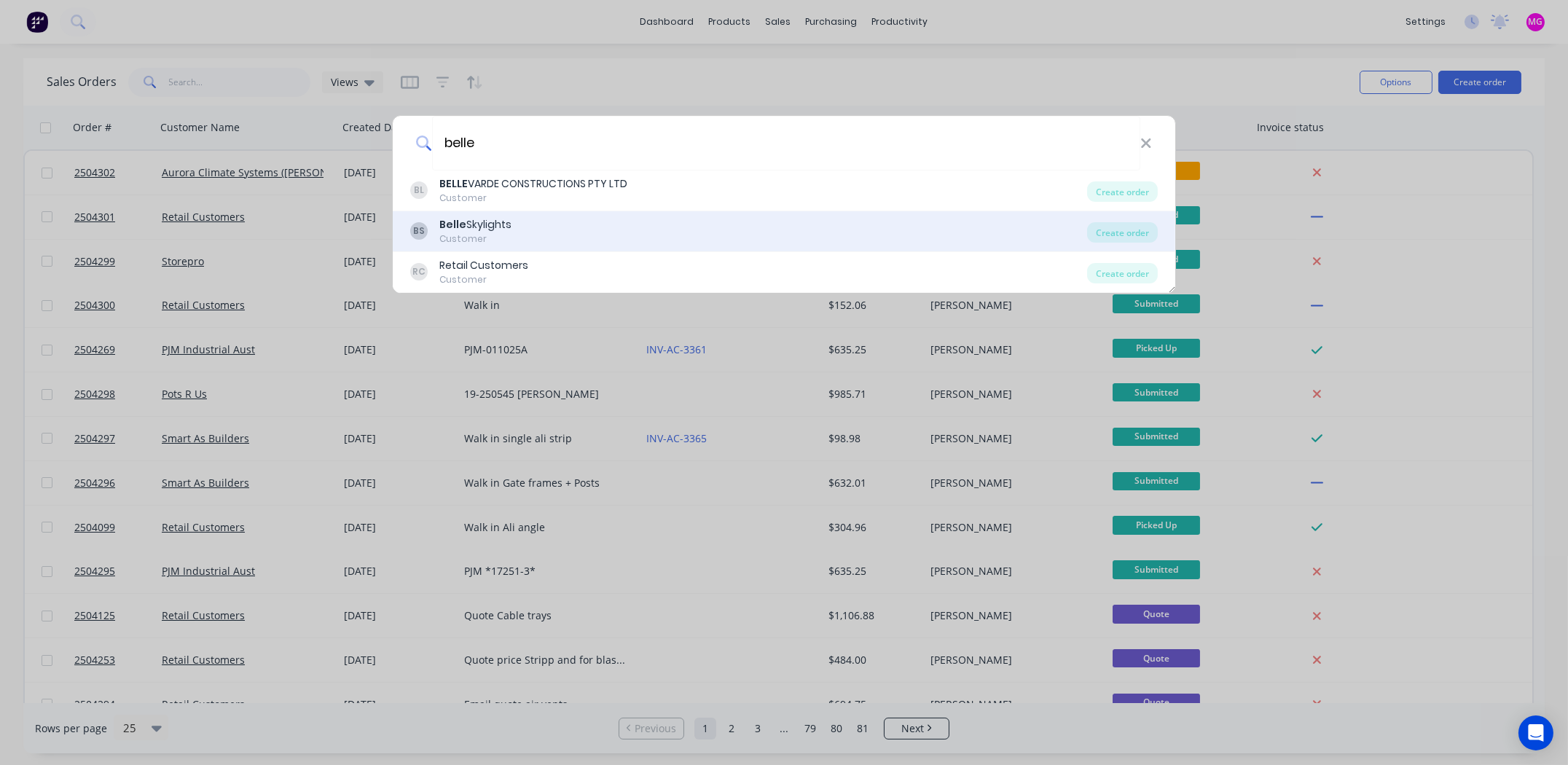
click at [482, 223] on div "Belle Skylights" at bounding box center [476, 225] width 72 height 15
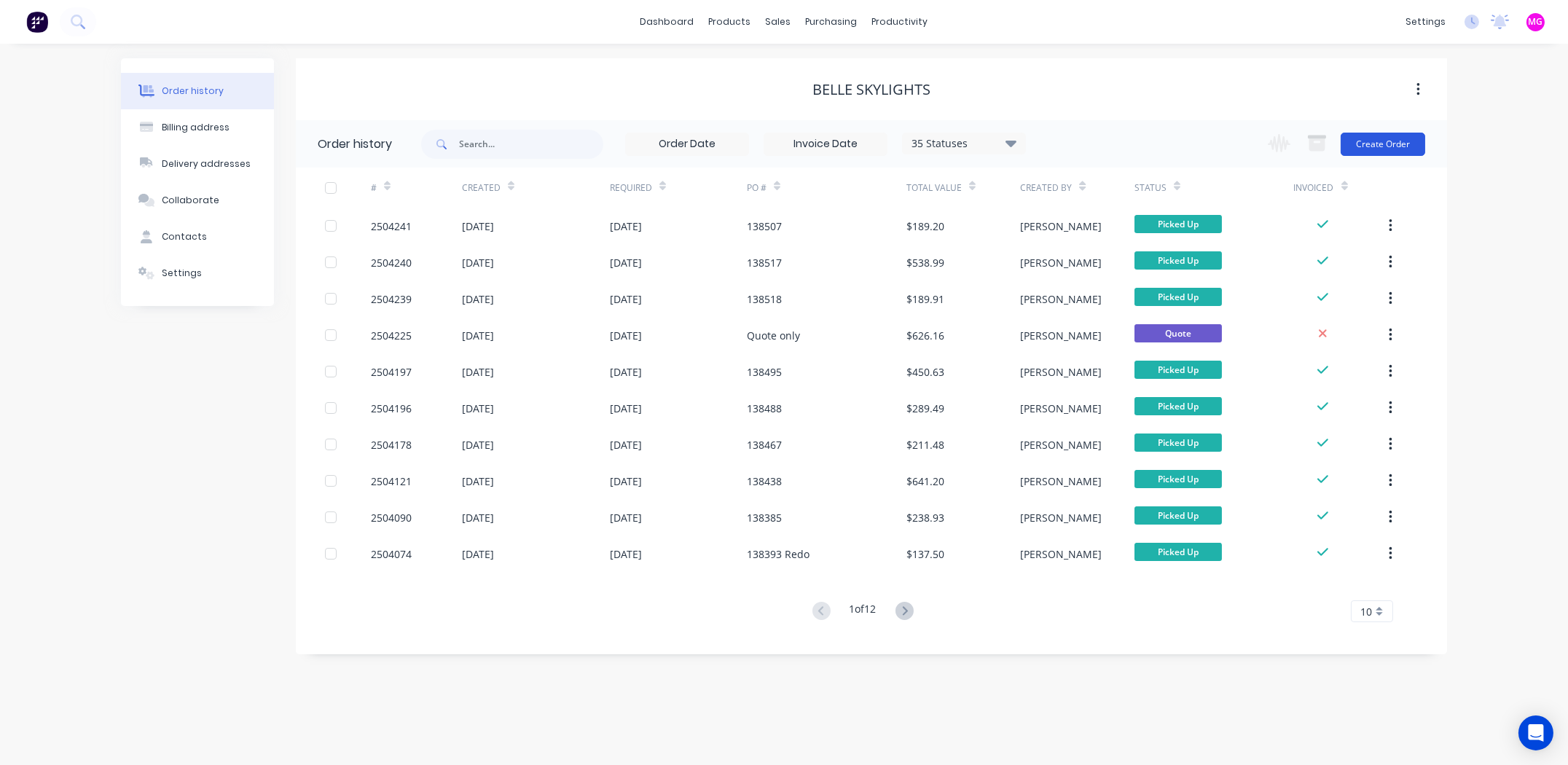
click at [1385, 144] on button "Create Order" at bounding box center [1382, 144] width 85 height 24
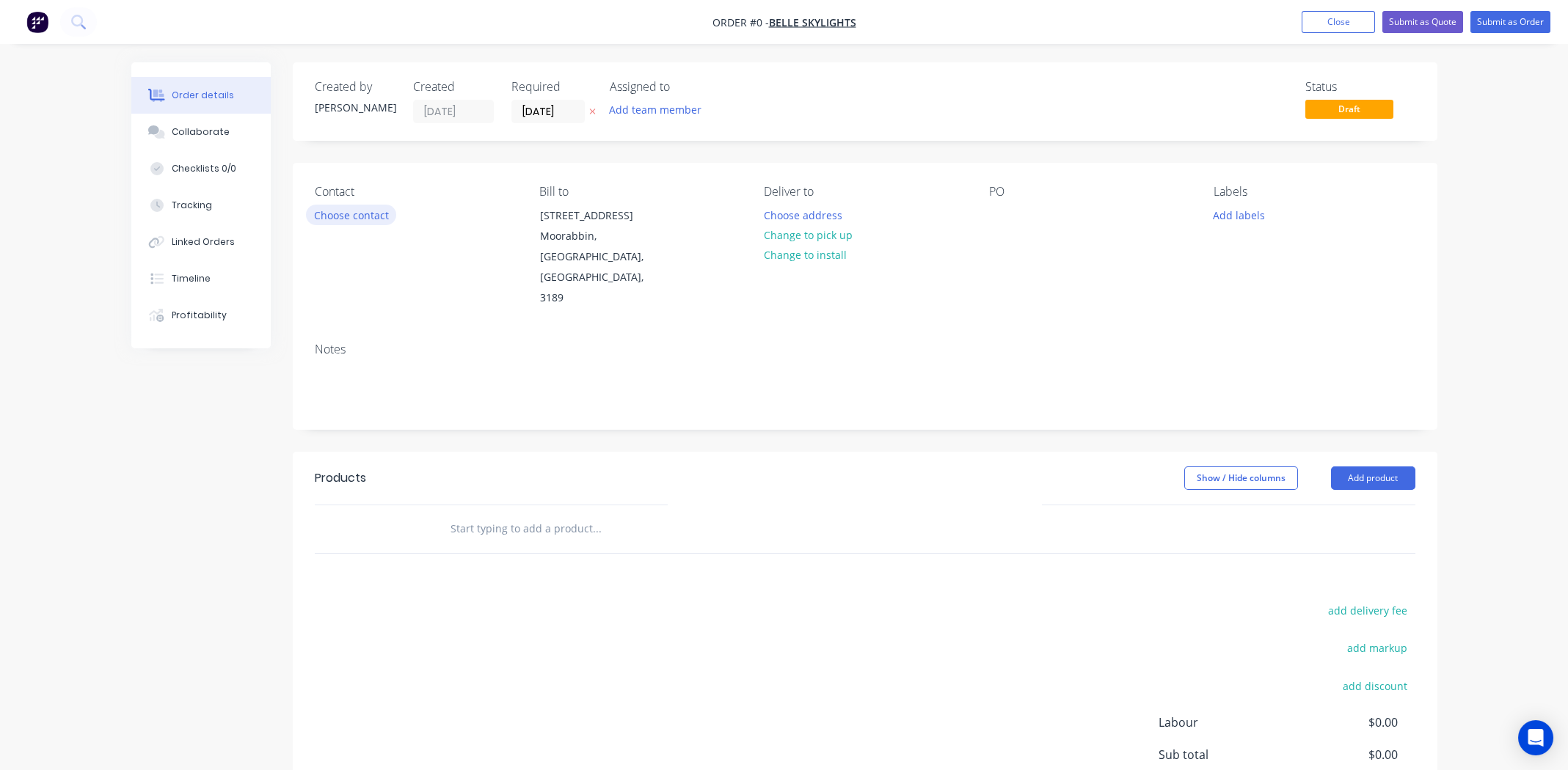
click at [356, 210] on button "Choose contact" at bounding box center [351, 214] width 90 height 20
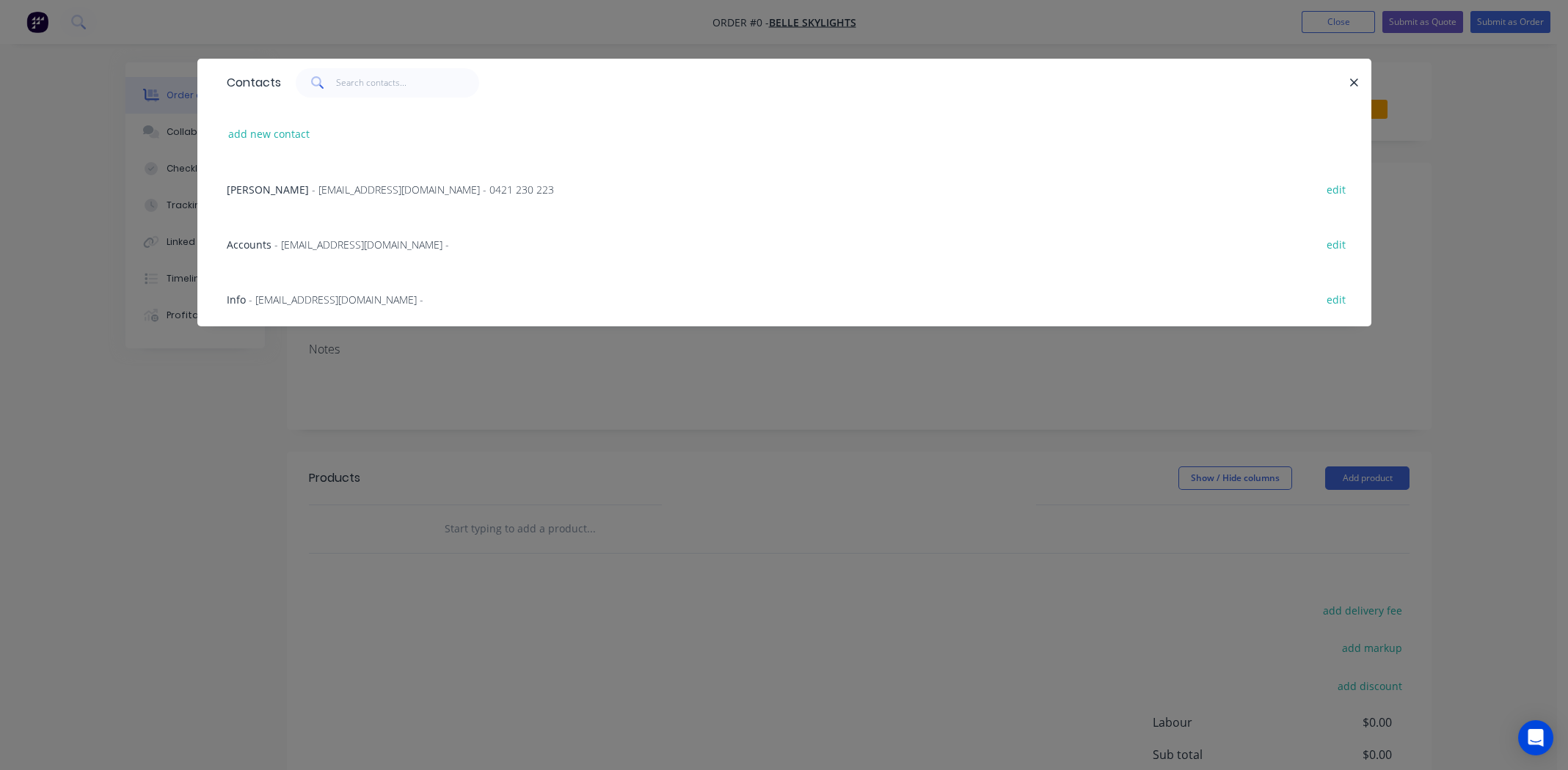
click at [242, 187] on span "[PERSON_NAME]" at bounding box center [268, 189] width 82 height 14
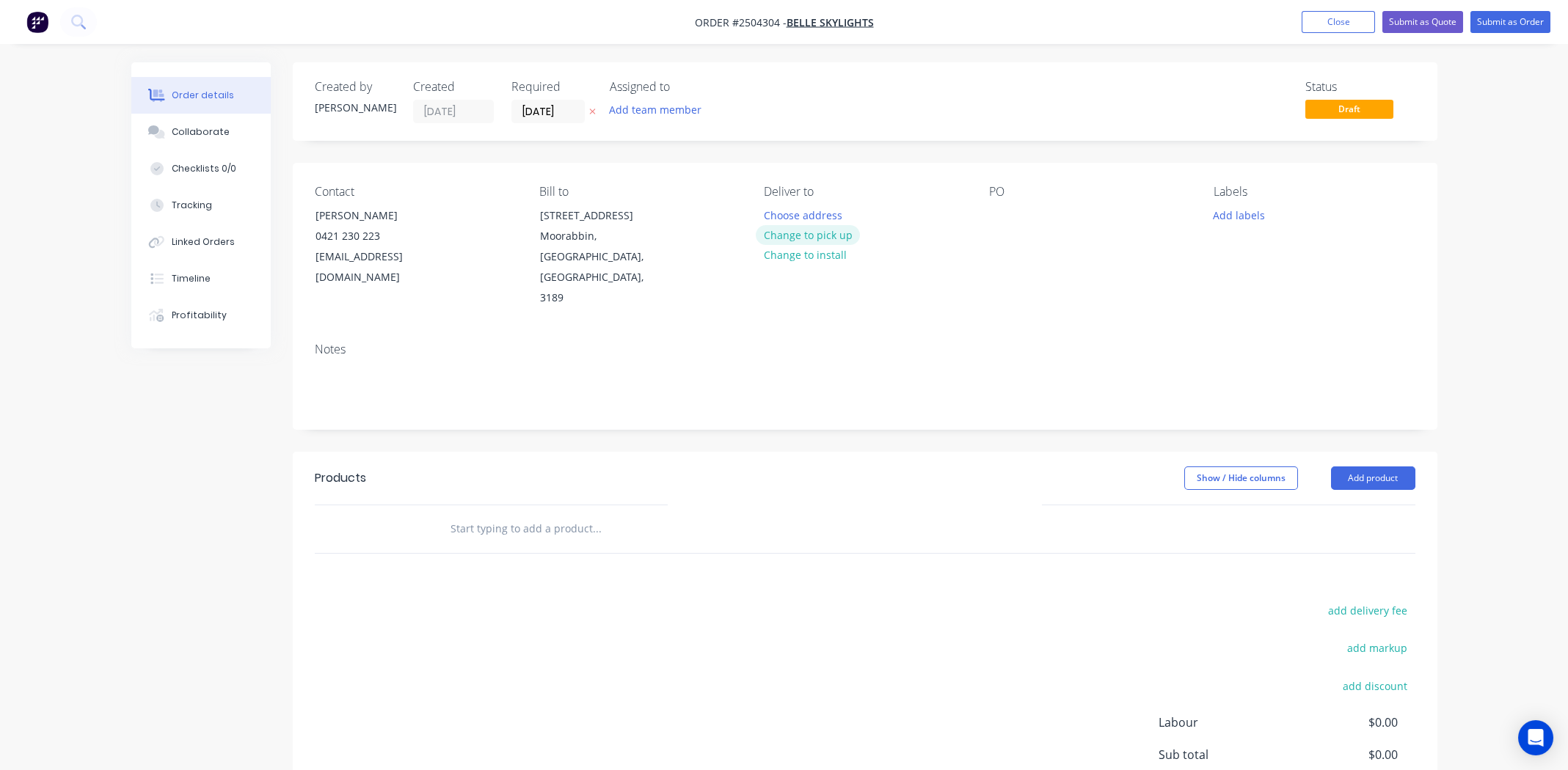
click at [807, 237] on button "Change to pick up" at bounding box center [807, 235] width 105 height 20
click at [1008, 208] on div at bounding box center [1001, 215] width 24 height 21
click at [1000, 213] on div at bounding box center [1001, 215] width 24 height 21
click at [1237, 213] on button "Add labels" at bounding box center [1239, 214] width 67 height 20
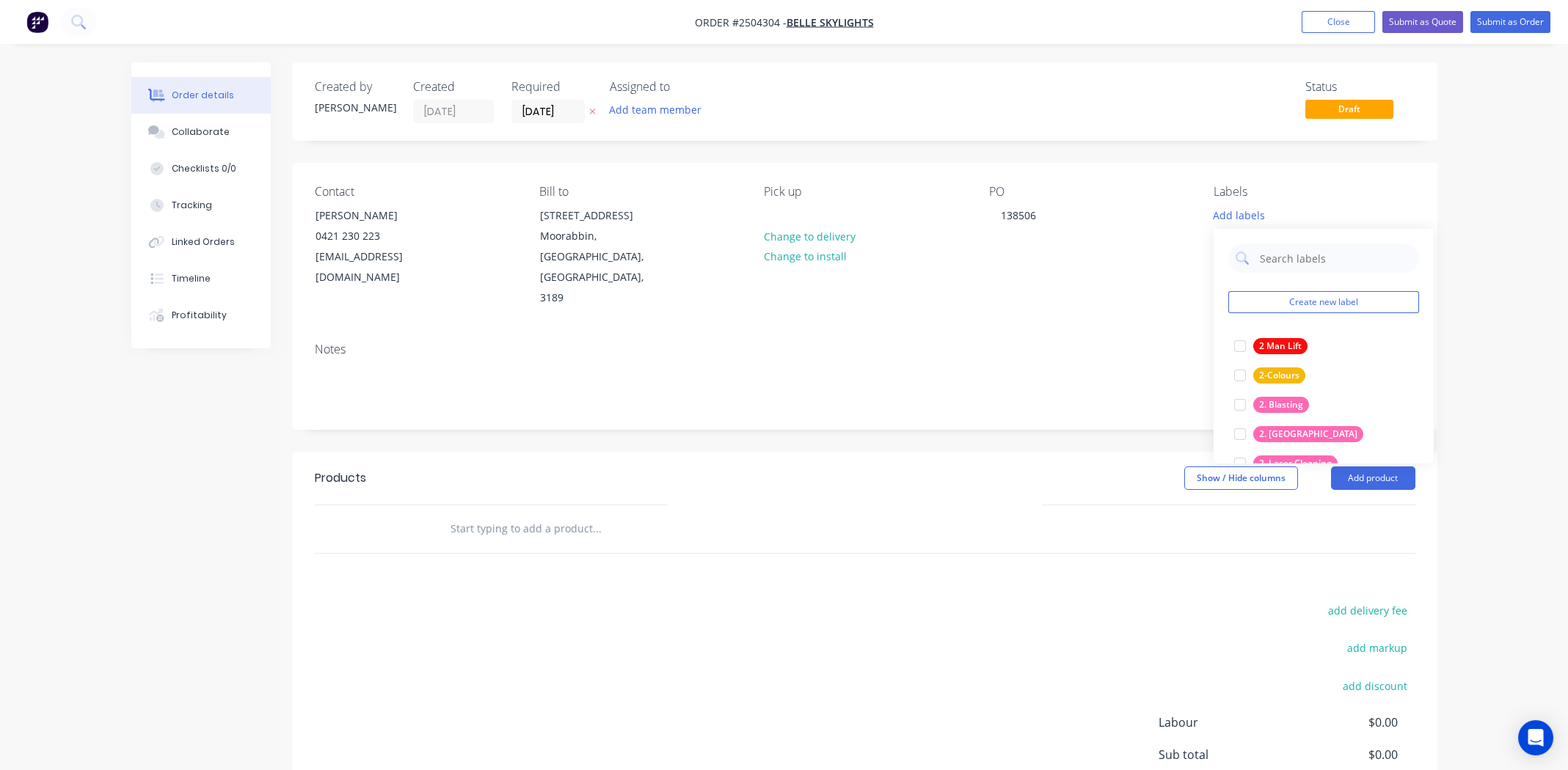
click at [1118, 93] on div "Status Draft" at bounding box center [1085, 102] width 659 height 43
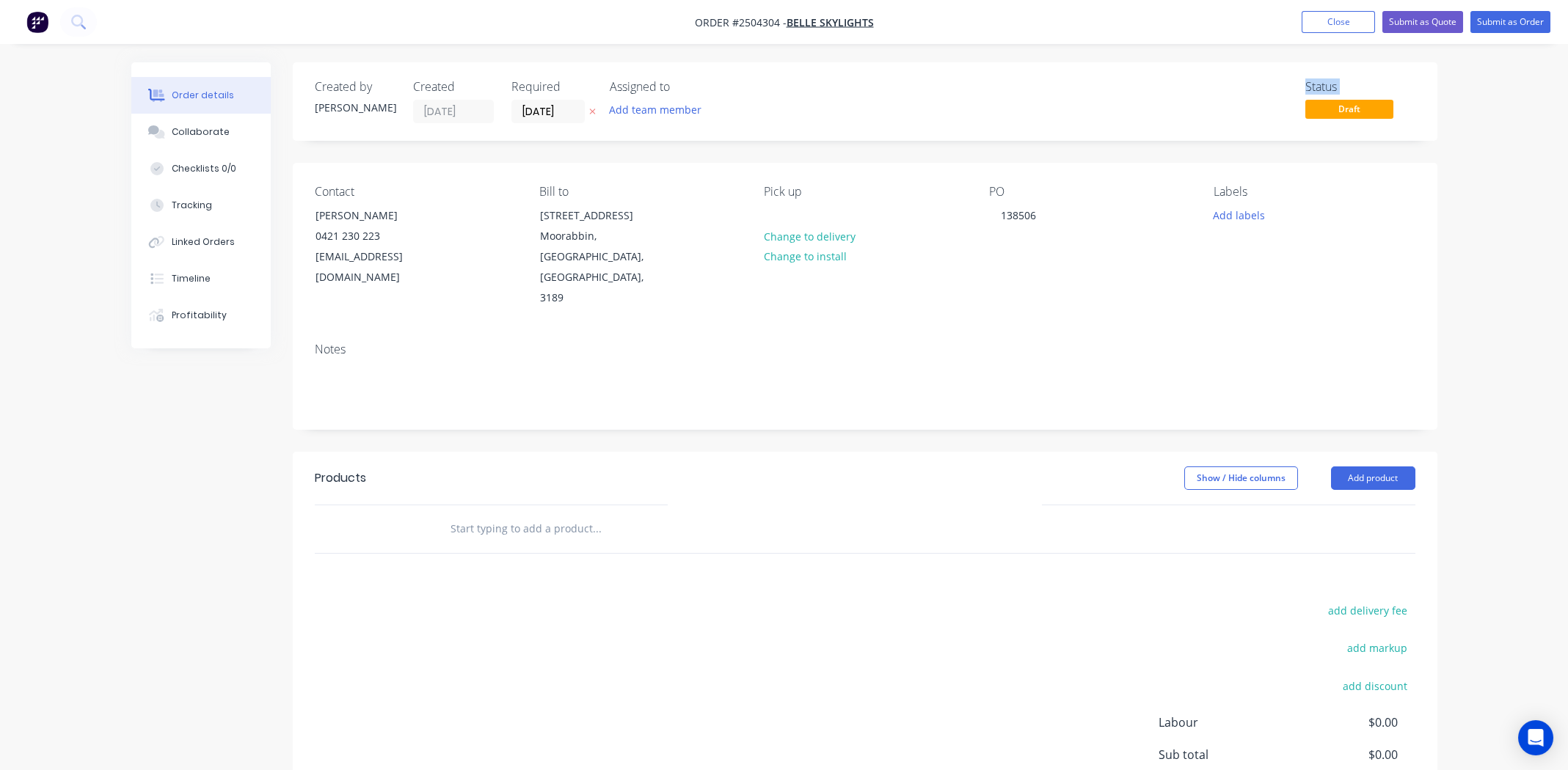
click at [1246, 84] on div "Status Draft" at bounding box center [1085, 102] width 659 height 43
click at [1393, 84] on div "Status" at bounding box center [1360, 87] width 110 height 14
click at [1065, 273] on div "Contact [PERSON_NAME] [PHONE_NUMBER] [EMAIL_ADDRESS][DOMAIN_NAME] Bill to [STRE…" at bounding box center [865, 247] width 1145 height 168
